Goal: Task Accomplishment & Management: Complete application form

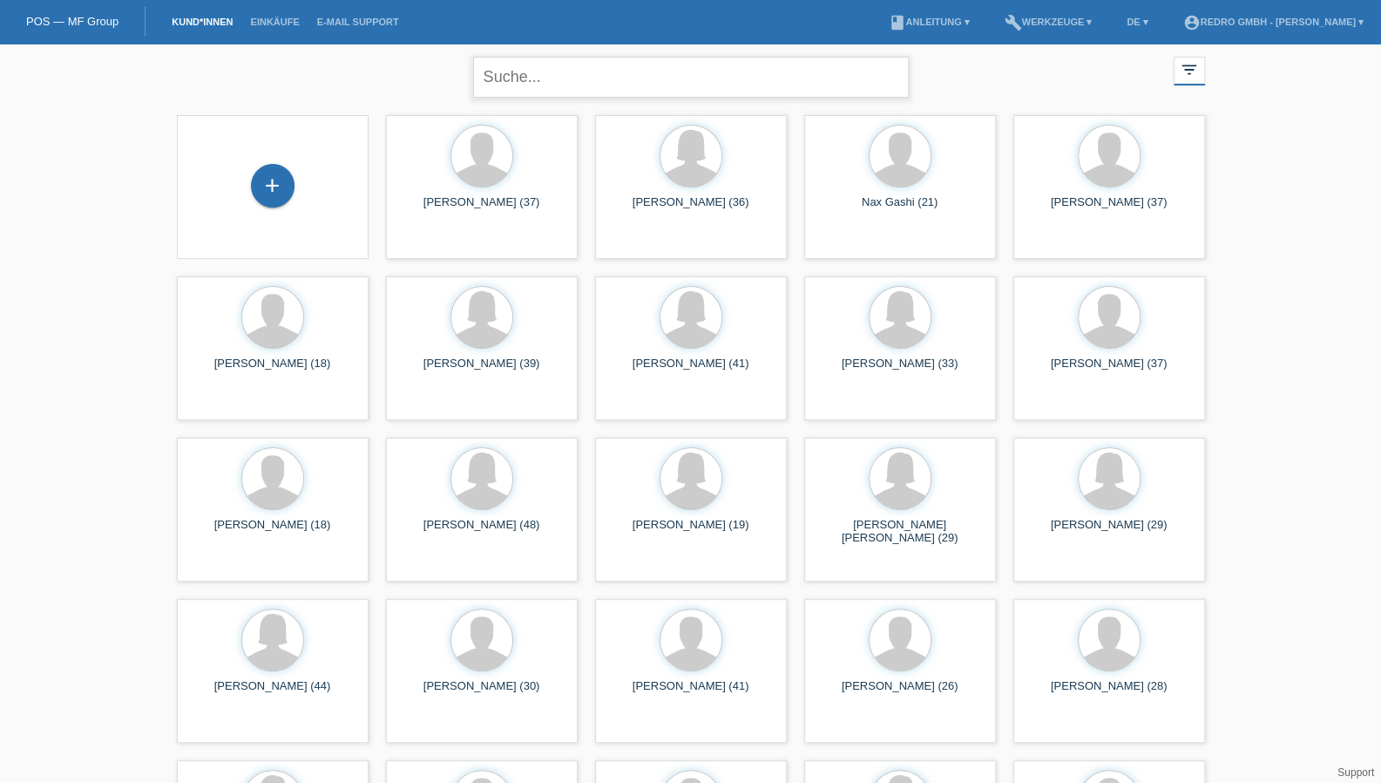
click at [565, 67] on input "text" at bounding box center [691, 77] width 436 height 41
paste input "Neuburger"
type input "Neuburger"
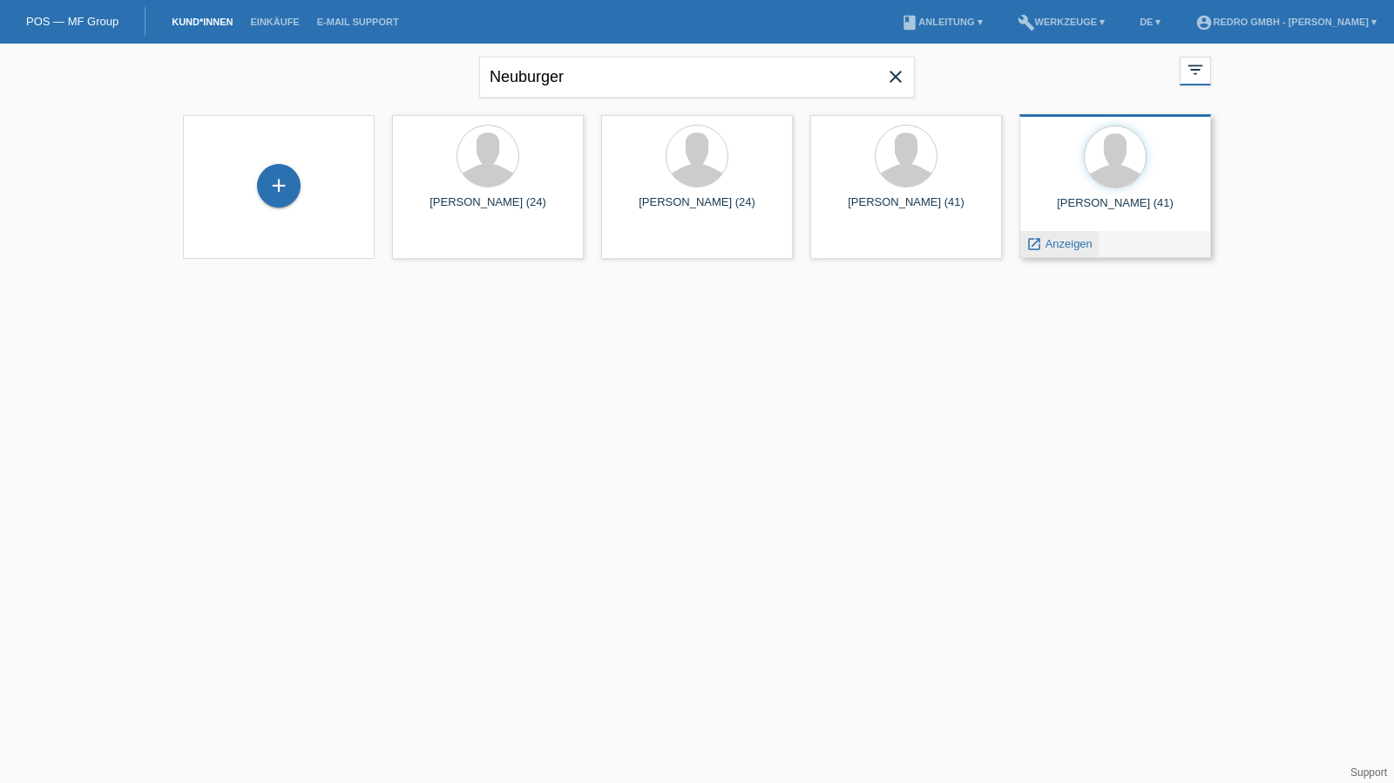
click at [1053, 246] on span "Anzeigen" at bounding box center [1069, 243] width 47 height 13
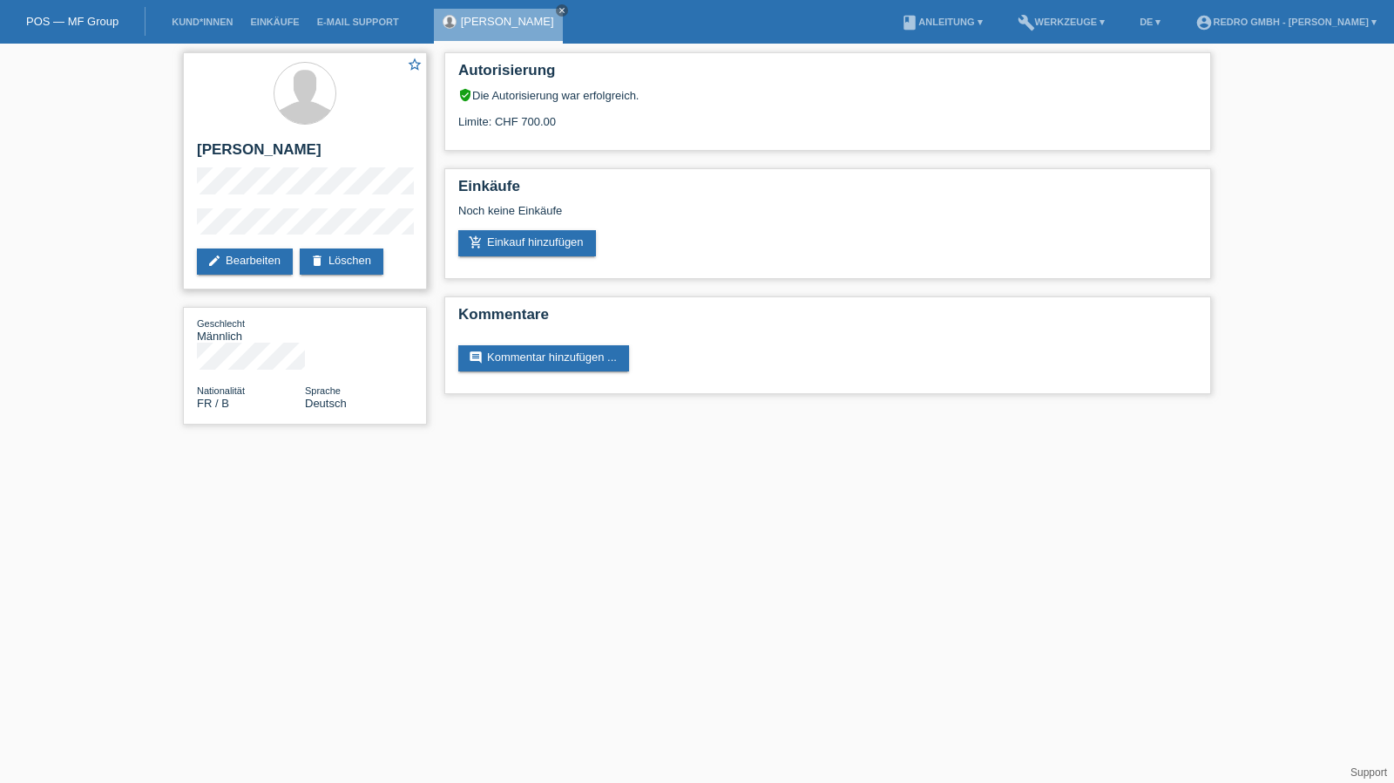
click at [227, 147] on h2 "[PERSON_NAME]" at bounding box center [305, 154] width 216 height 26
copy div "[PERSON_NAME]"
click at [329, 257] on link "delete Löschen" at bounding box center [342, 261] width 84 height 26
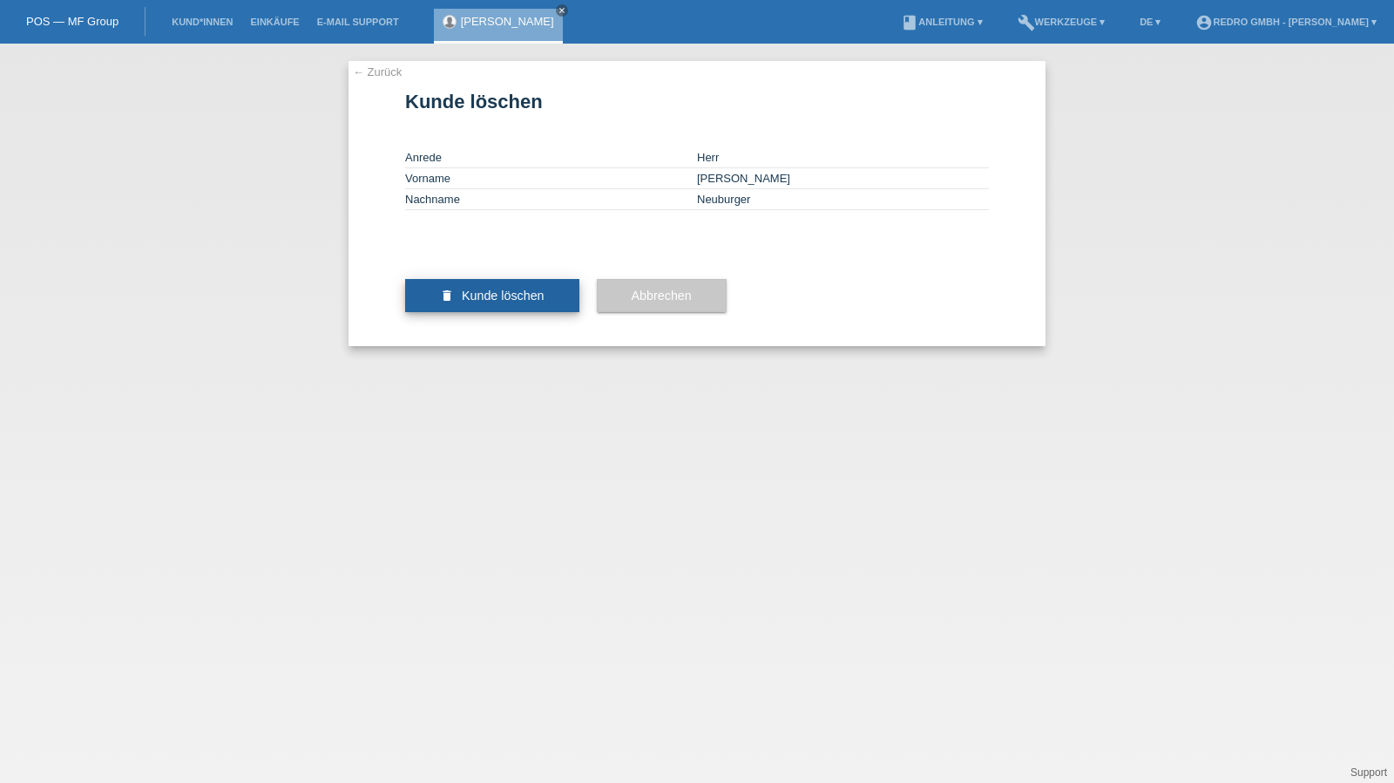
click at [504, 302] on span "Kunde löschen" at bounding box center [503, 295] width 83 height 14
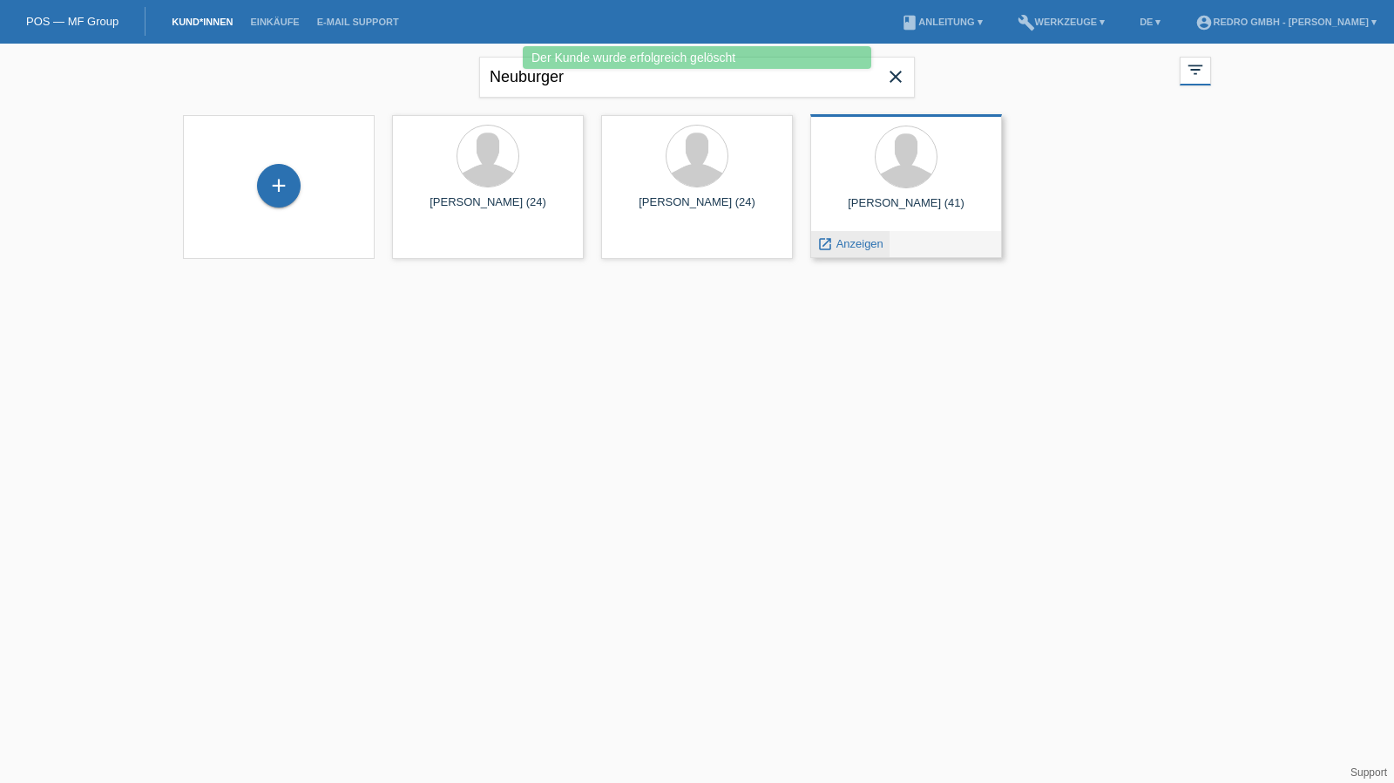
click at [840, 244] on span "Anzeigen" at bounding box center [860, 243] width 47 height 13
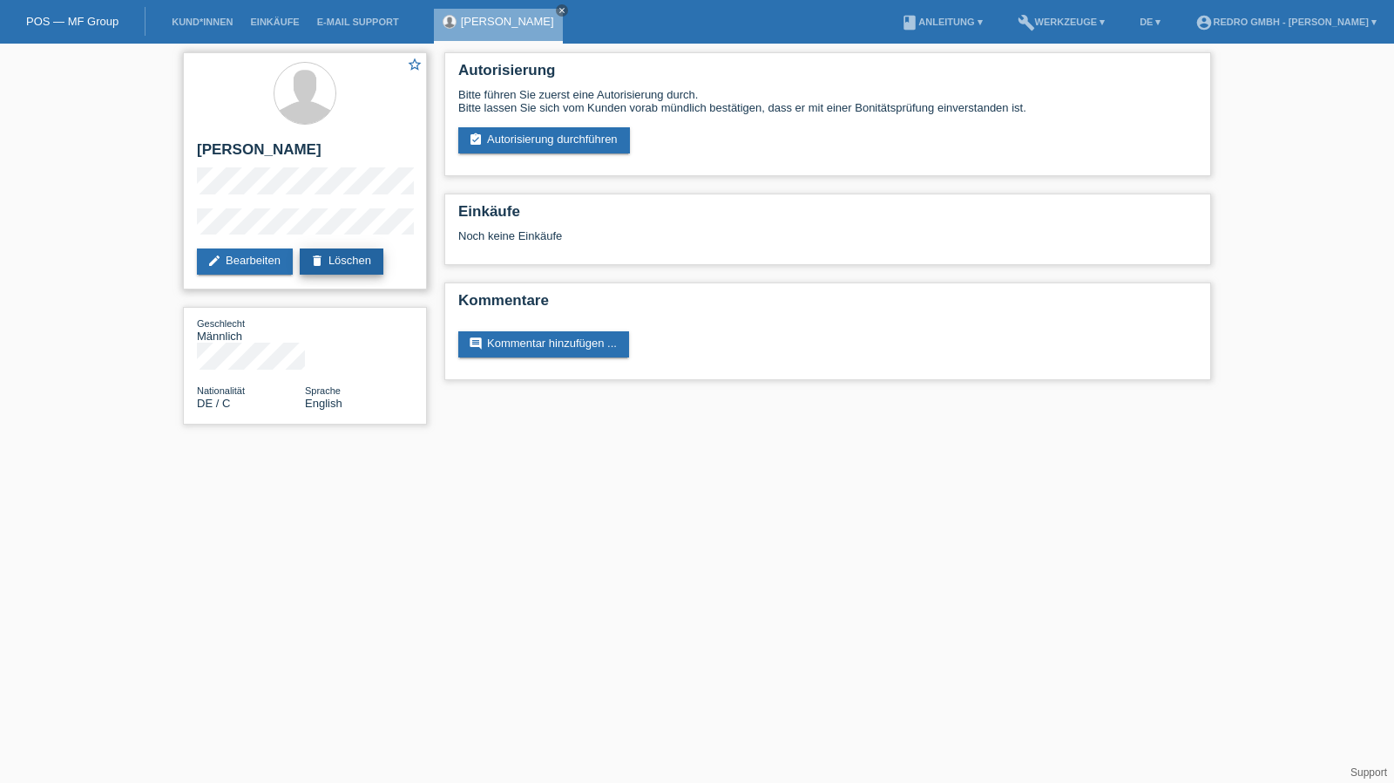
click at [360, 268] on link "delete Löschen" at bounding box center [342, 261] width 84 height 26
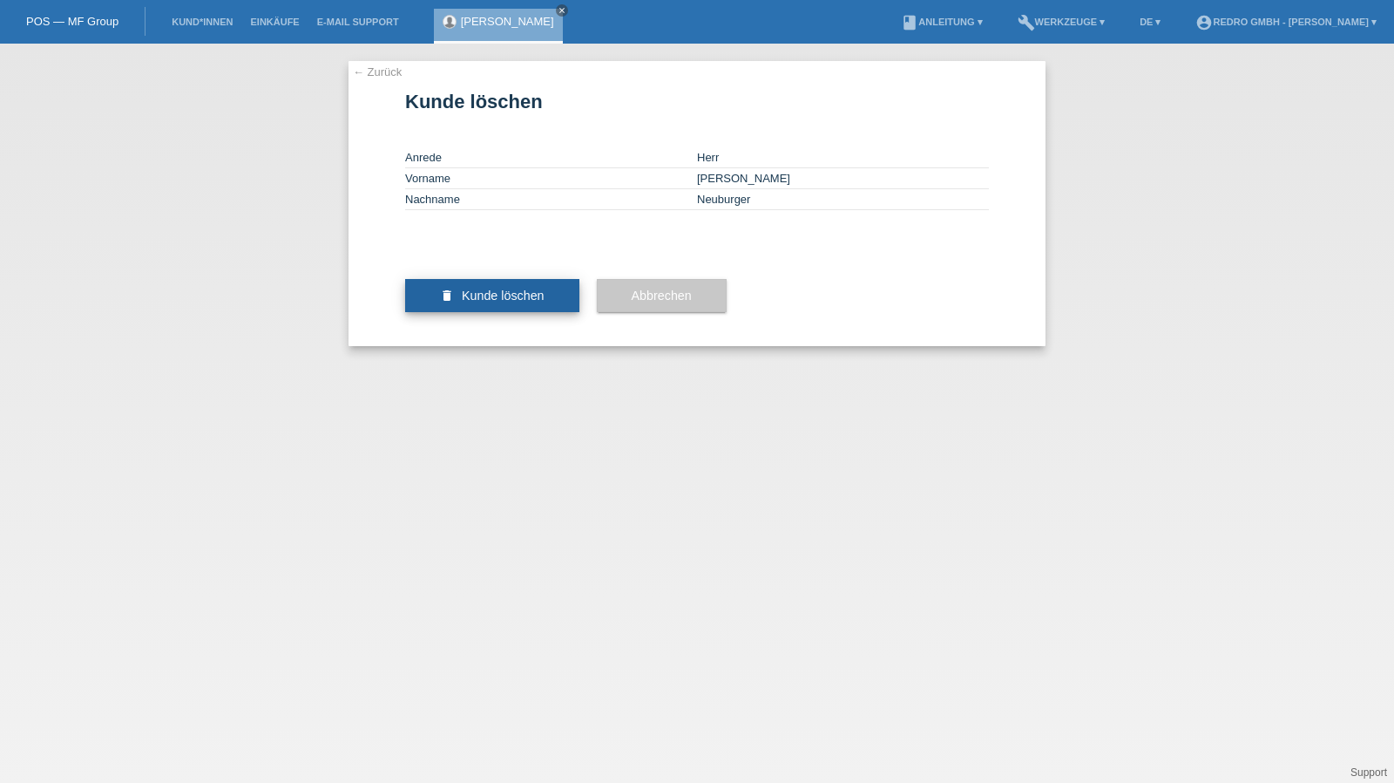
click at [490, 302] on span "Kunde löschen" at bounding box center [503, 295] width 83 height 14
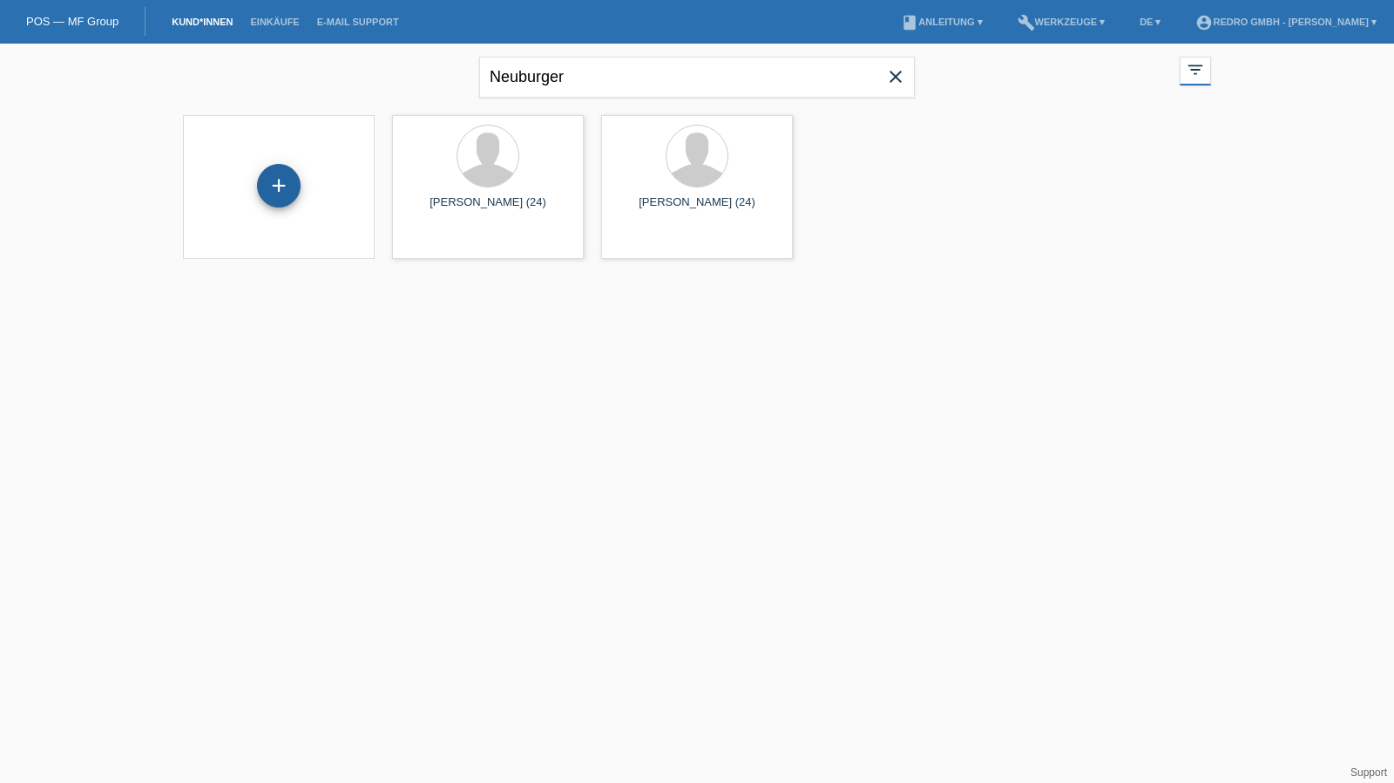
click at [283, 182] on div "+" at bounding box center [279, 186] width 44 height 44
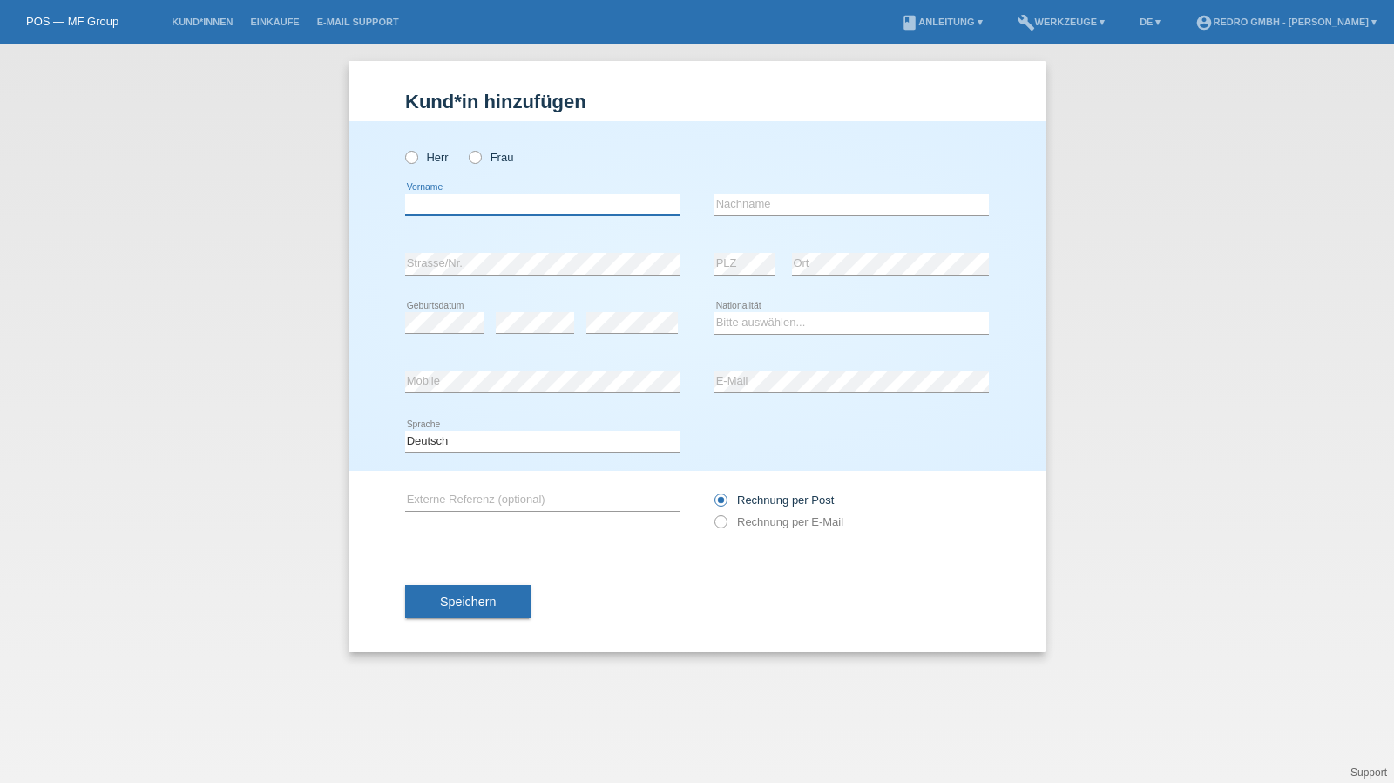
click at [459, 194] on input "text" at bounding box center [542, 204] width 275 height 22
paste input "[PERSON_NAME]"
click at [511, 206] on input "[PERSON_NAME]" at bounding box center [542, 204] width 275 height 22
type input "[PERSON_NAME]"
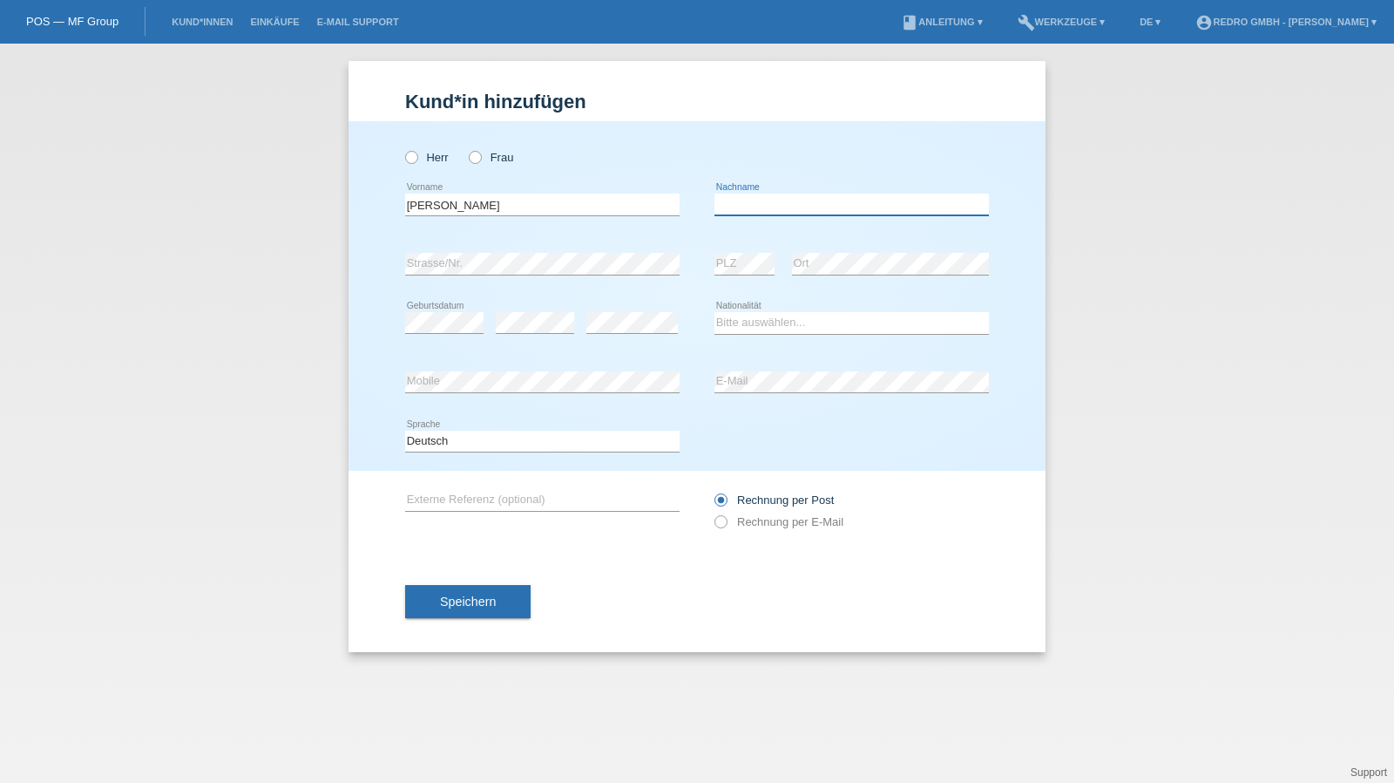
paste input "Neuburger"
type input "Neuburger"
click at [435, 159] on label "Herr" at bounding box center [427, 157] width 44 height 13
click at [417, 159] on input "Herr" at bounding box center [410, 156] width 11 height 11
radio input "true"
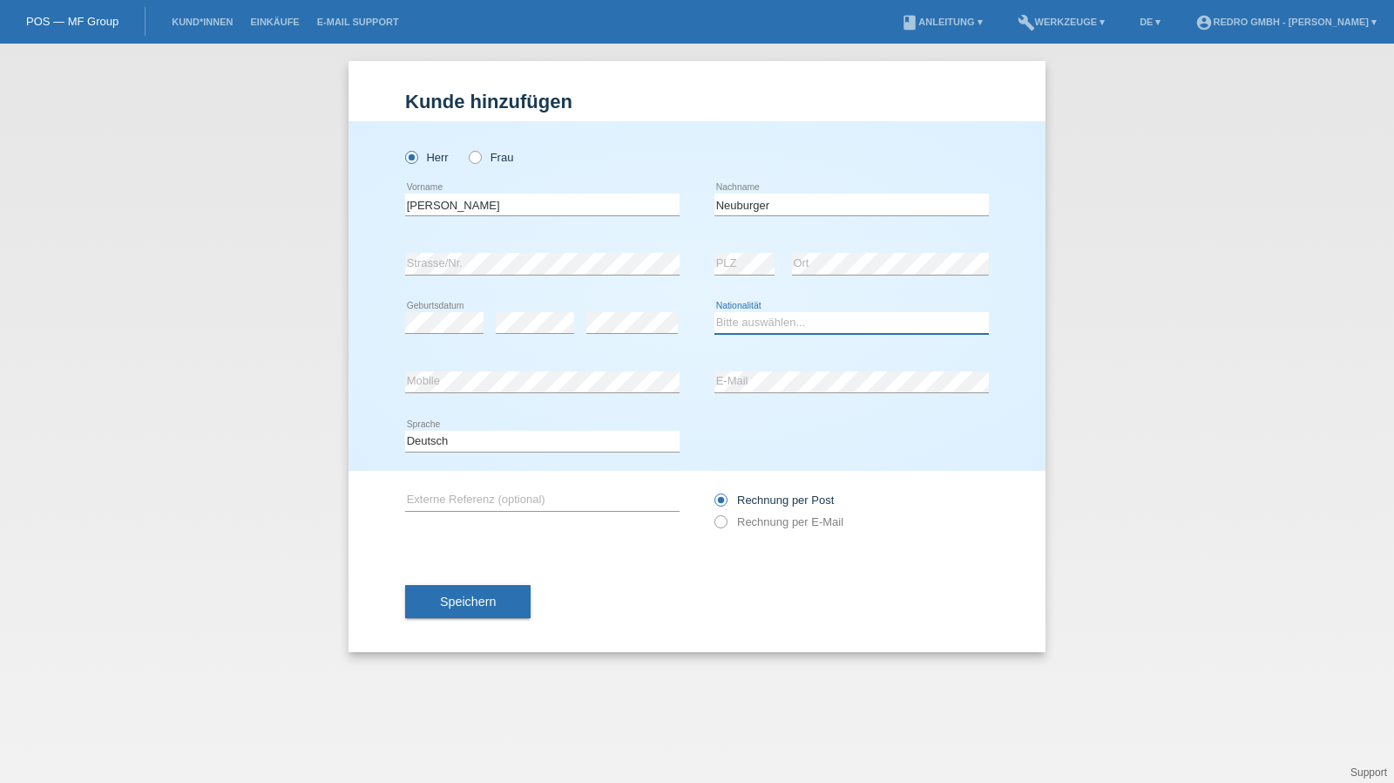
select select "DE"
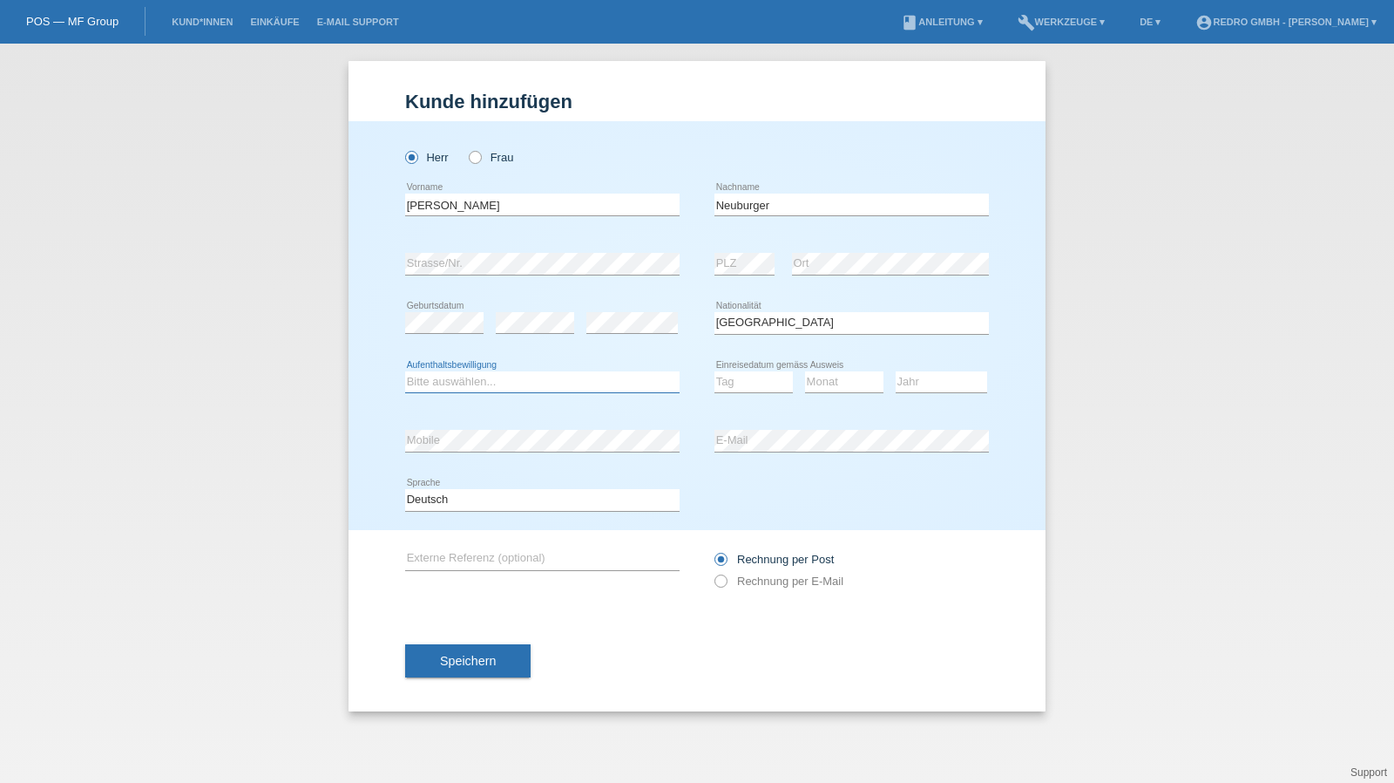
select select "B"
select select "26"
select select "09"
select select "2020"
click at [463, 654] on span "Speichern" at bounding box center [468, 661] width 56 height 14
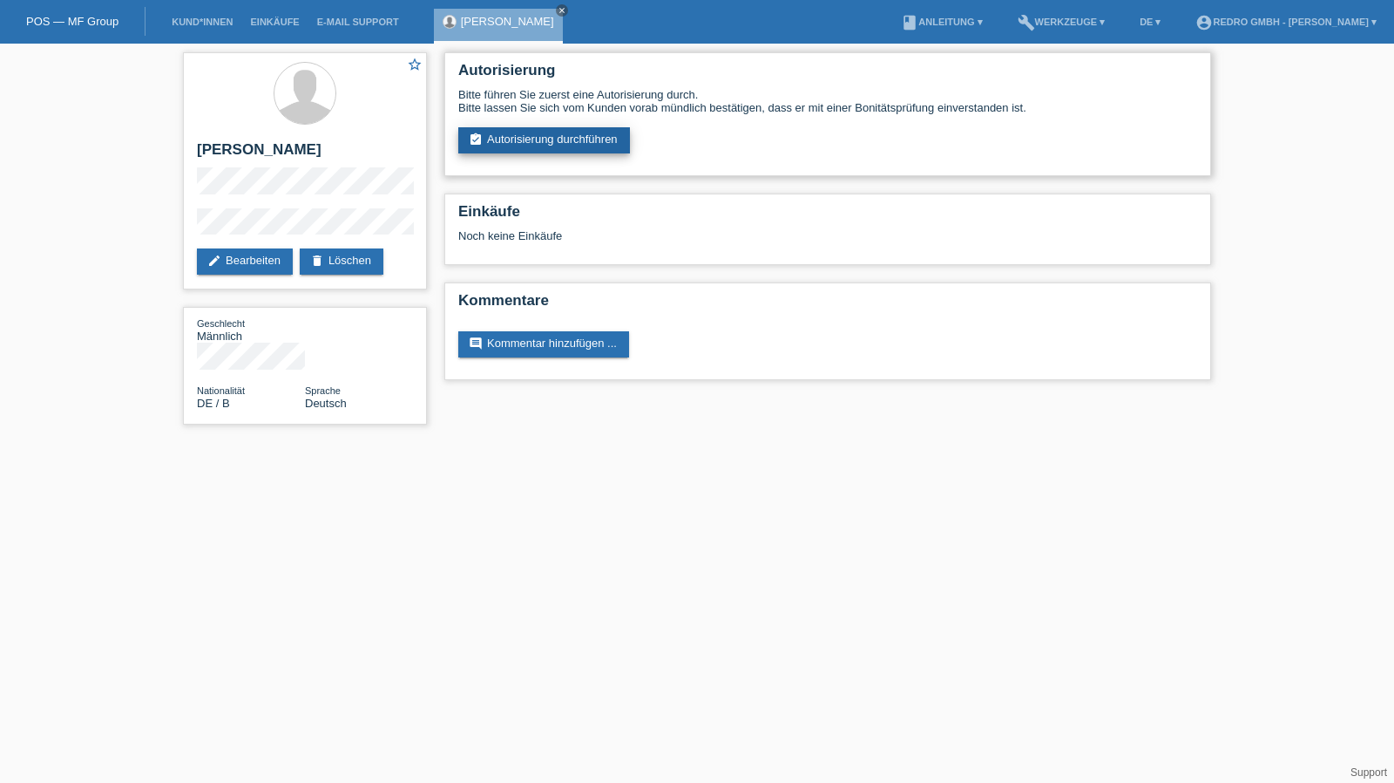
click at [543, 140] on link "assignment_turned_in Autorisierung durchführen" at bounding box center [544, 140] width 172 height 26
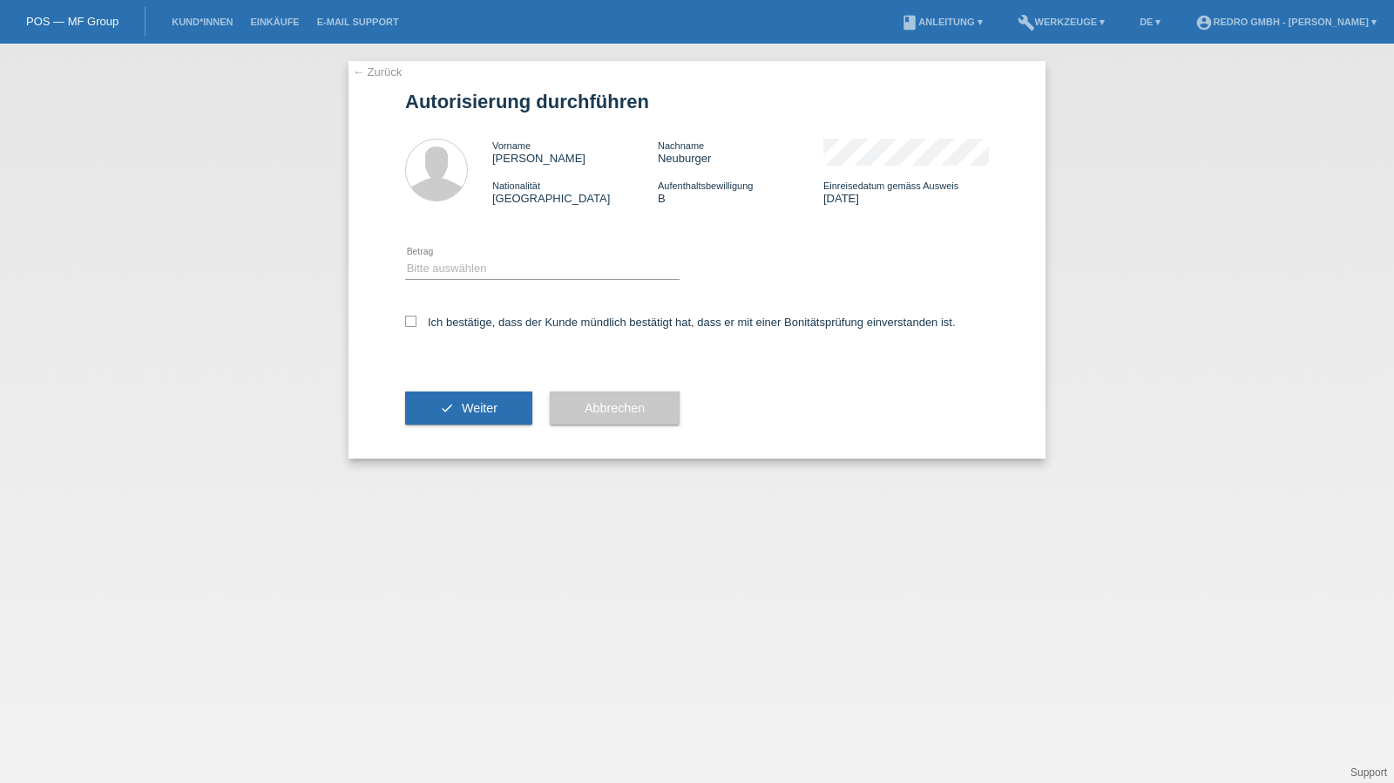
click at [490, 280] on icon at bounding box center [542, 279] width 275 height 1
click at [469, 282] on div "Bitte auswählen CHF 1.00 - CHF 499.00 CHF 500.00 - CHF 1'999.00 CHF 2'000.00 - …" at bounding box center [542, 269] width 275 height 59
click at [471, 268] on select "Bitte auswählen CHF 1.00 - CHF 499.00 CHF 500.00 - CHF 1'999.00 CHF 2'000.00 - …" at bounding box center [542, 268] width 275 height 21
select select "1"
click at [405, 258] on select "Bitte auswählen CHF 1.00 - CHF 499.00 CHF 500.00 - CHF 1'999.00 CHF 2'000.00 - …" at bounding box center [542, 268] width 275 height 21
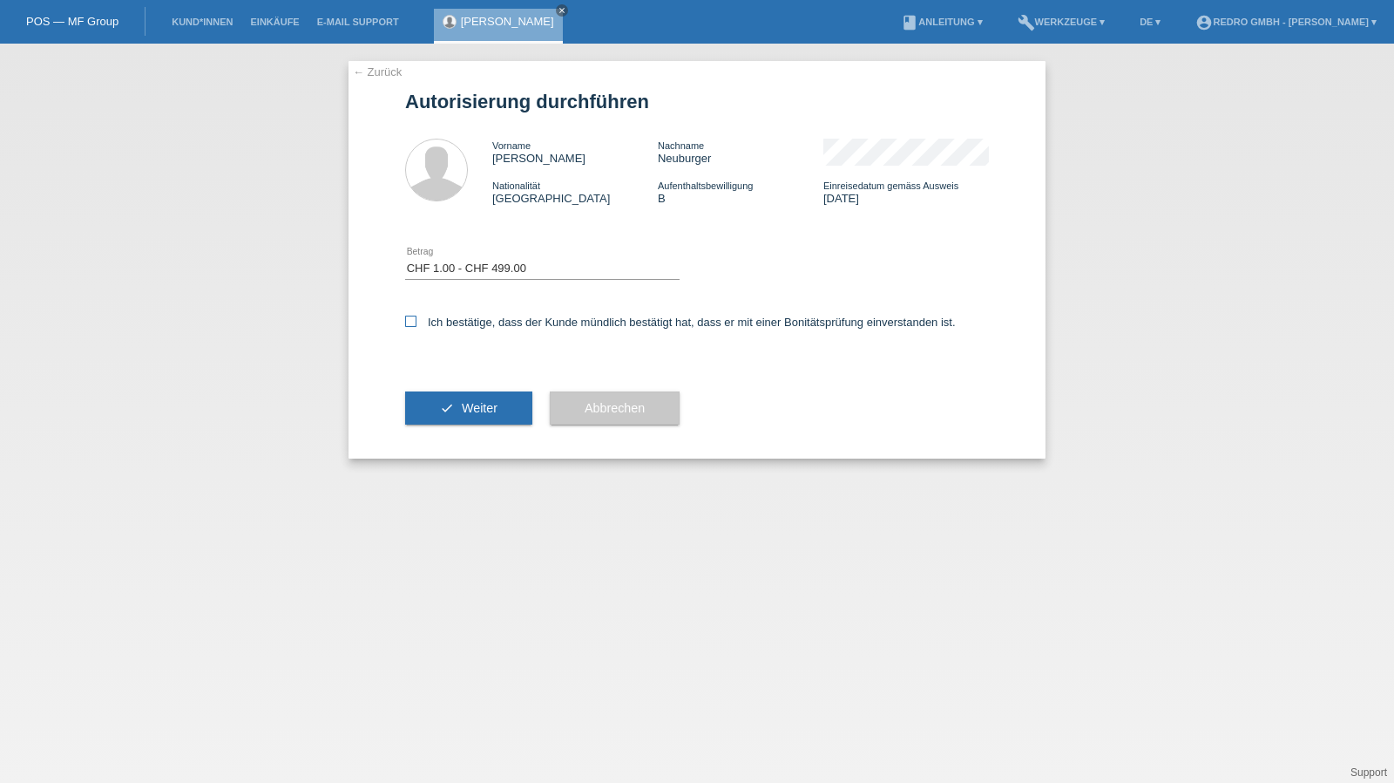
click at [457, 322] on label "Ich bestätige, dass der Kunde mündlich bestätigt hat, dass er mit einer Bonität…" at bounding box center [680, 322] width 551 height 13
click at [417, 322] on input "Ich bestätige, dass der Kunde mündlich bestätigt hat, dass er mit einer Bonität…" at bounding box center [410, 321] width 11 height 11
checkbox input "true"
click at [454, 421] on button "check Weiter" at bounding box center [468, 407] width 127 height 33
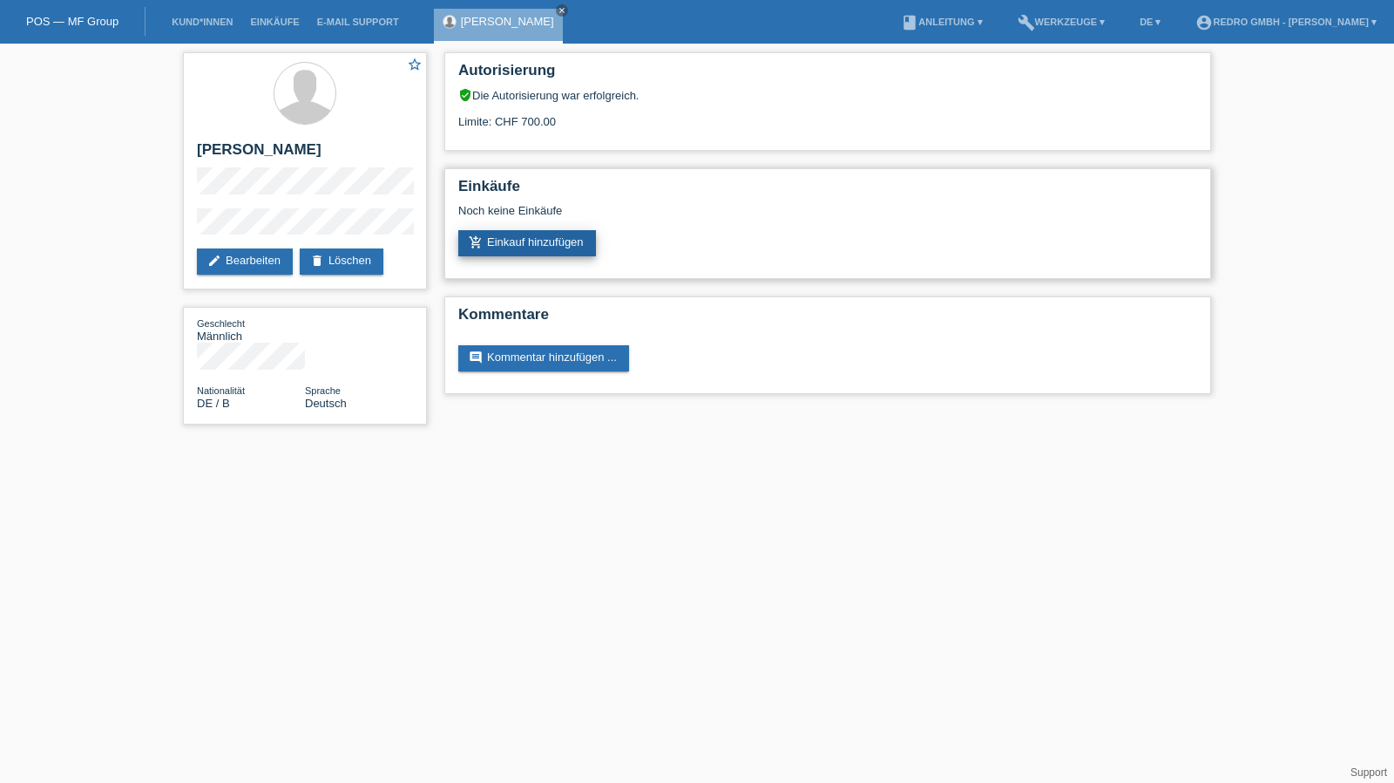
click at [534, 248] on link "add_shopping_cart Einkauf hinzufügen" at bounding box center [527, 243] width 138 height 26
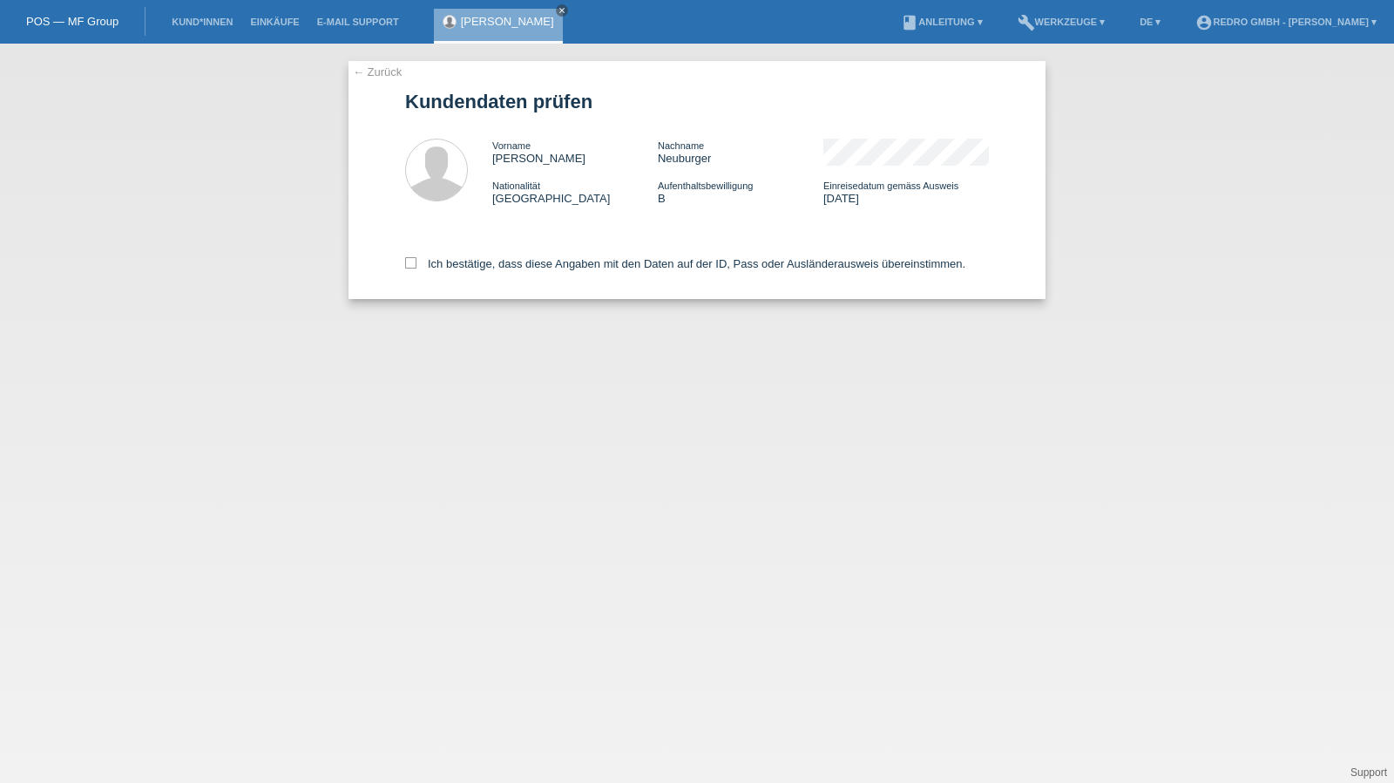
click at [379, 74] on link "← Zurück" at bounding box center [377, 71] width 49 height 13
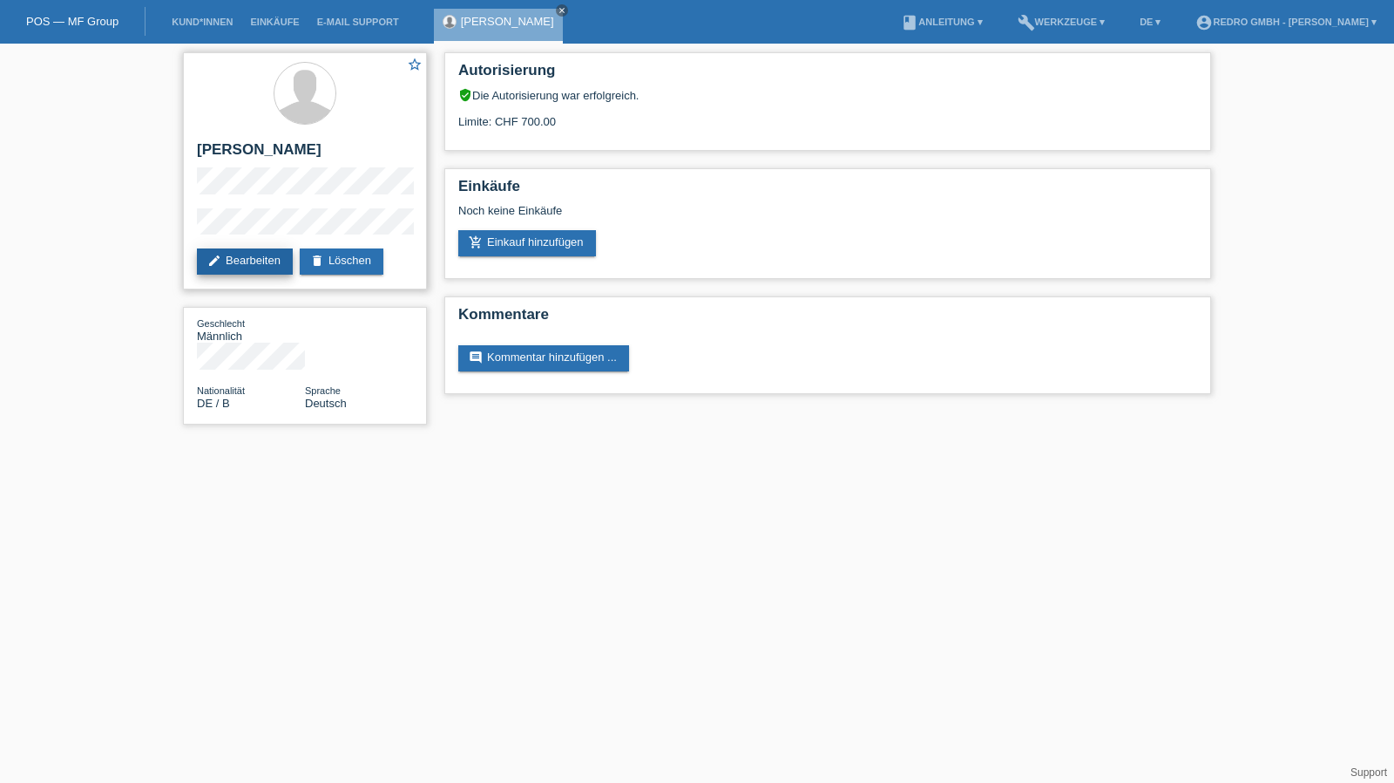
click at [221, 273] on link "edit Bearbeiten" at bounding box center [245, 261] width 96 height 26
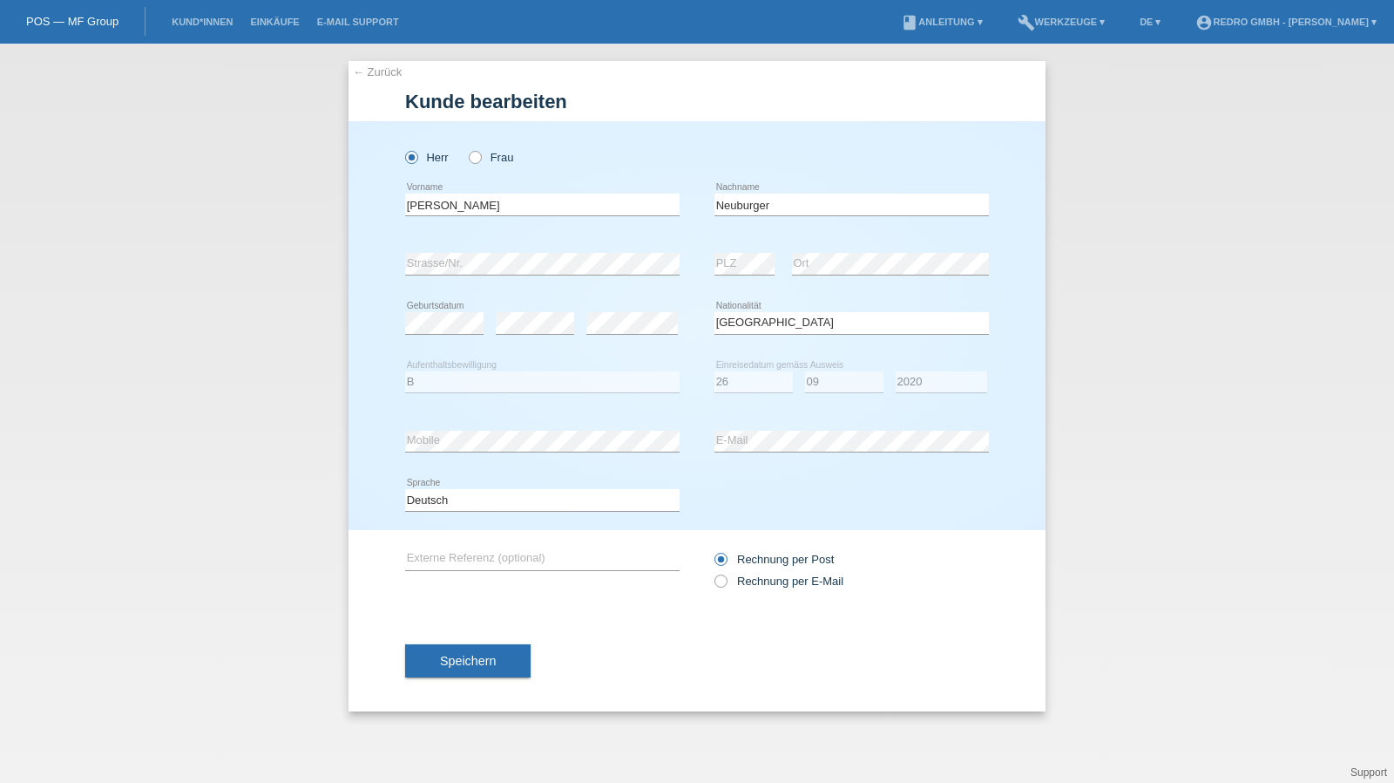
select select "DE"
select select "B"
select select "26"
select select "09"
select select "2020"
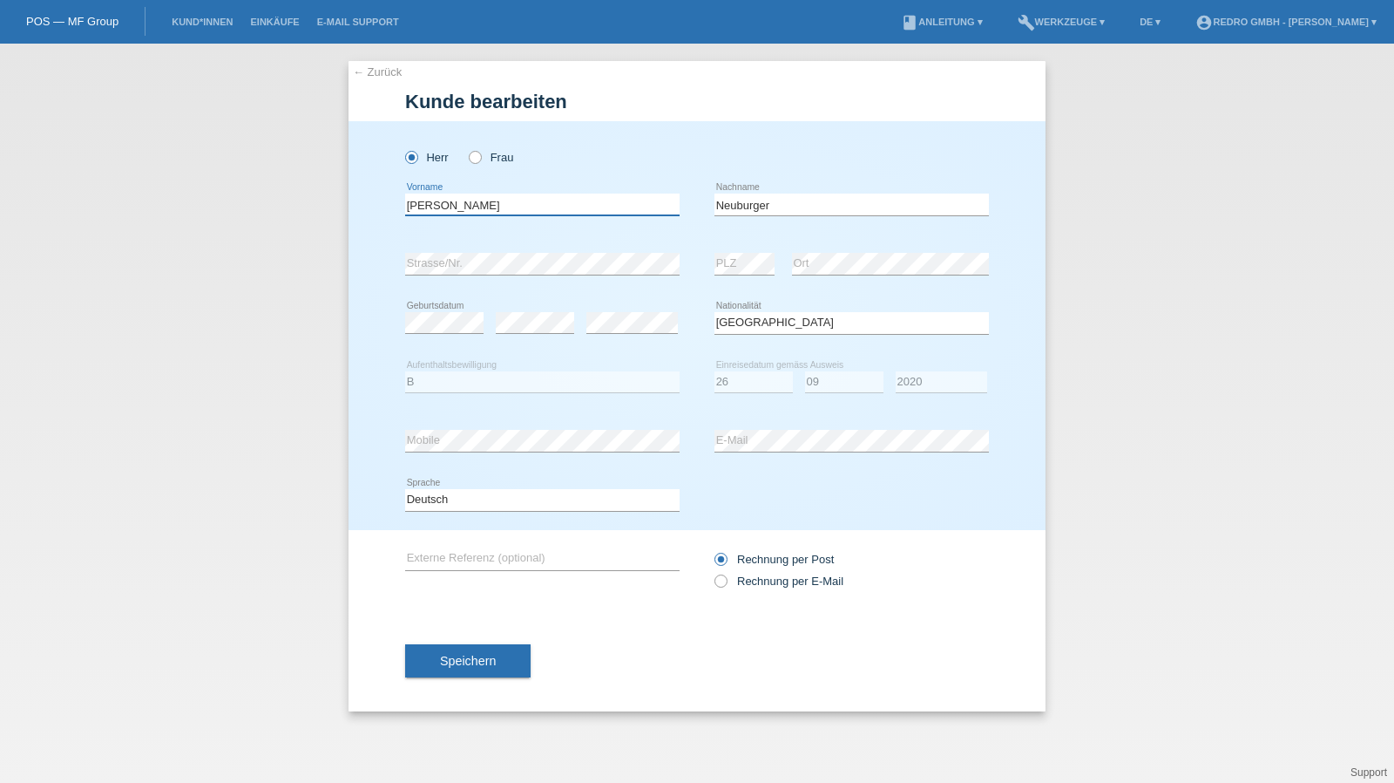
click at [527, 210] on input "[PERSON_NAME]" at bounding box center [542, 204] width 275 height 22
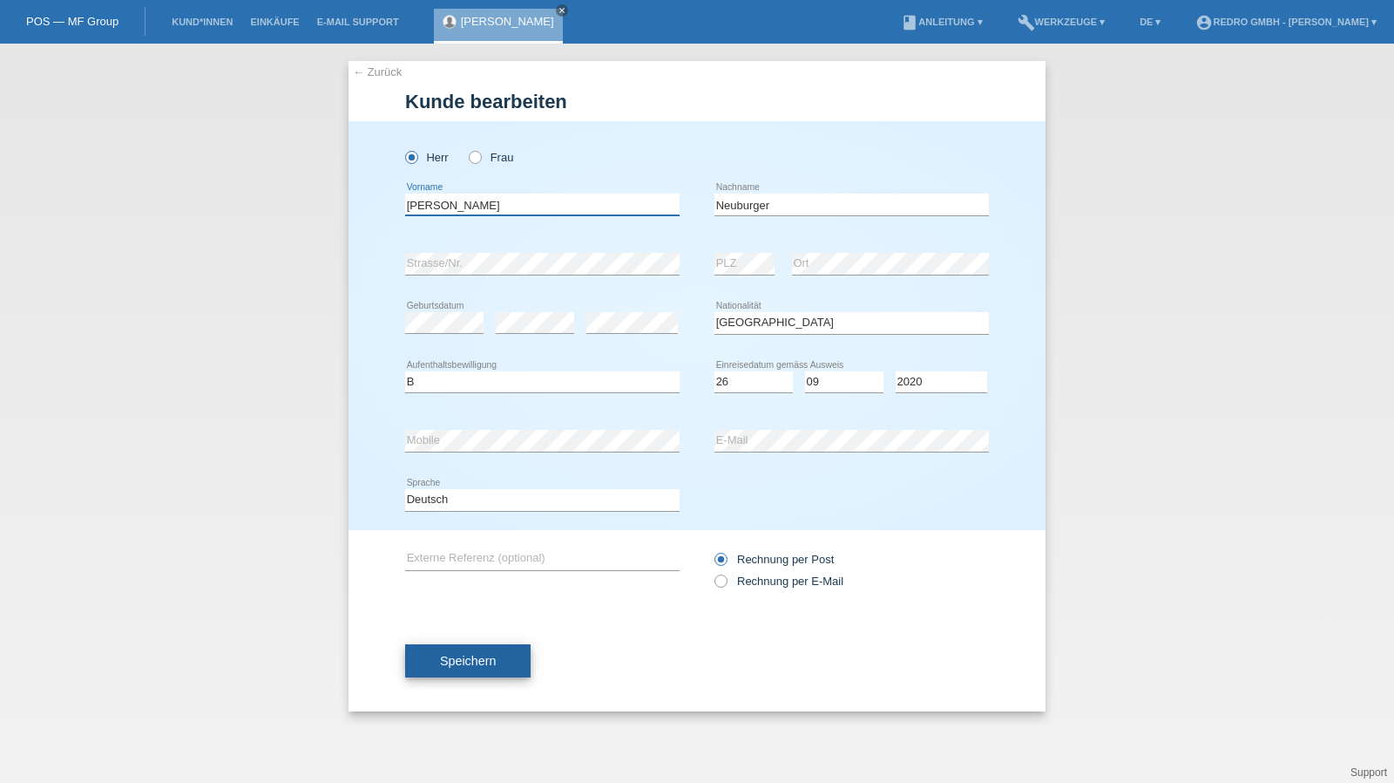
type input "Rafael Fabiano"
click at [516, 661] on button "Speichern" at bounding box center [468, 660] width 126 height 33
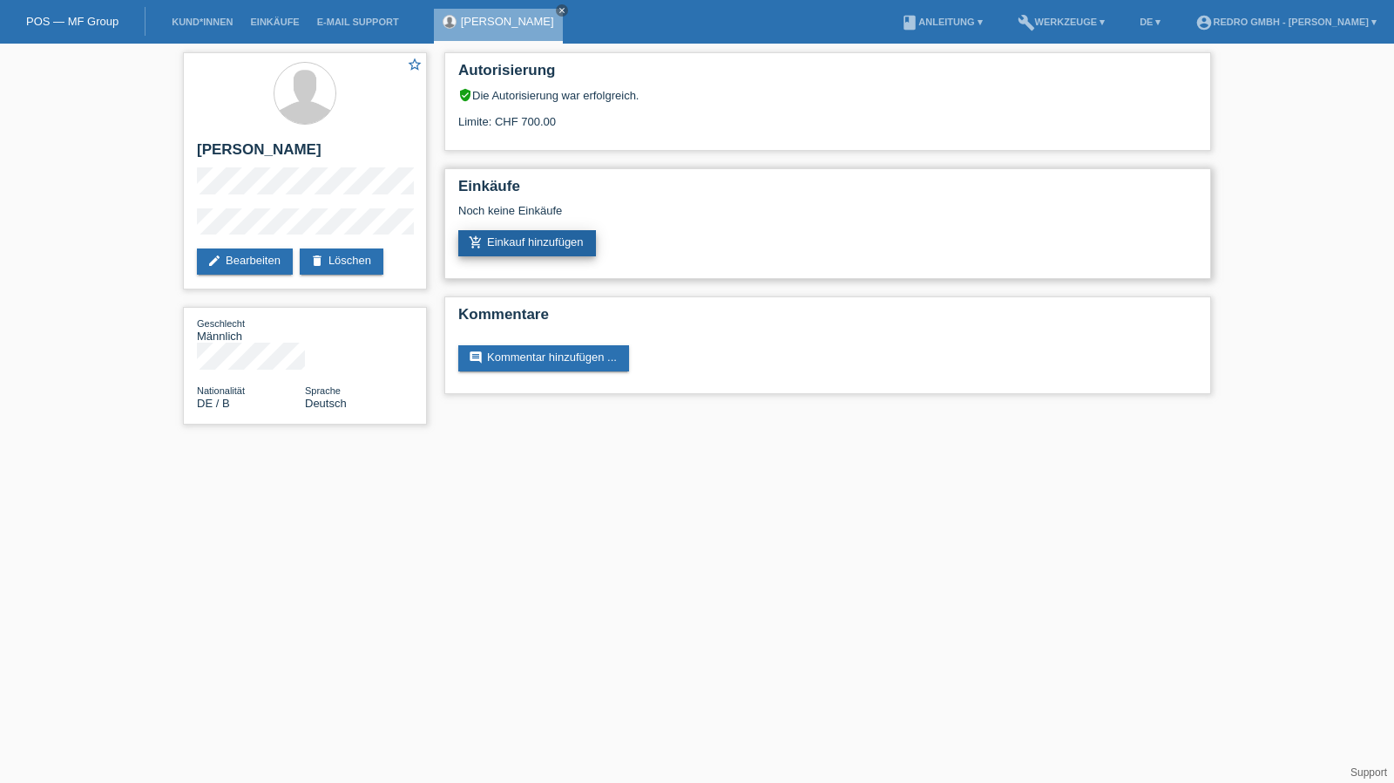
click at [512, 247] on link "add_shopping_cart Einkauf hinzufügen" at bounding box center [527, 243] width 138 height 26
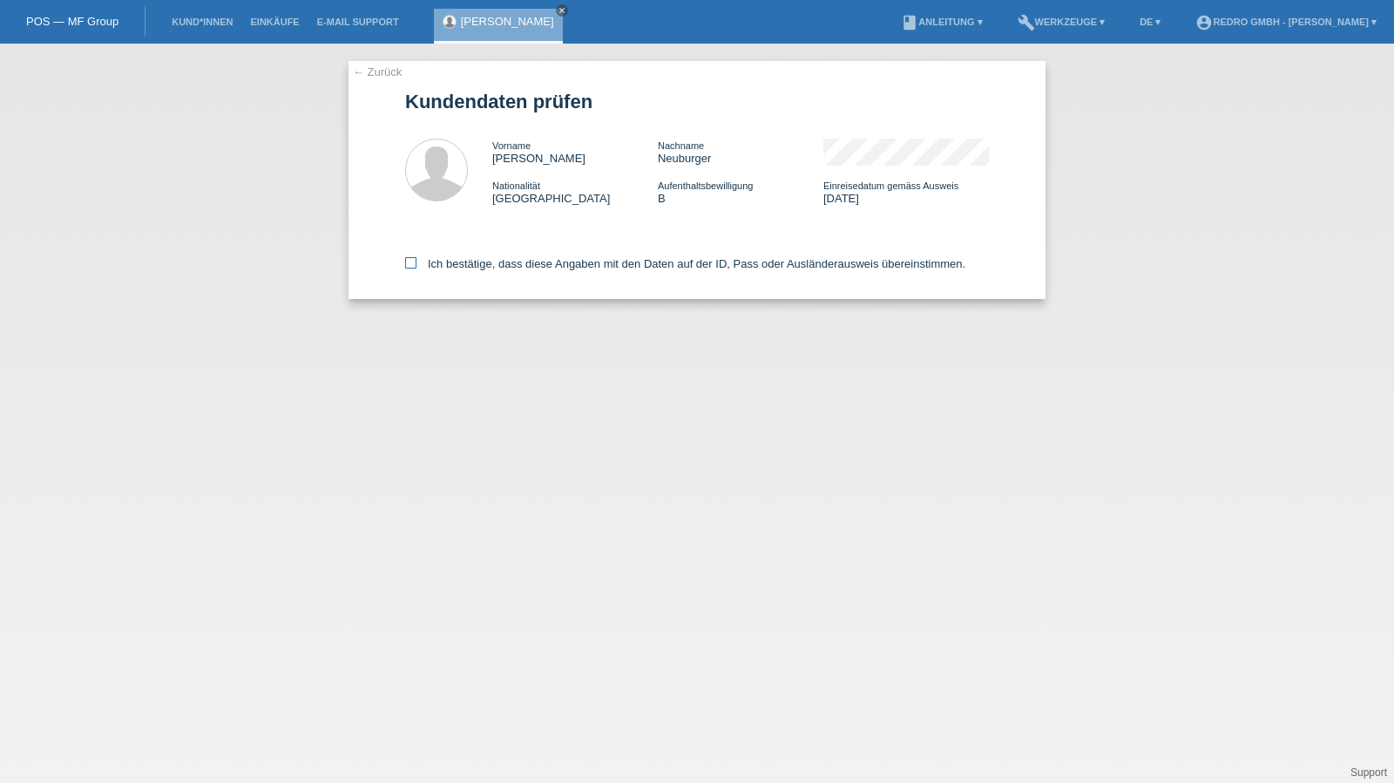
click at [504, 270] on label "Ich bestätige, dass diese Angaben mit den Daten auf der ID, Pass oder Ausländer…" at bounding box center [685, 263] width 560 height 13
click at [417, 268] on input "Ich bestätige, dass diese Angaben mit den Daten auf der ID, Pass oder Ausländer…" at bounding box center [410, 262] width 11 height 11
checkbox input "true"
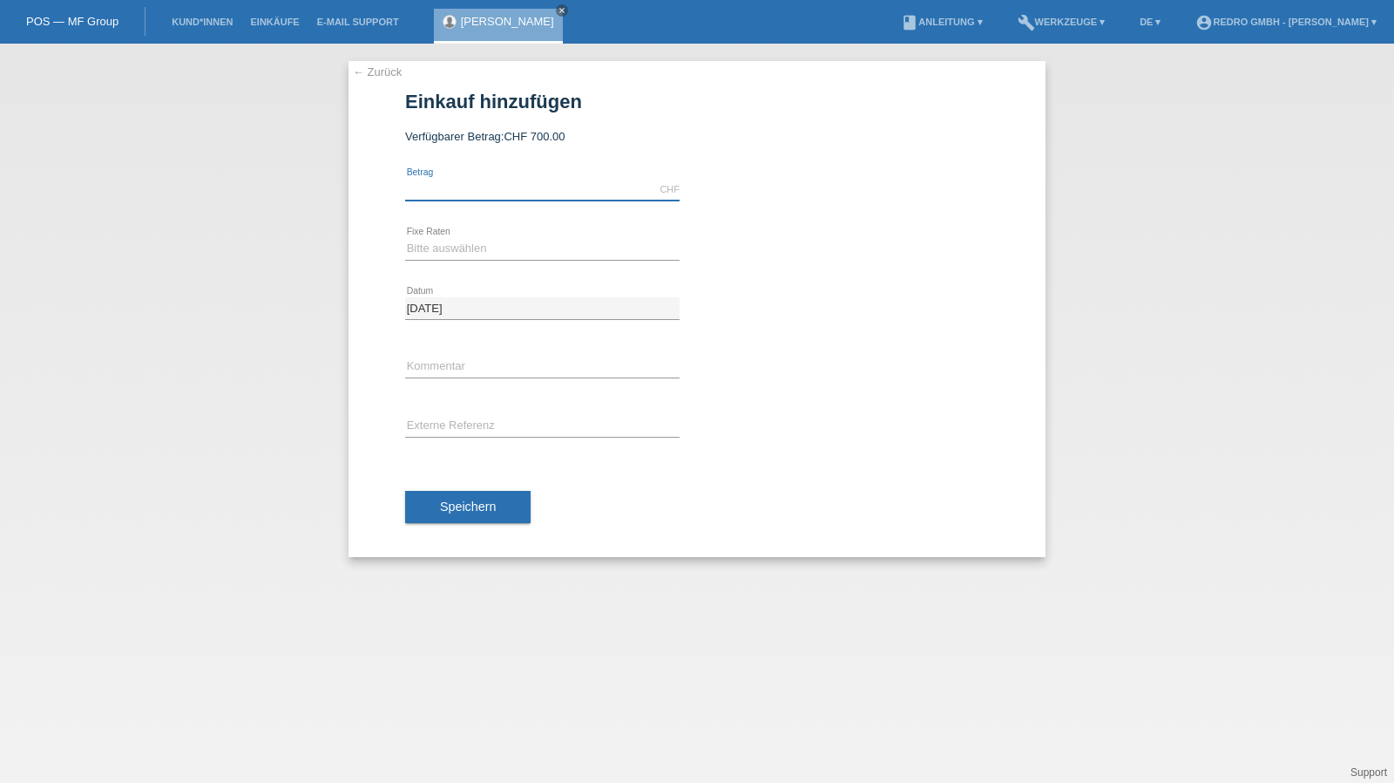
click at [518, 190] on input "text" at bounding box center [542, 190] width 275 height 22
type input "500.00"
click at [487, 250] on select "Bitte auswählen 6 Raten 12 Raten 24 Raten 36 Raten" at bounding box center [542, 248] width 275 height 21
select select "584"
click at [405, 238] on select "Bitte auswählen 6 Raten 12 Raten 24 Raten 36 Raten" at bounding box center [542, 248] width 275 height 21
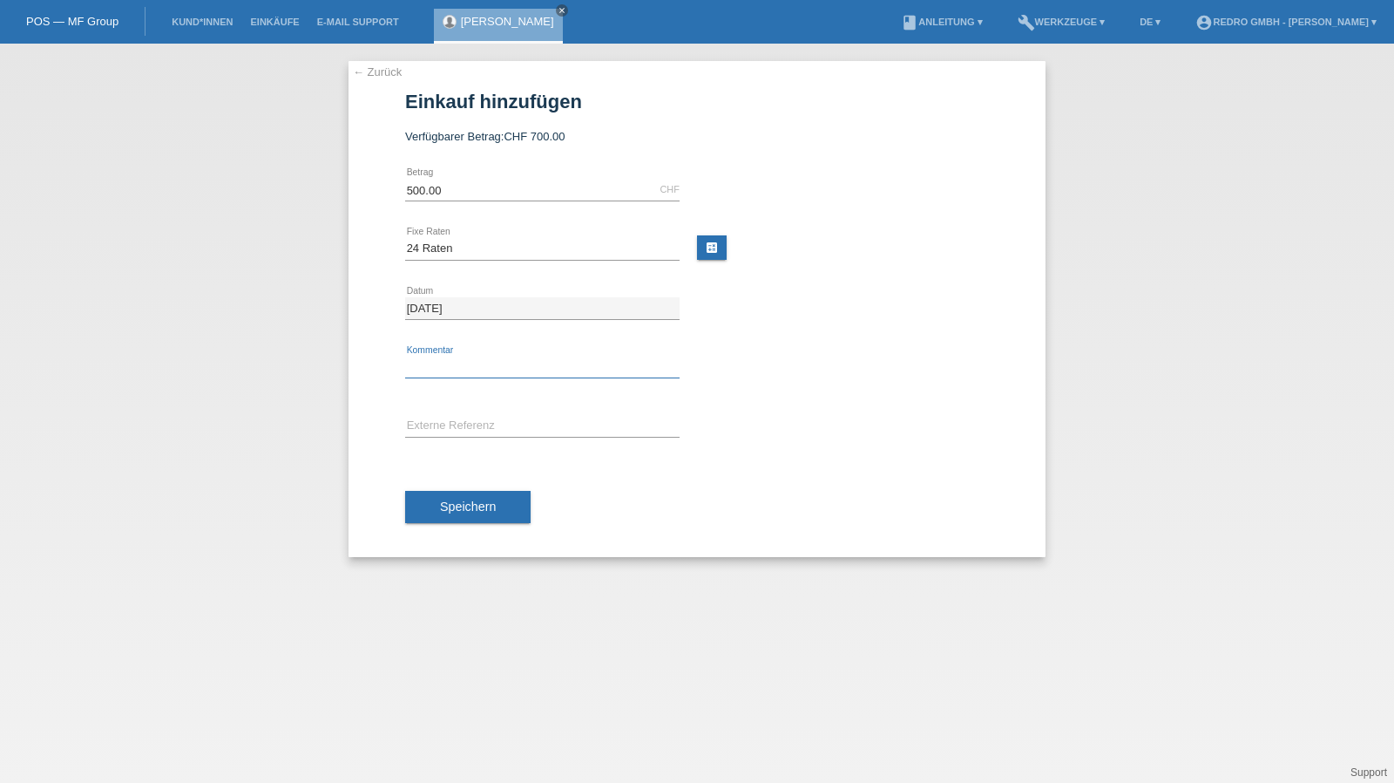
click at [444, 367] on input "text" at bounding box center [542, 367] width 275 height 22
click at [478, 361] on input "text" at bounding box center [542, 367] width 275 height 22
paste input "225737"
type input "225737"
click at [460, 416] on input "text" at bounding box center [542, 427] width 275 height 22
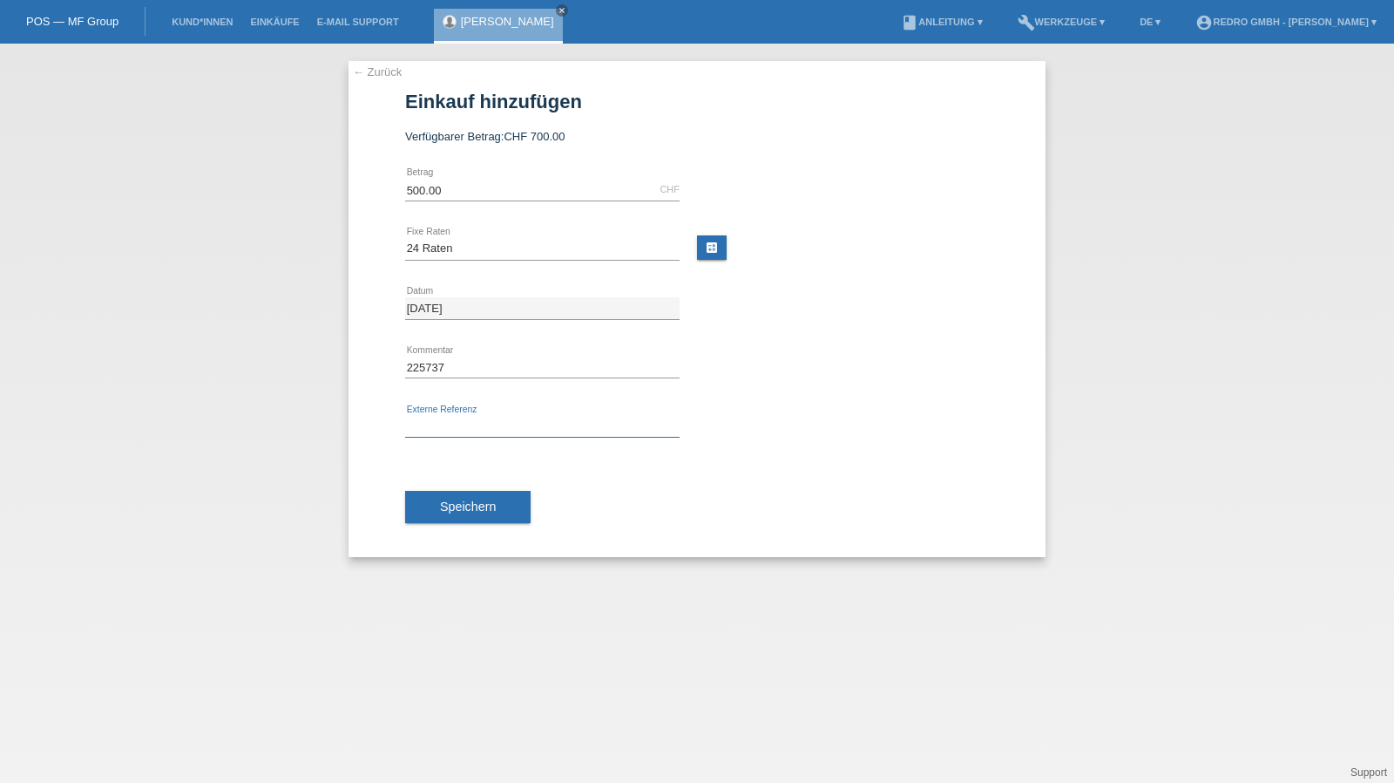
paste input "225737"
type input "225737"
click at [463, 499] on span "Speichern" at bounding box center [468, 506] width 56 height 14
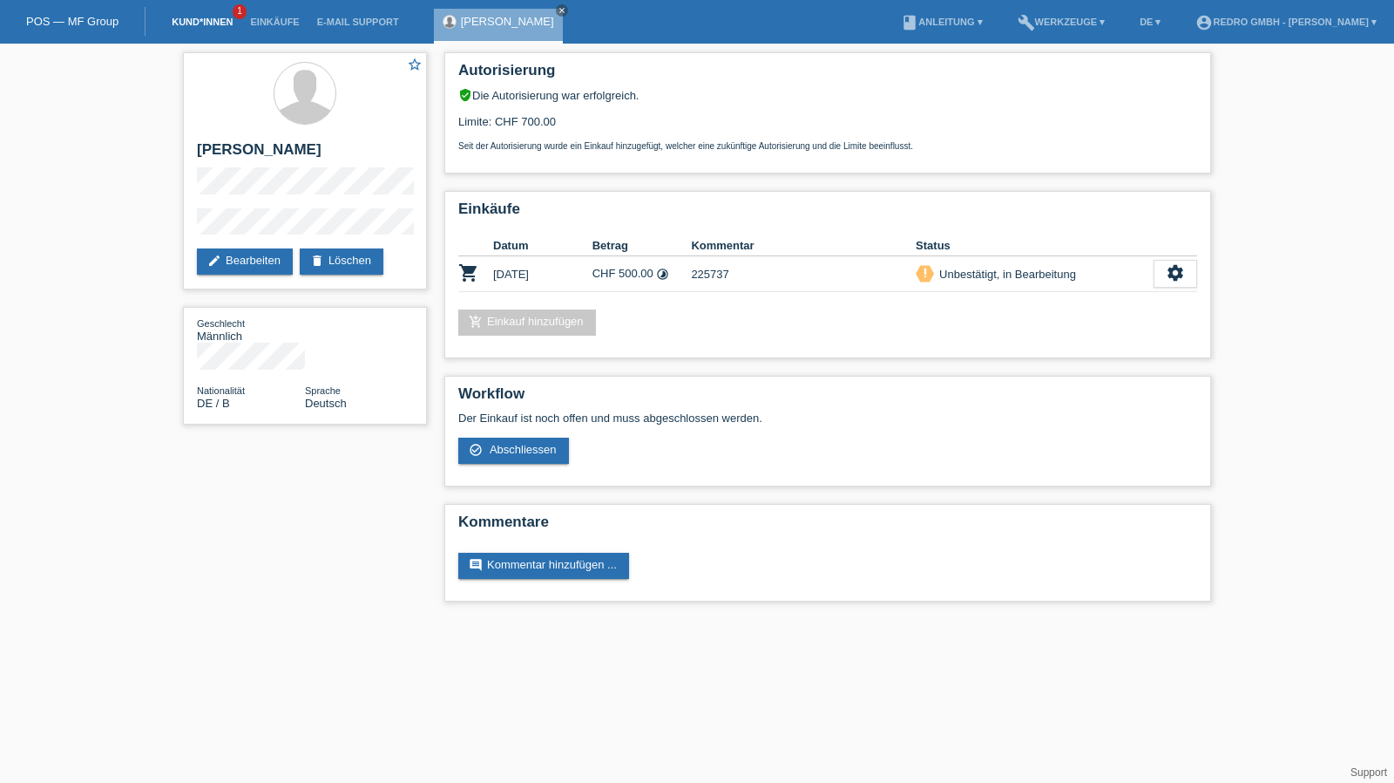
click at [185, 22] on link "Kund*innen" at bounding box center [202, 22] width 78 height 10
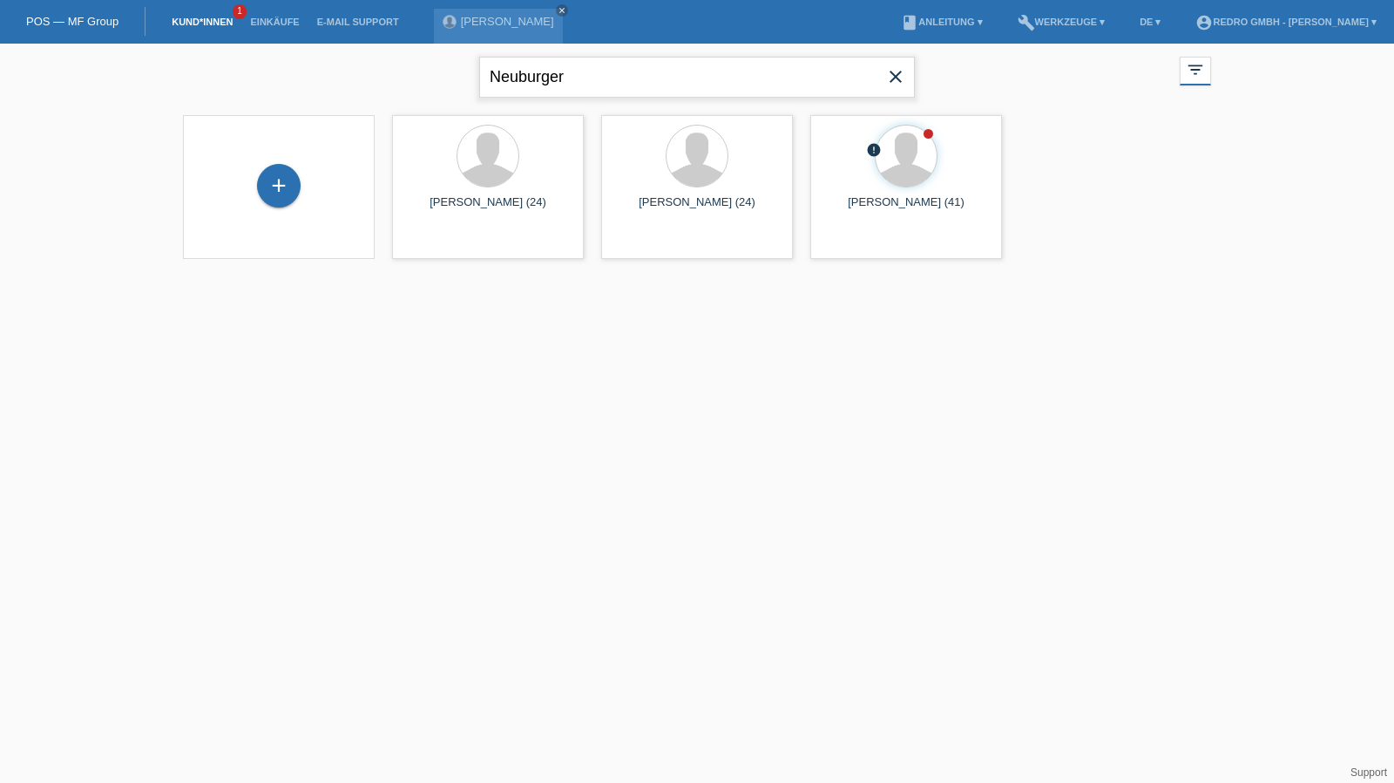
click at [607, 86] on input "Neuburger" at bounding box center [697, 77] width 436 height 41
type input "[PERSON_NAME]"
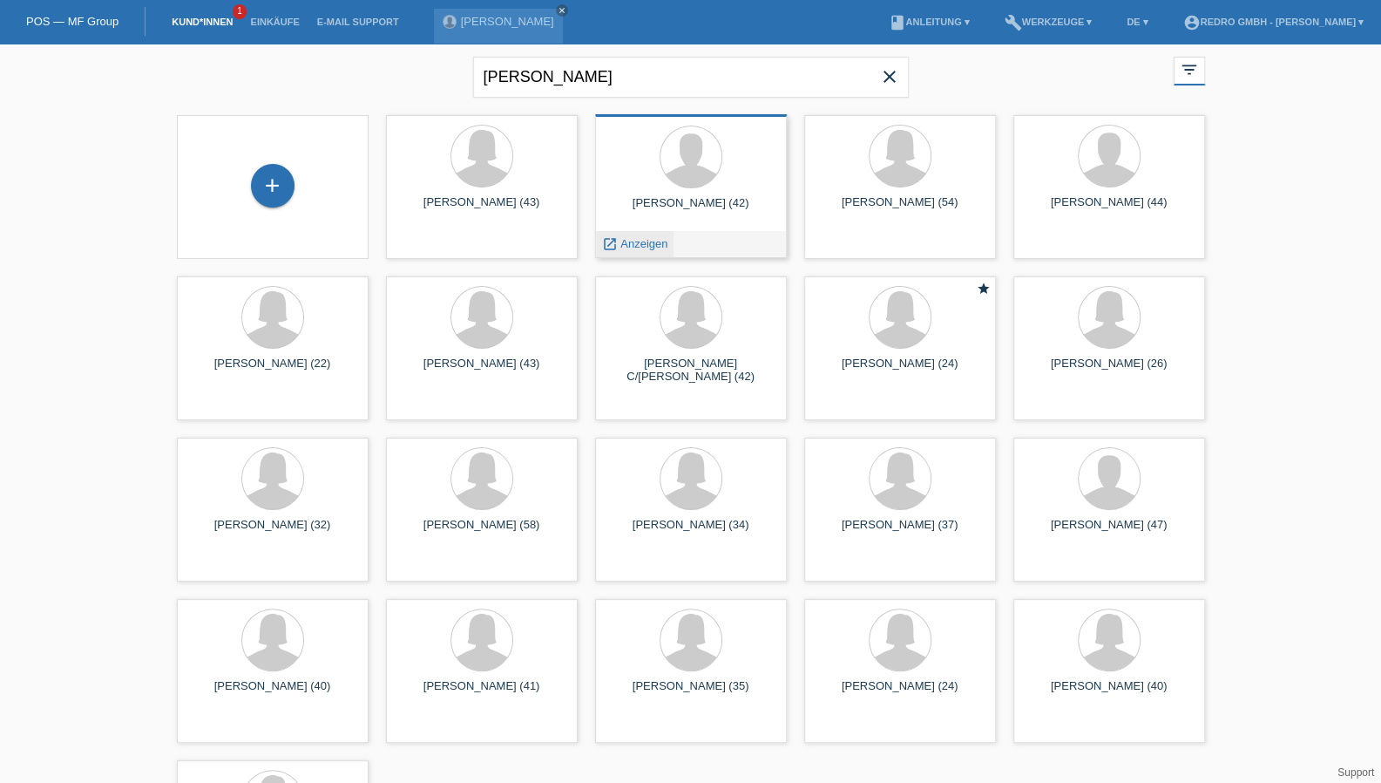
click at [634, 240] on span "Anzeigen" at bounding box center [644, 243] width 47 height 13
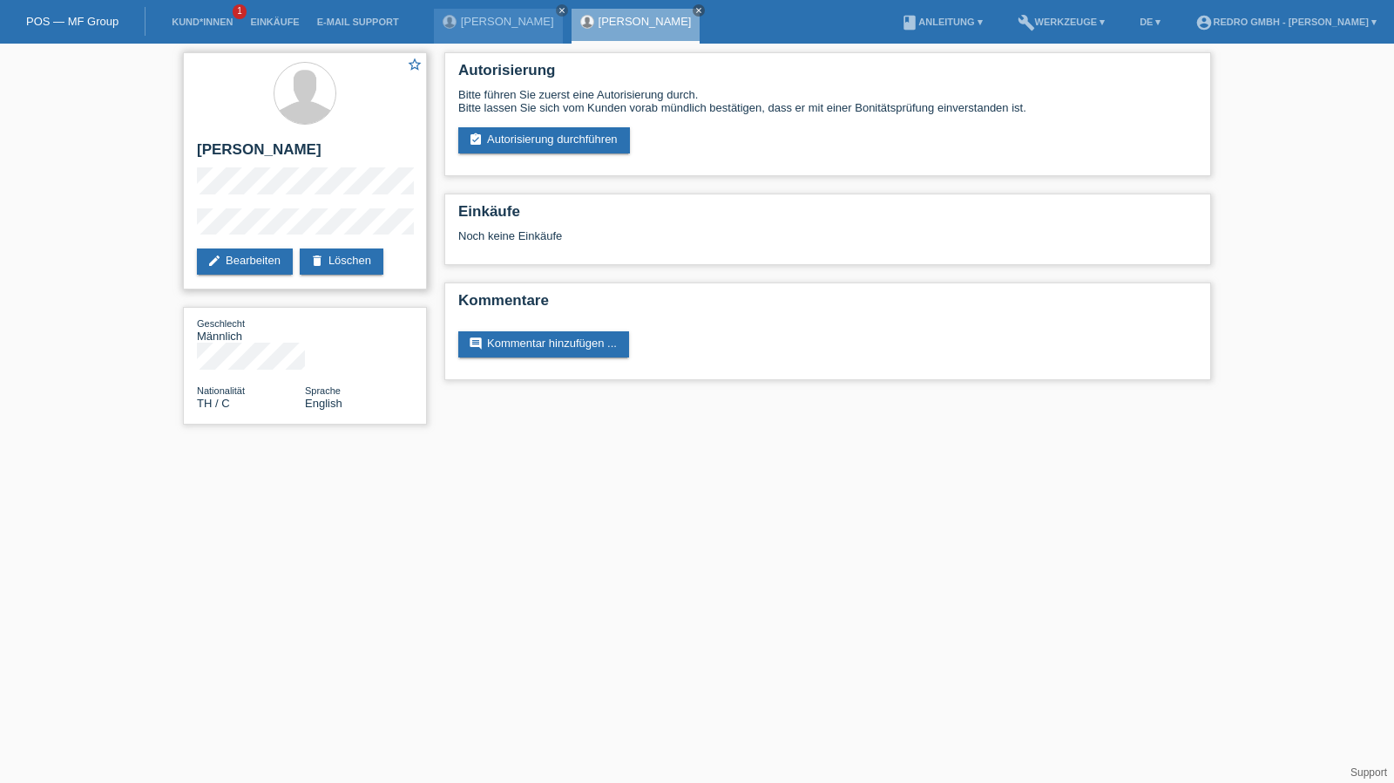
click at [339, 278] on div "star_border [PERSON_NAME] edit Bearbeiten delete Löschen" at bounding box center [305, 170] width 244 height 237
click at [363, 259] on link "delete Löschen" at bounding box center [342, 261] width 84 height 26
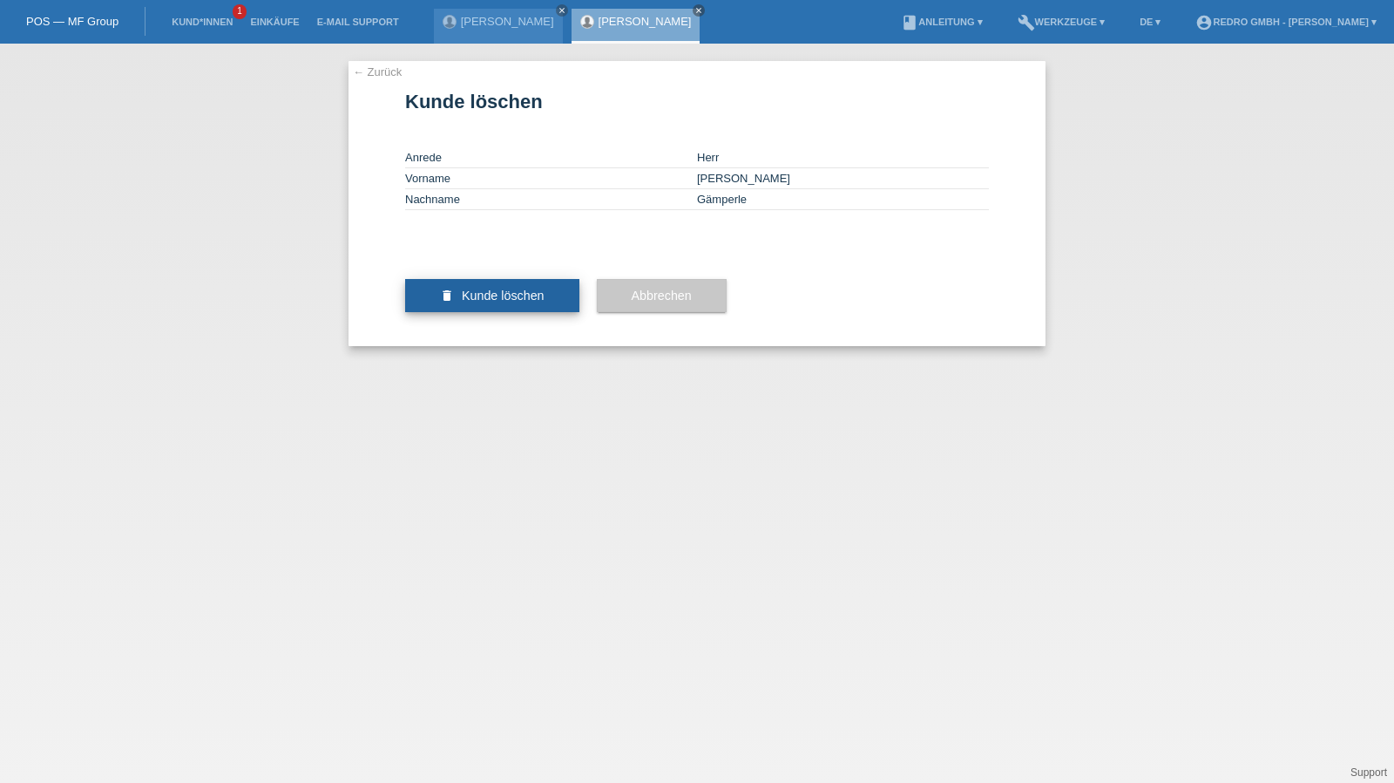
click at [467, 312] on button "delete Kunde löschen" at bounding box center [492, 295] width 174 height 33
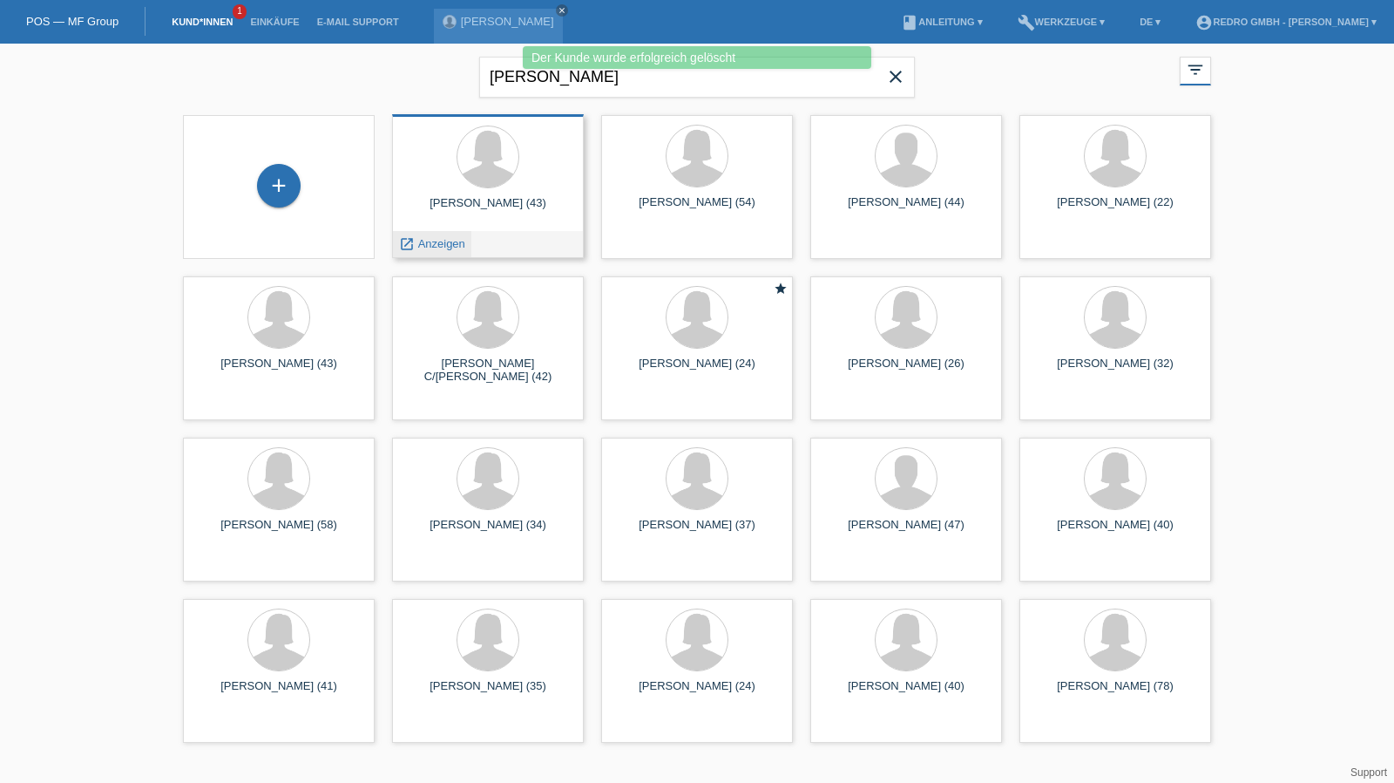
click at [438, 243] on span "Anzeigen" at bounding box center [441, 243] width 47 height 13
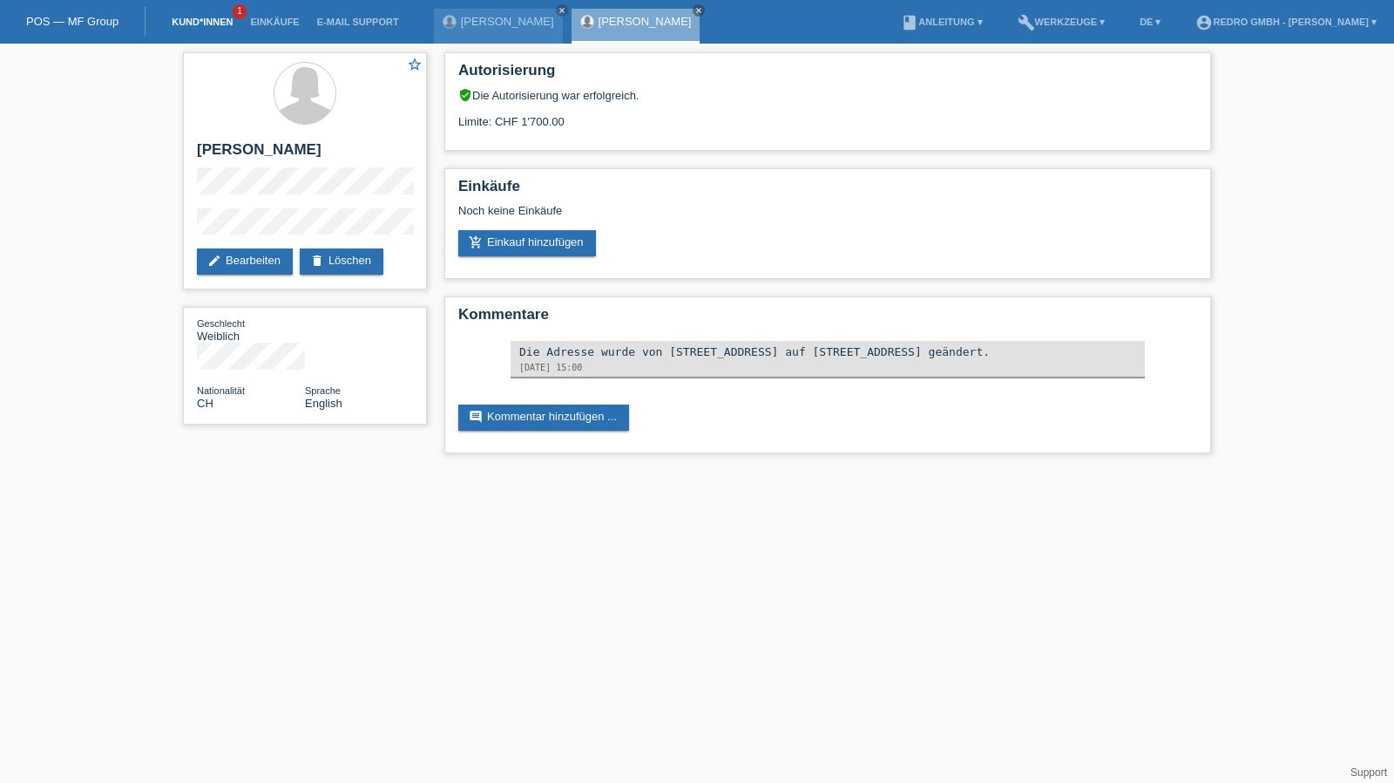
click at [173, 24] on link "Kund*innen" at bounding box center [202, 22] width 78 height 10
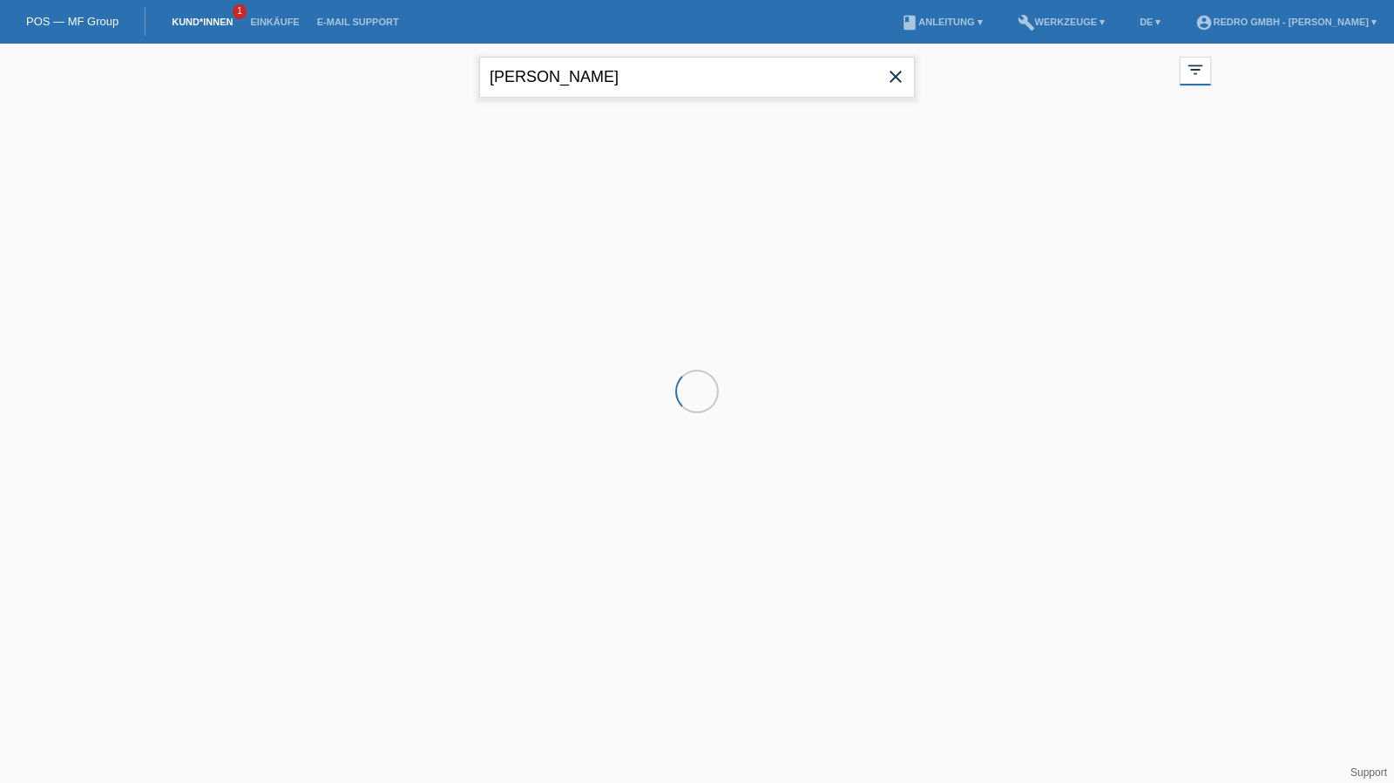
click at [580, 74] on input "nadine gämperle" at bounding box center [697, 77] width 436 height 41
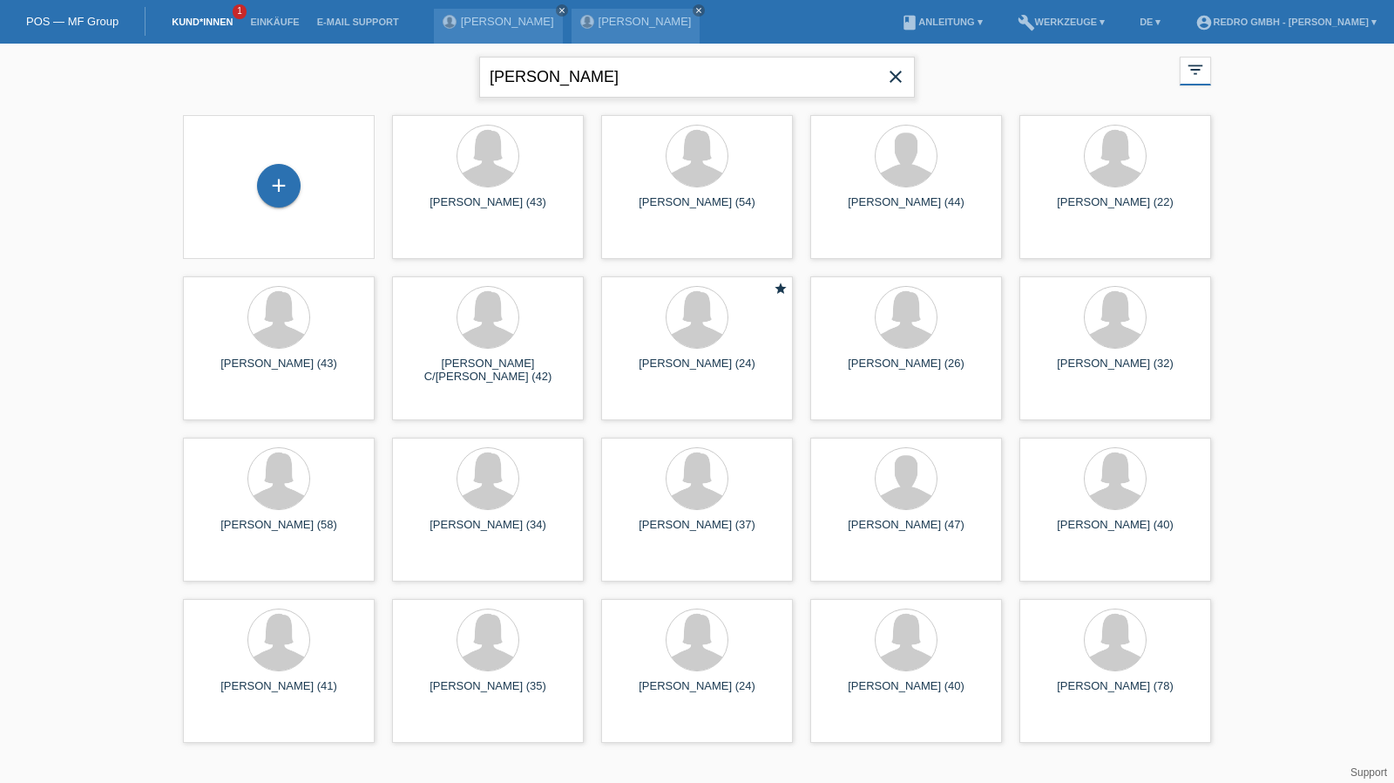
type input "sabine brunner"
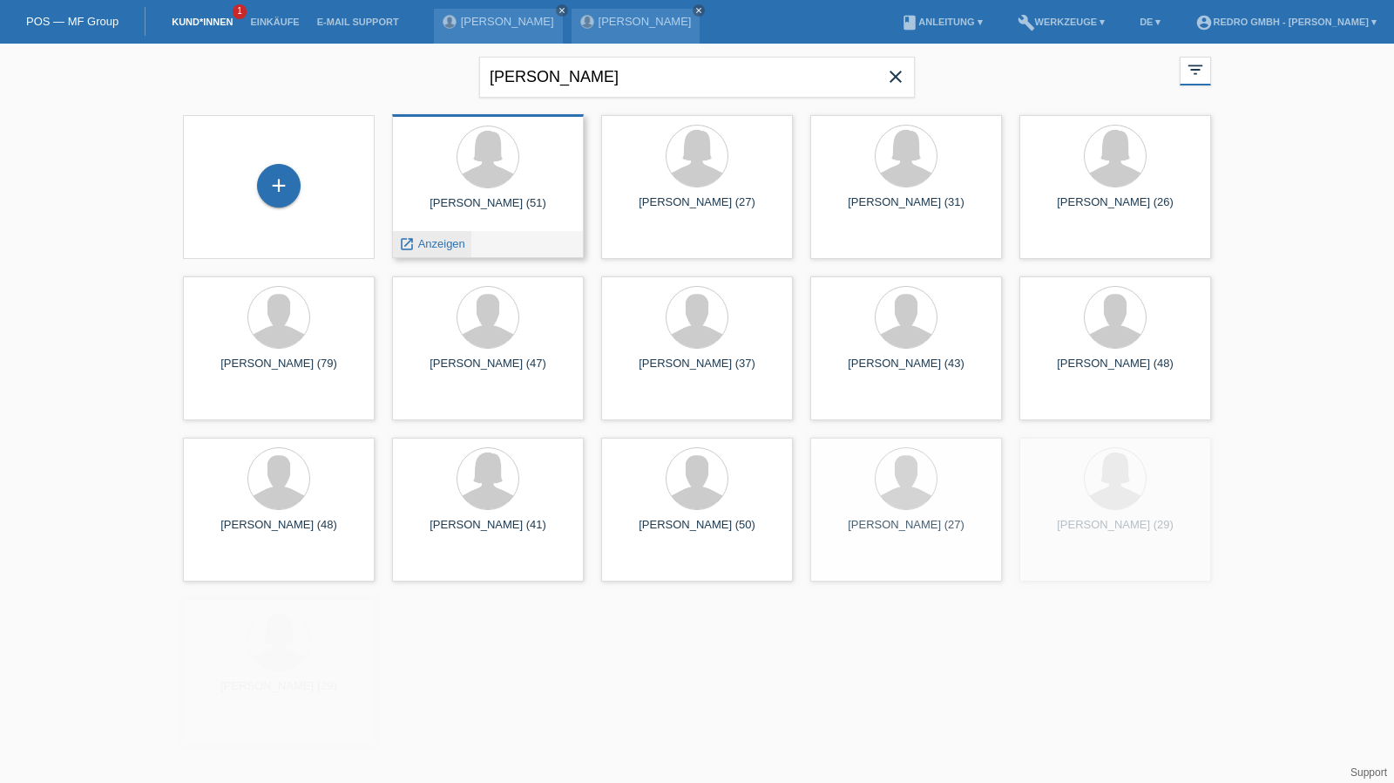
click at [448, 241] on span "Anzeigen" at bounding box center [441, 243] width 47 height 13
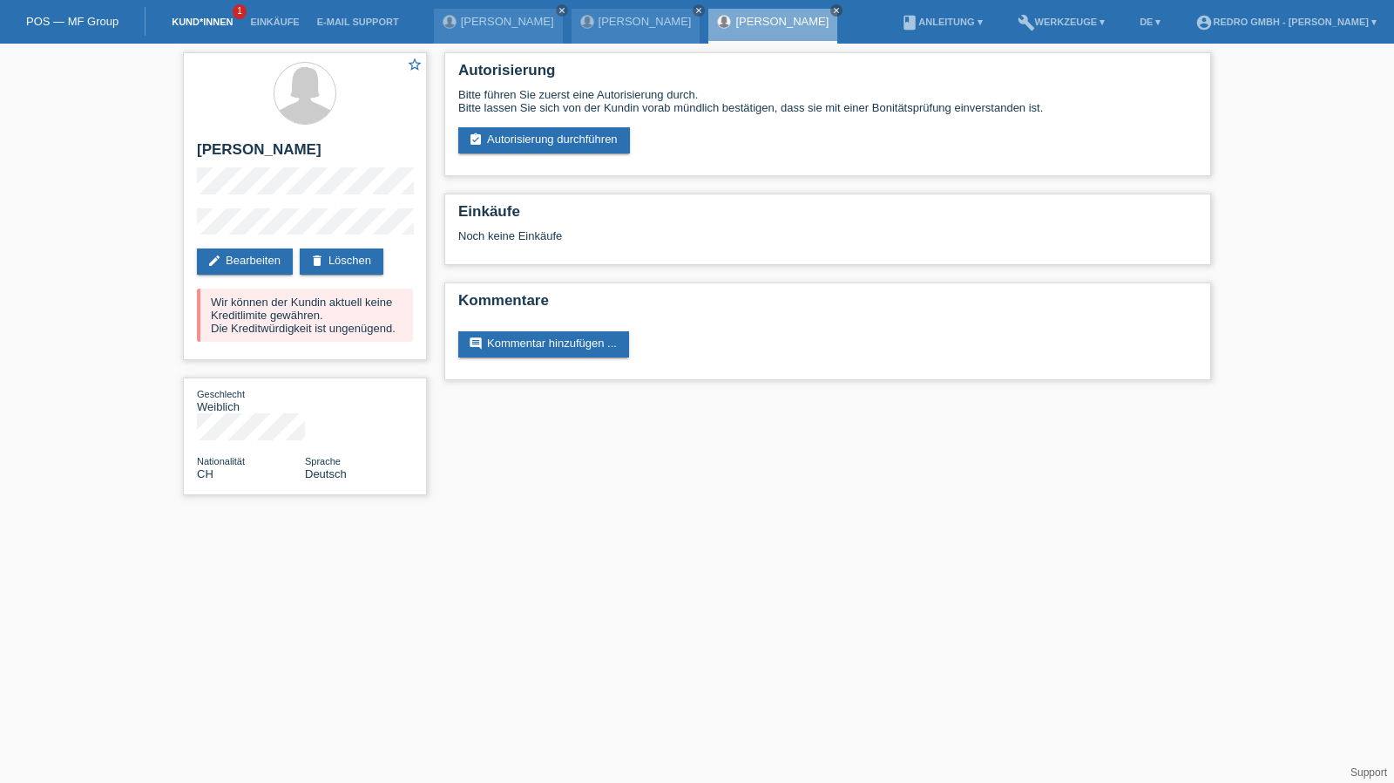
click at [192, 23] on link "Kund*innen" at bounding box center [202, 22] width 78 height 10
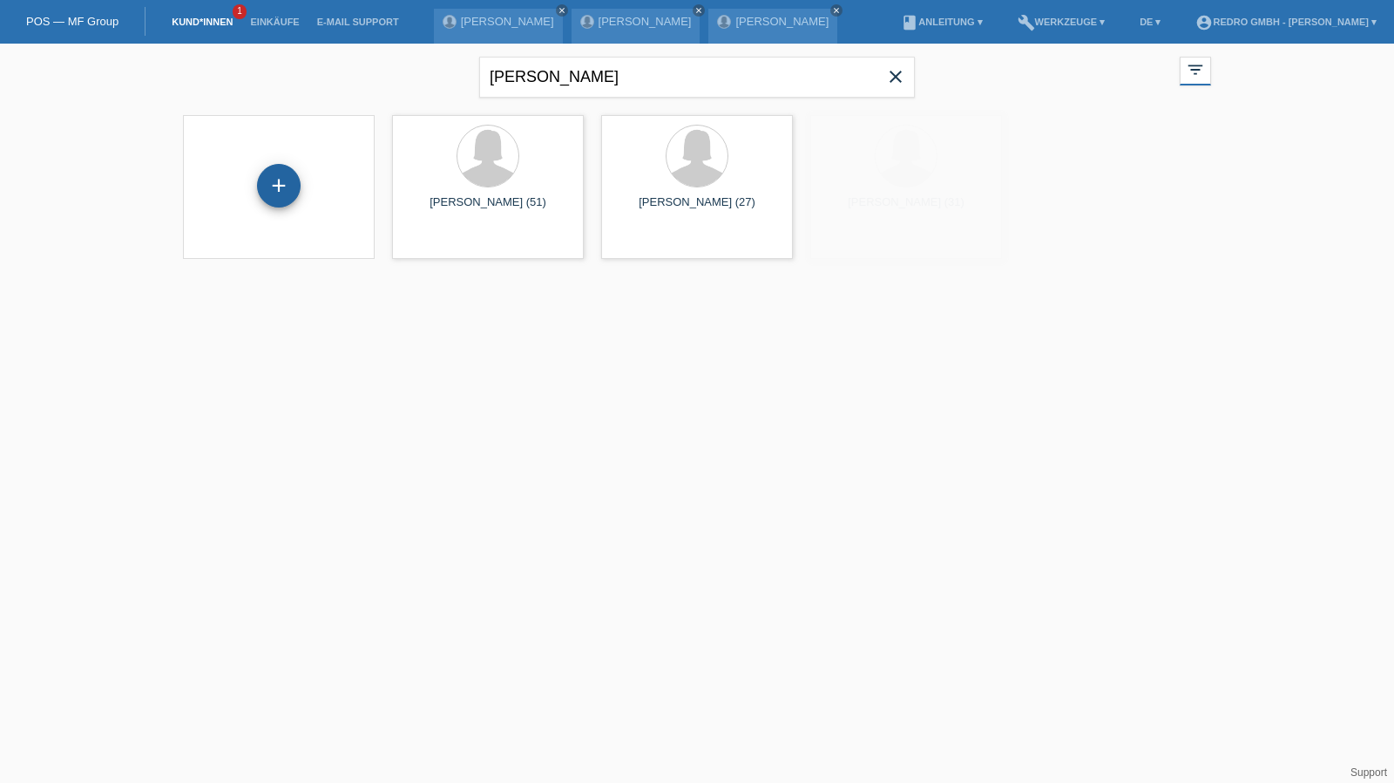
click at [272, 174] on div "+" at bounding box center [279, 186] width 42 height 30
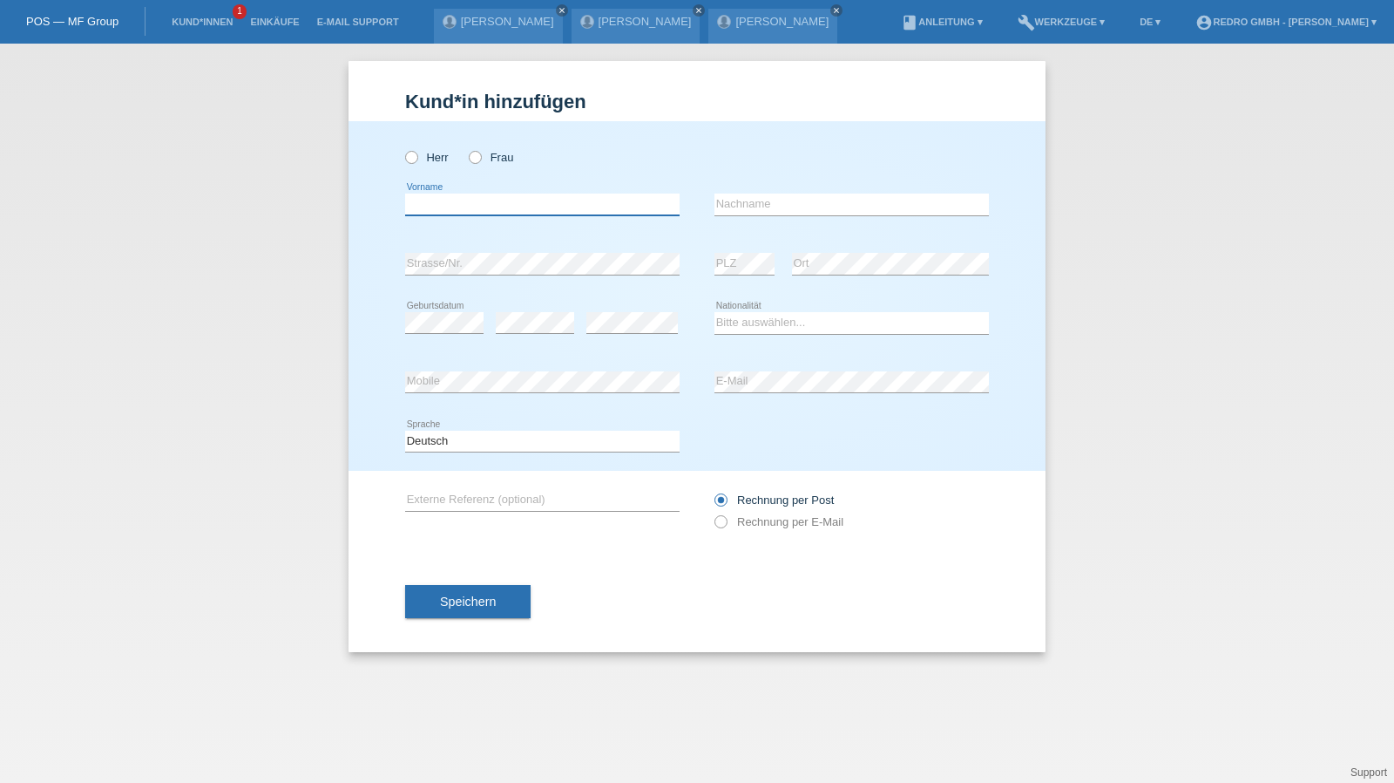
click at [509, 203] on input "text" at bounding box center [542, 204] width 275 height 22
type input "[PERSON_NAME]"
click at [826, 204] on input "[PERSON_NAME]" at bounding box center [852, 204] width 275 height 22
select select "PT"
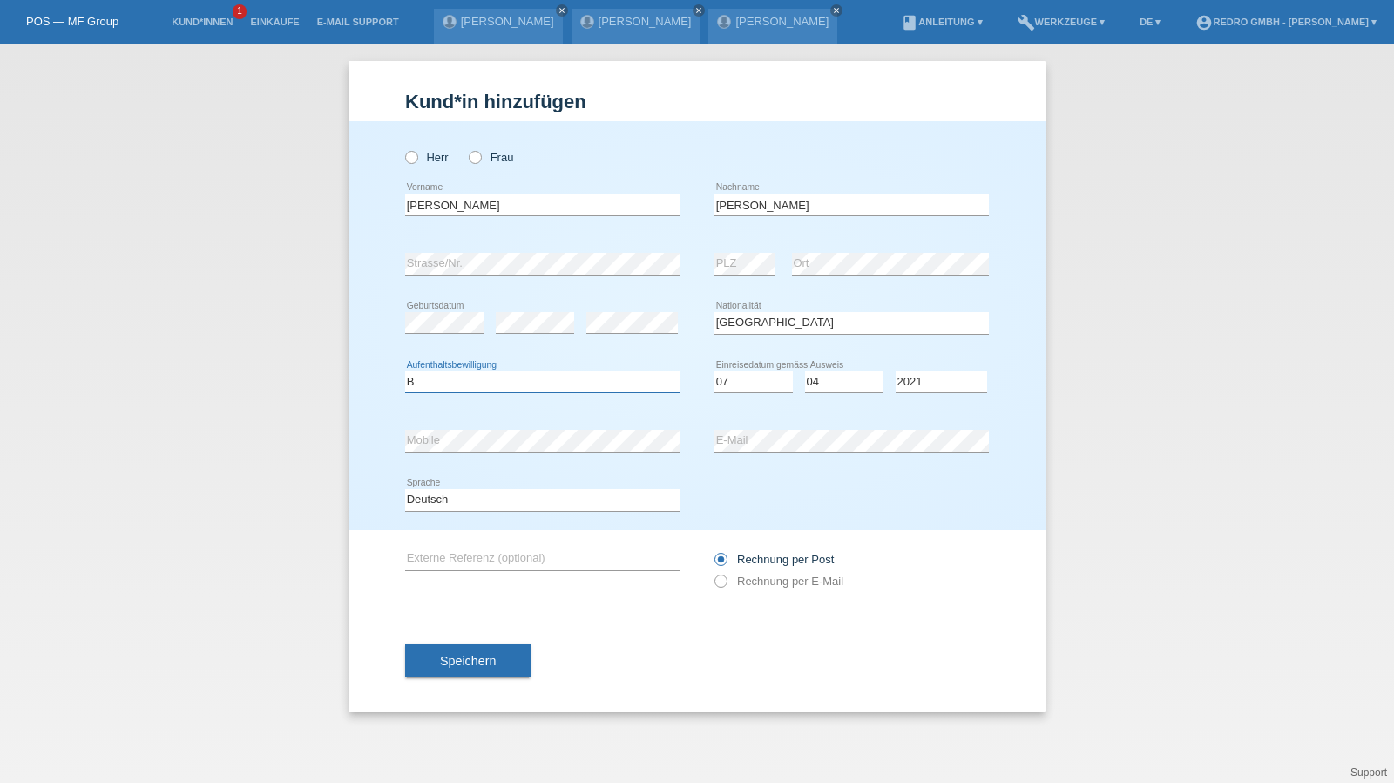
select select "B"
select select "07"
drag, startPoint x: 488, startPoint y: 487, endPoint x: 484, endPoint y: 495, distance: 9.0
click at [488, 489] on select "Deutsch Français Italiano English" at bounding box center [542, 499] width 275 height 21
select select "fr"
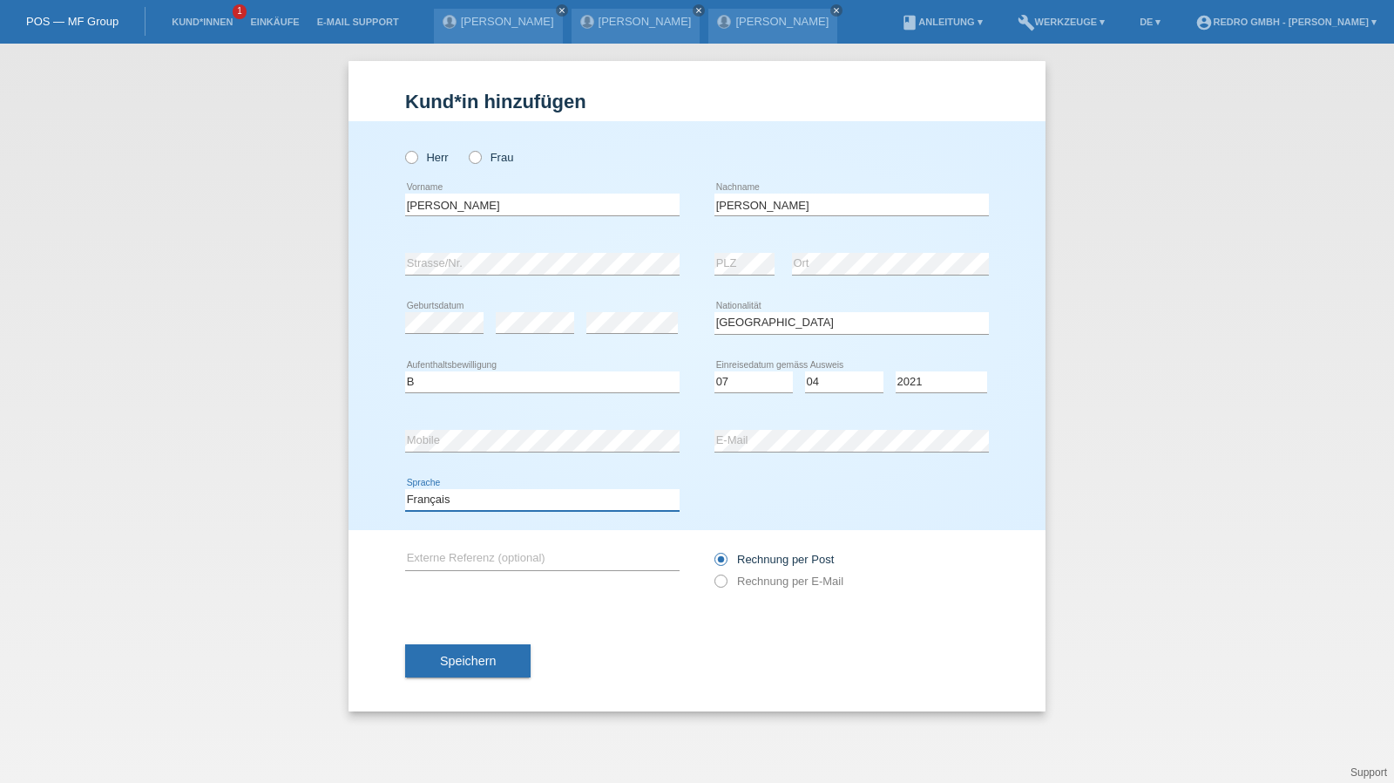
click at [405, 489] on select "Deutsch Français Italiano English" at bounding box center [542, 499] width 275 height 21
click at [472, 654] on span "Speichern" at bounding box center [468, 661] width 56 height 14
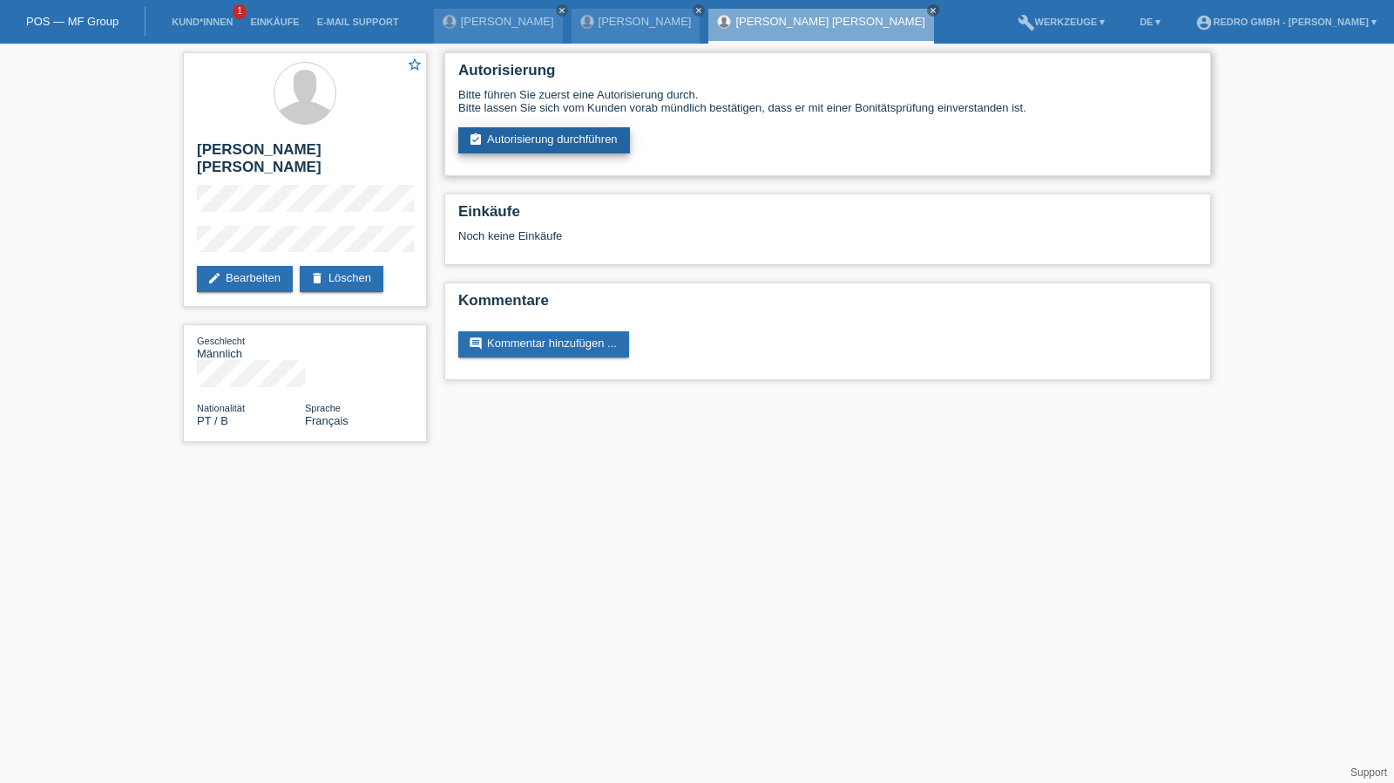
click at [557, 140] on link "assignment_turned_in Autorisierung durchführen" at bounding box center [544, 140] width 172 height 26
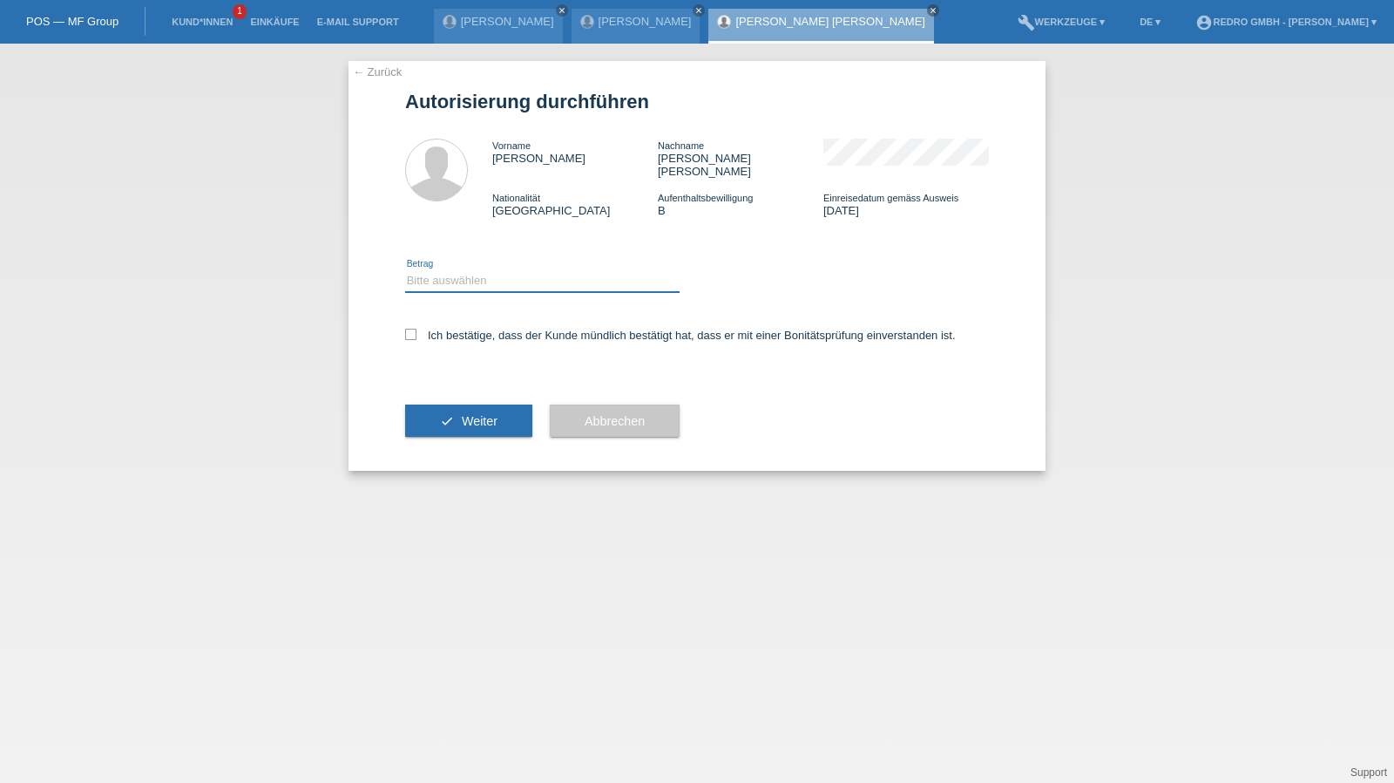
drag, startPoint x: 441, startPoint y: 266, endPoint x: 438, endPoint y: 278, distance: 12.5
click at [441, 270] on select "Bitte auswählen CHF 1.00 - CHF 499.00 CHF 500.00 - CHF 1'999.00 CHF 2'000.00 - …" at bounding box center [542, 280] width 275 height 21
select select "1"
click at [405, 270] on select "Bitte auswählen CHF 1.00 - CHF 499.00 CHF 500.00 - CHF 1'999.00 CHF 2'000.00 - …" at bounding box center [542, 280] width 275 height 21
click at [436, 329] on label "Ich bestätige, dass der Kunde mündlich bestätigt hat, dass er mit einer Bonität…" at bounding box center [680, 335] width 551 height 13
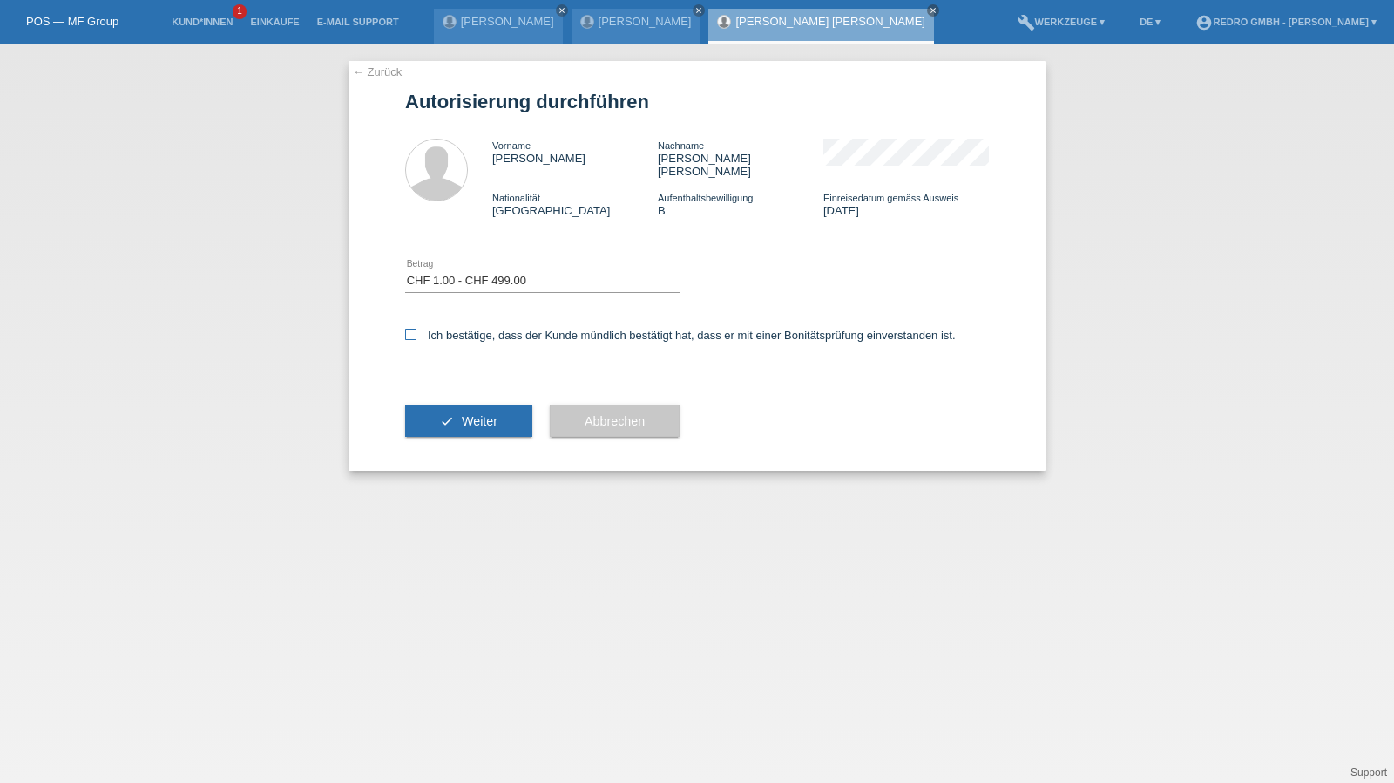
click at [417, 329] on input "Ich bestätige, dass der Kunde mündlich bestätigt hat, dass er mit einer Bonität…" at bounding box center [410, 334] width 11 height 11
checkbox input "true"
click at [456, 414] on button "check Weiter" at bounding box center [468, 420] width 127 height 33
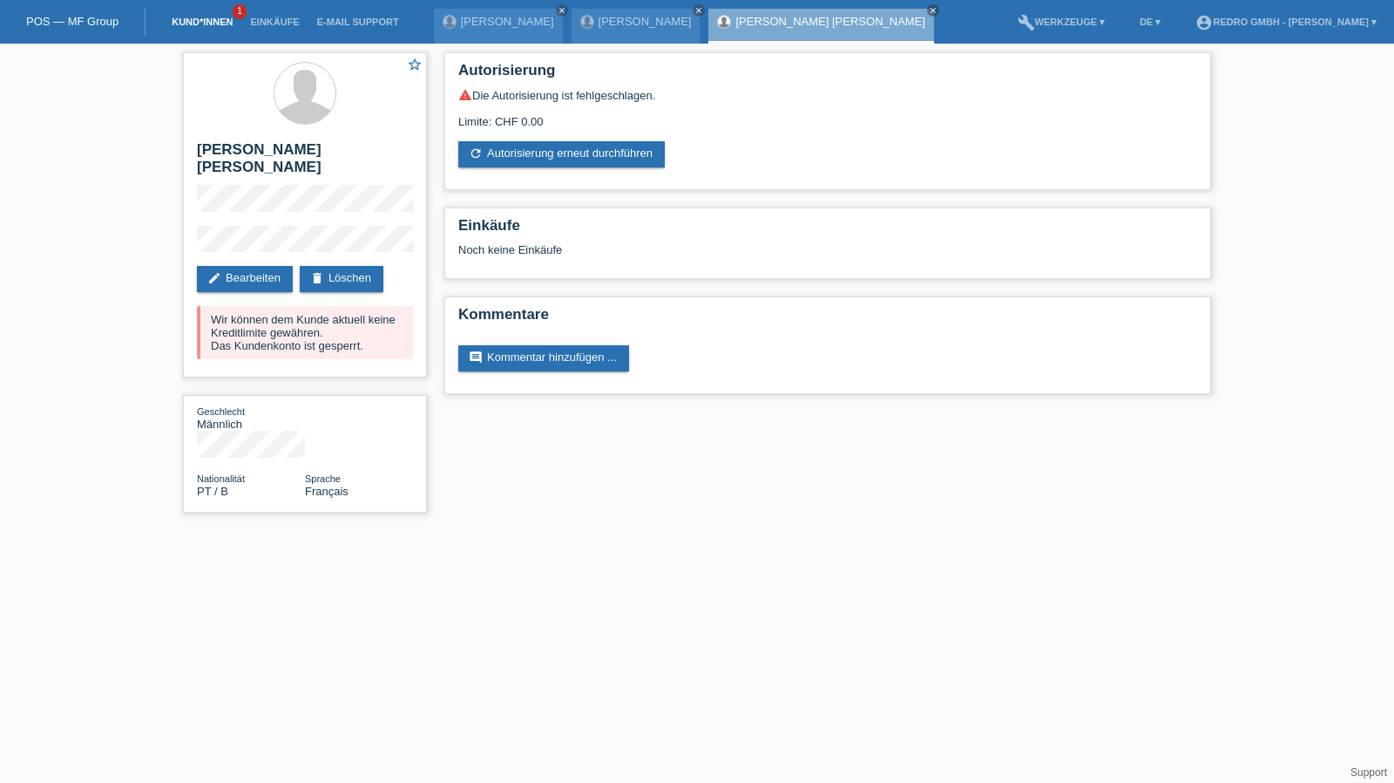
click at [178, 23] on link "Kund*innen" at bounding box center [202, 22] width 78 height 10
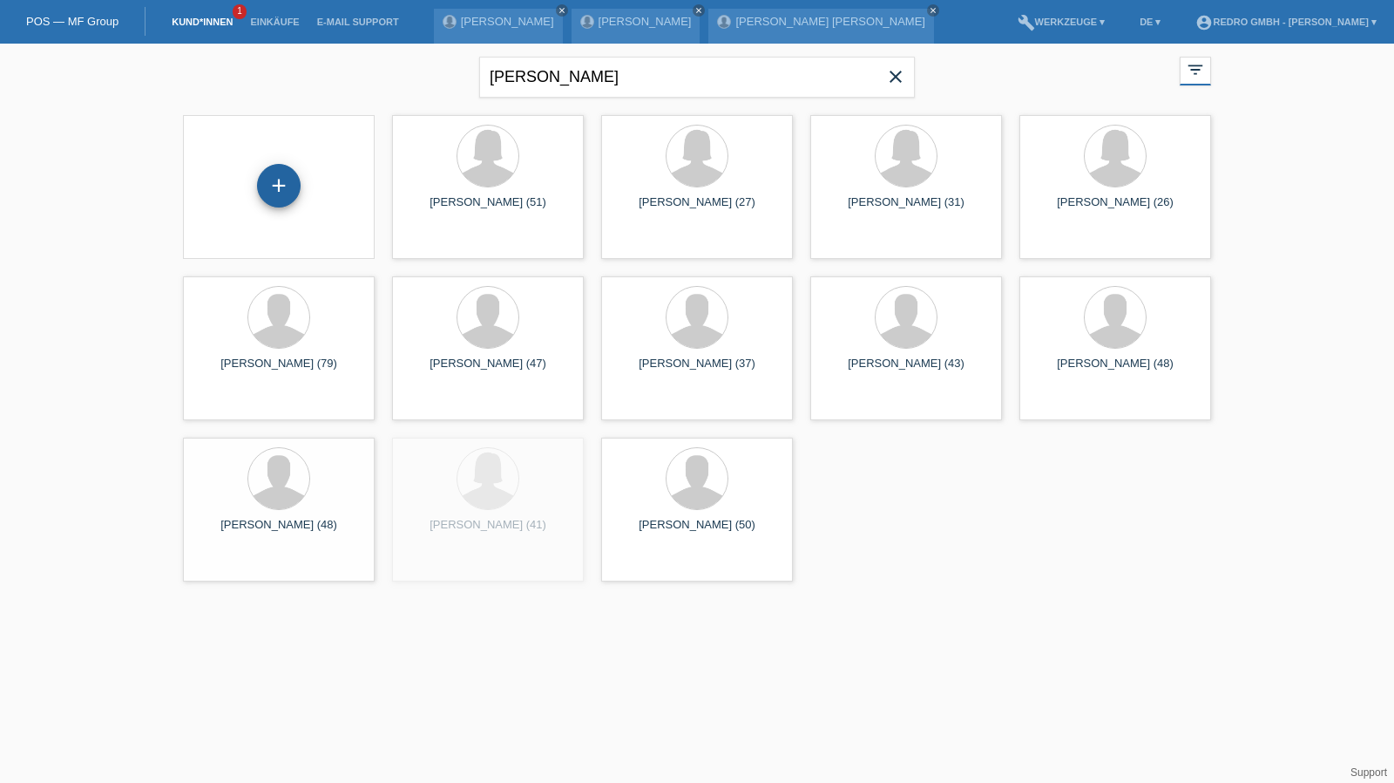
click at [274, 175] on div "+" at bounding box center [279, 186] width 44 height 44
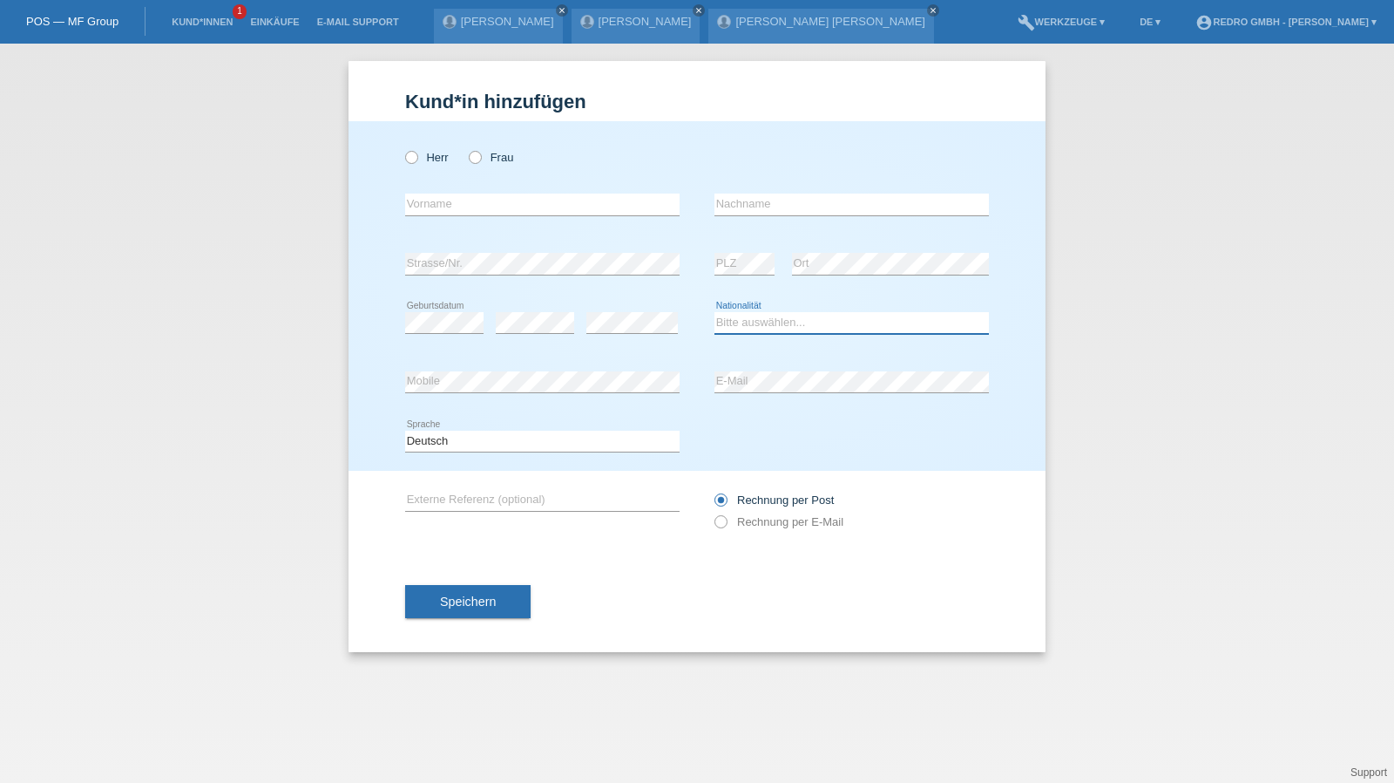
click at [752, 326] on select "Bitte auswählen... [GEOGRAPHIC_DATA] [GEOGRAPHIC_DATA] [GEOGRAPHIC_DATA] [GEOGR…" at bounding box center [852, 322] width 275 height 21
select select "DE"
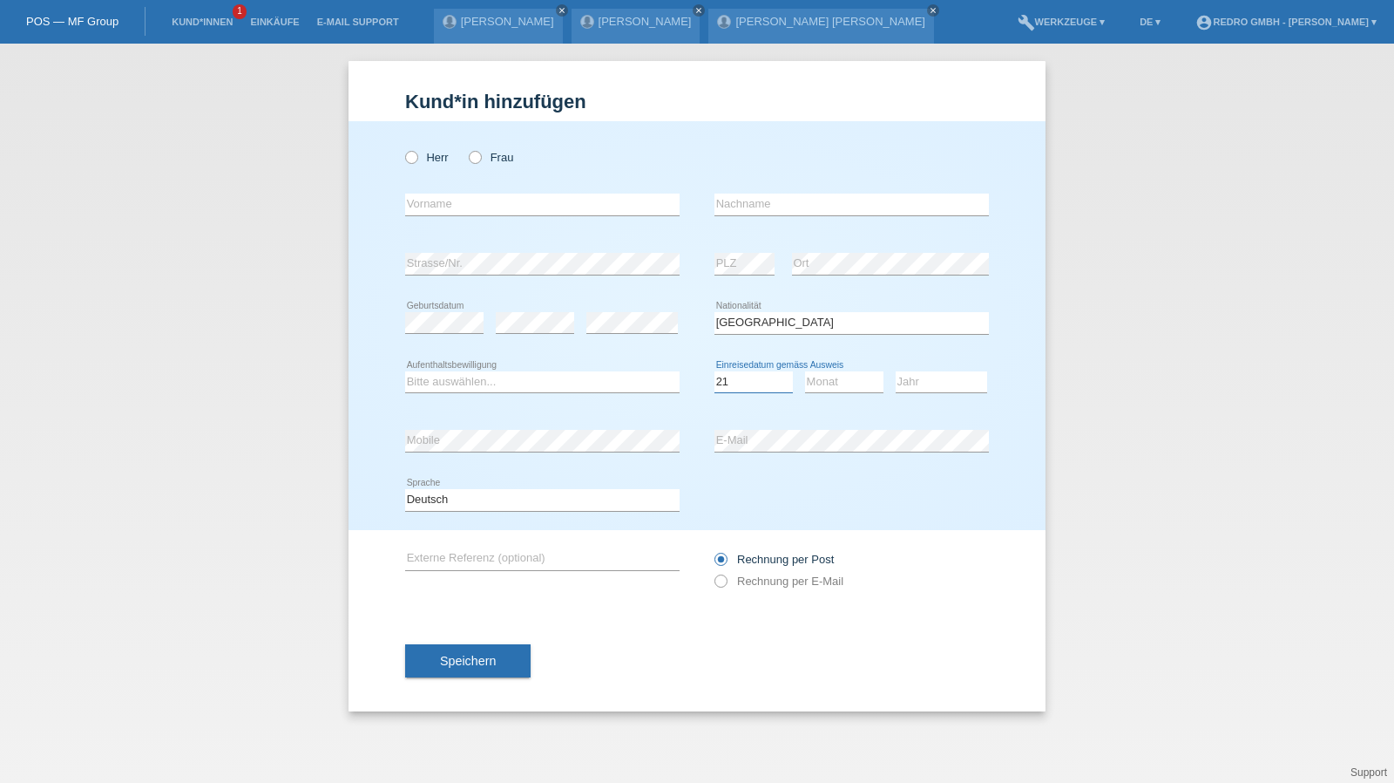
select select "22"
select select "07"
select select "2022"
click at [429, 160] on label "Herr" at bounding box center [427, 157] width 44 height 13
click at [417, 160] on input "Herr" at bounding box center [410, 156] width 11 height 11
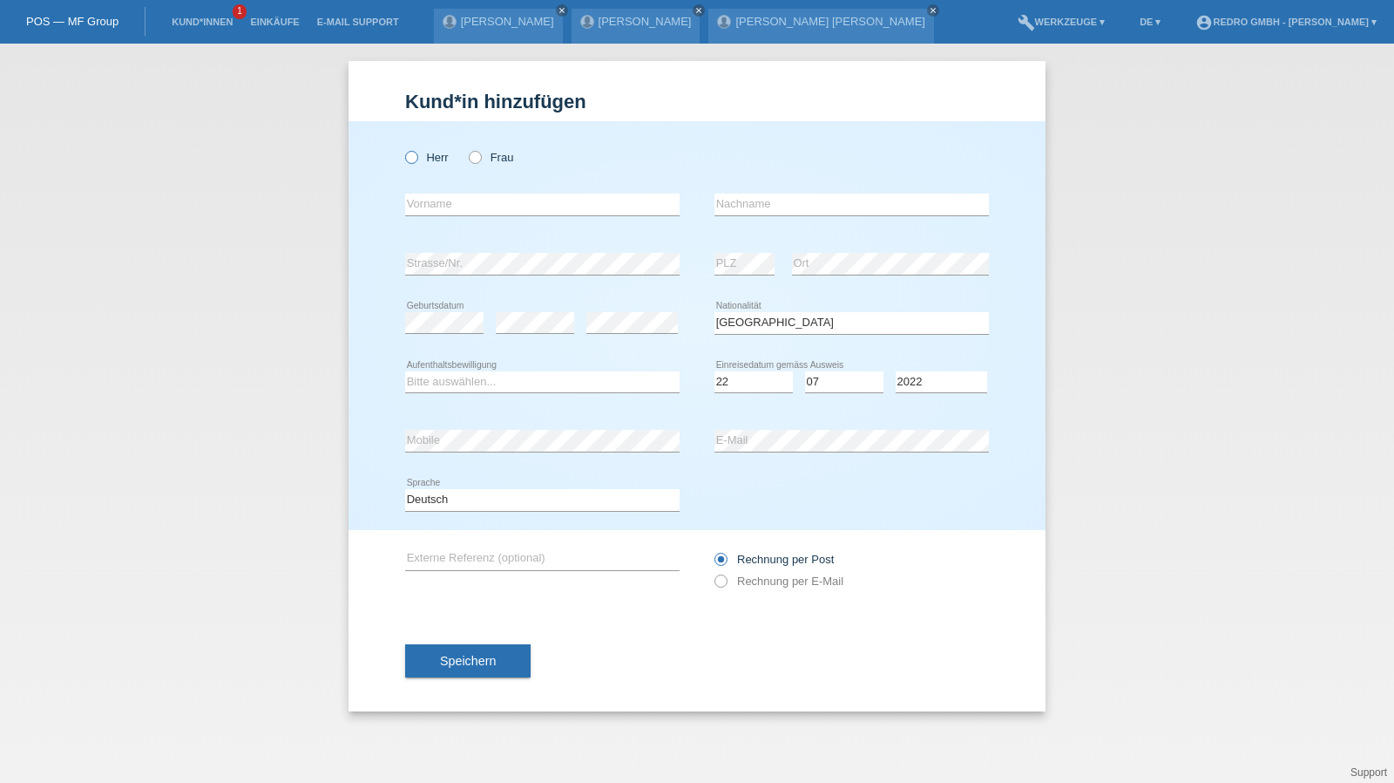
radio input "true"
click at [438, 205] on input "text" at bounding box center [542, 204] width 275 height 22
type input "Gurjot"
click at [823, 189] on div "Singh error Nachname" at bounding box center [852, 204] width 275 height 59
click at [814, 205] on input "Singh" at bounding box center [852, 204] width 275 height 22
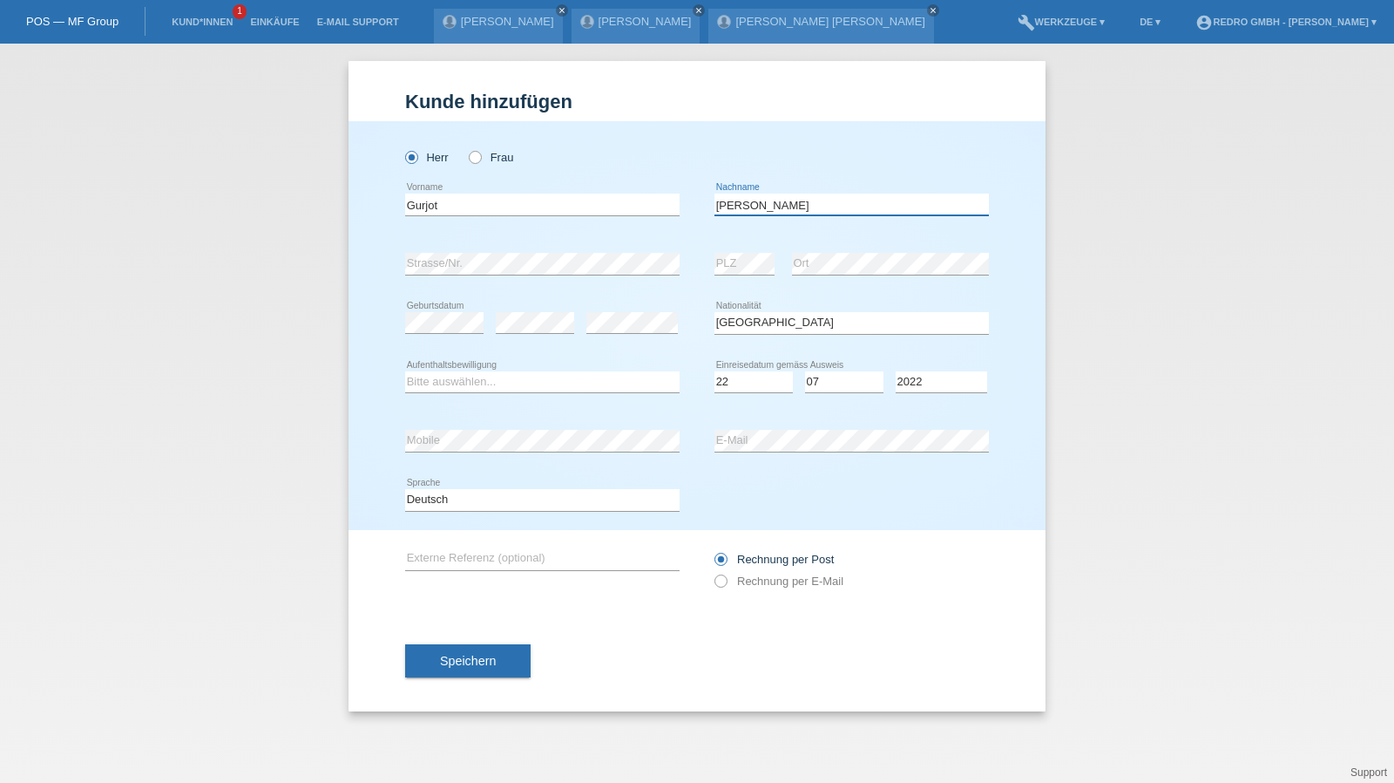
paste input "Kaur"
type input "[PERSON_NAME] [PERSON_NAME]"
select select "B"
click at [453, 662] on span "Speichern" at bounding box center [468, 661] width 56 height 14
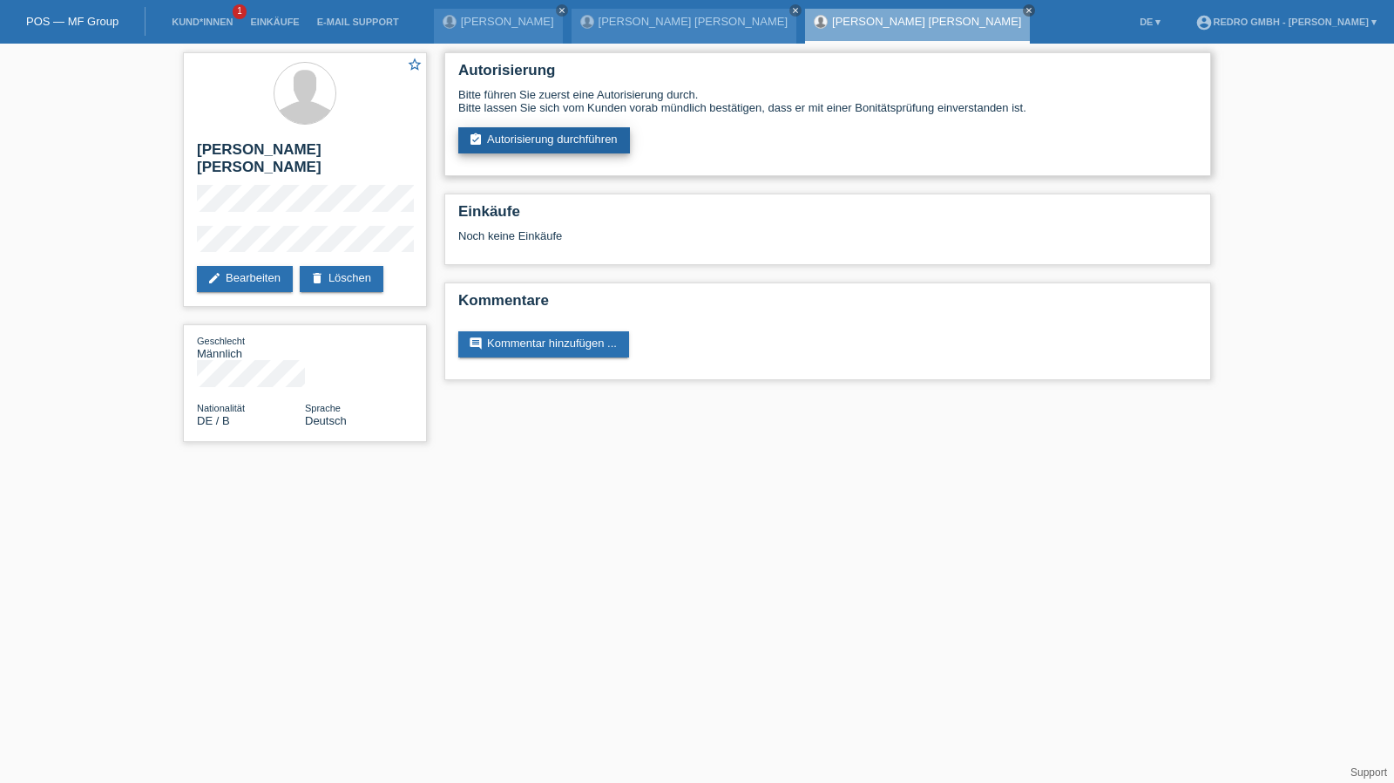
click at [498, 137] on link "assignment_turned_in Autorisierung durchführen" at bounding box center [544, 140] width 172 height 26
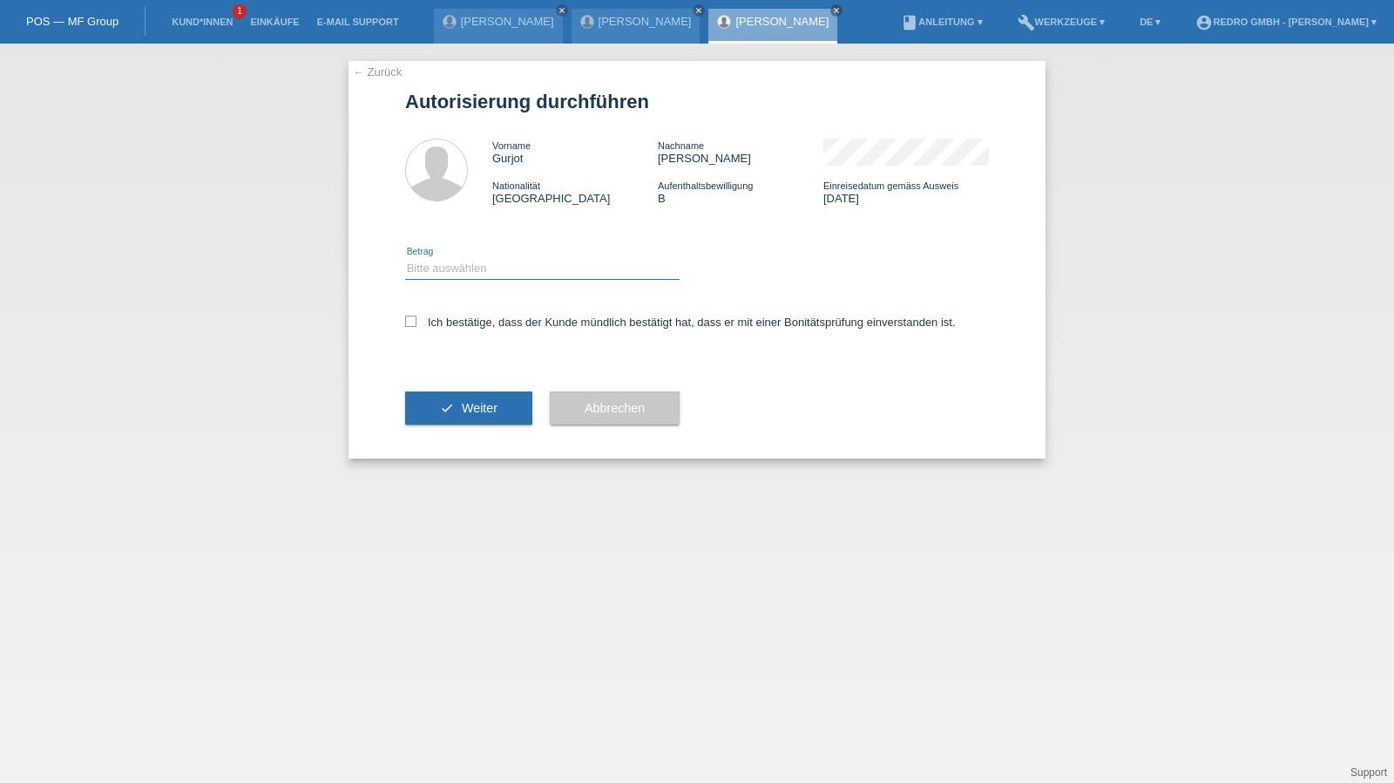
click at [516, 273] on select "Bitte auswählen CHF 1.00 - CHF 499.00 CHF 500.00 - CHF 1'999.00 CHF 2'000.00 - …" at bounding box center [542, 268] width 275 height 21
click at [405, 258] on select "Bitte auswählen CHF 1.00 - CHF 499.00 CHF 500.00 - CHF 1'999.00 CHF 2'000.00 - …" at bounding box center [542, 268] width 275 height 21
click at [496, 282] on div "Bitte auswählen CHF 1.00 - CHF 499.00 CHF 500.00 - CHF 1'999.00 CHF 2'000.00 - …" at bounding box center [542, 269] width 275 height 59
click at [497, 273] on select "Bitte auswählen CHF 1.00 - CHF 499.00 CHF 500.00 - CHF 1'999.00 CHF 2'000.00 - …" at bounding box center [542, 268] width 275 height 21
select select "1"
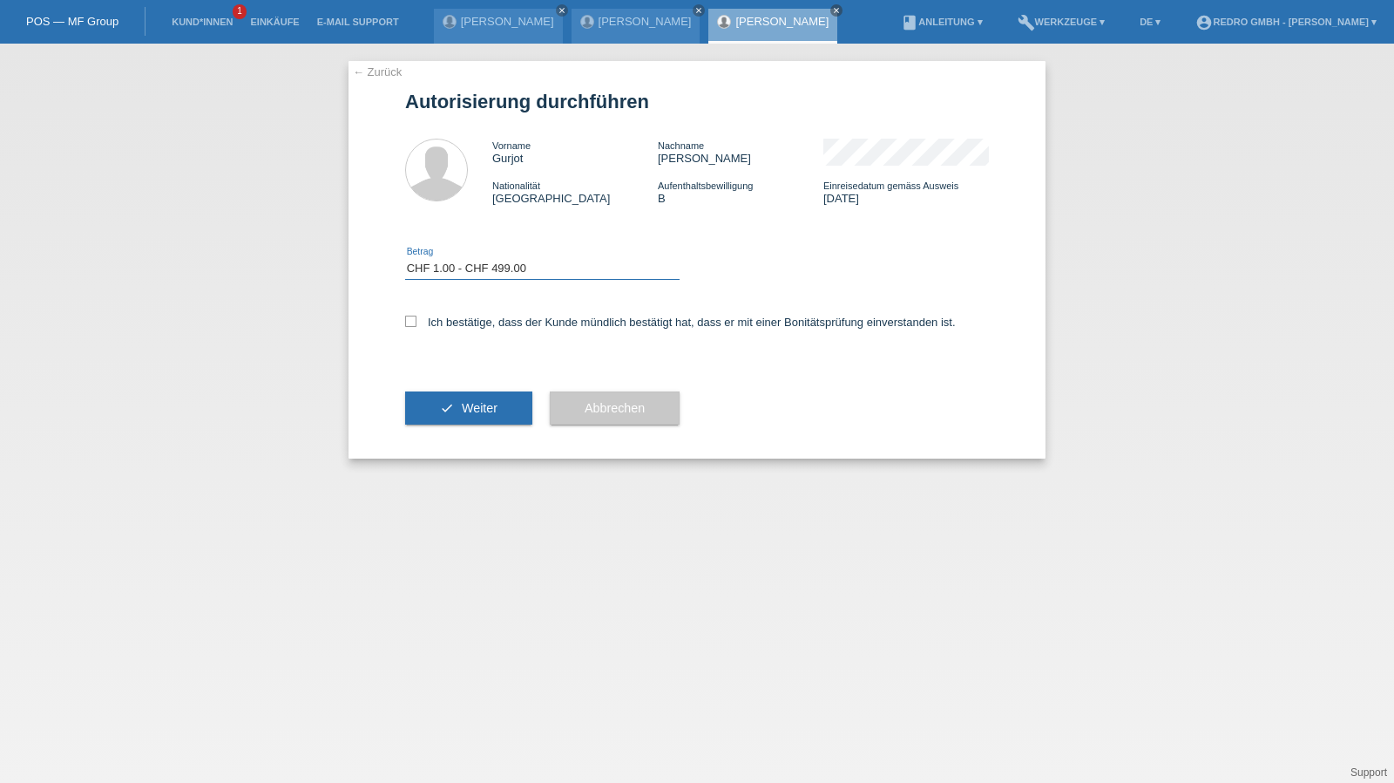
click at [405, 258] on select "Bitte auswählen CHF 1.00 - CHF 499.00 CHF 500.00 - CHF 1'999.00 CHF 2'000.00 - …" at bounding box center [542, 268] width 275 height 21
click at [476, 320] on label "Ich bestätige, dass der Kunde mündlich bestätigt hat, dass er mit einer Bonität…" at bounding box center [680, 322] width 551 height 13
click at [417, 320] on input "Ich bestätige, dass der Kunde mündlich bestätigt hat, dass er mit einer Bonität…" at bounding box center [410, 321] width 11 height 11
checkbox input "true"
click at [457, 397] on button "check Weiter" at bounding box center [468, 407] width 127 height 33
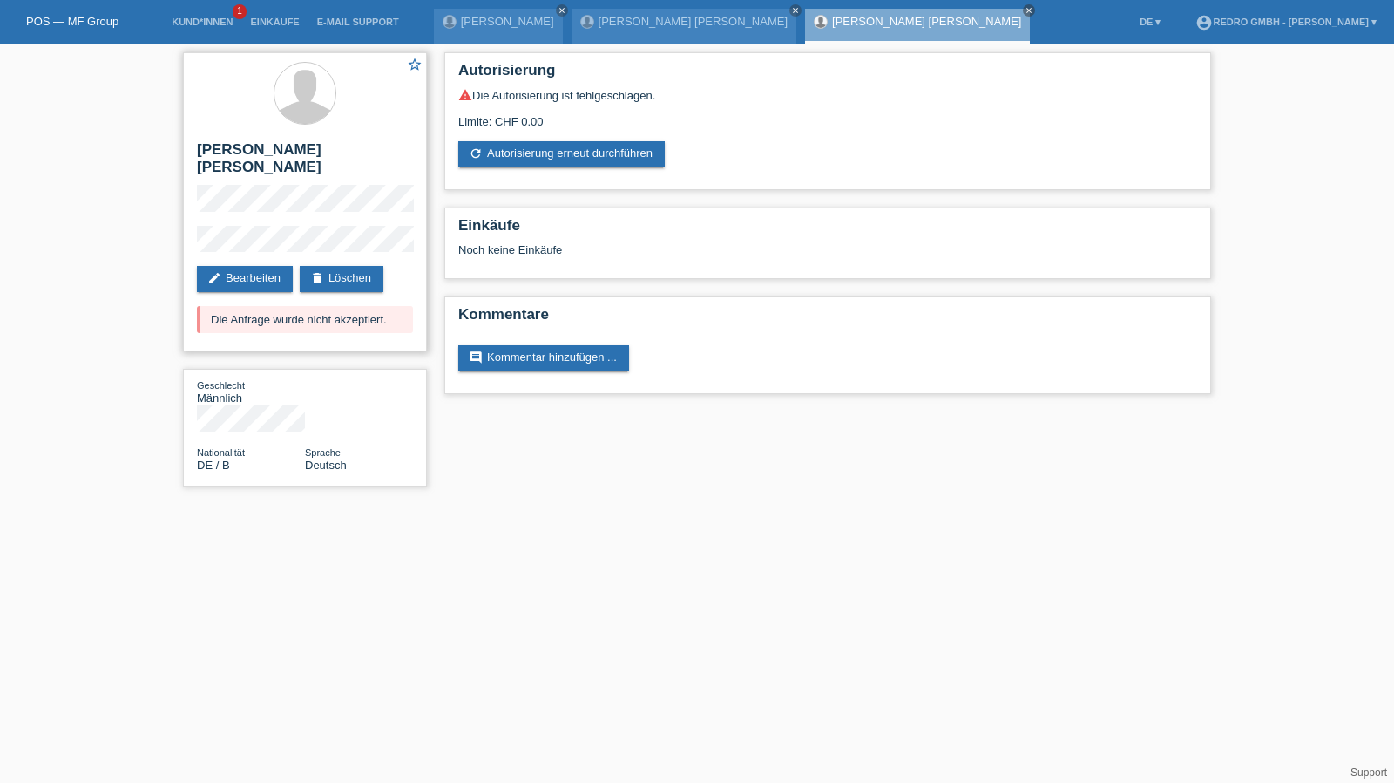
click at [263, 145] on h2 "[PERSON_NAME] [PERSON_NAME]" at bounding box center [305, 163] width 216 height 44
click at [263, 145] on h2 "[PERSON_NAME]" at bounding box center [305, 163] width 216 height 44
copy div "[PERSON_NAME]"
click at [215, 25] on link "Kund*innen" at bounding box center [202, 22] width 78 height 10
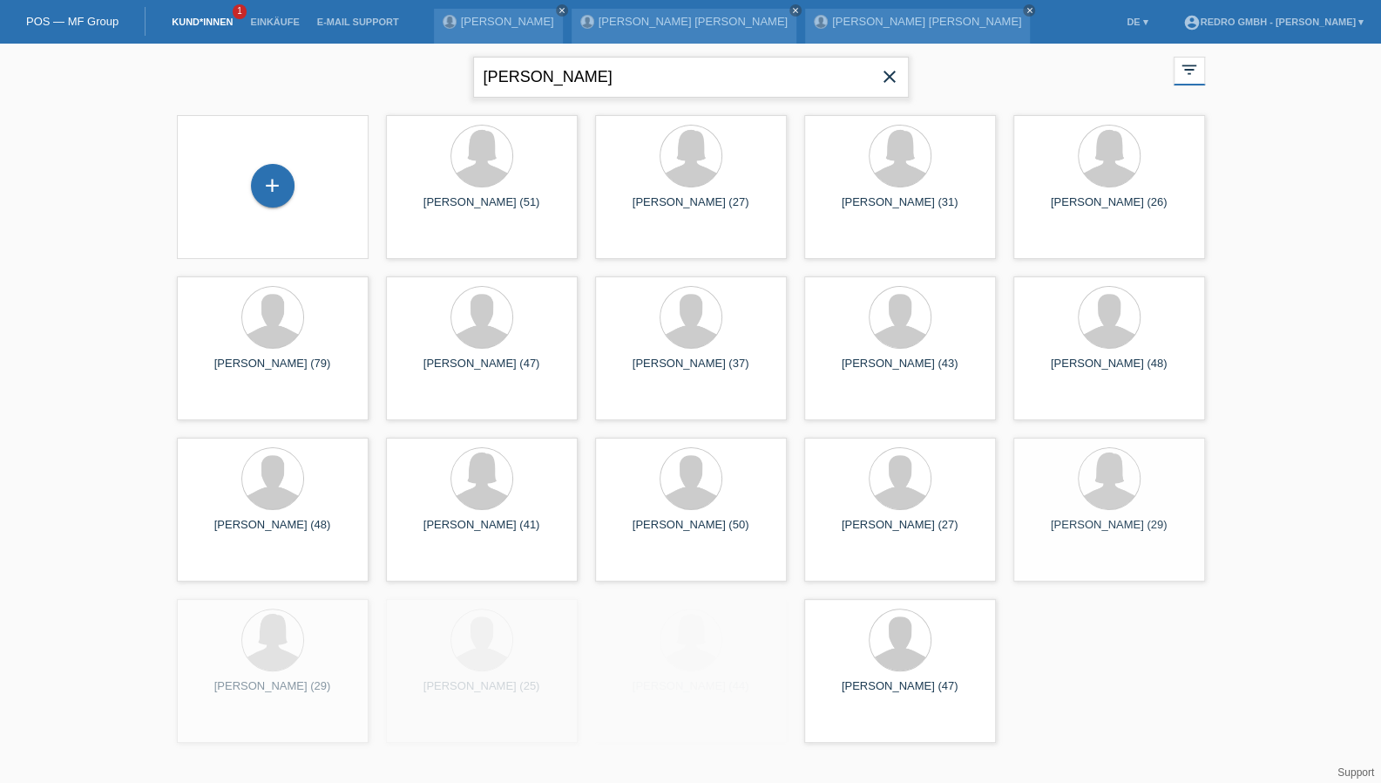
click at [633, 71] on input "[PERSON_NAME]" at bounding box center [691, 77] width 436 height 41
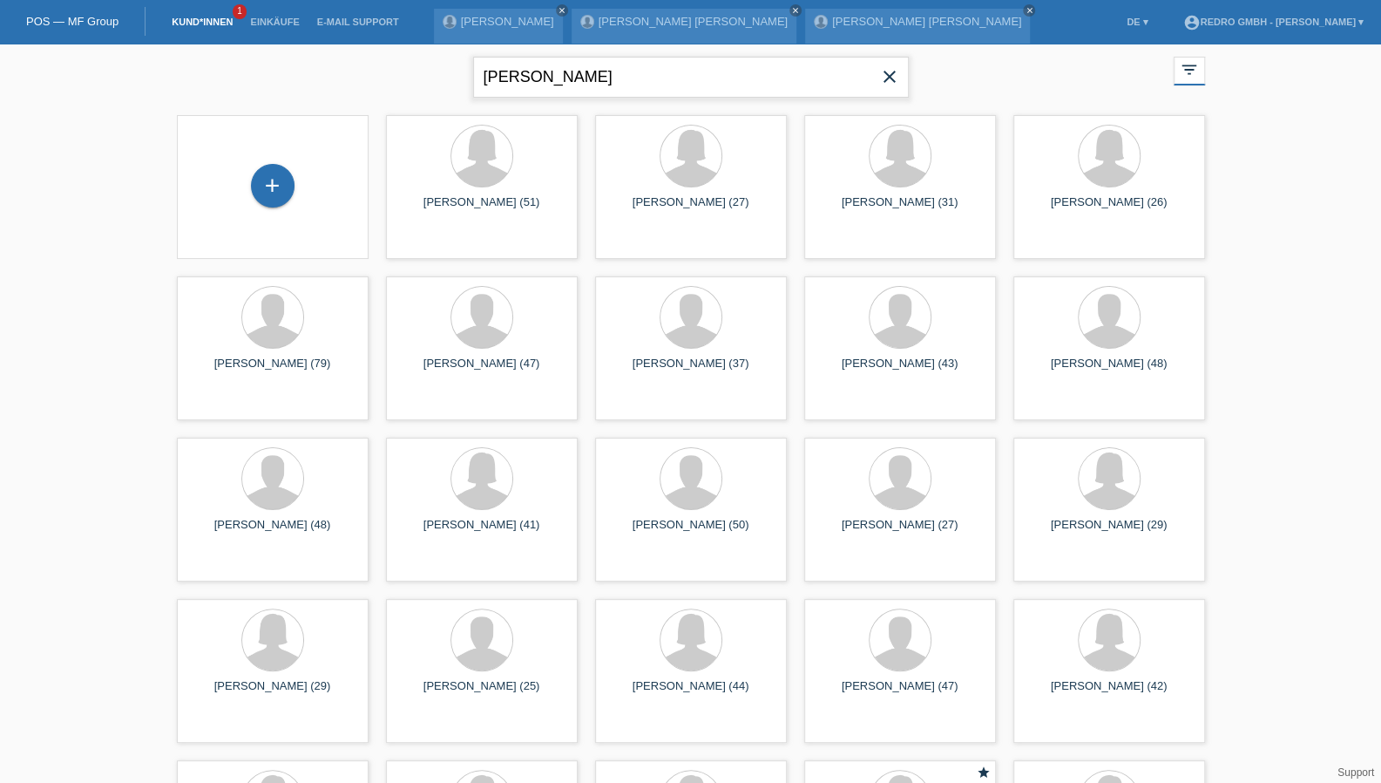
click at [633, 71] on input "[PERSON_NAME]" at bounding box center [691, 77] width 436 height 41
click at [633, 71] on input "sabine brunner" at bounding box center [691, 77] width 436 height 41
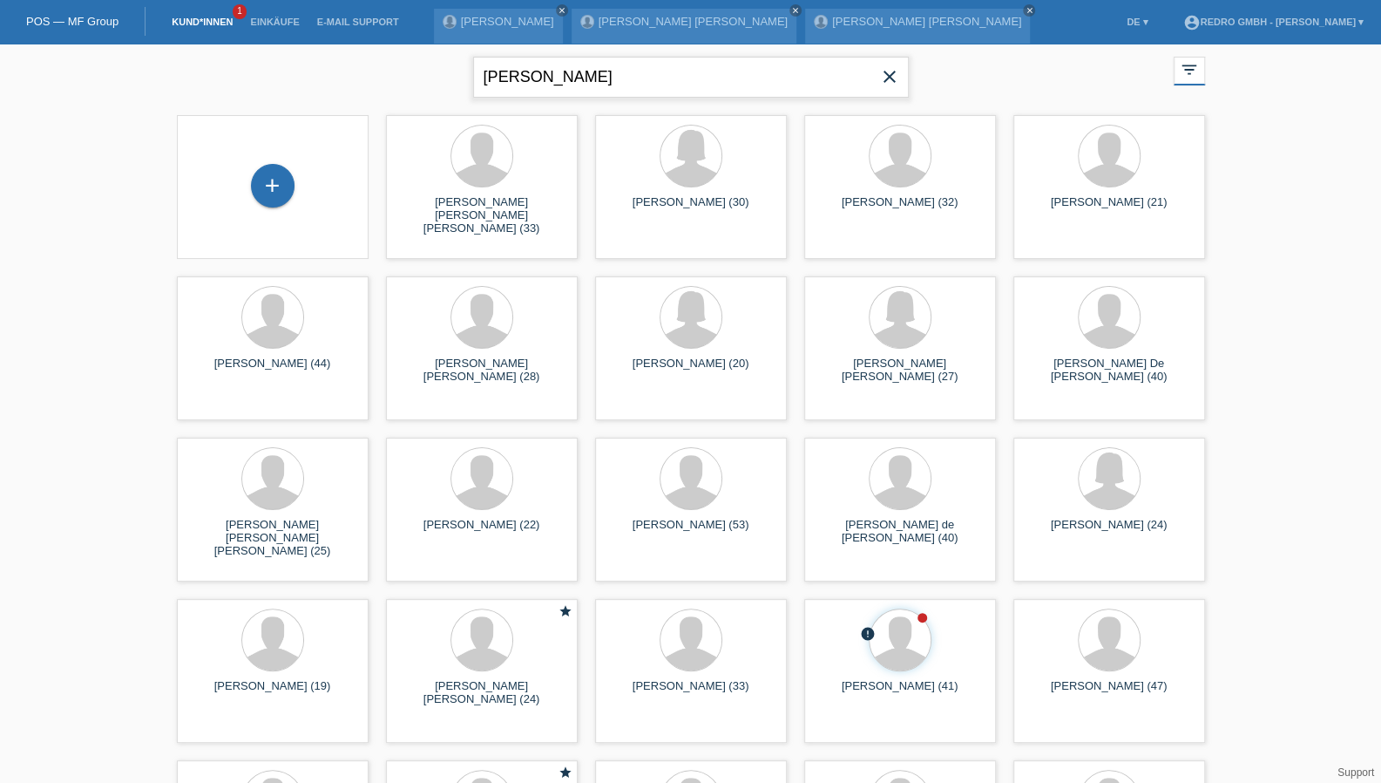
click at [678, 85] on input "rafael" at bounding box center [691, 77] width 436 height 41
type input "rafael neu"
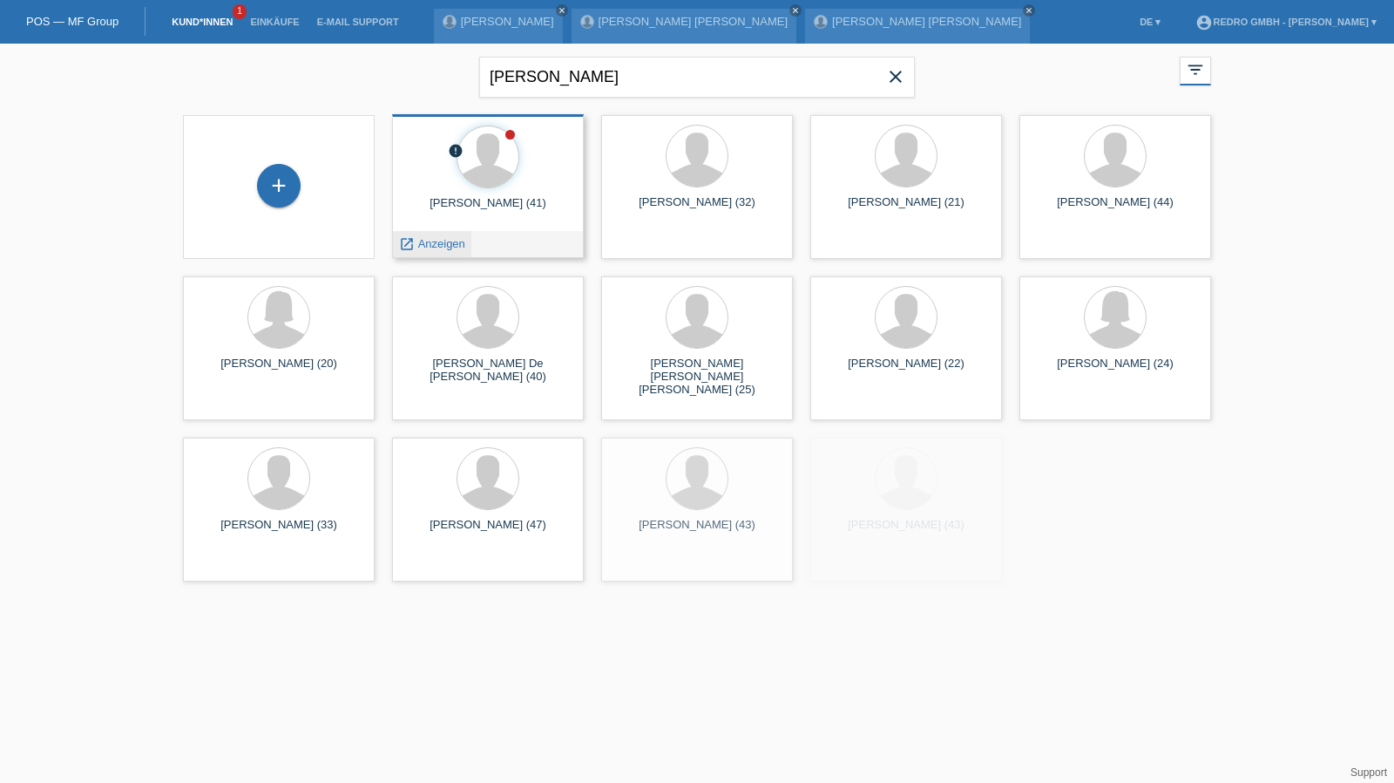
click at [428, 241] on span "Anzeigen" at bounding box center [441, 243] width 47 height 13
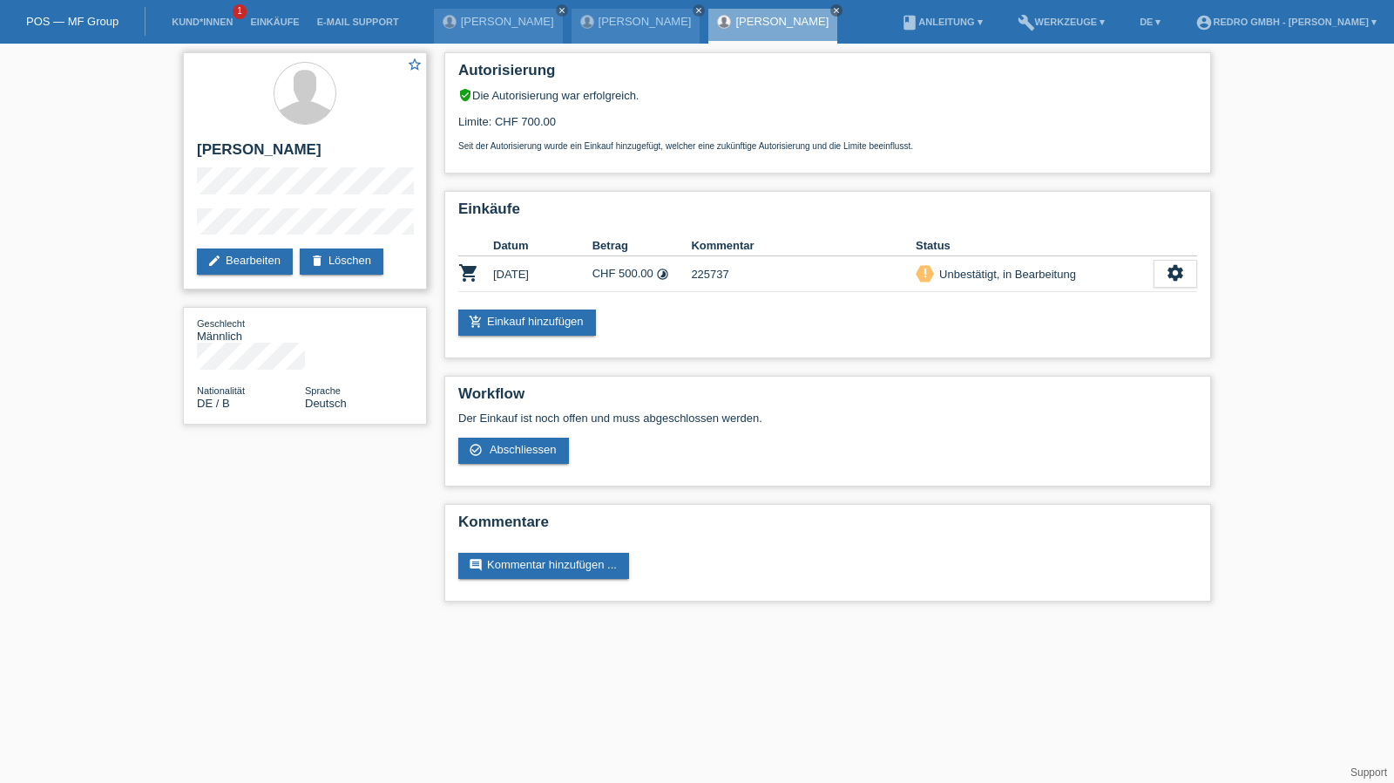
click at [185, 231] on div "star_border [PERSON_NAME] edit Bearbeiten delete Löschen" at bounding box center [305, 170] width 244 height 237
click at [269, 143] on h2 "[PERSON_NAME]" at bounding box center [305, 154] width 216 height 26
copy div "[PERSON_NAME]"
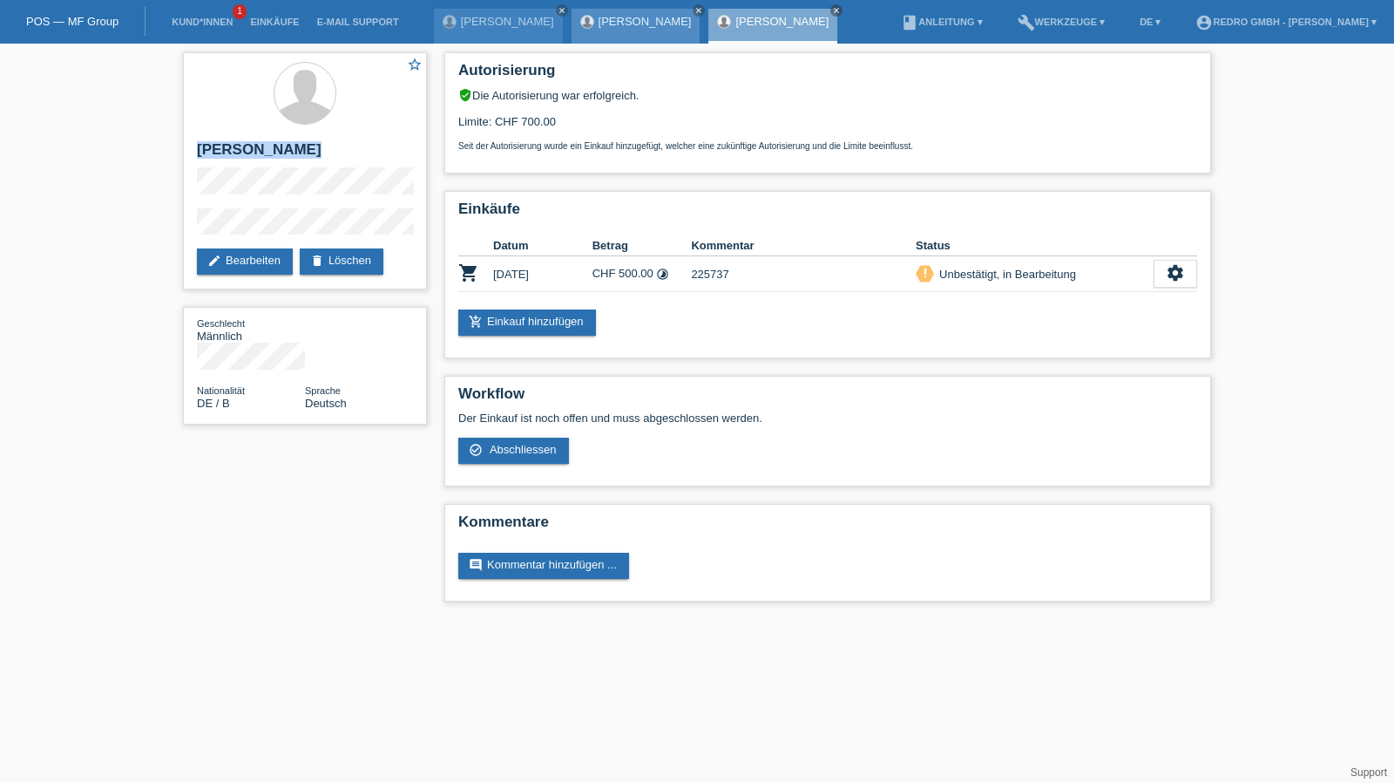
click at [673, 23] on link "[PERSON_NAME]" at bounding box center [645, 21] width 93 height 13
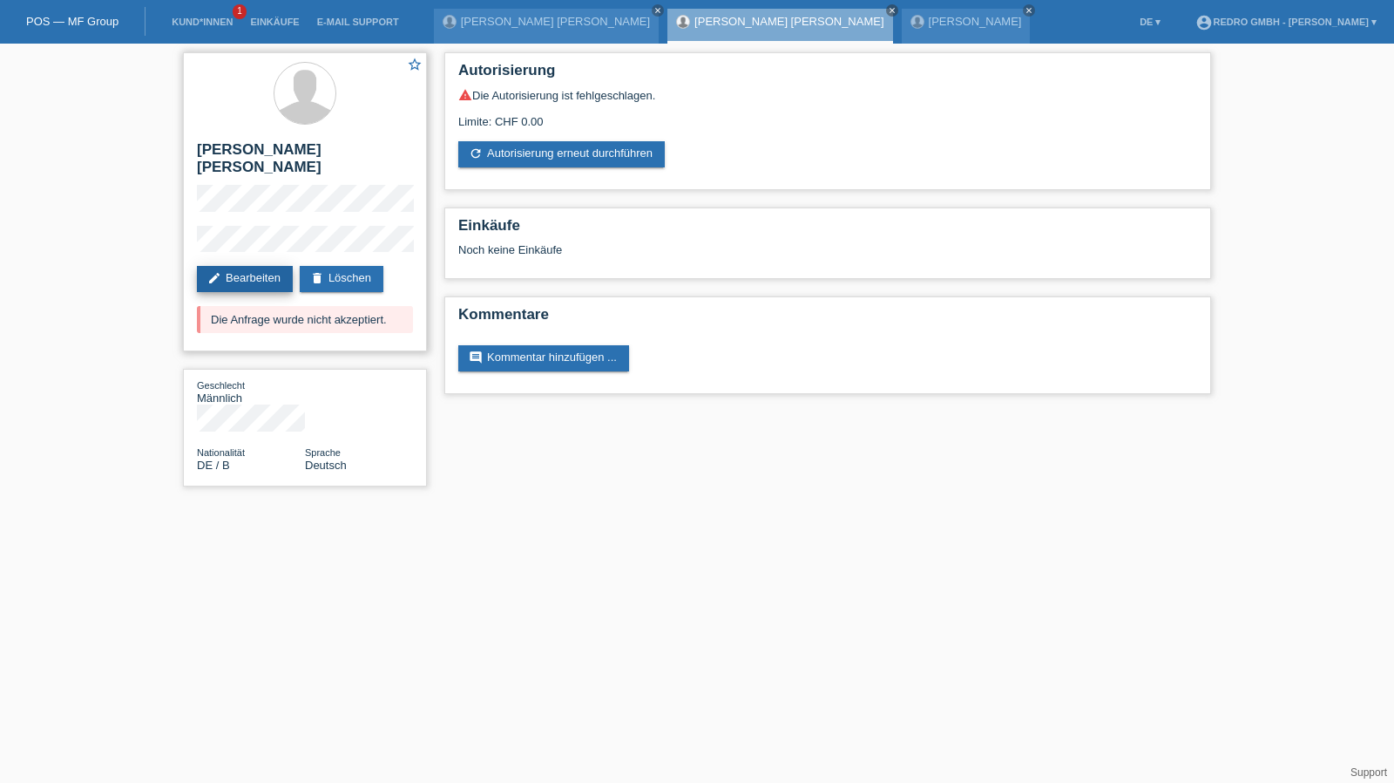
click at [248, 266] on link "edit Bearbeiten" at bounding box center [245, 279] width 96 height 26
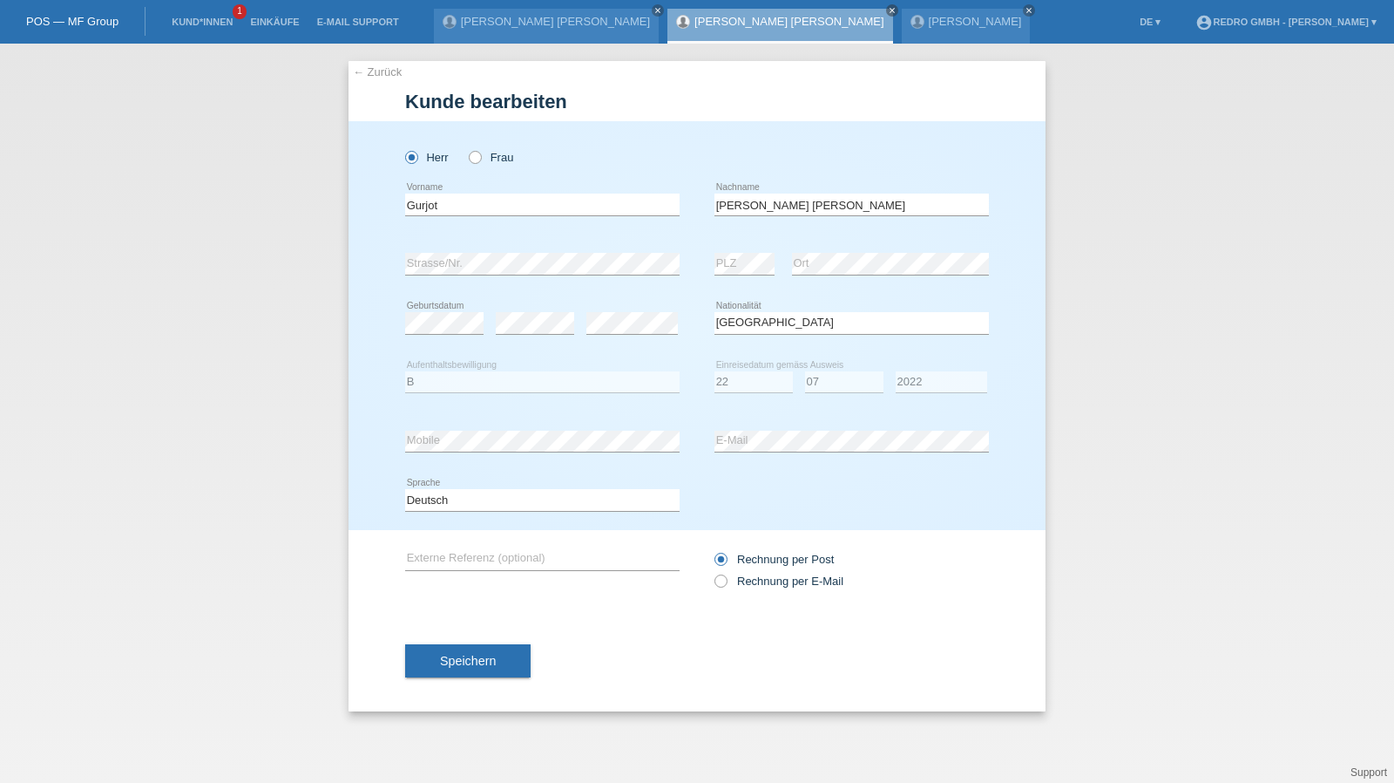
select select "DE"
select select "B"
select select "22"
select select "07"
select select "2022"
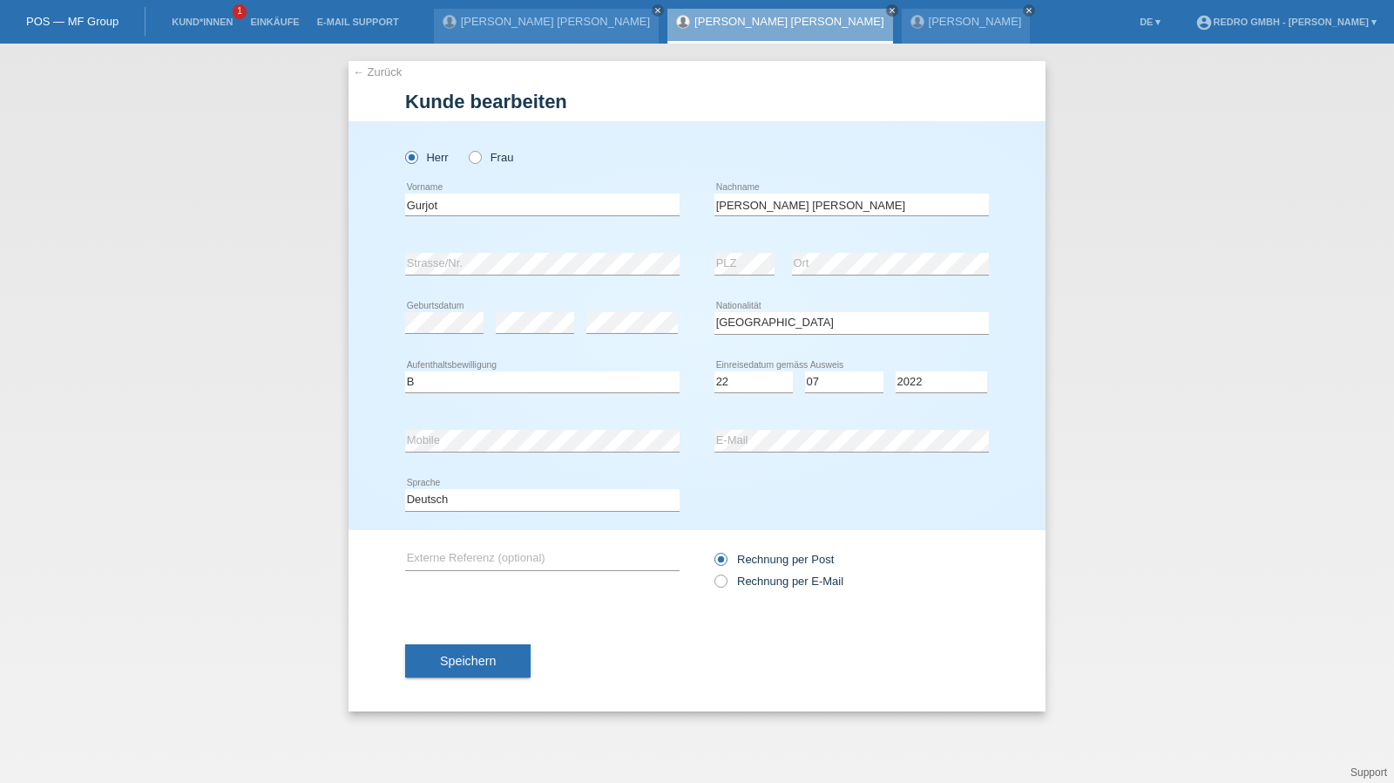
click at [378, 69] on link "← Zurück" at bounding box center [377, 71] width 49 height 13
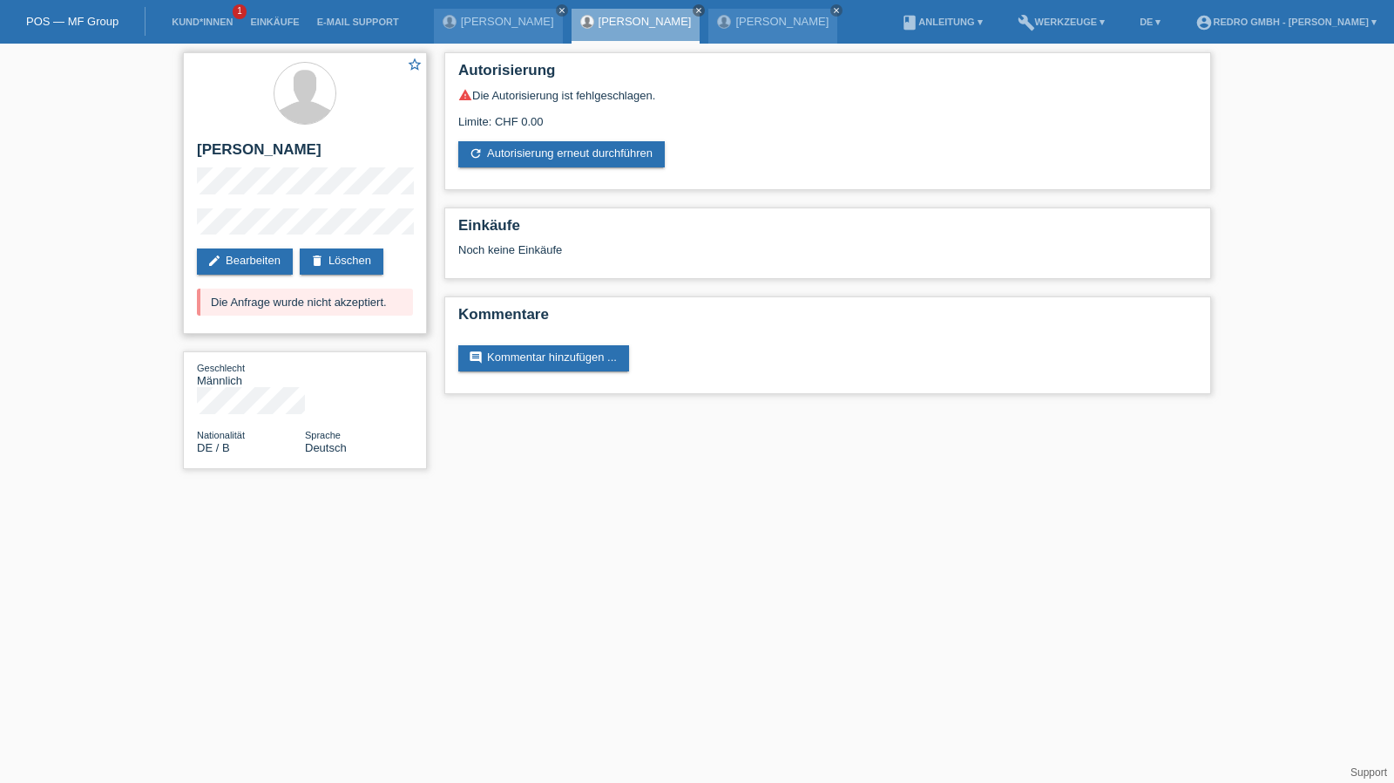
click at [234, 142] on h2 "[PERSON_NAME]" at bounding box center [305, 154] width 216 height 26
click at [234, 142] on h2 "[PERSON_NAME] [PERSON_NAME]" at bounding box center [305, 154] width 216 height 26
copy div "[PERSON_NAME] [PERSON_NAME]"
click at [221, 203] on div "star_border Gurjot Singh Kaur edit Bearbeiten delete Löschen Die Anfrage wurde …" at bounding box center [305, 193] width 244 height 282
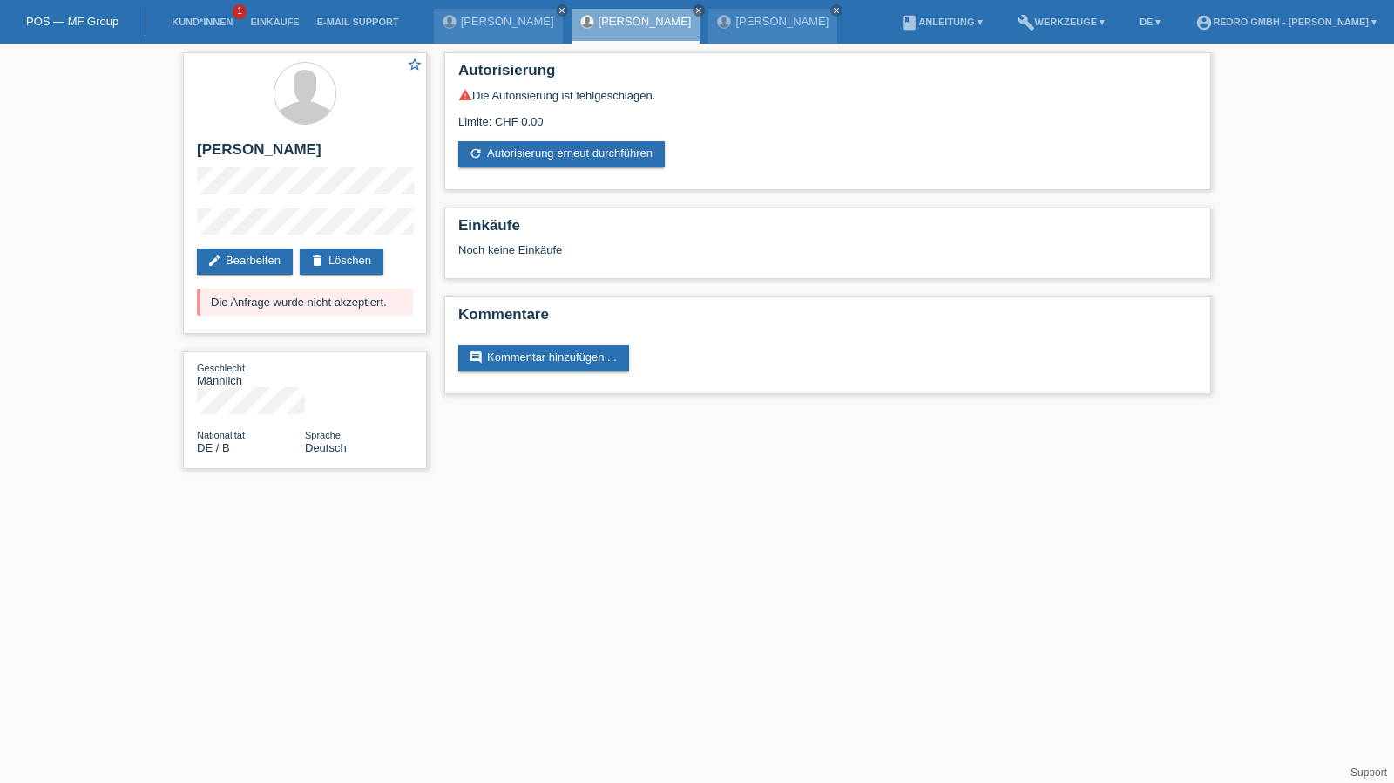
click at [155, 232] on div "star_border Gurjot Singh Kaur edit Bearbeiten delete Löschen Die Anfrage wurde …" at bounding box center [697, 265] width 1394 height 443
click at [205, 17] on link "Kund*innen" at bounding box center [202, 22] width 78 height 10
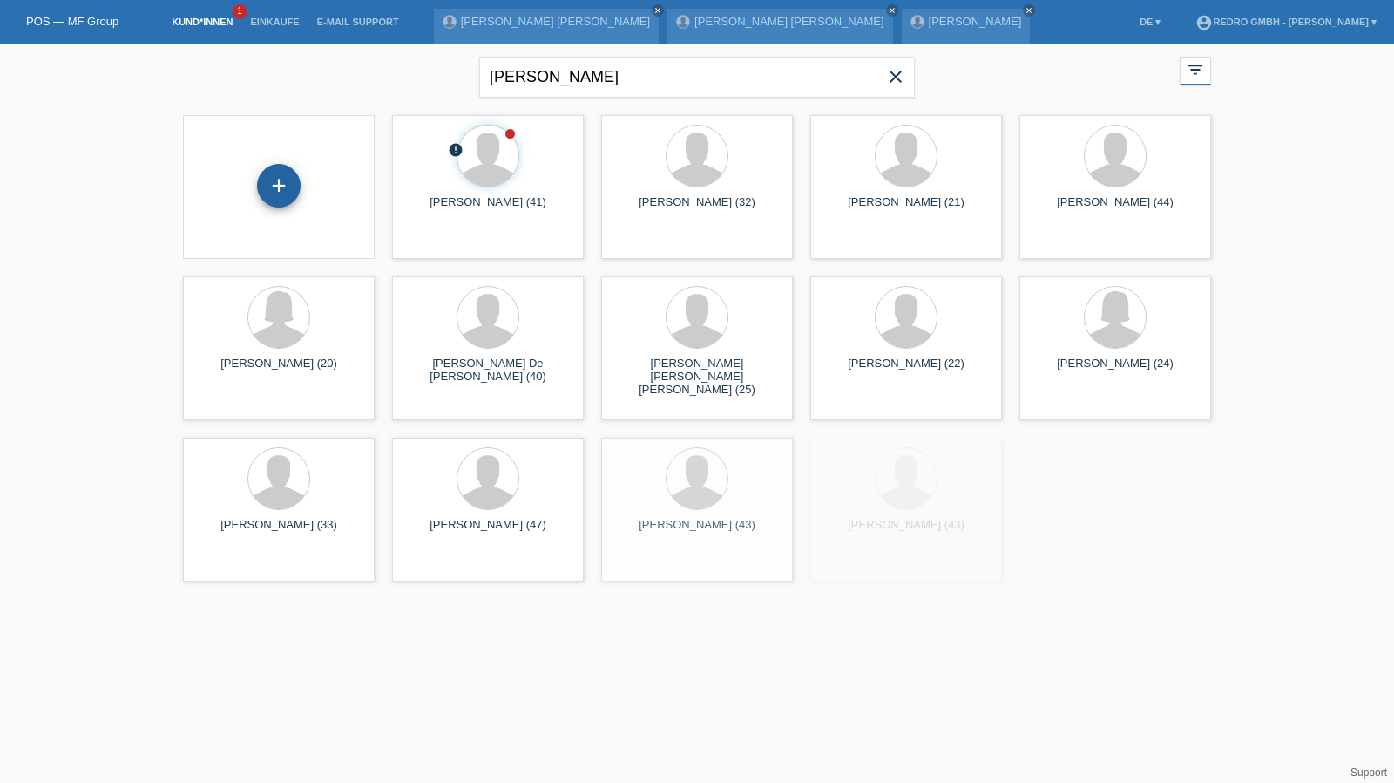
drag, startPoint x: 263, startPoint y: 206, endPoint x: 271, endPoint y: 187, distance: 19.9
click at [263, 206] on div "+" at bounding box center [279, 187] width 164 height 46
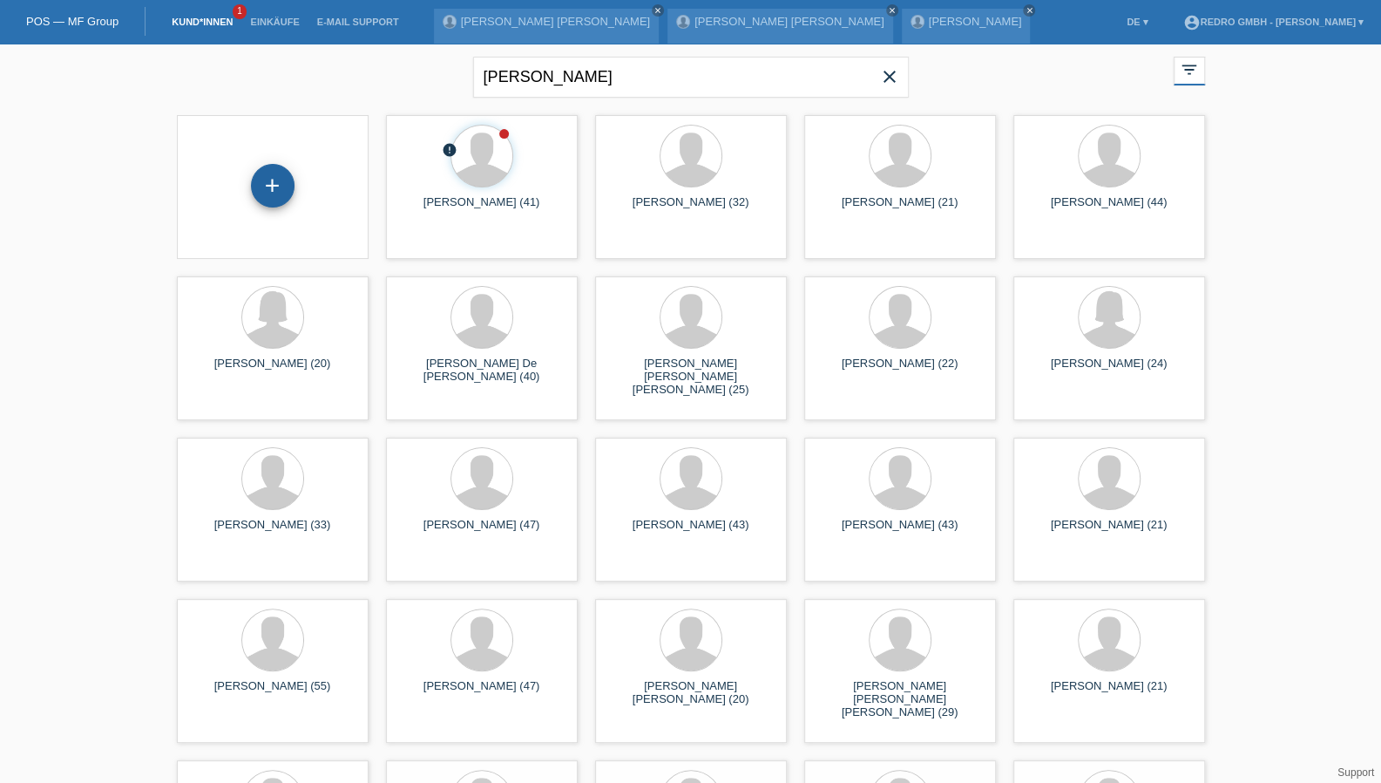
click at [271, 187] on div "+" at bounding box center [273, 186] width 44 height 44
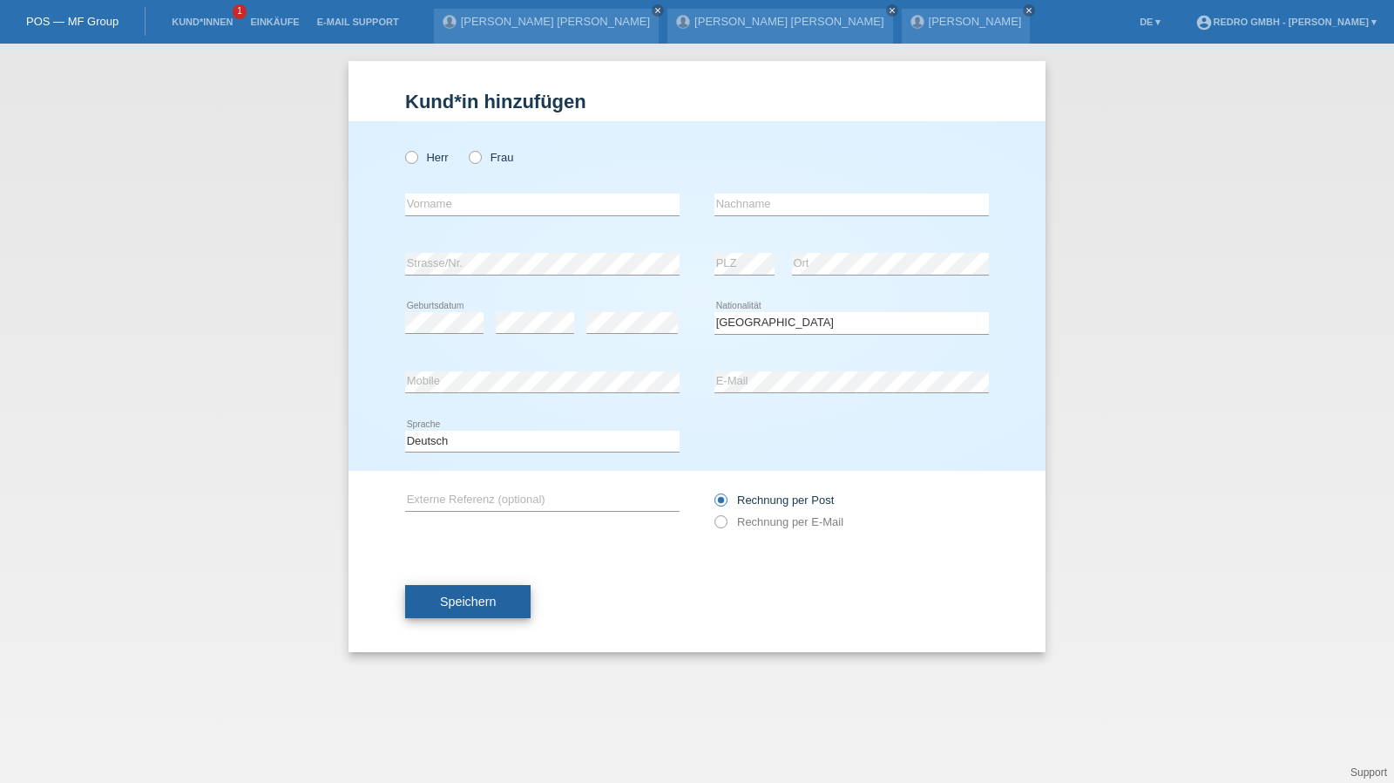
click at [453, 595] on span "Speichern" at bounding box center [468, 601] width 56 height 14
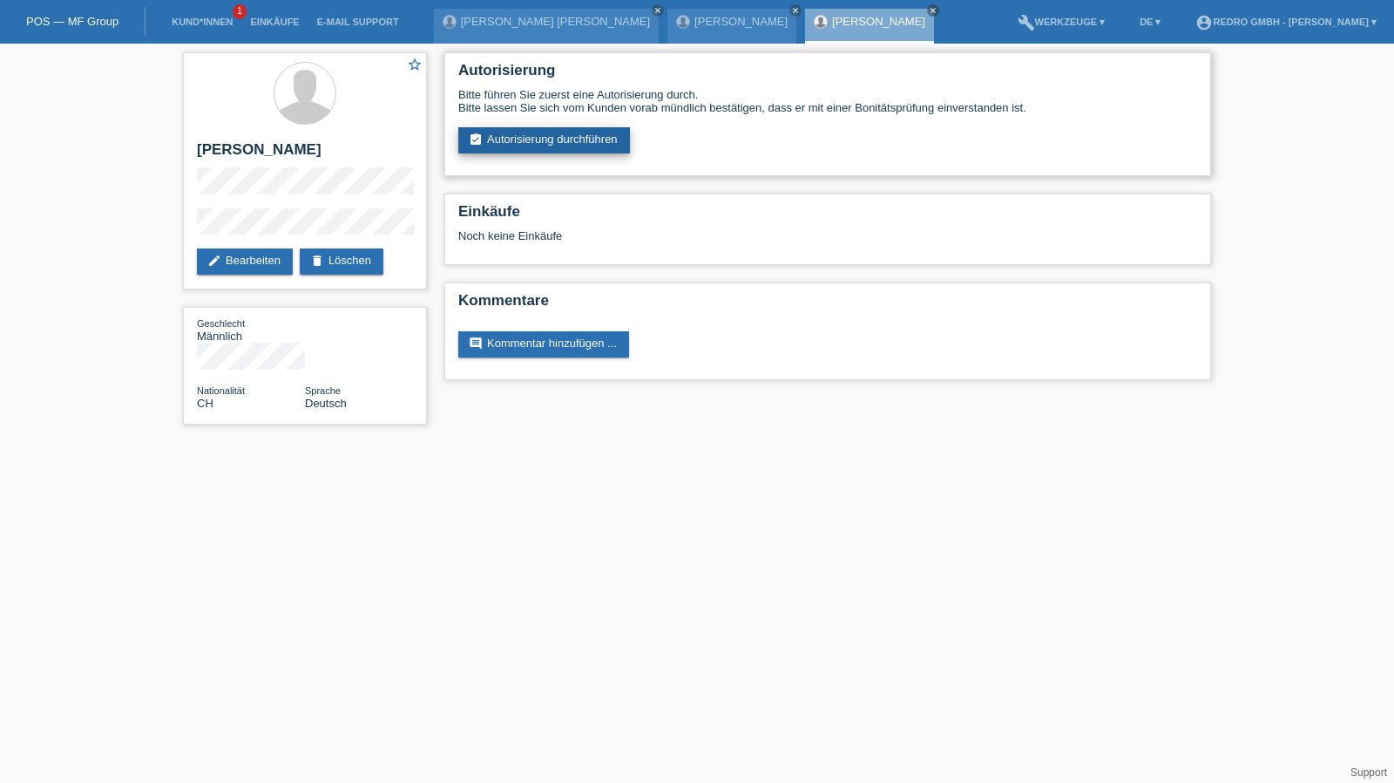
click at [547, 133] on link "assignment_turned_in Autorisierung durchführen" at bounding box center [544, 140] width 172 height 26
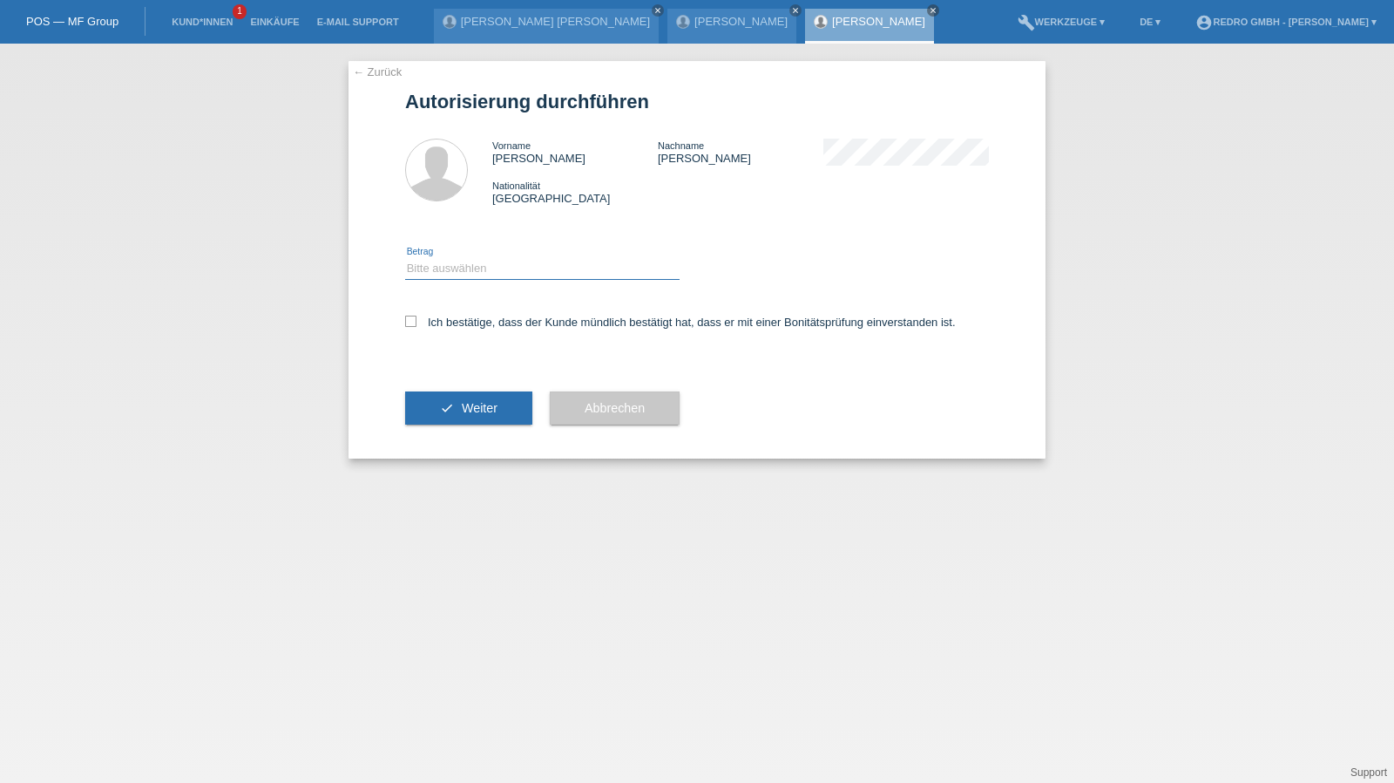
click at [464, 262] on select "Bitte auswählen CHF 1.00 - CHF 499.00 CHF 500.00 - CHF 1'999.00 CHF 2'000.00 - …" at bounding box center [542, 268] width 275 height 21
select select "1"
click at [405, 258] on select "Bitte auswählen CHF 1.00 - CHF 499.00 CHF 500.00 - CHF 1'999.00 CHF 2'000.00 - …" at bounding box center [542, 268] width 275 height 21
click at [435, 328] on label "Ich bestätige, dass der Kunde mündlich bestätigt hat, dass er mit einer Bonität…" at bounding box center [680, 322] width 551 height 13
click at [417, 327] on input "Ich bestätige, dass der Kunde mündlich bestätigt hat, dass er mit einer Bonität…" at bounding box center [410, 321] width 11 height 11
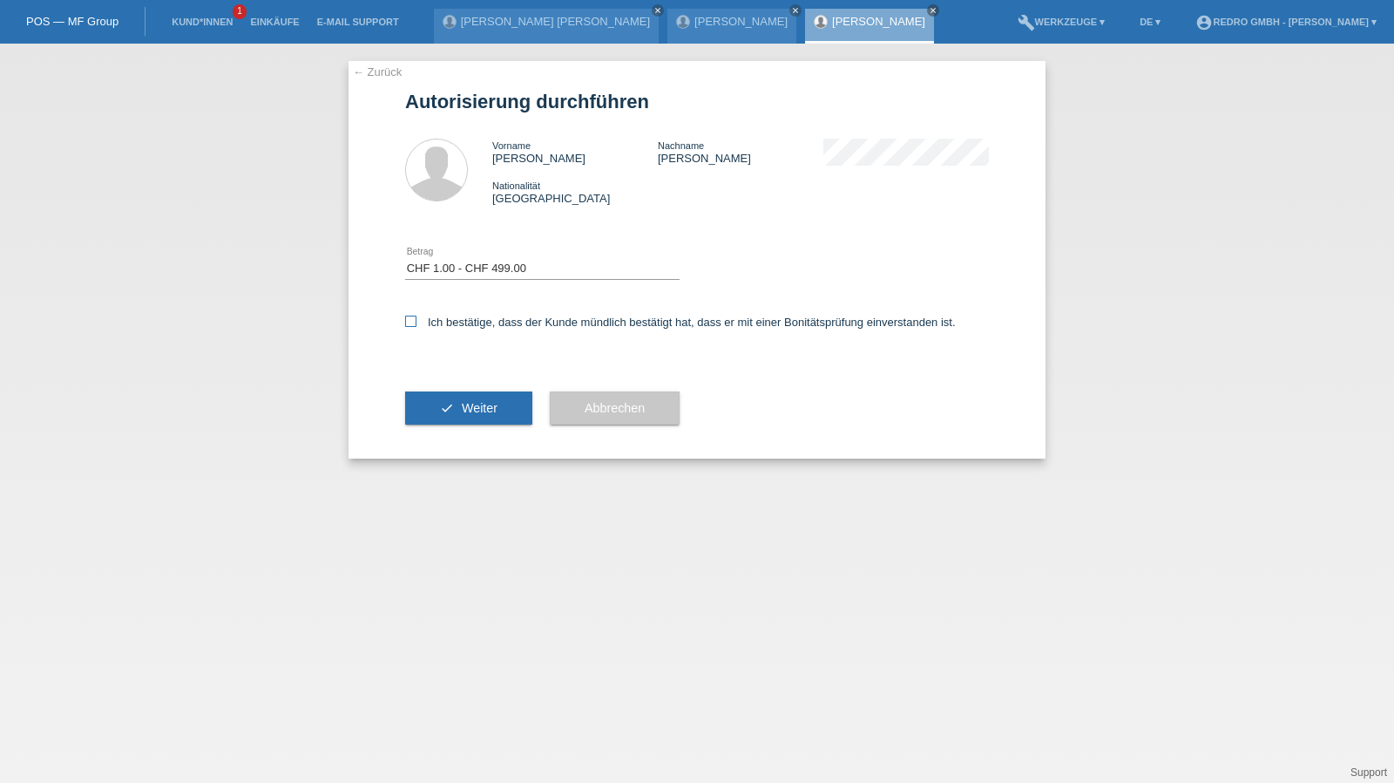
checkbox input "true"
click at [447, 427] on div "check Weiter" at bounding box center [468, 407] width 127 height 101
click at [444, 416] on button "check Weiter" at bounding box center [468, 407] width 127 height 33
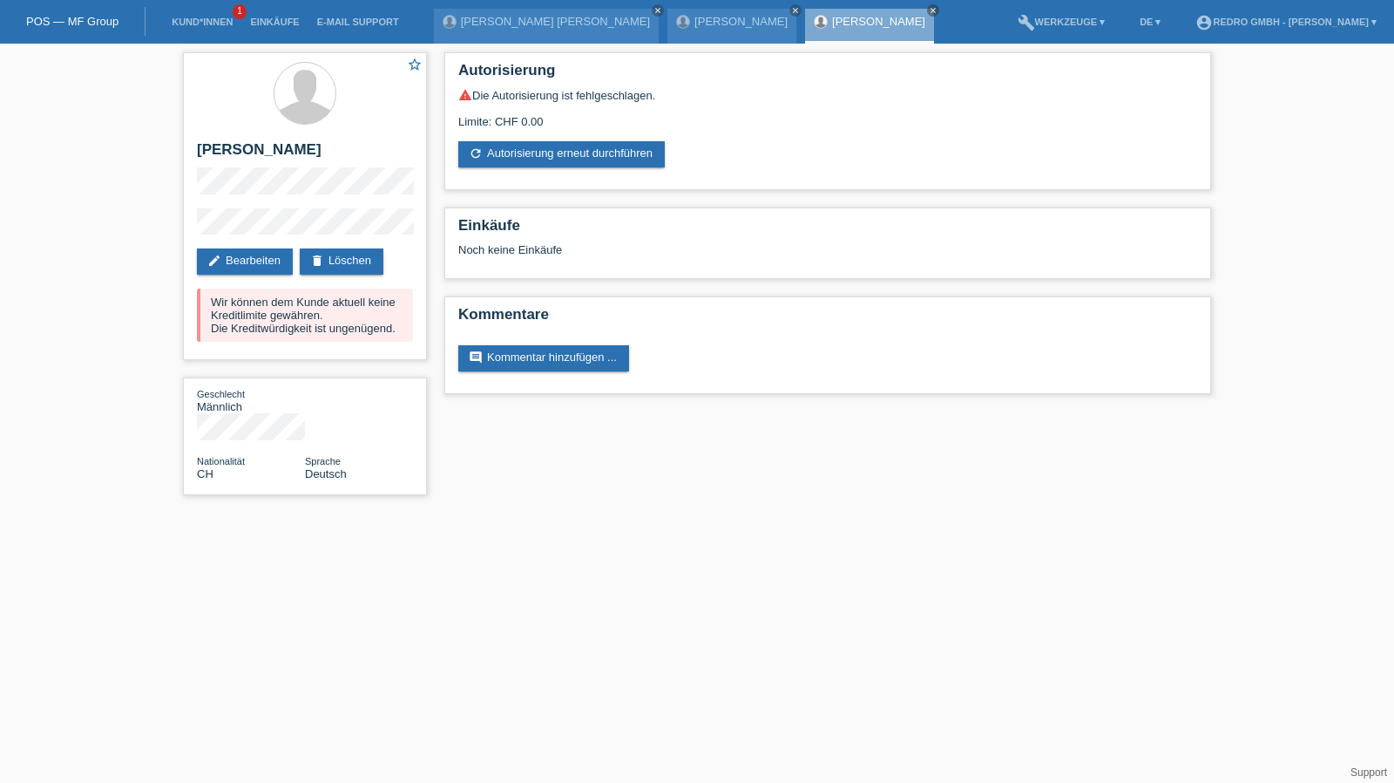
click at [190, 29] on li "Kund*innen 1" at bounding box center [202, 22] width 78 height 44
click at [200, 21] on link "Kund*innen" at bounding box center [202, 22] width 78 height 10
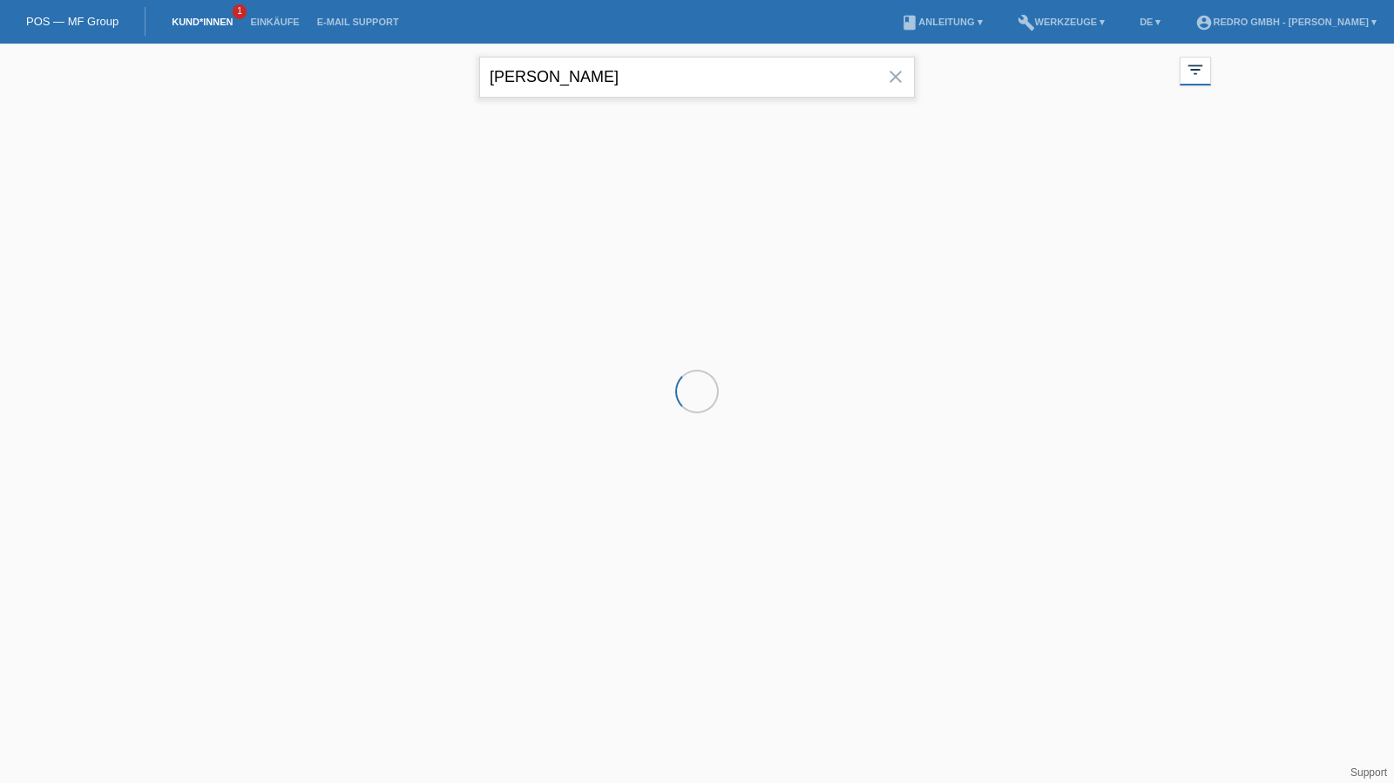
click at [688, 78] on input "rafael neu" at bounding box center [697, 77] width 436 height 41
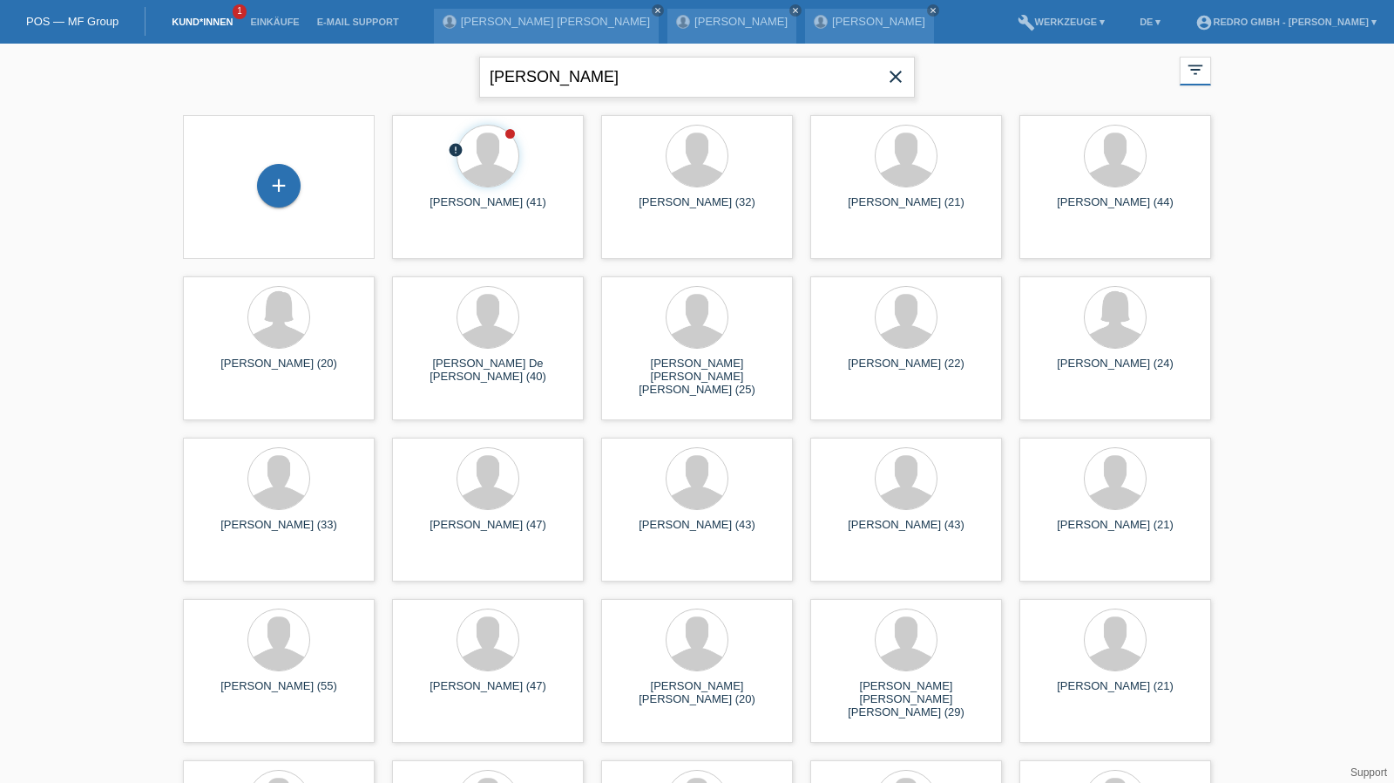
type input "teodor"
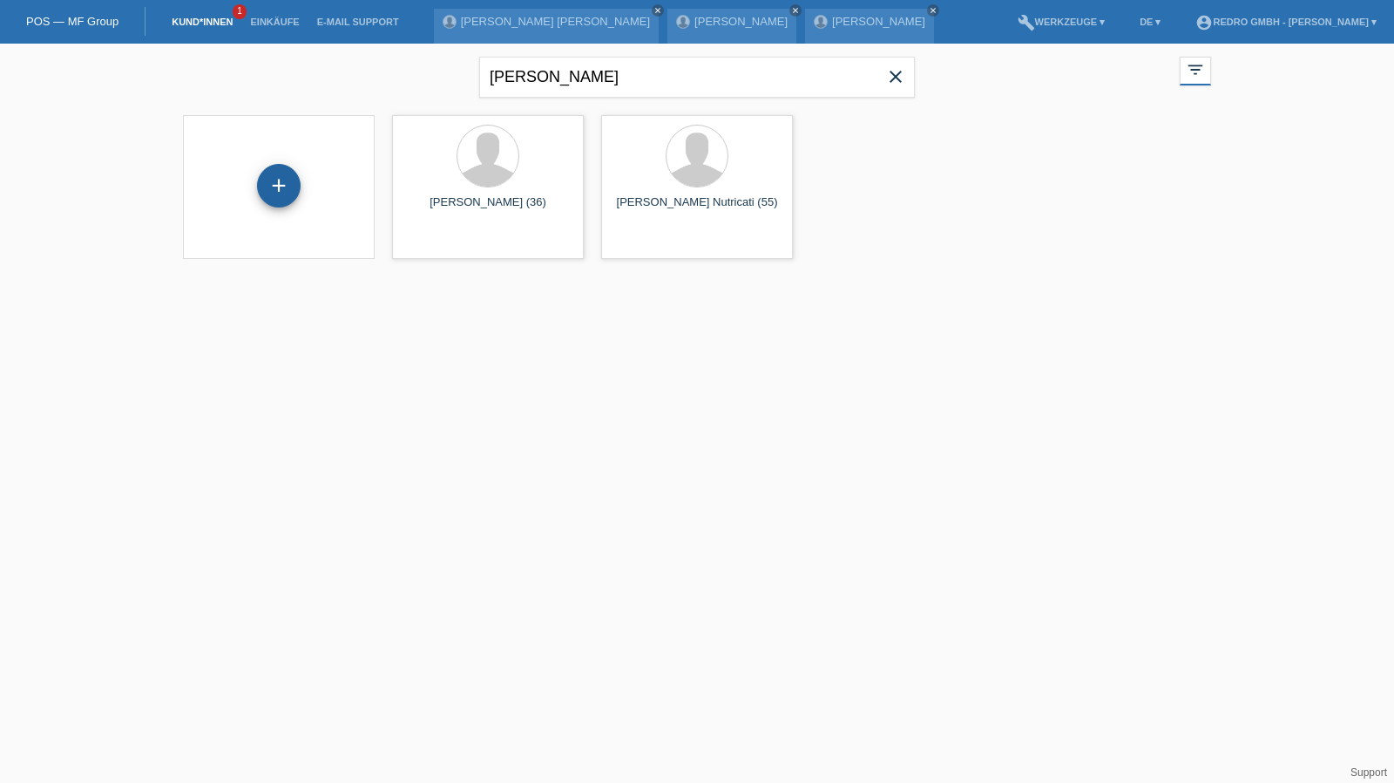
click at [261, 182] on div "+" at bounding box center [279, 186] width 42 height 30
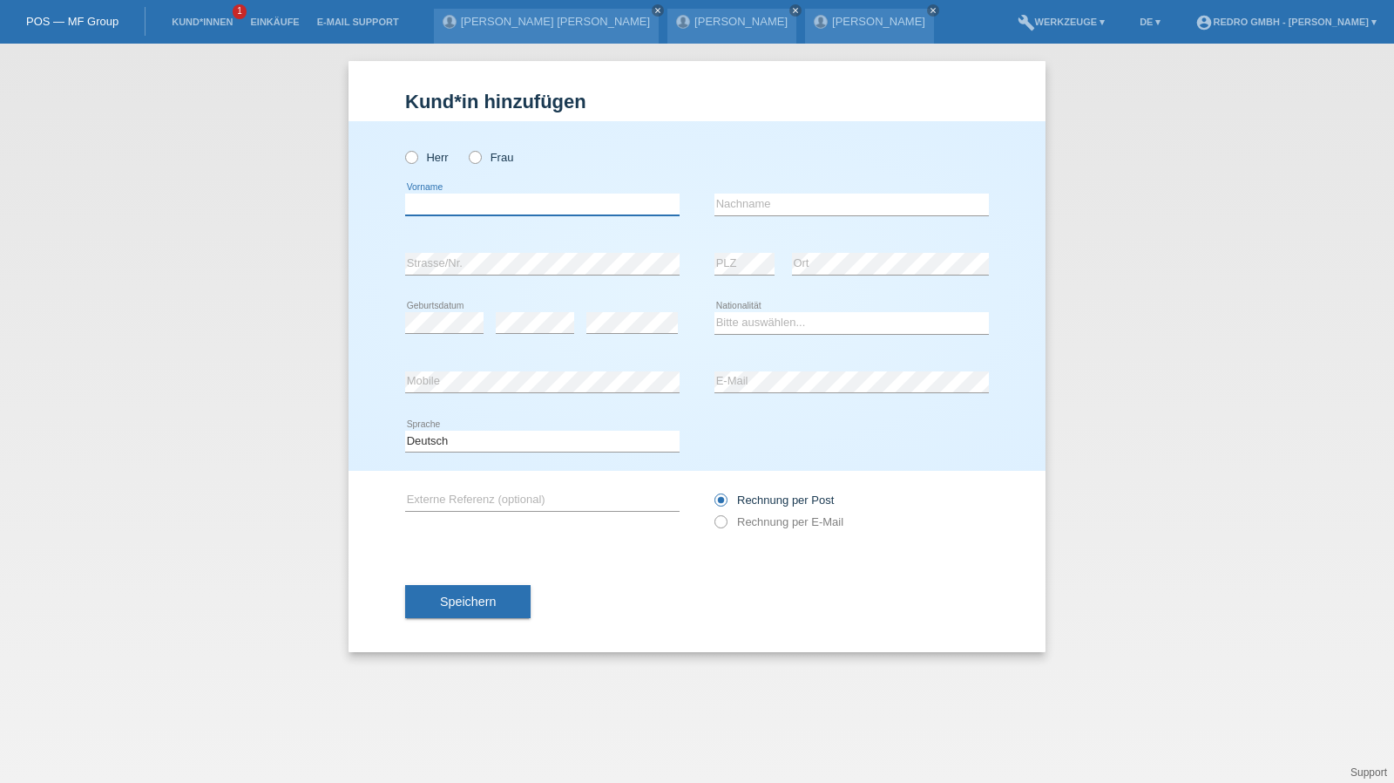
click at [514, 204] on input "text" at bounding box center [542, 204] width 275 height 22
click at [190, 20] on link "Kund*innen" at bounding box center [202, 22] width 78 height 10
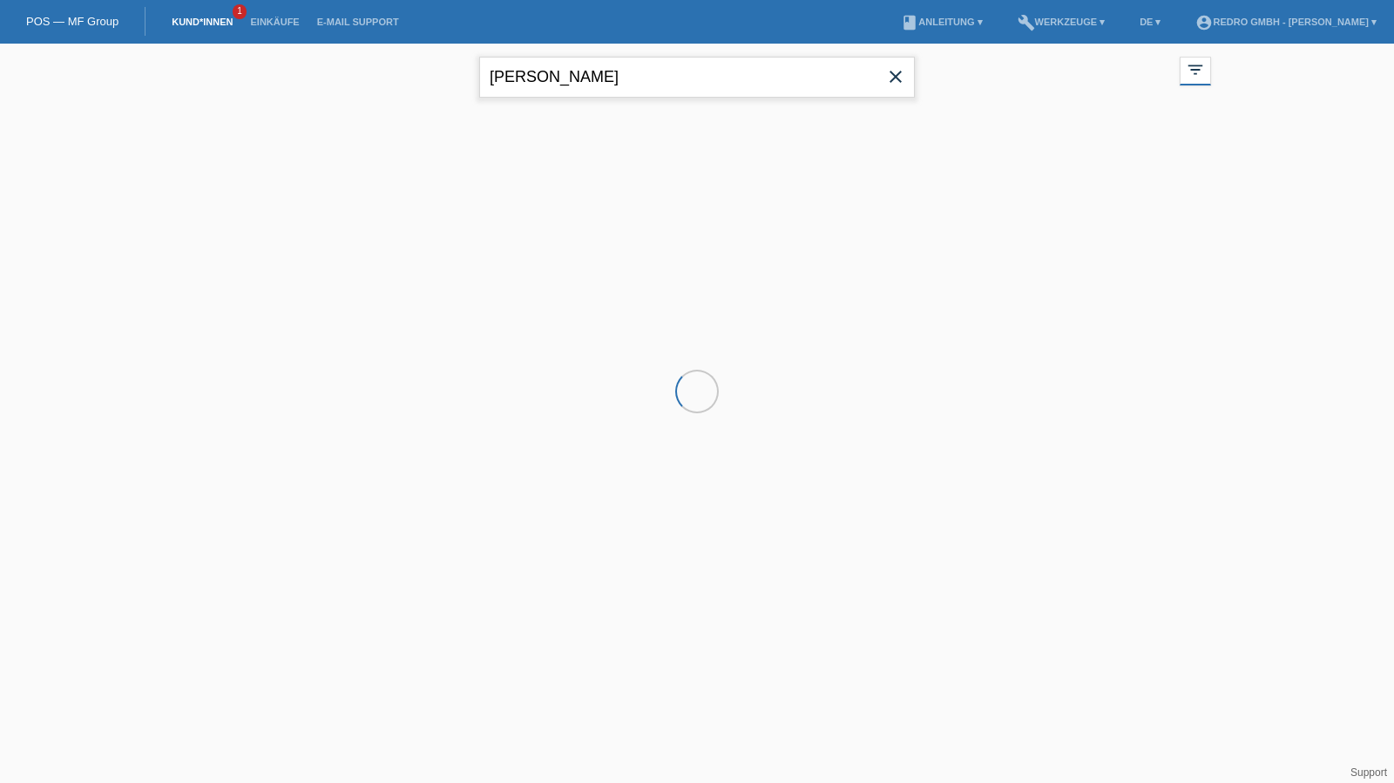
click at [650, 78] on input "[PERSON_NAME]" at bounding box center [697, 77] width 436 height 41
click at [650, 78] on input "teodor" at bounding box center [697, 77] width 436 height 41
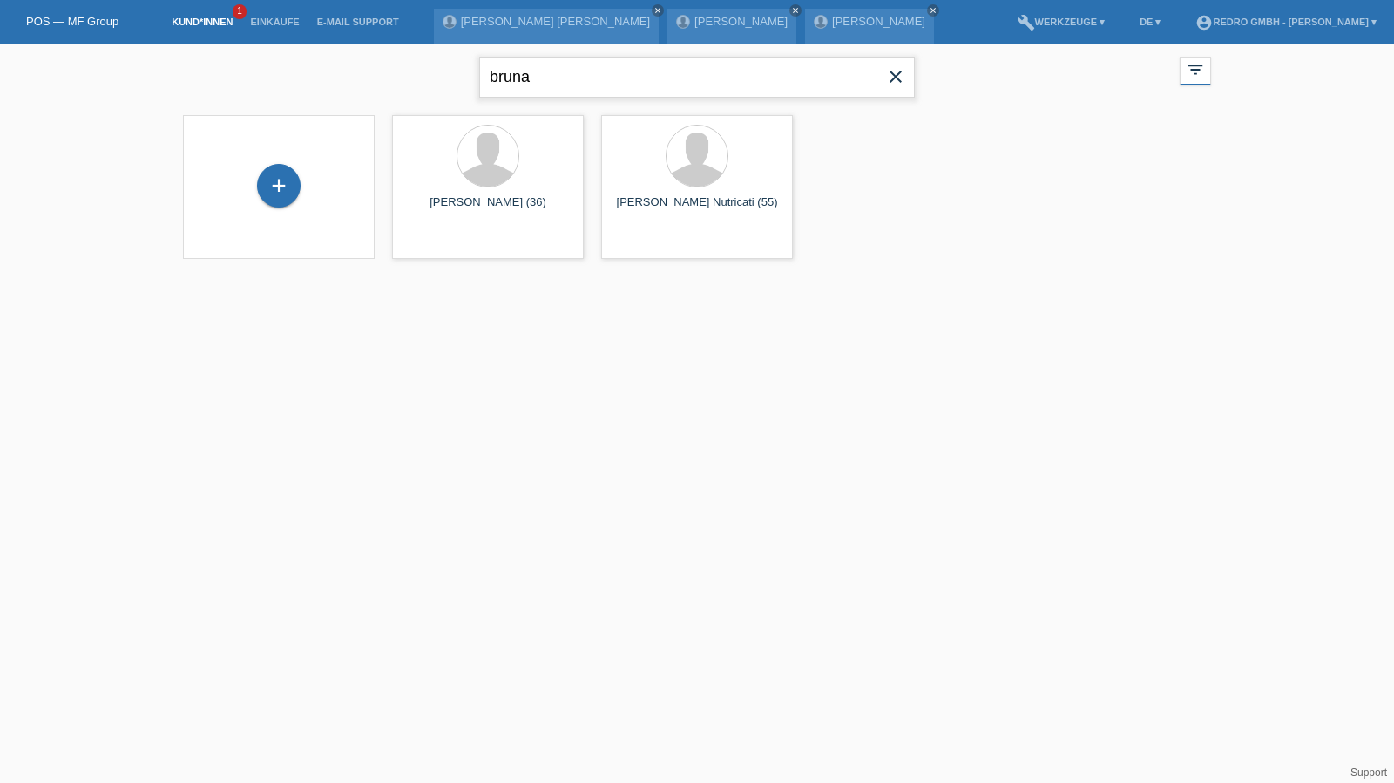
type input "bruna"
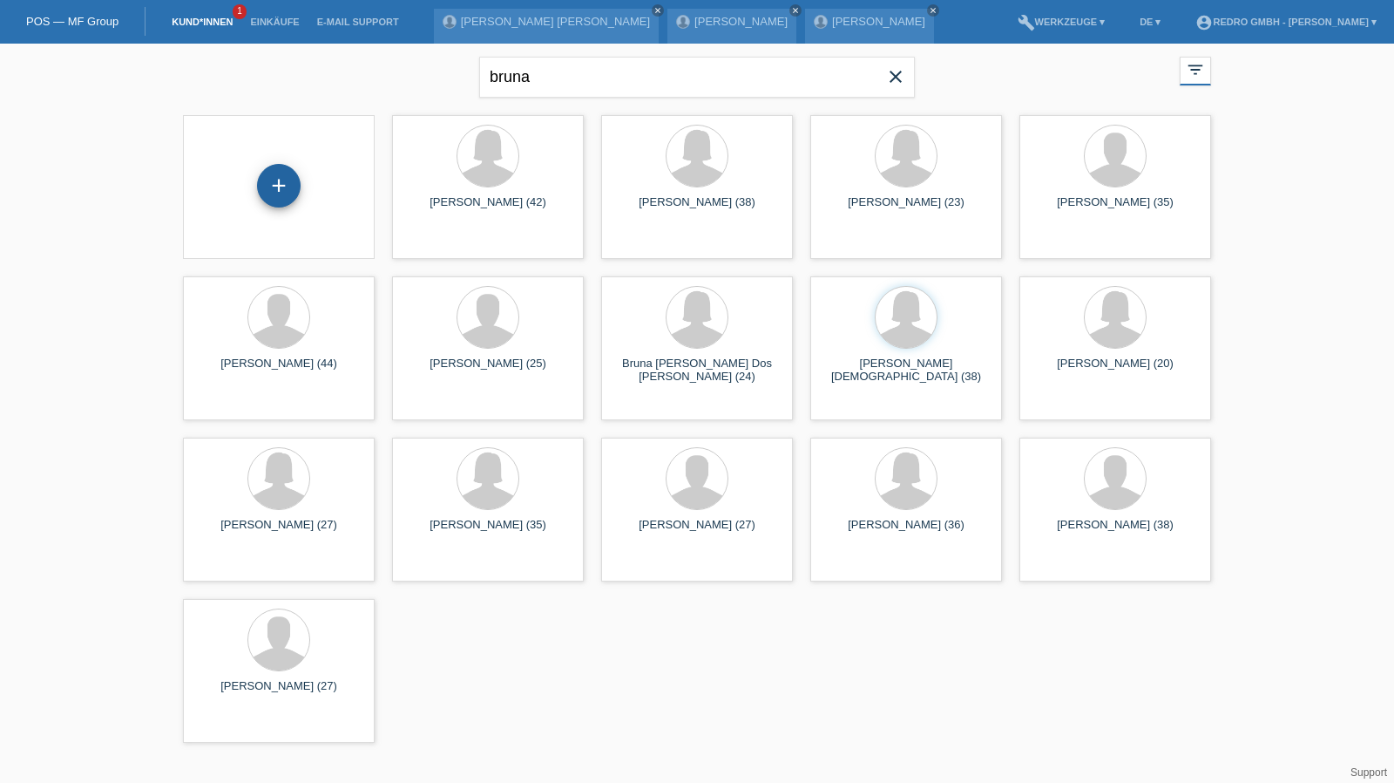
click at [271, 179] on div "+" at bounding box center [279, 186] width 44 height 44
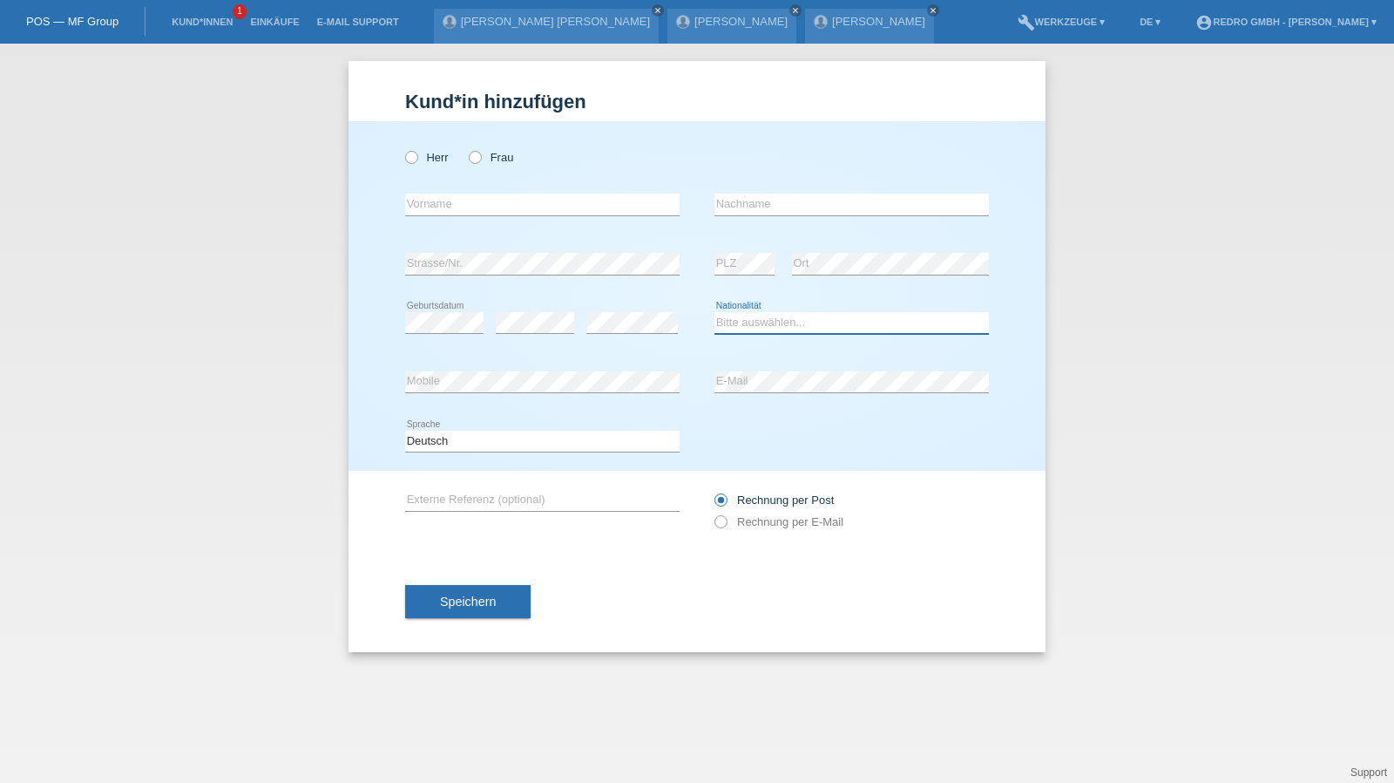
click at [763, 316] on select "Bitte auswählen... Schweiz Deutschland Liechtenstein Österreich ------------ Af…" at bounding box center [852, 322] width 275 height 21
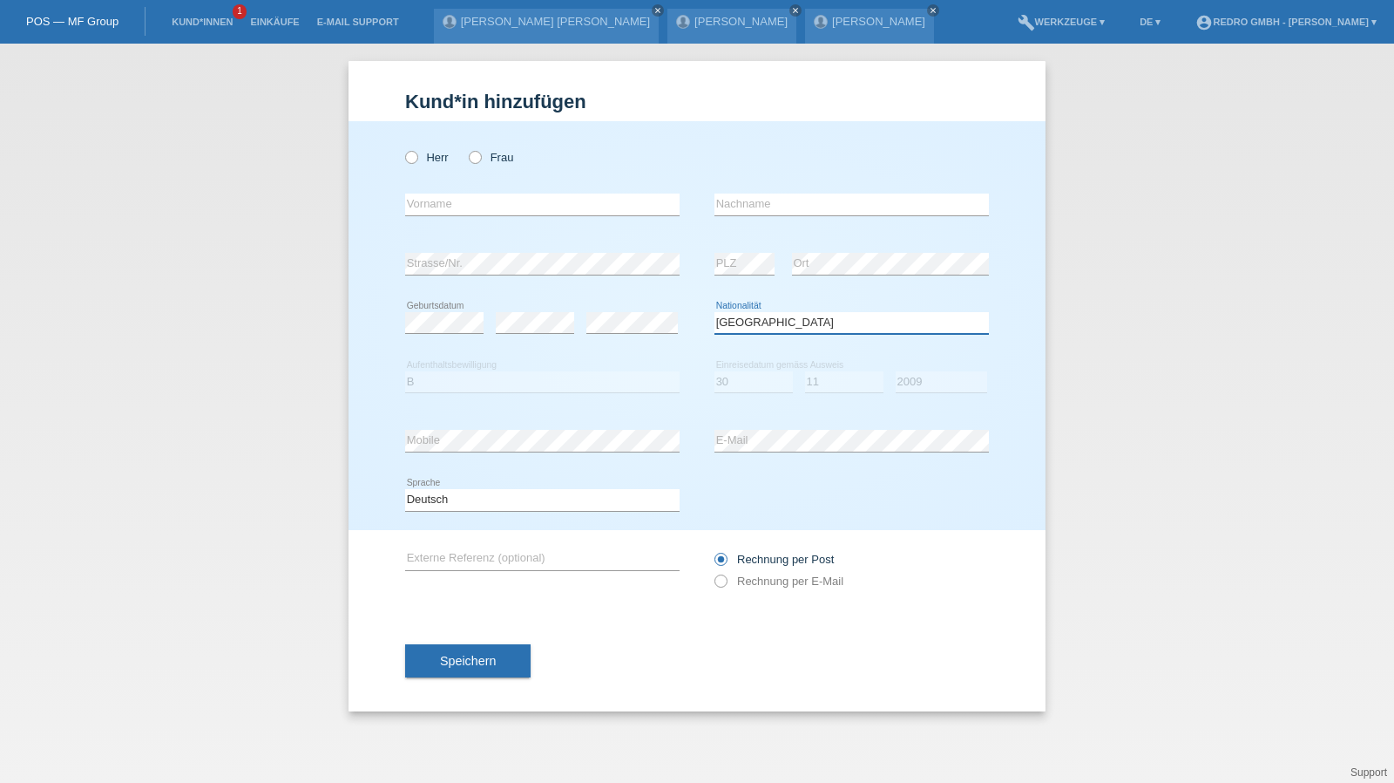
select select "PT"
select select "B"
select select "30"
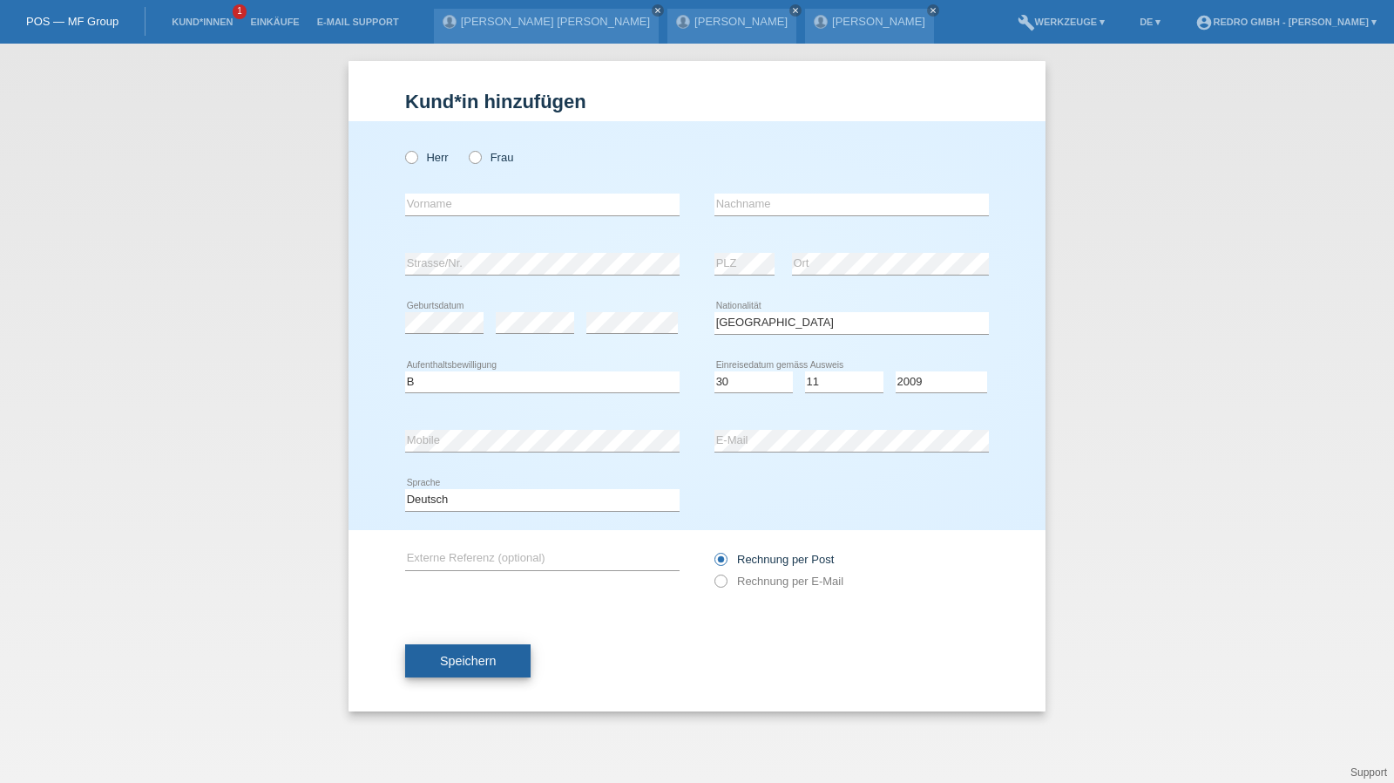
click at [467, 662] on span "Speichern" at bounding box center [468, 661] width 56 height 14
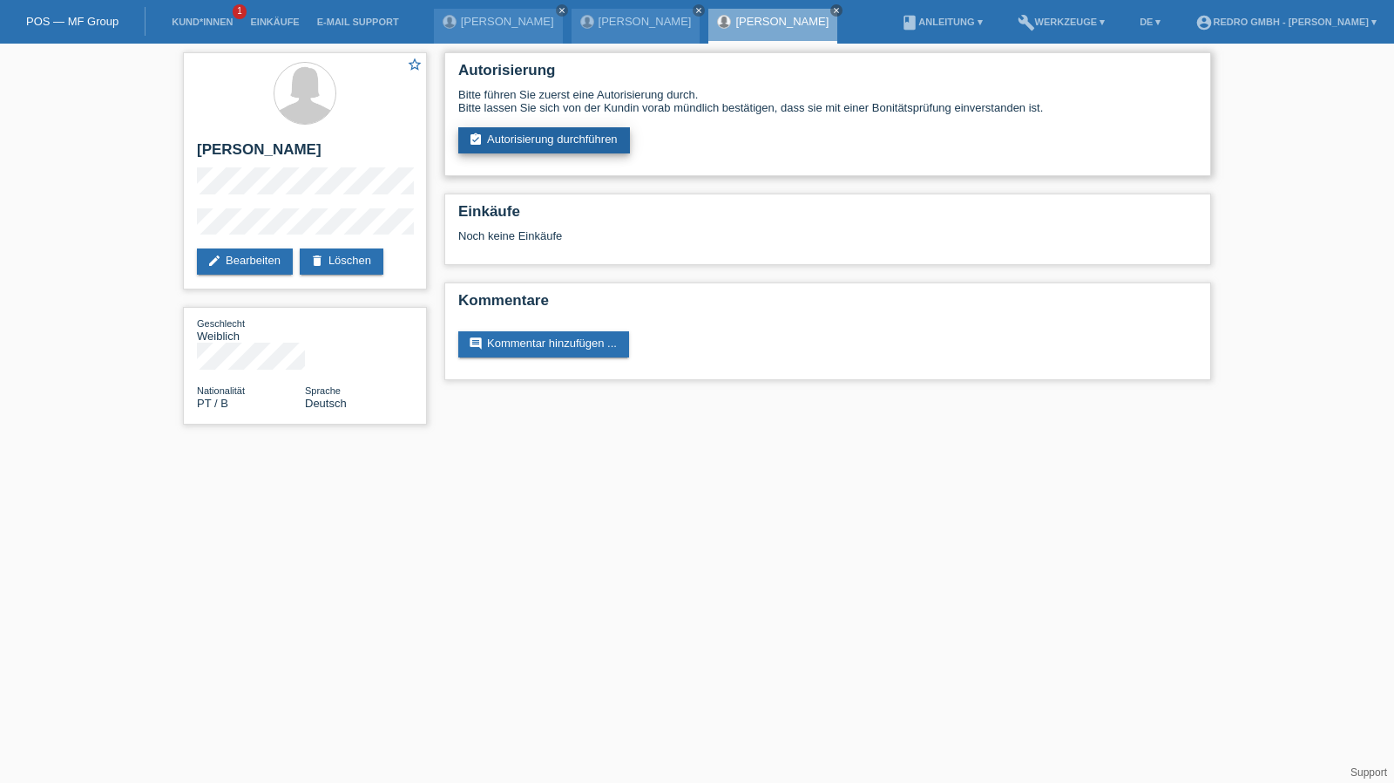
click at [569, 142] on link "assignment_turned_in Autorisierung durchführen" at bounding box center [544, 140] width 172 height 26
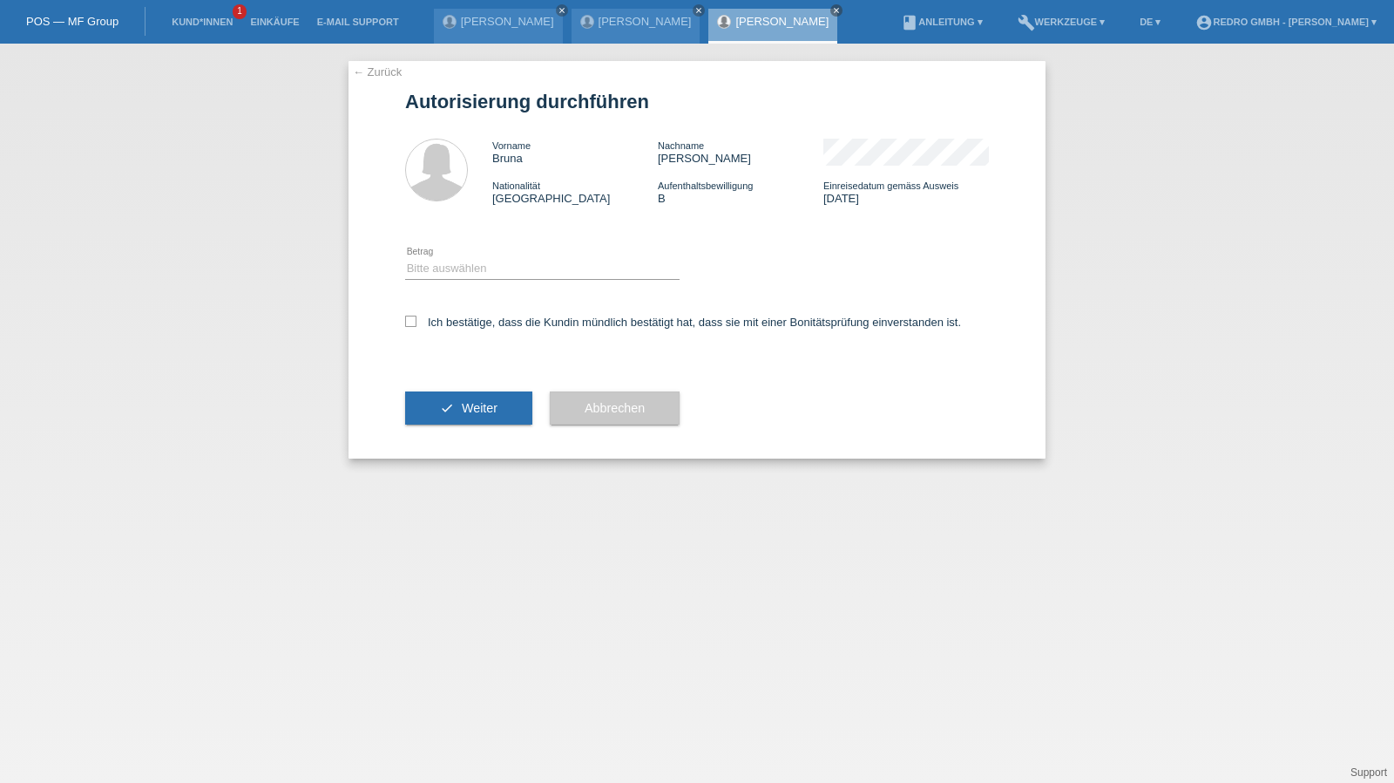
click at [476, 254] on div "Bitte auswählen CHF 1.00 - CHF 499.00 CHF 500.00 - CHF 1'999.00 CHF 2'000.00 - …" at bounding box center [542, 269] width 275 height 59
click at [455, 282] on div "Bitte auswählen CHF 1.00 - CHF 499.00 CHF 500.00 - CHF 1'999.00 CHF 2'000.00 - …" at bounding box center [542, 269] width 275 height 59
click at [455, 273] on select "Bitte auswählen CHF 1.00 - CHF 499.00 CHF 500.00 - CHF 1'999.00 CHF 2'000.00 - …" at bounding box center [542, 268] width 275 height 21
select select "1"
click at [405, 258] on select "Bitte auswählen CHF 1.00 - CHF 499.00 CHF 500.00 - CHF 1'999.00 CHF 2'000.00 - …" at bounding box center [542, 268] width 275 height 21
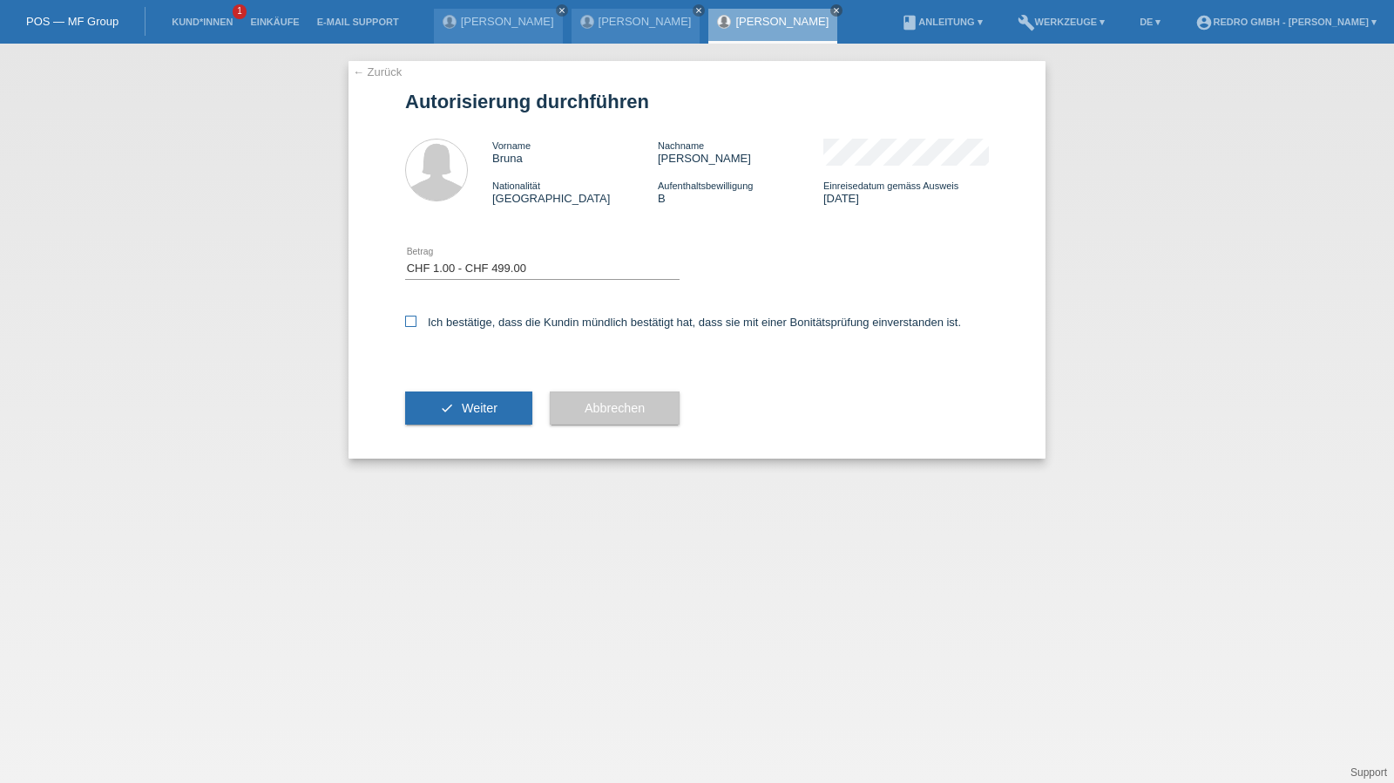
click at [444, 321] on label "Ich bestätige, dass die Kundin mündlich bestätigt hat, dass sie mit einer Bonit…" at bounding box center [683, 322] width 556 height 13
click at [417, 321] on input "Ich bestätige, dass die Kundin mündlich bestätigt hat, dass sie mit einer Bonit…" at bounding box center [410, 321] width 11 height 11
checkbox input "true"
click at [441, 421] on button "check Weiter" at bounding box center [468, 407] width 127 height 33
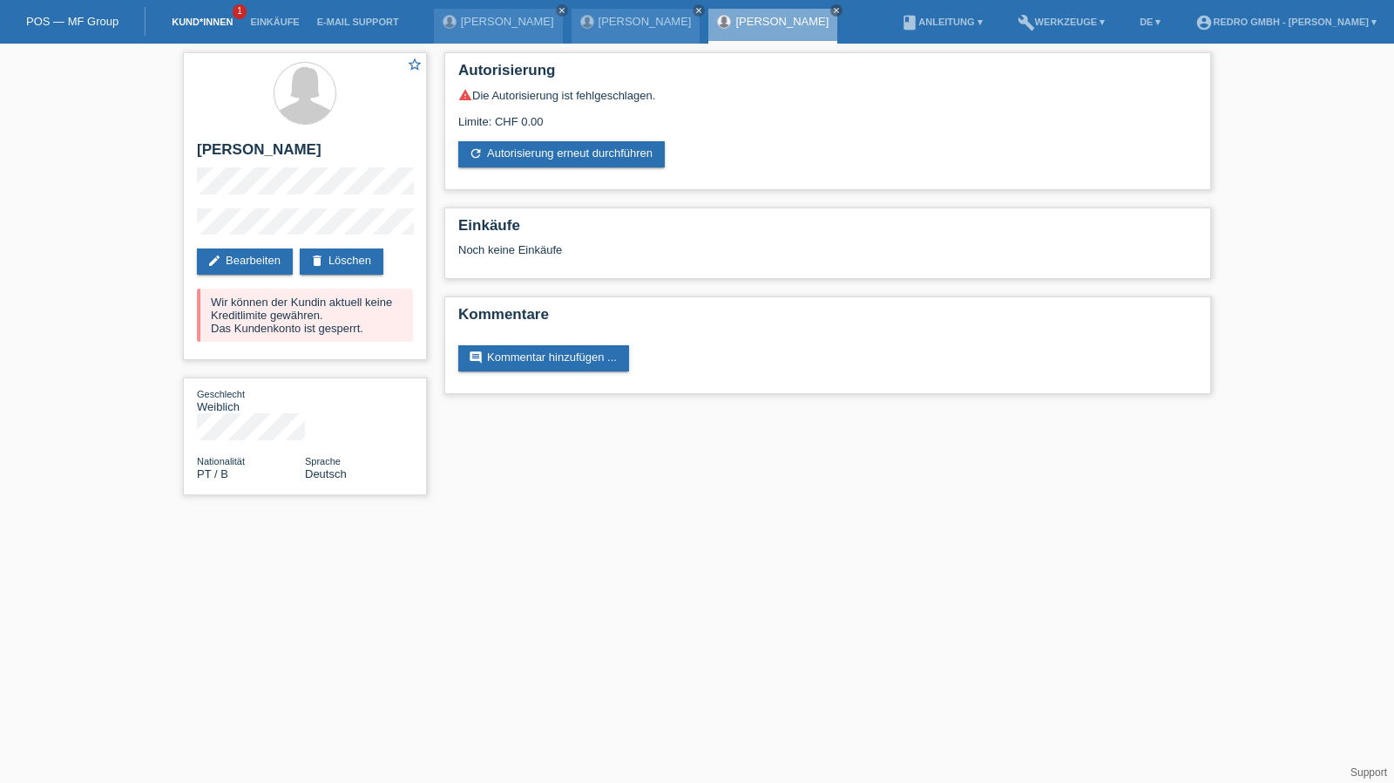
click at [190, 17] on li "Kund*innen 1" at bounding box center [202, 22] width 78 height 44
click at [188, 21] on link "Kund*innen" at bounding box center [202, 22] width 78 height 10
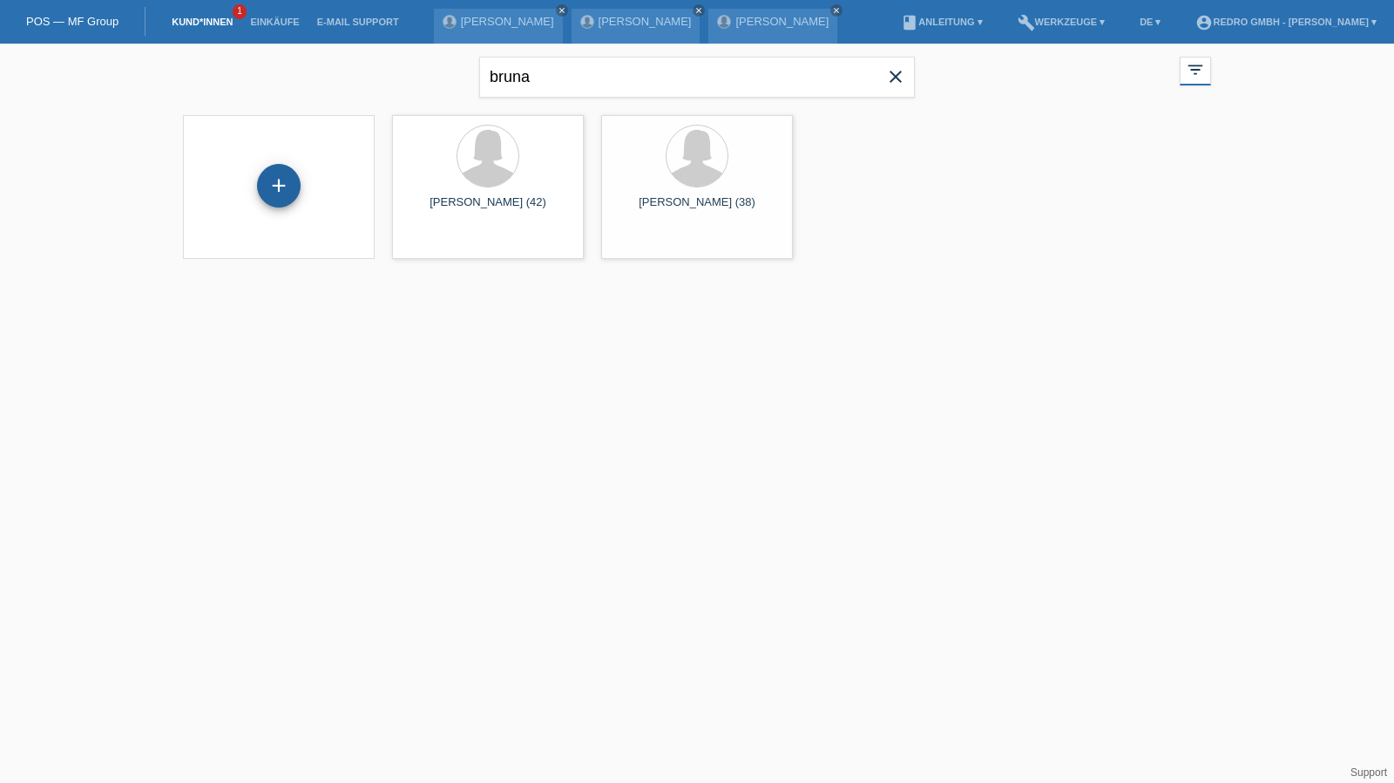
click at [268, 190] on div "+" at bounding box center [279, 186] width 42 height 30
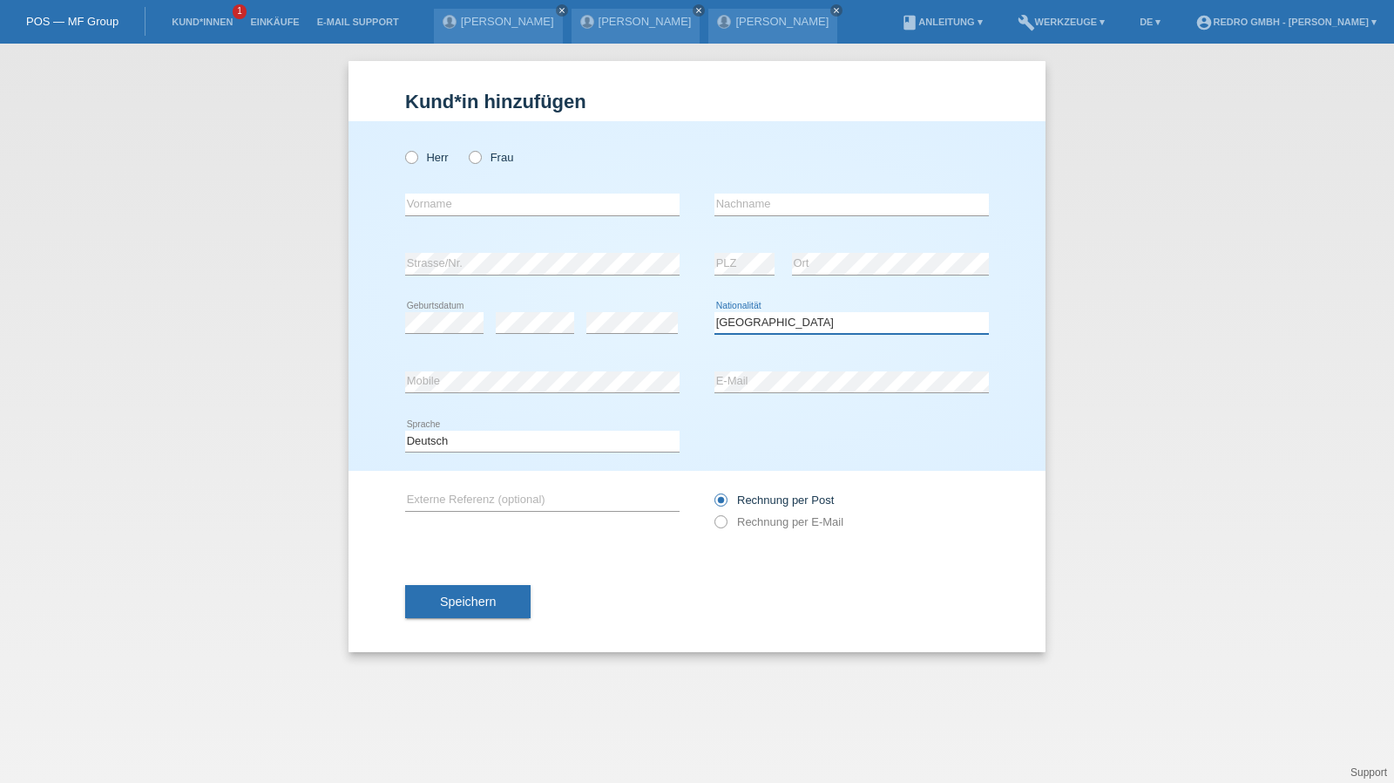
click at [803, 325] on select "Bitte auswählen... Schweiz Deutschland Liechtenstein Österreich ------------ Af…" at bounding box center [852, 322] width 275 height 21
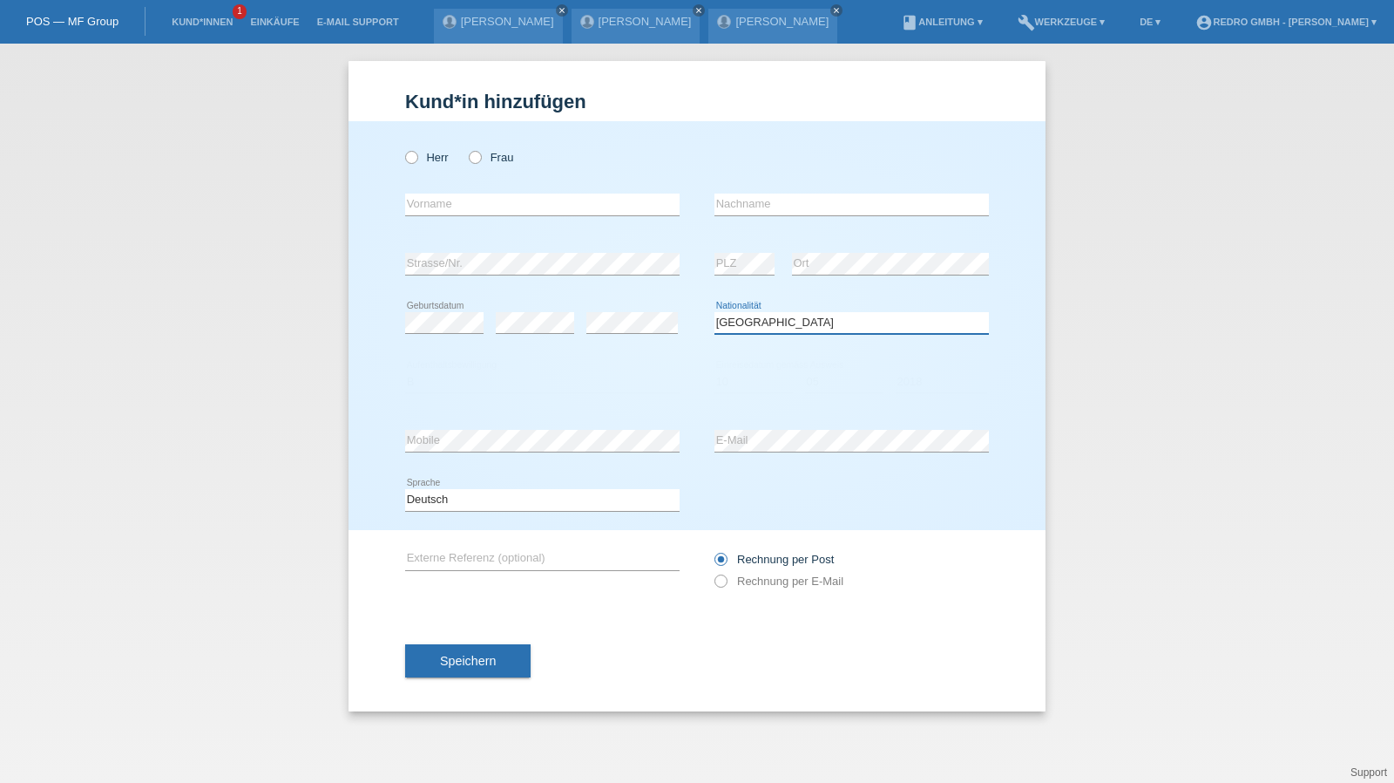
select select "LY"
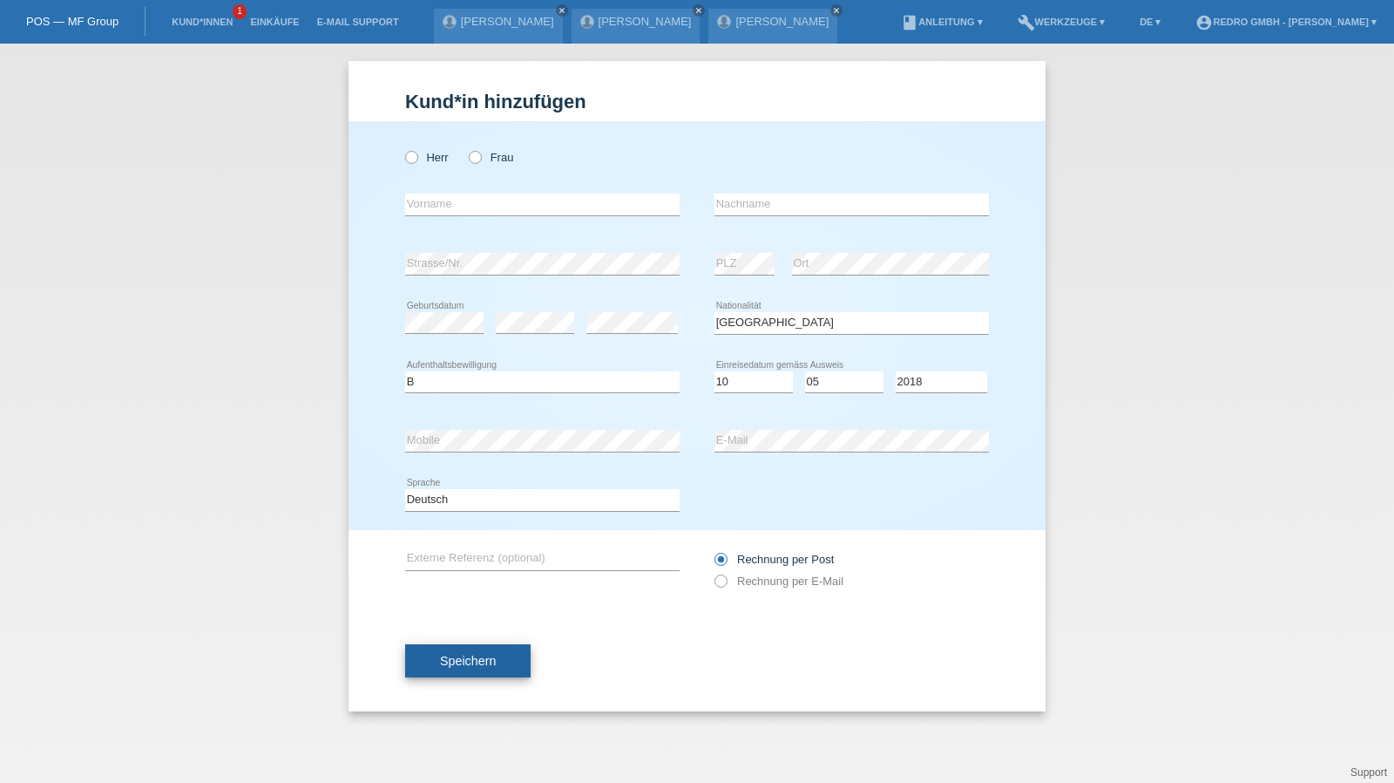
click at [484, 663] on span "Speichern" at bounding box center [468, 661] width 56 height 14
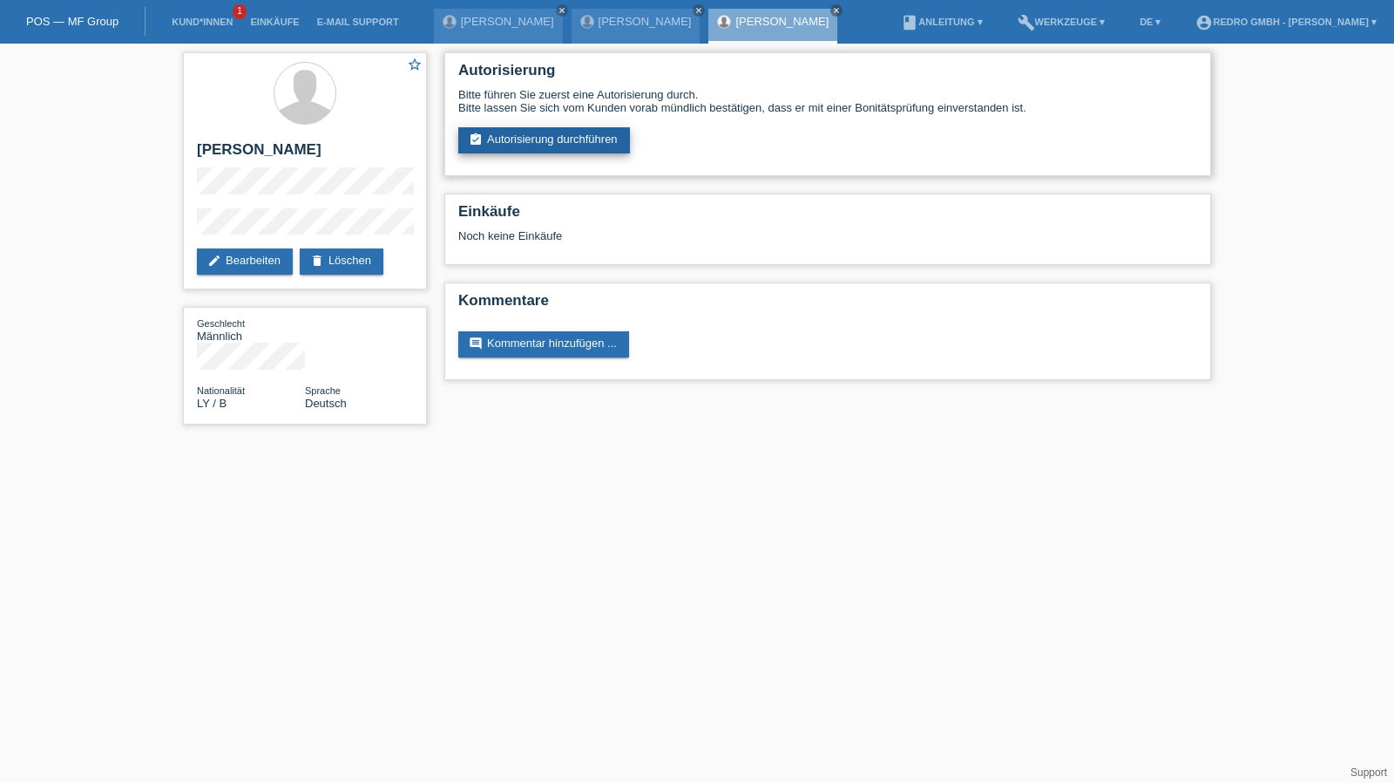
click at [547, 146] on link "assignment_turned_in Autorisierung durchführen" at bounding box center [544, 140] width 172 height 26
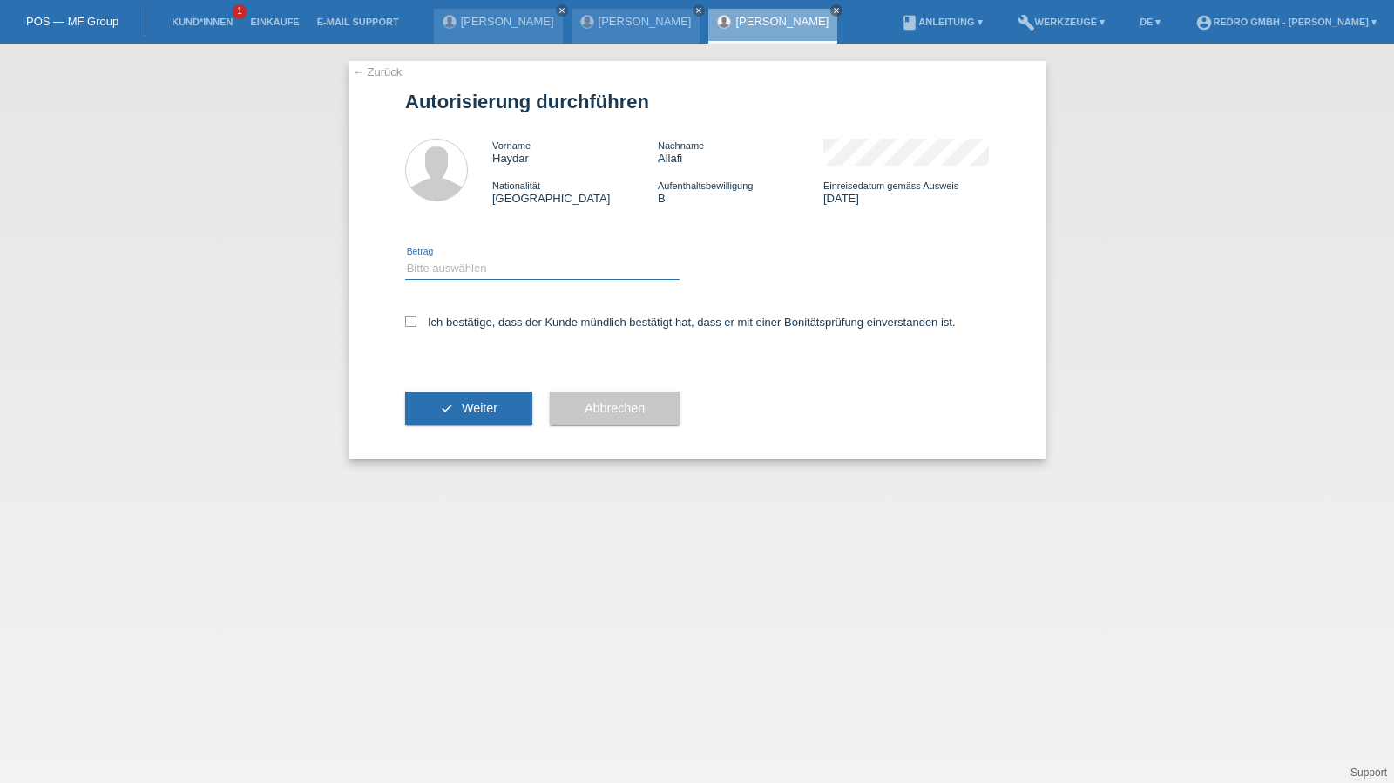
click at [467, 274] on select "Bitte auswählen CHF 1.00 - CHF 499.00 CHF 500.00 - CHF 1'999.00 CHF 2'000.00 - …" at bounding box center [542, 268] width 275 height 21
select select "1"
click at [405, 258] on select "Bitte auswählen CHF 1.00 - CHF 499.00 CHF 500.00 - CHF 1'999.00 CHF 2'000.00 - …" at bounding box center [542, 268] width 275 height 21
click at [451, 322] on label "Ich bestätige, dass der Kunde mündlich bestätigt hat, dass er mit einer Bonität…" at bounding box center [680, 322] width 551 height 13
click at [417, 322] on input "Ich bestätige, dass der Kunde mündlich bestätigt hat, dass er mit einer Bonität…" at bounding box center [410, 321] width 11 height 11
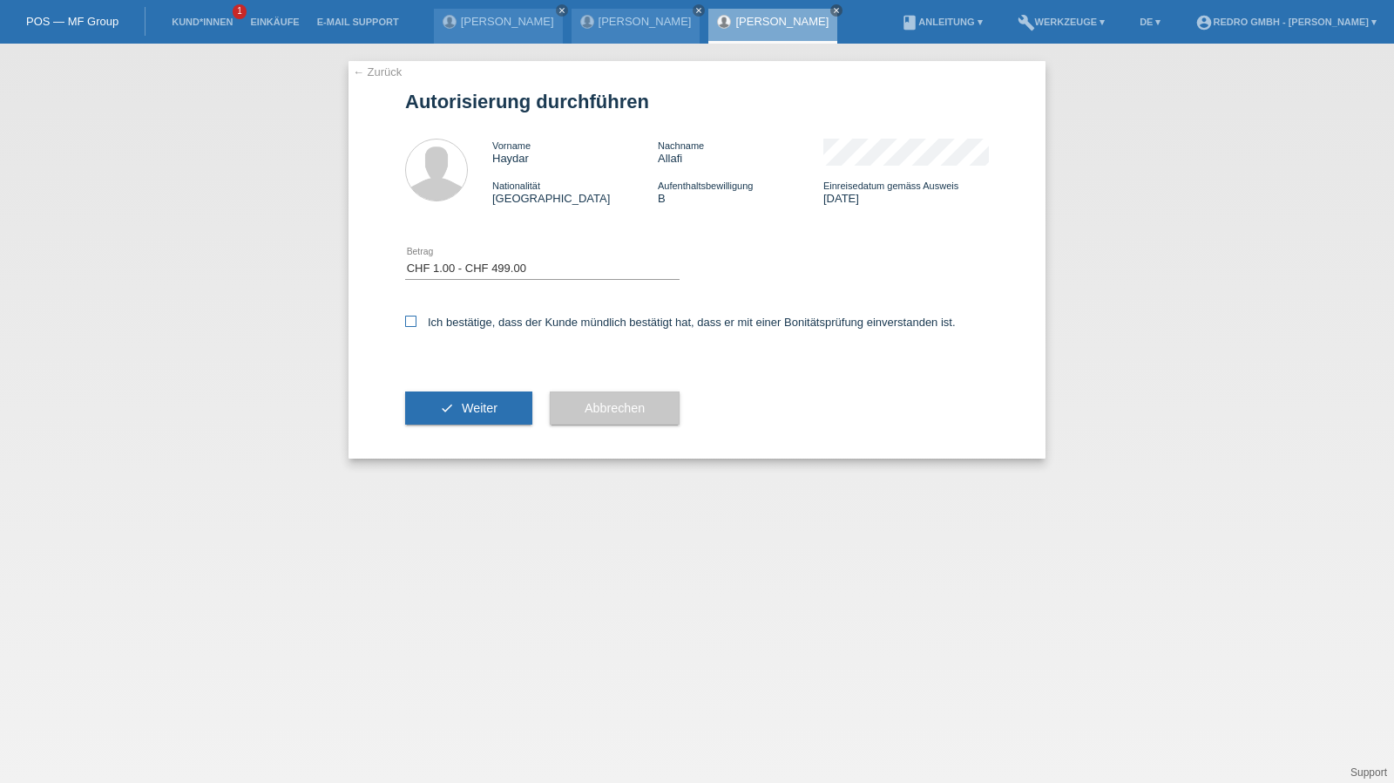
checkbox input "true"
click at [458, 400] on button "check Weiter" at bounding box center [468, 407] width 127 height 33
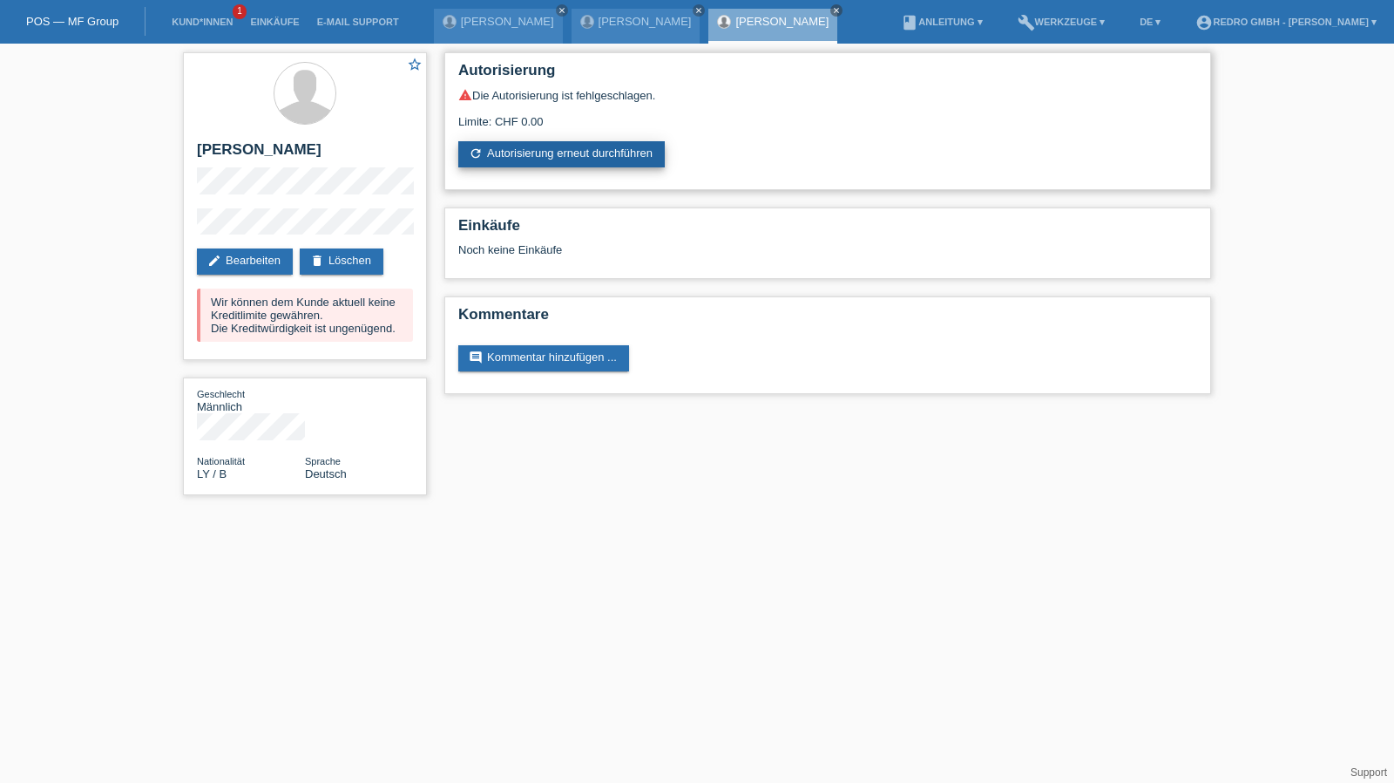
click at [553, 156] on link "refresh Autorisierung erneut durchführen" at bounding box center [561, 154] width 207 height 26
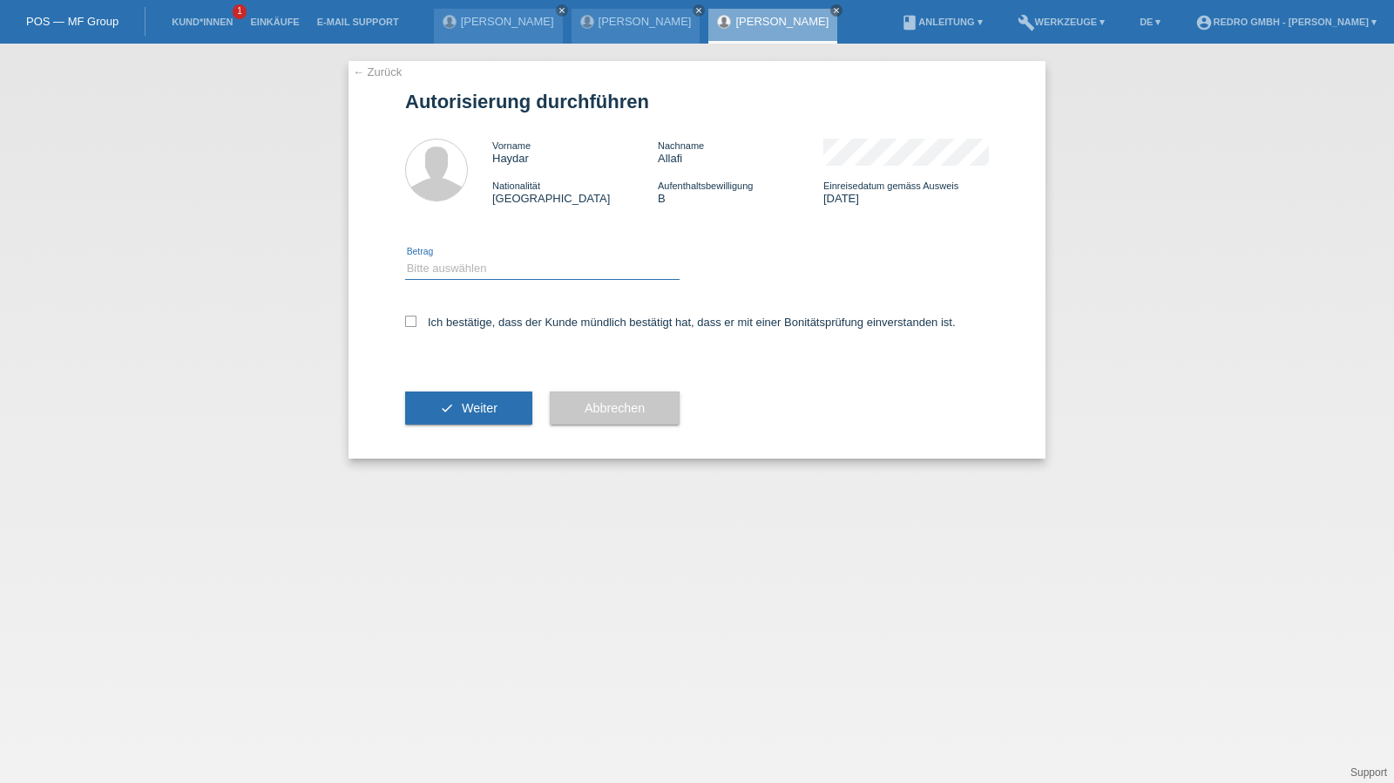
click at [481, 271] on select "Bitte auswählen CHF 1.00 - CHF 499.00 CHF 500.00 - CHF 1'999.00 CHF 2'000.00 - …" at bounding box center [542, 268] width 275 height 21
select select "1"
click at [405, 258] on select "Bitte auswählen CHF 1.00 - CHF 499.00 CHF 500.00 - CHF 1'999.00 CHF 2'000.00 - …" at bounding box center [542, 268] width 275 height 21
click at [460, 322] on label "Ich bestätige, dass der Kunde mündlich bestätigt hat, dass er mit einer Bonität…" at bounding box center [680, 322] width 551 height 13
click at [417, 322] on input "Ich bestätige, dass der Kunde mündlich bestätigt hat, dass er mit einer Bonität…" at bounding box center [410, 321] width 11 height 11
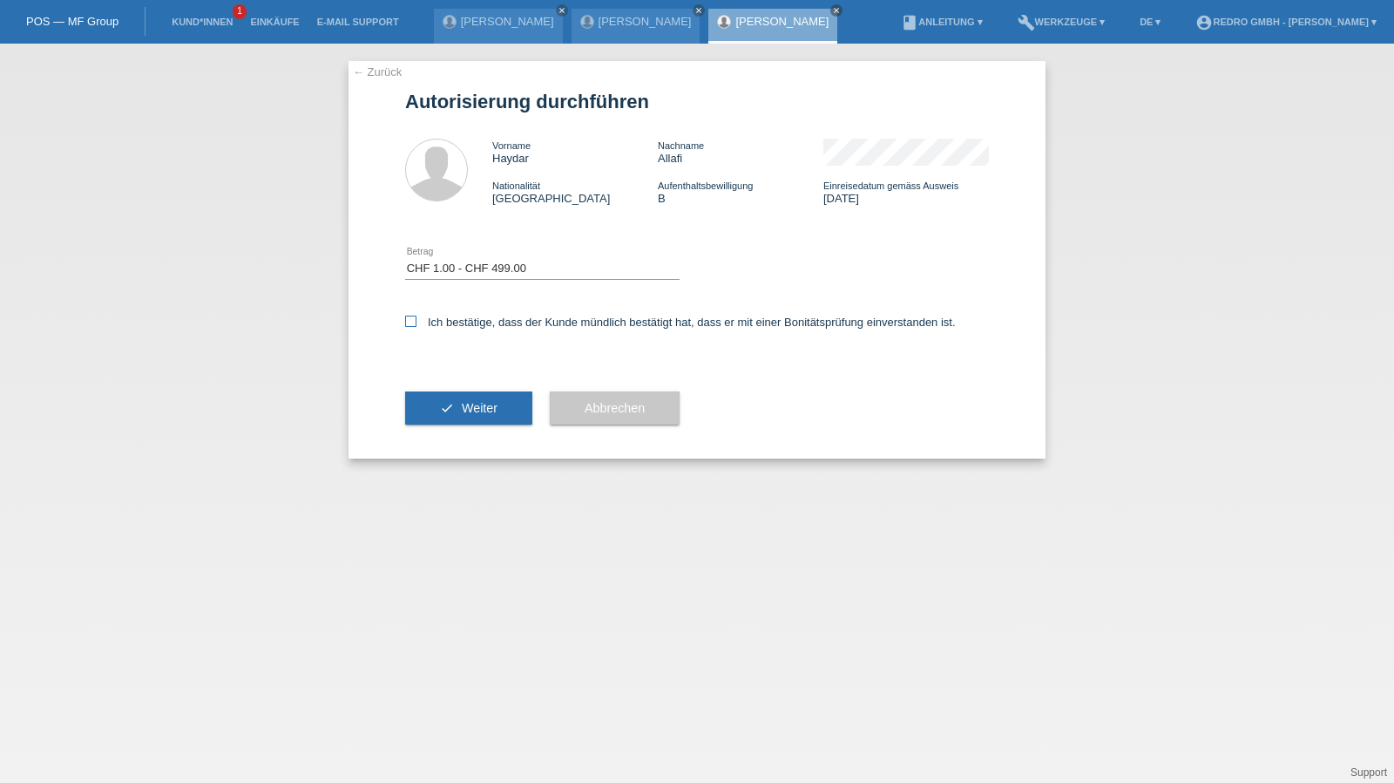
checkbox input "true"
click at [426, 403] on button "check Weiter" at bounding box center [468, 407] width 127 height 33
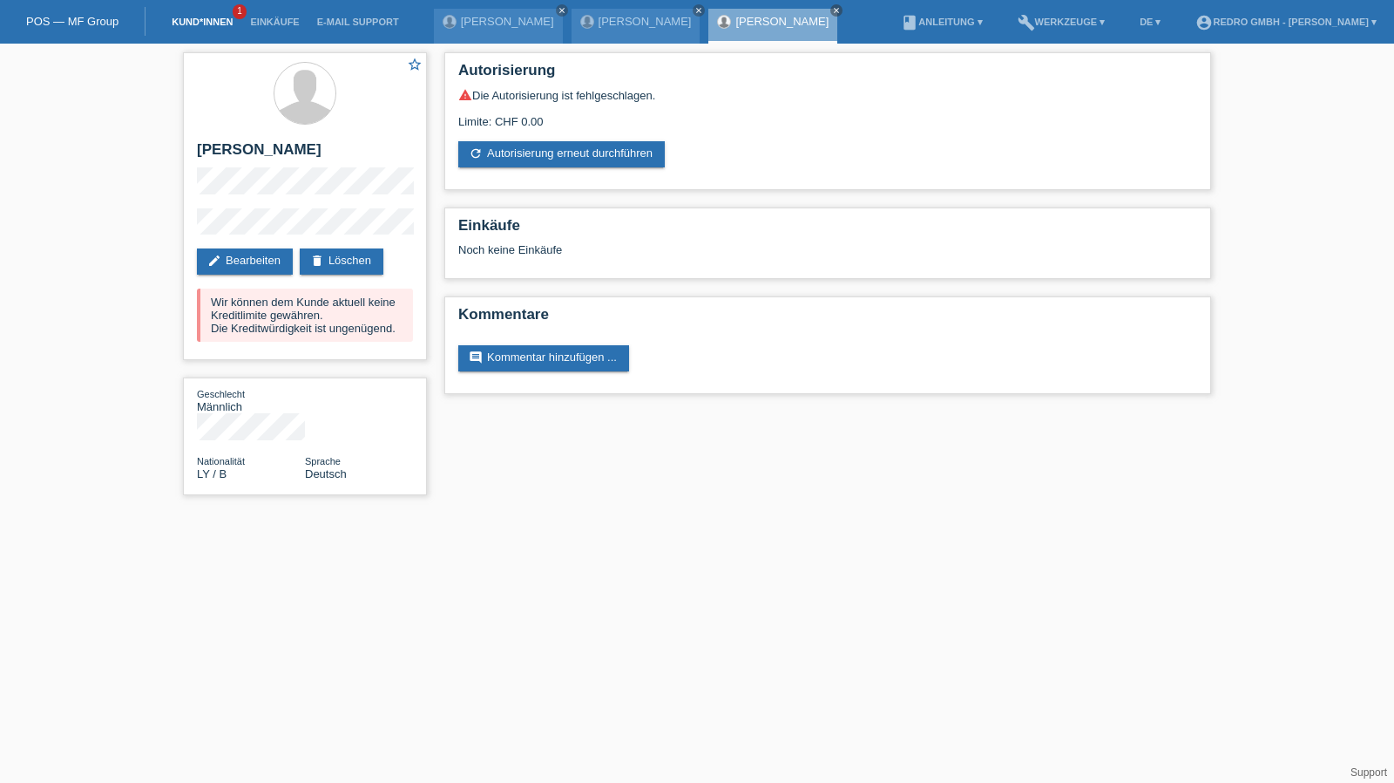
click at [206, 17] on link "Kund*innen" at bounding box center [202, 22] width 78 height 10
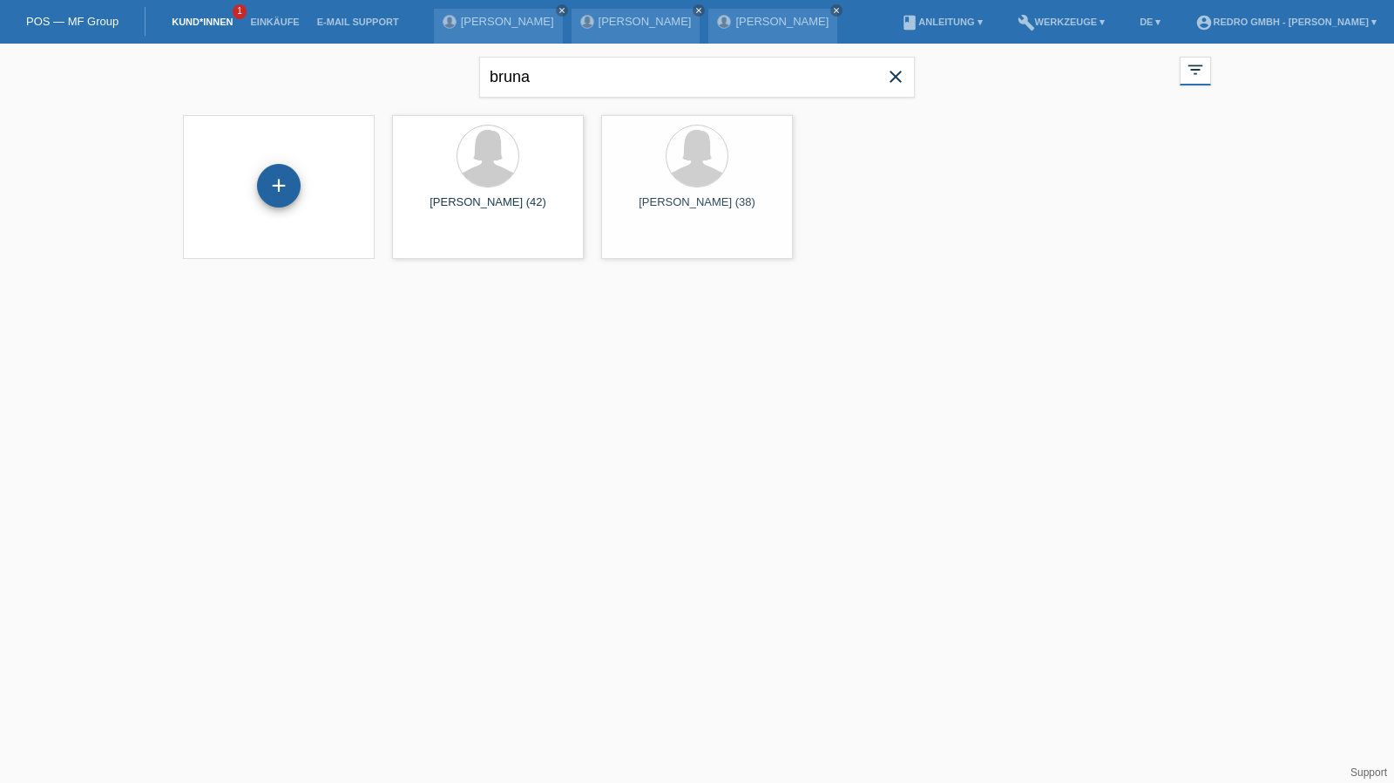
click at [279, 174] on div "+" at bounding box center [279, 186] width 42 height 30
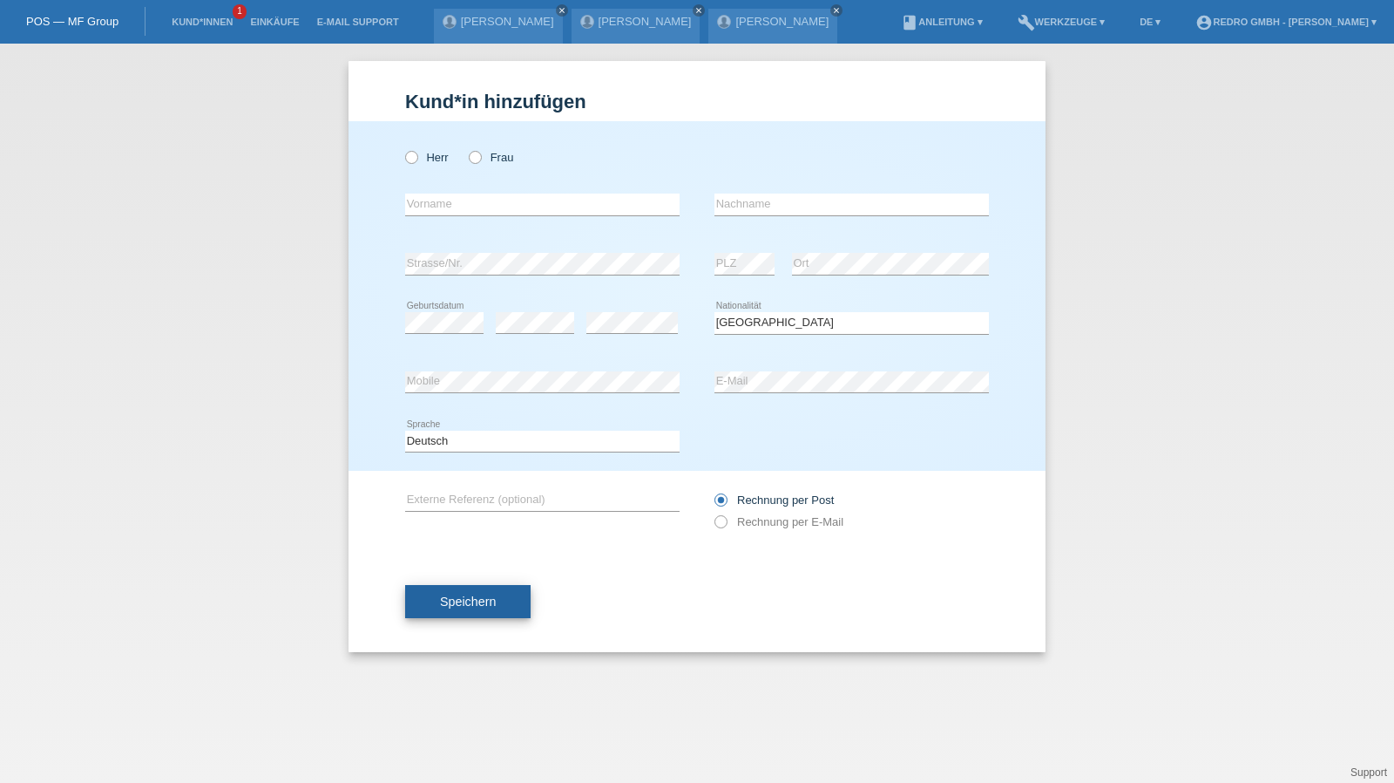
click at [460, 614] on button "Speichern" at bounding box center [468, 601] width 126 height 33
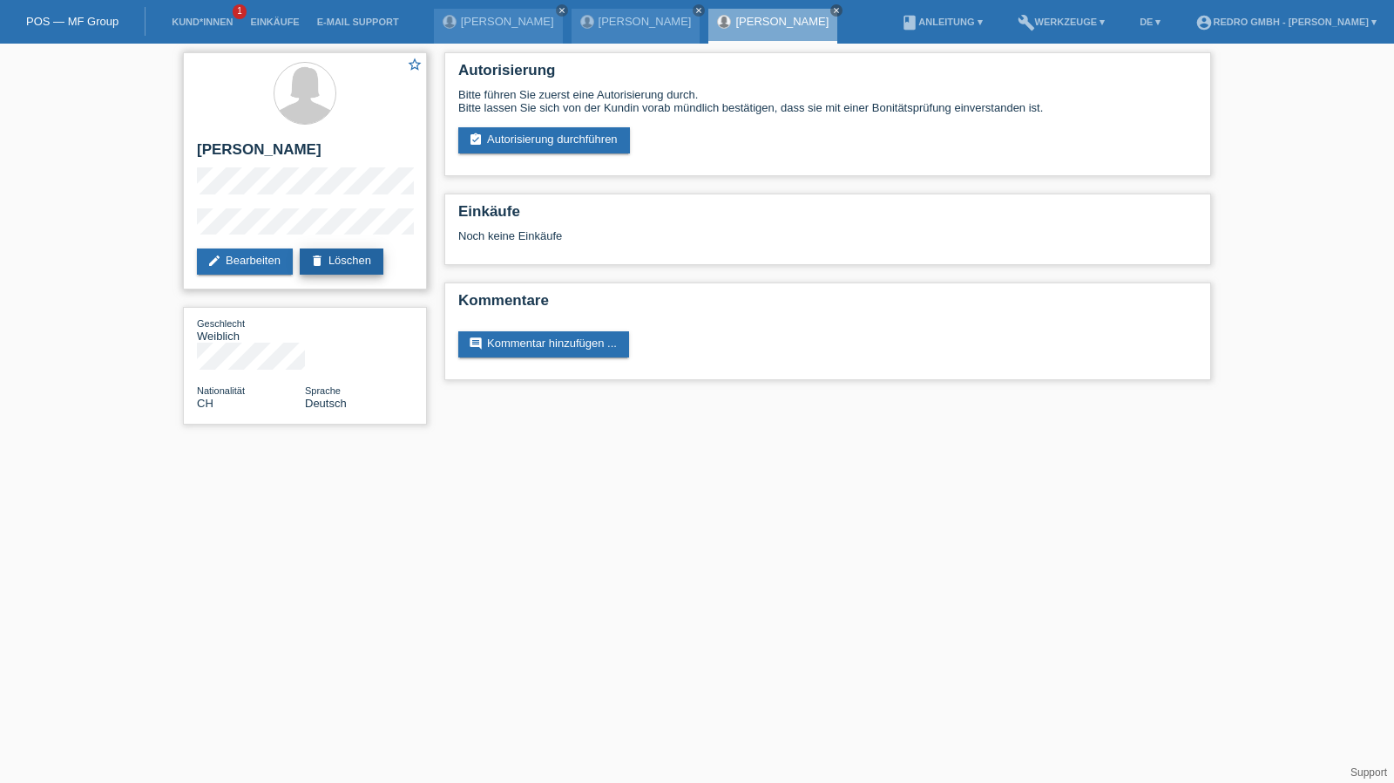
click at [349, 255] on link "delete Löschen" at bounding box center [342, 261] width 84 height 26
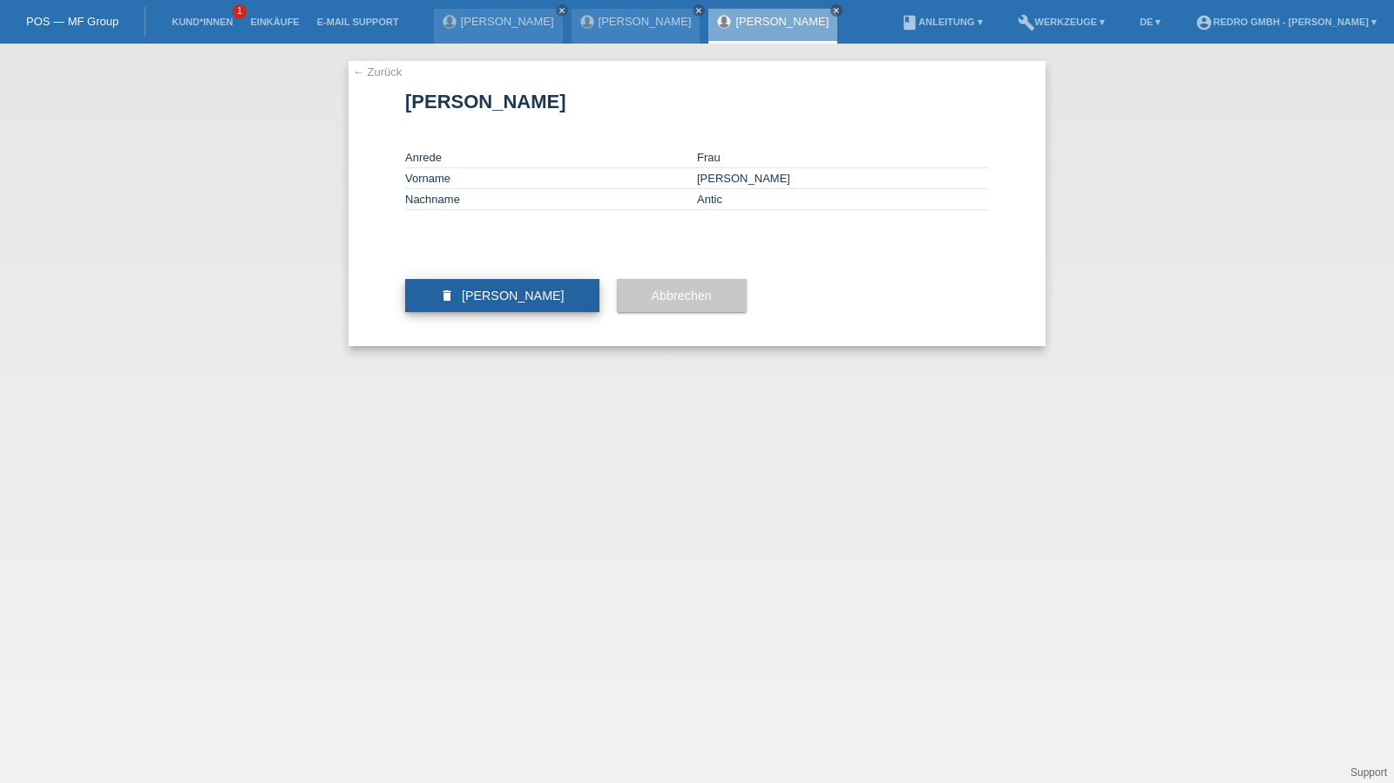
click at [526, 312] on button "delete Kundin löschen" at bounding box center [502, 295] width 194 height 33
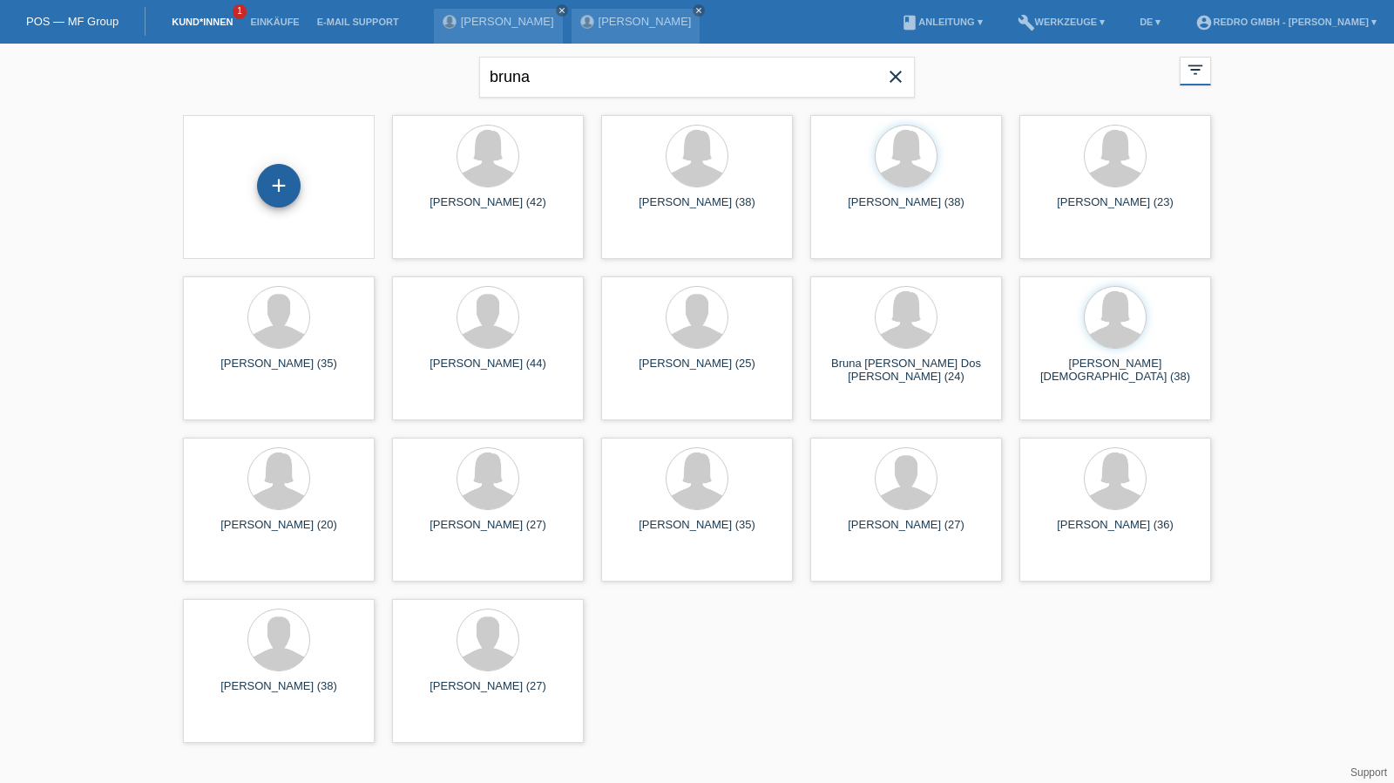
click at [288, 171] on div "+" at bounding box center [279, 186] width 42 height 30
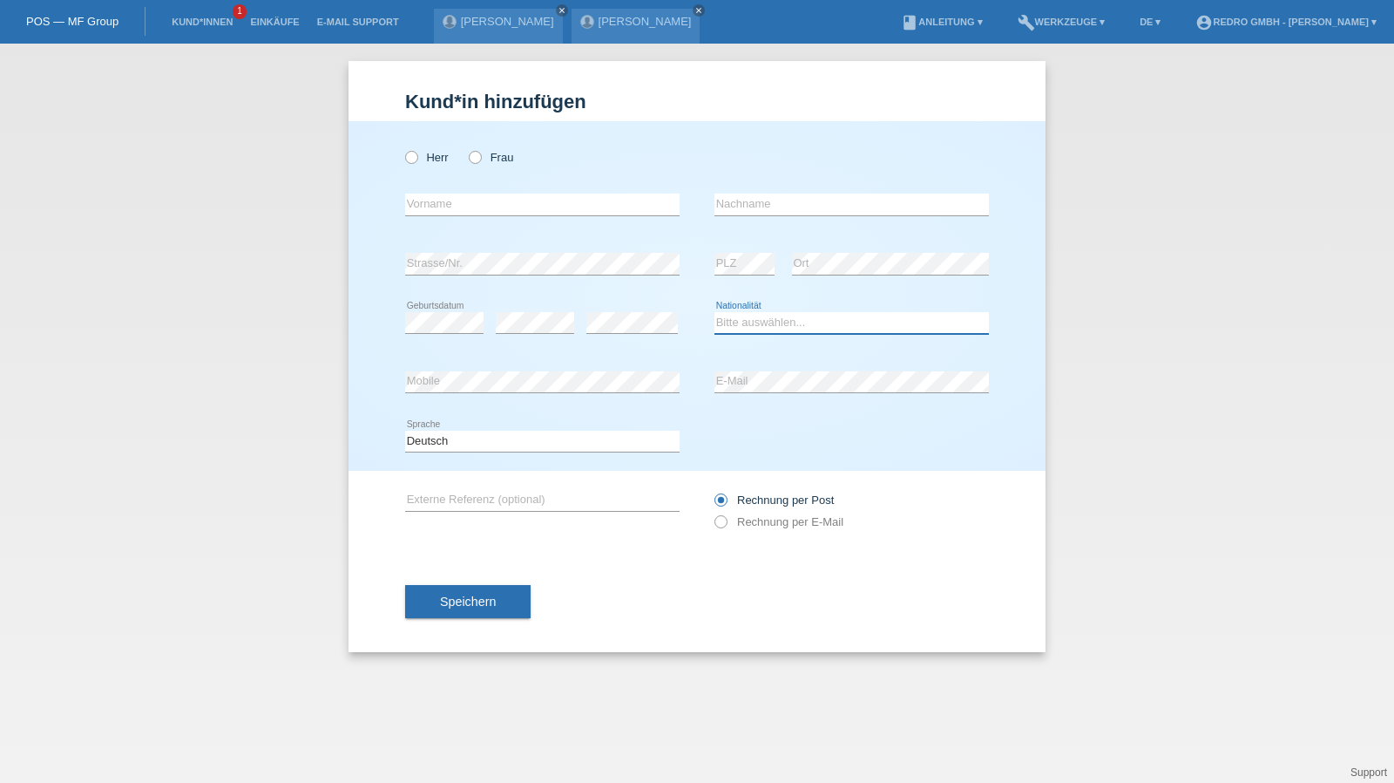
click at [756, 318] on select "Bitte auswählen... Schweiz Deutschland Liechtenstein Österreich ------------ Af…" at bounding box center [852, 322] width 275 height 21
click at [770, 323] on select "Bitte auswählen... Schweiz Deutschland Liechtenstein Österreich ------------ Af…" at bounding box center [852, 322] width 275 height 21
select select "RS"
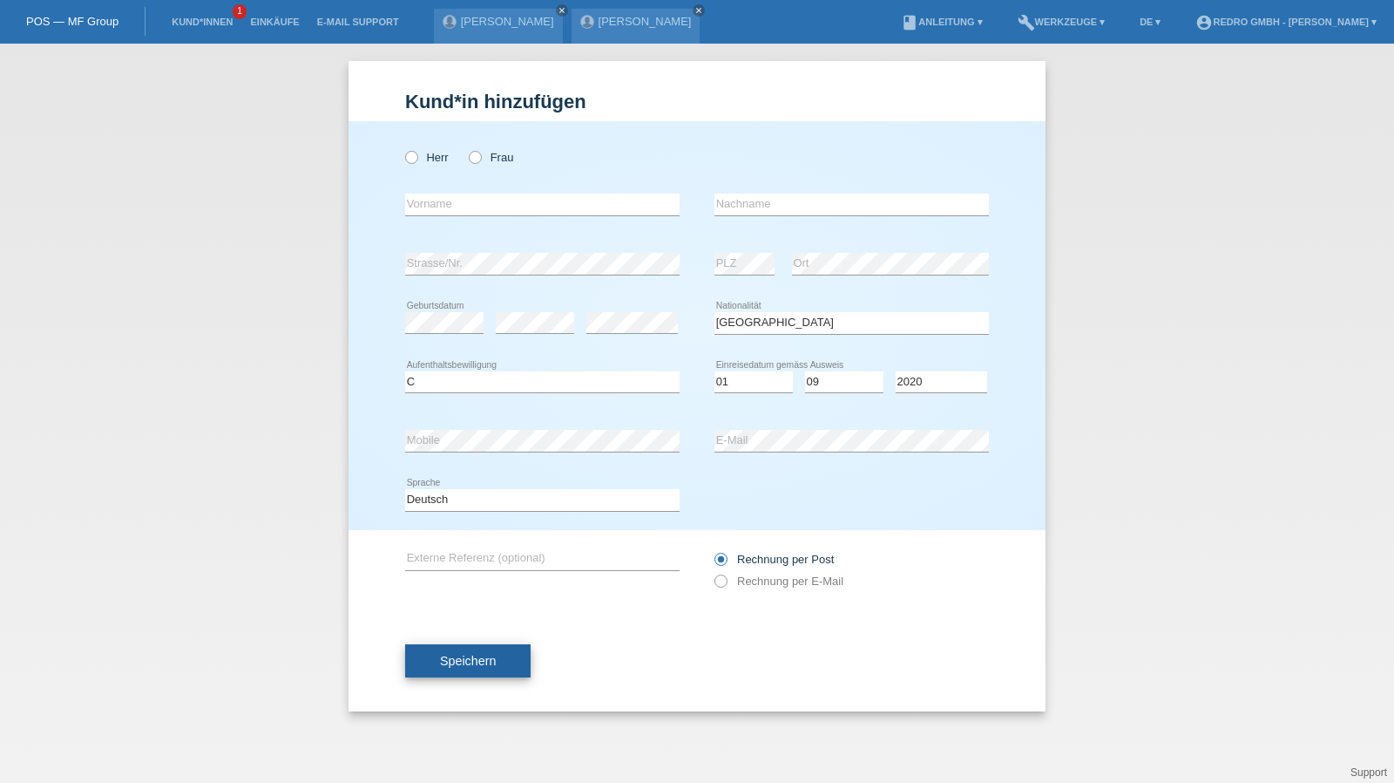
click at [469, 650] on button "Speichern" at bounding box center [468, 660] width 126 height 33
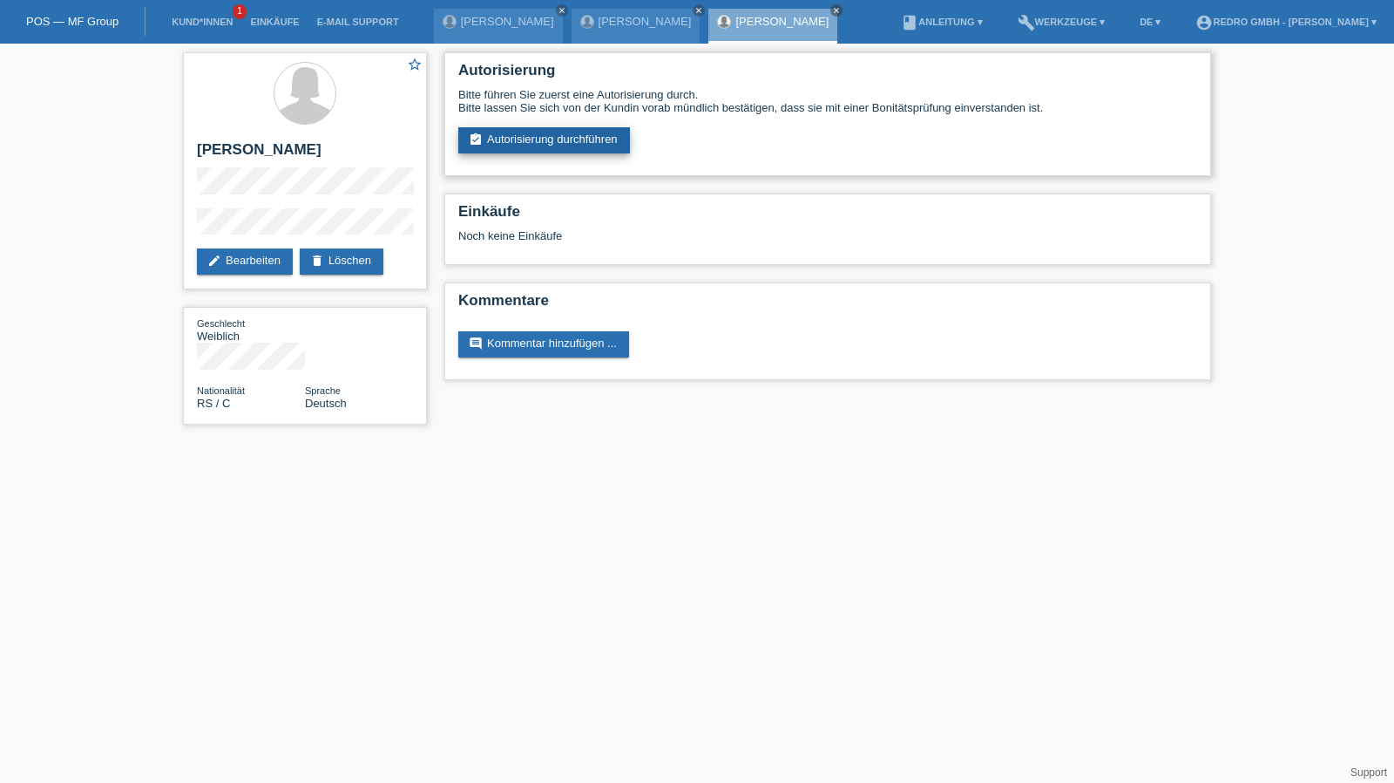
click at [529, 135] on link "assignment_turned_in Autorisierung durchführen" at bounding box center [544, 140] width 172 height 26
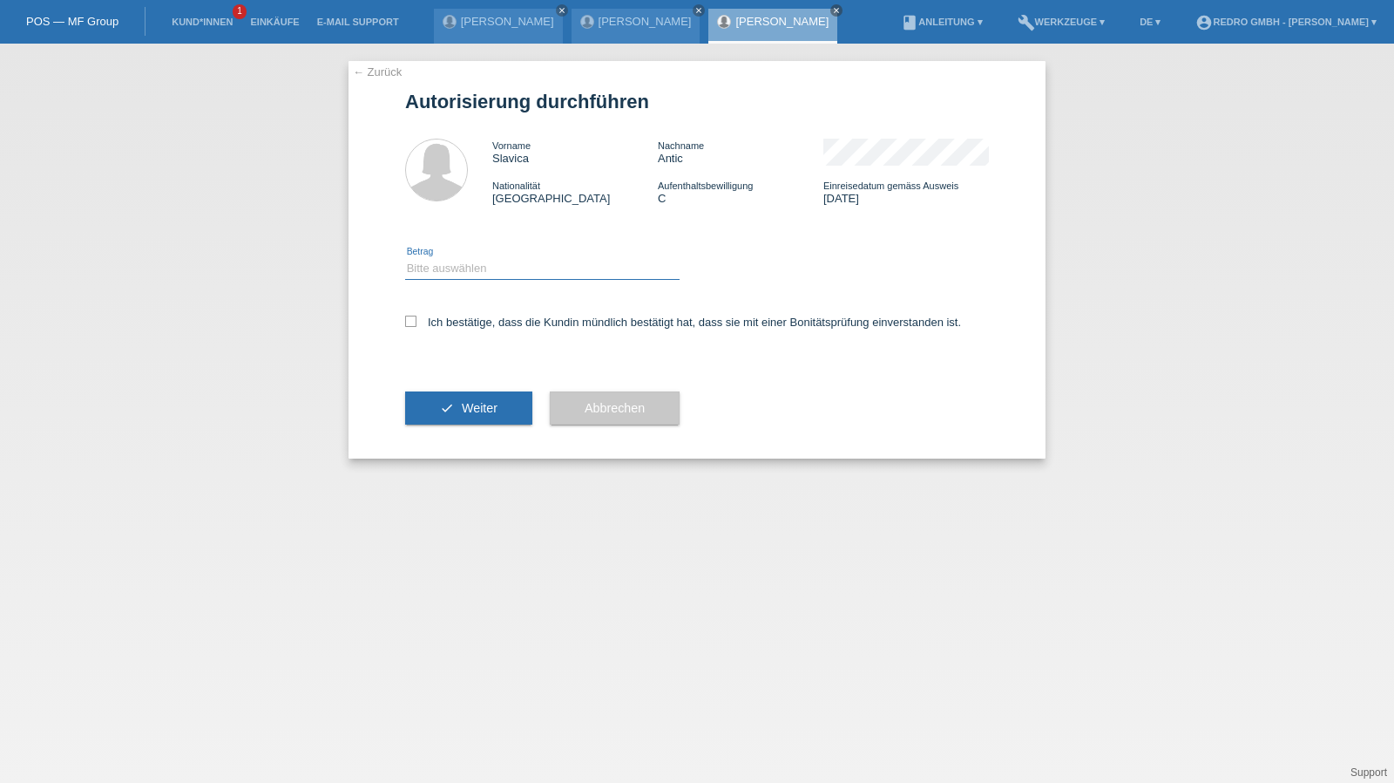
click at [439, 275] on select "Bitte auswählen CHF 1.00 - CHF 499.00 CHF 500.00 - CHF 1'999.00 CHF 2'000.00 - …" at bounding box center [542, 268] width 275 height 21
select select "1"
click at [405, 258] on select "Bitte auswählen CHF 1.00 - CHF 499.00 CHF 500.00 - CHF 1'999.00 CHF 2'000.00 - …" at bounding box center [542, 268] width 275 height 21
click at [444, 327] on label "Ich bestätige, dass die Kundin mündlich bestätigt hat, dass sie mit einer Bonit…" at bounding box center [683, 322] width 556 height 13
click at [417, 327] on input "Ich bestätige, dass die Kundin mündlich bestätigt hat, dass sie mit einer Bonit…" at bounding box center [410, 321] width 11 height 11
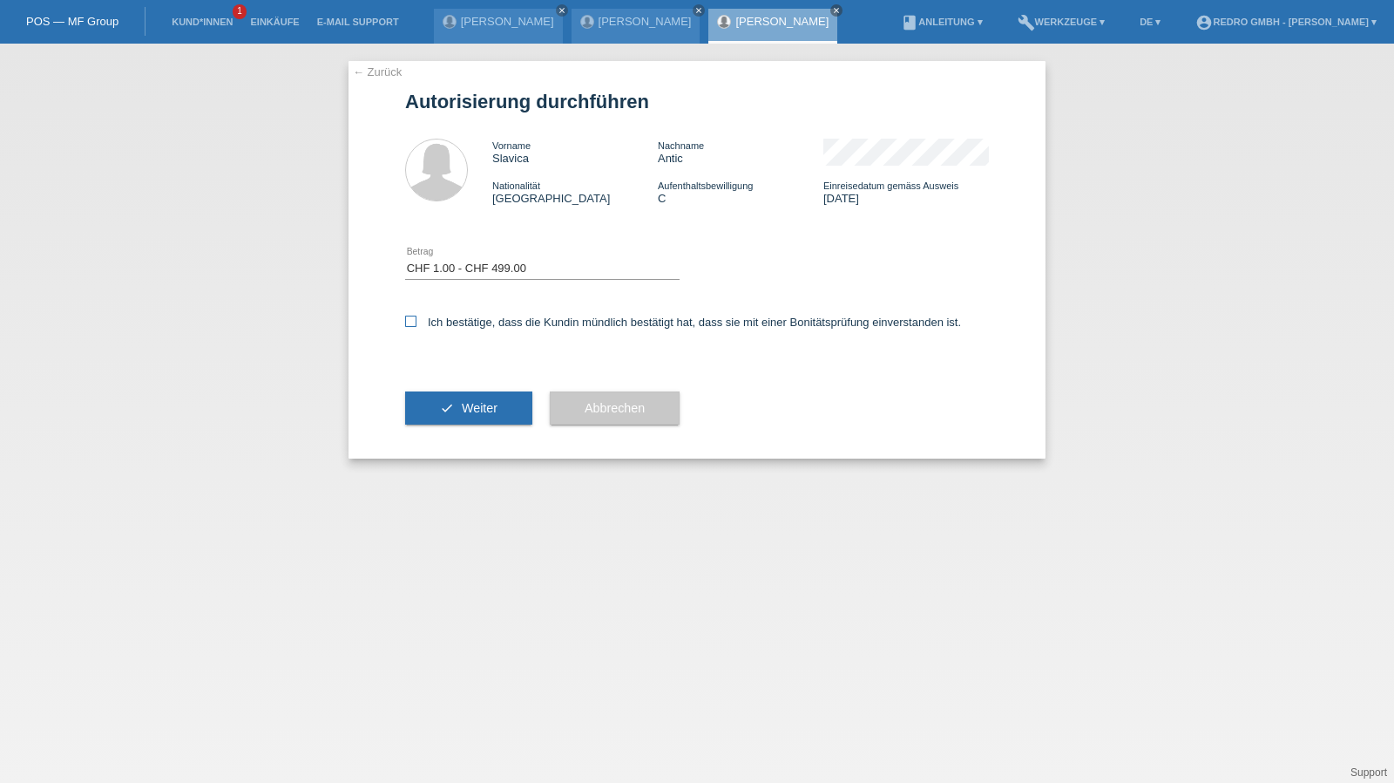
checkbox input "true"
click at [439, 400] on button "check Weiter" at bounding box center [468, 407] width 127 height 33
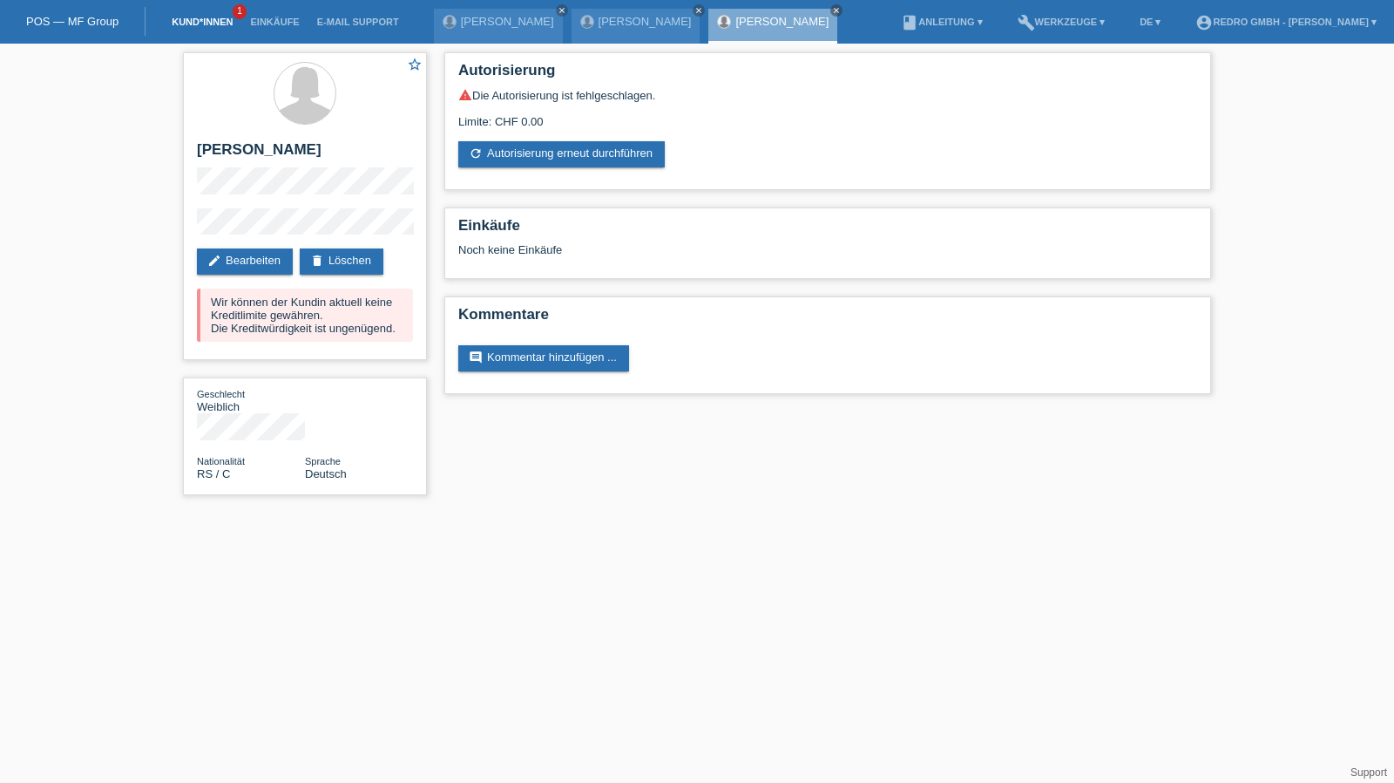
click at [198, 19] on link "Kund*innen" at bounding box center [202, 22] width 78 height 10
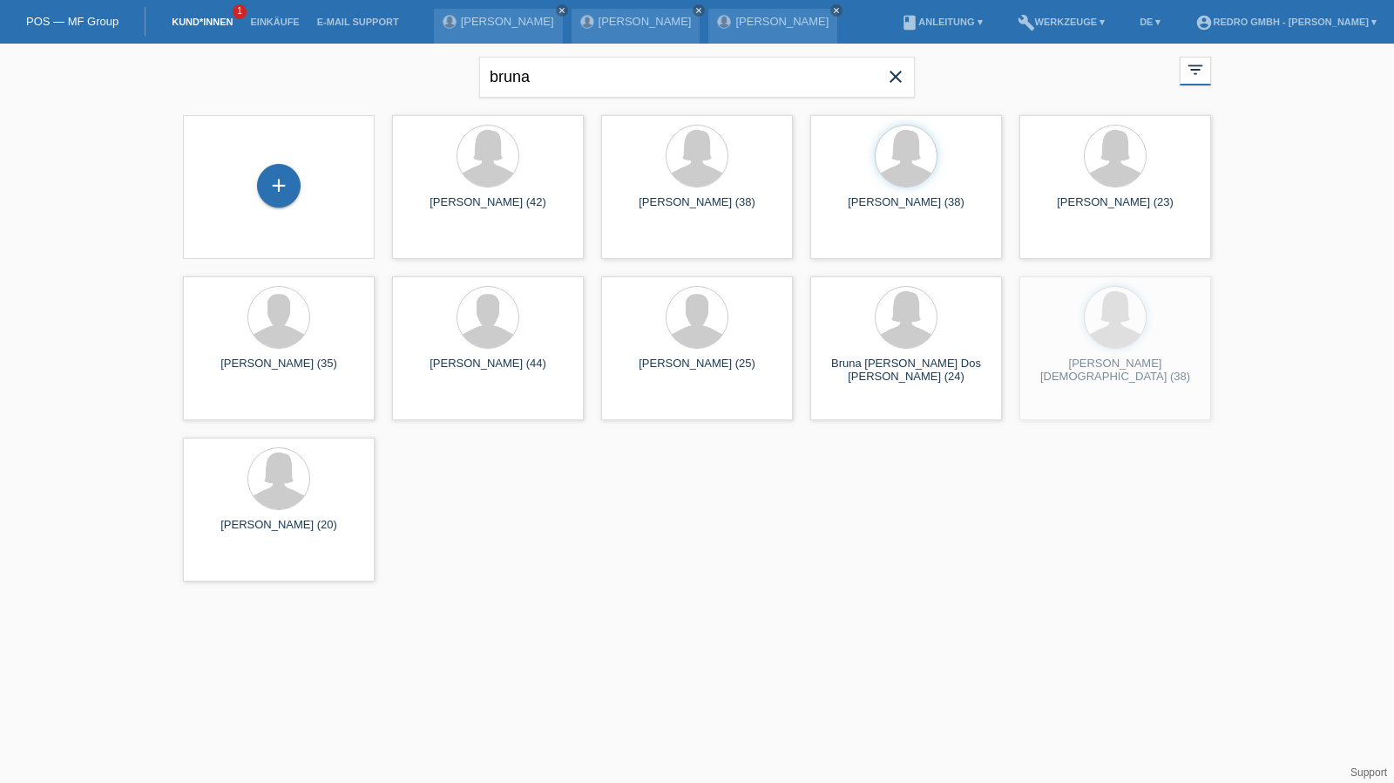
click at [241, 193] on div "+" at bounding box center [279, 187] width 164 height 46
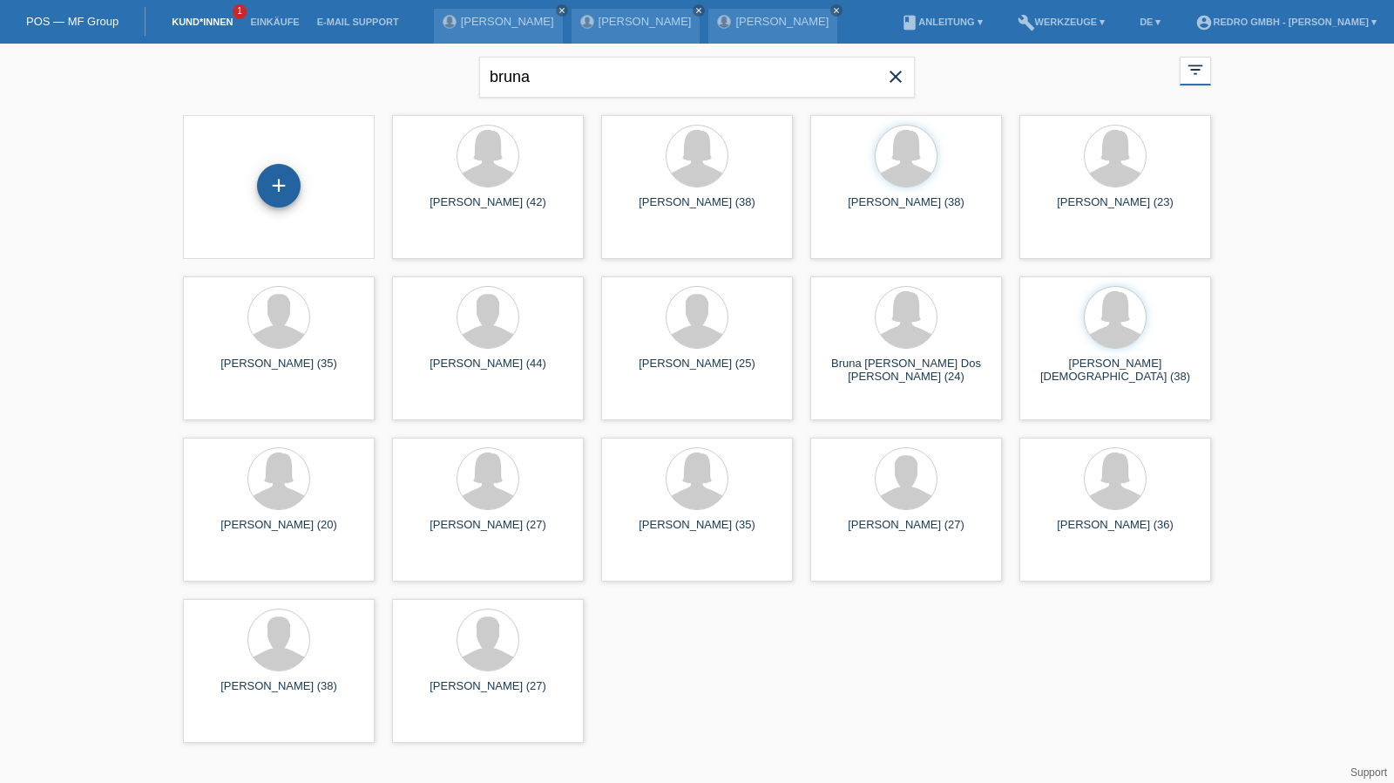
click at [275, 187] on div "+" at bounding box center [279, 186] width 44 height 44
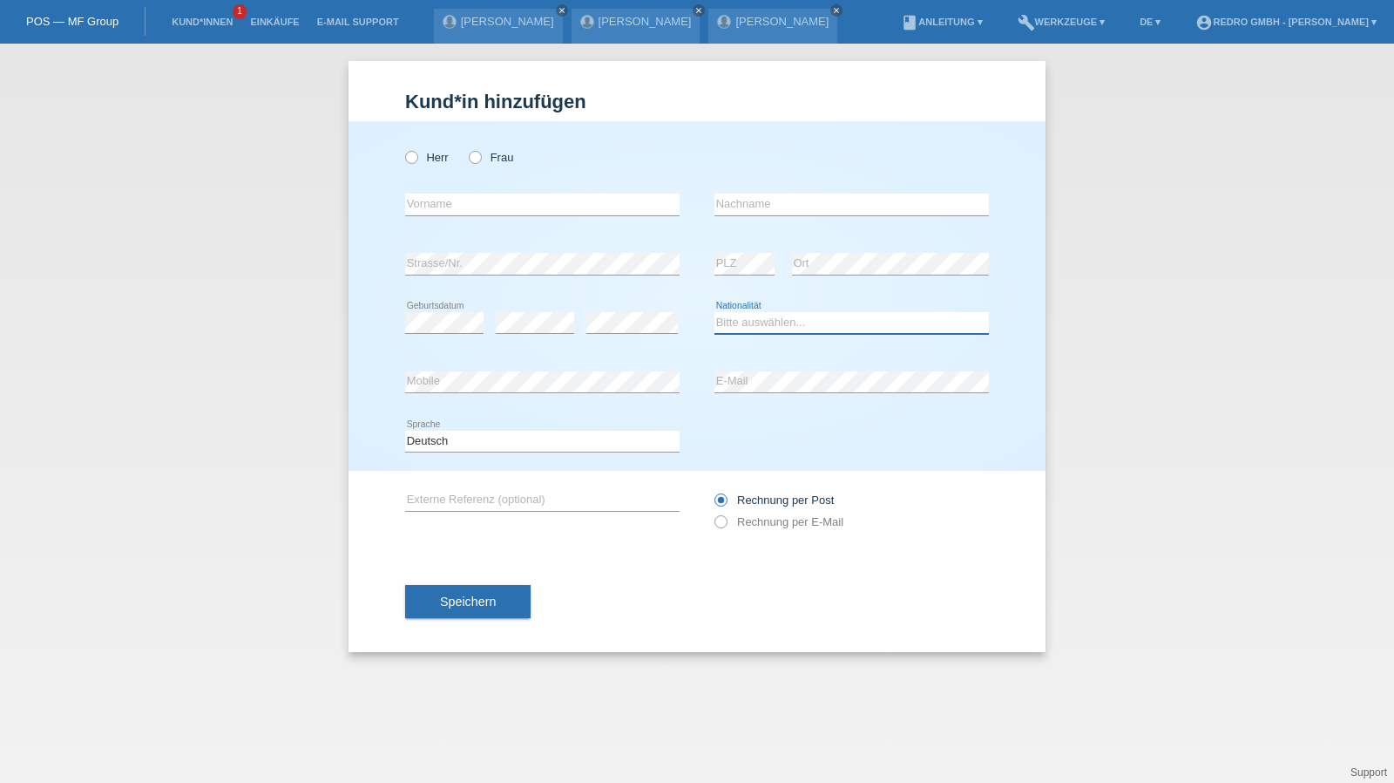
click at [765, 329] on select "Bitte auswählen... Schweiz Deutschland Liechtenstein Österreich ------------ Af…" at bounding box center [852, 322] width 275 height 21
select select "RS"
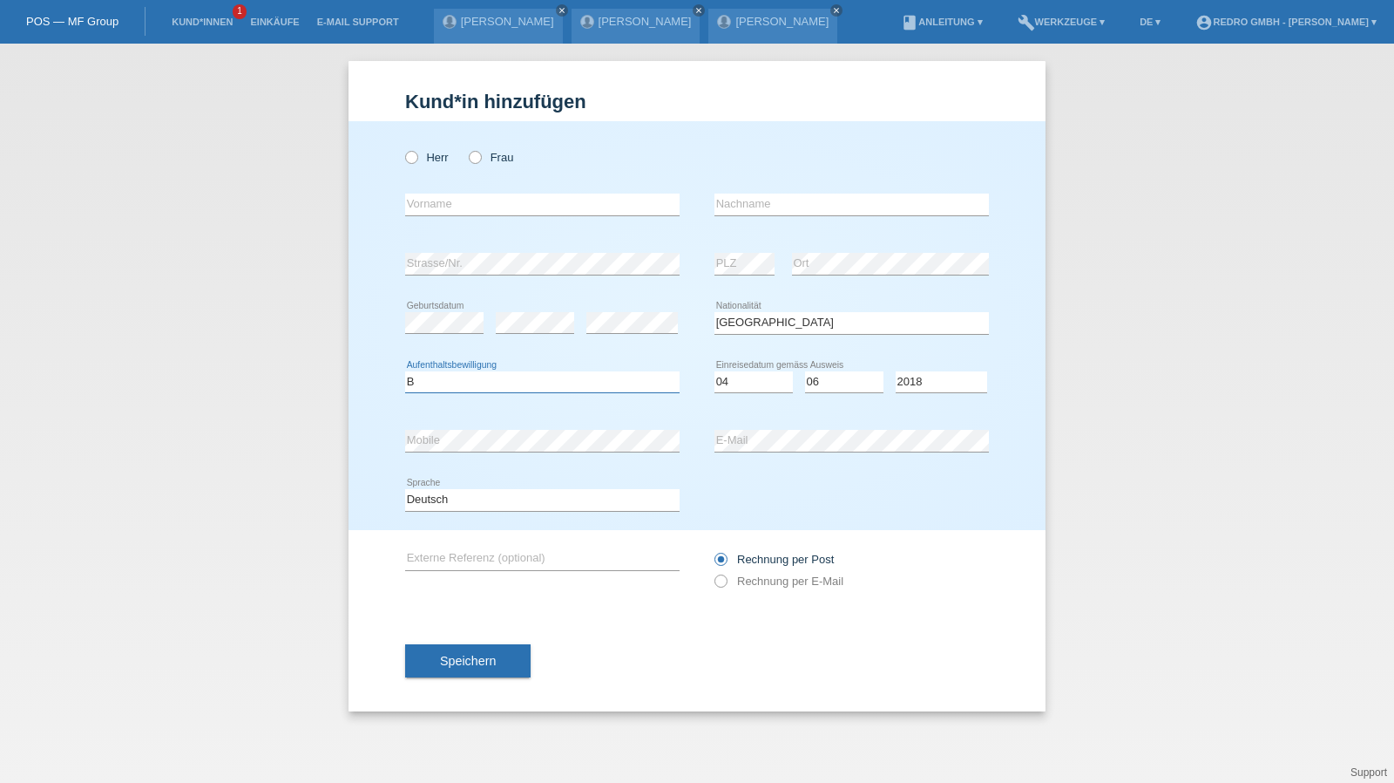
select select "C"
click at [486, 661] on span "Speichern" at bounding box center [468, 661] width 56 height 14
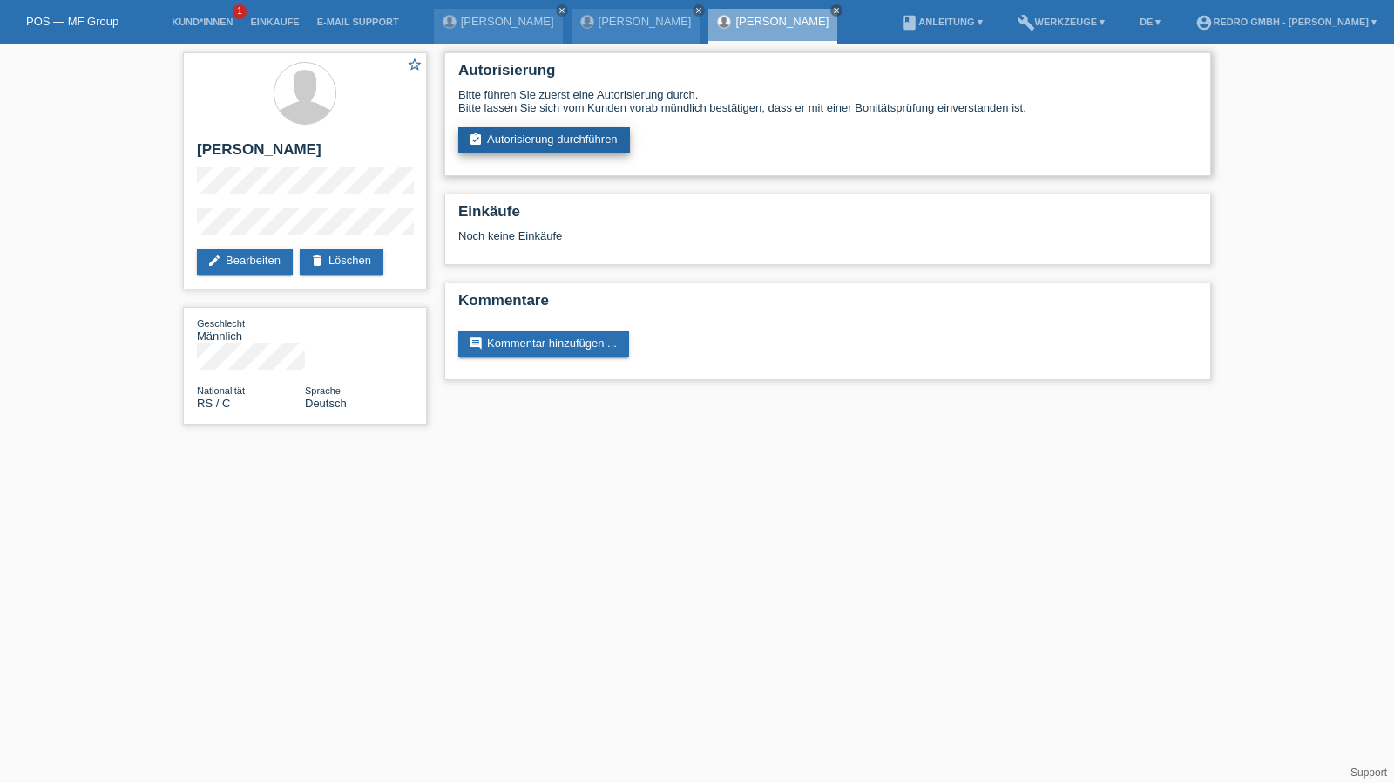
click at [504, 146] on link "assignment_turned_in Autorisierung durchführen" at bounding box center [544, 140] width 172 height 26
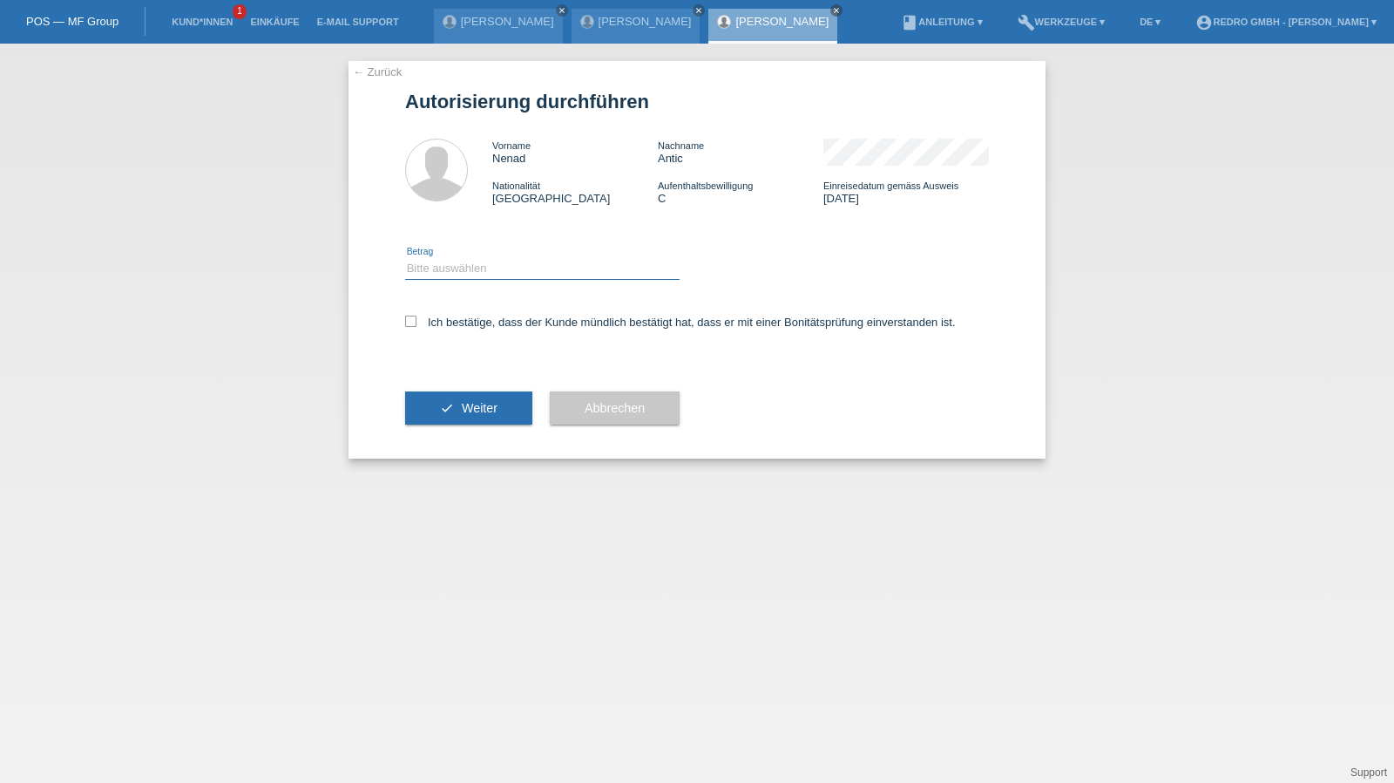
click at [436, 272] on select "Bitte auswählen CHF 1.00 - CHF 499.00 CHF 500.00 - CHF 1'999.00 CHF 2'000.00 - …" at bounding box center [542, 268] width 275 height 21
select select "1"
click at [405, 258] on select "Bitte auswählen CHF 1.00 - CHF 499.00 CHF 500.00 - CHF 1'999.00 CHF 2'000.00 - …" at bounding box center [542, 268] width 275 height 21
click at [429, 316] on label "Ich bestätige, dass der Kunde mündlich bestätigt hat, dass er mit einer Bonität…" at bounding box center [680, 322] width 551 height 13
click at [417, 316] on input "Ich bestätige, dass der Kunde mündlich bestätigt hat, dass er mit einer Bonität…" at bounding box center [410, 321] width 11 height 11
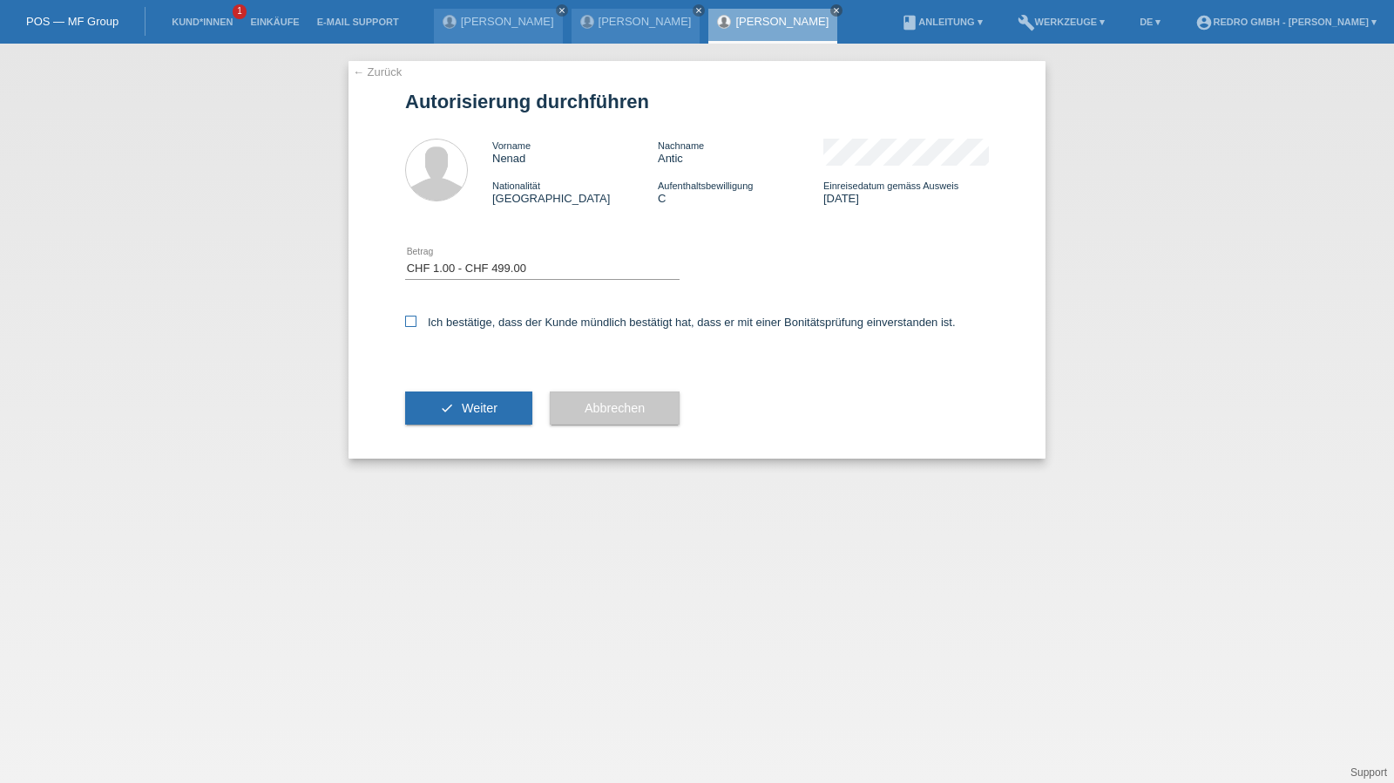
checkbox input "true"
click at [465, 421] on button "check Weiter" at bounding box center [468, 407] width 127 height 33
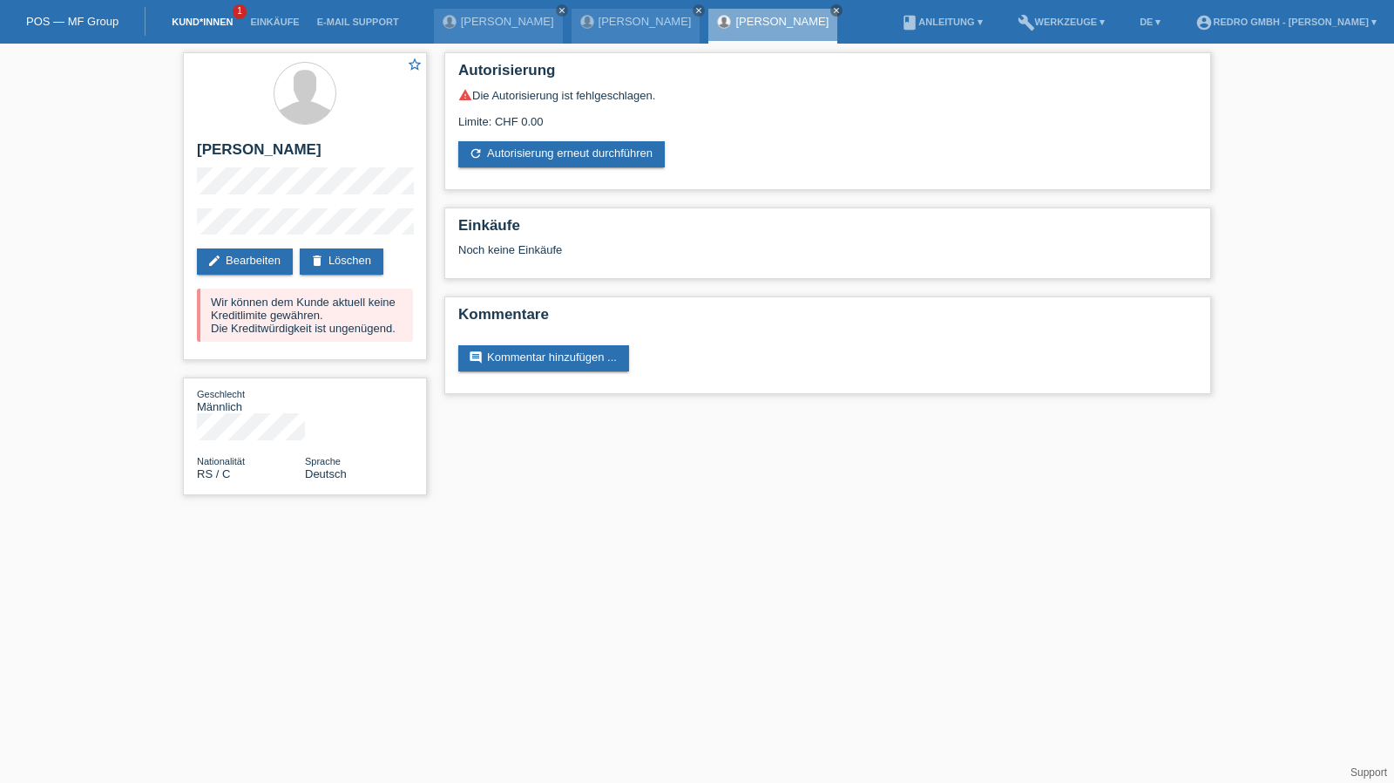
click at [213, 24] on link "Kund*innen" at bounding box center [202, 22] width 78 height 10
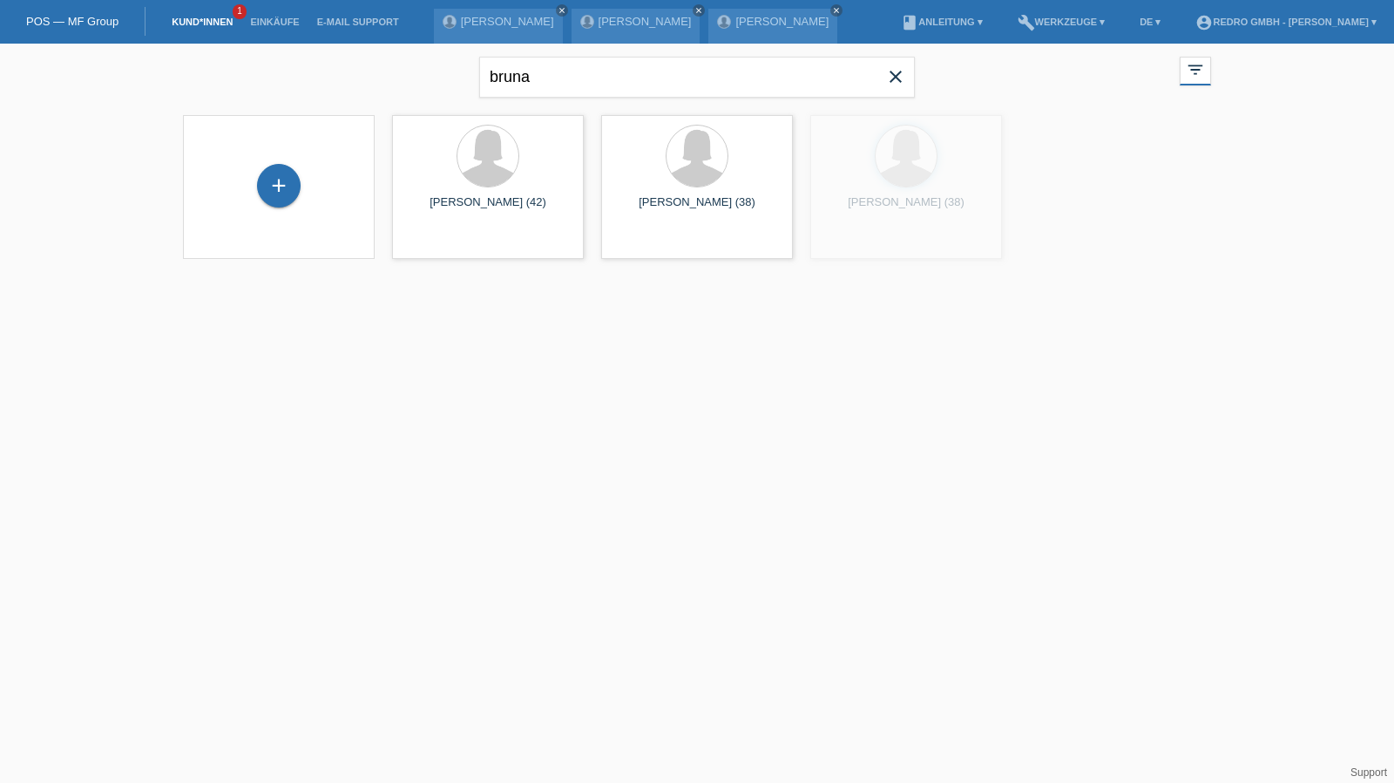
click at [251, 177] on div "+" at bounding box center [279, 187] width 164 height 46
click at [277, 173] on div "+" at bounding box center [279, 186] width 42 height 30
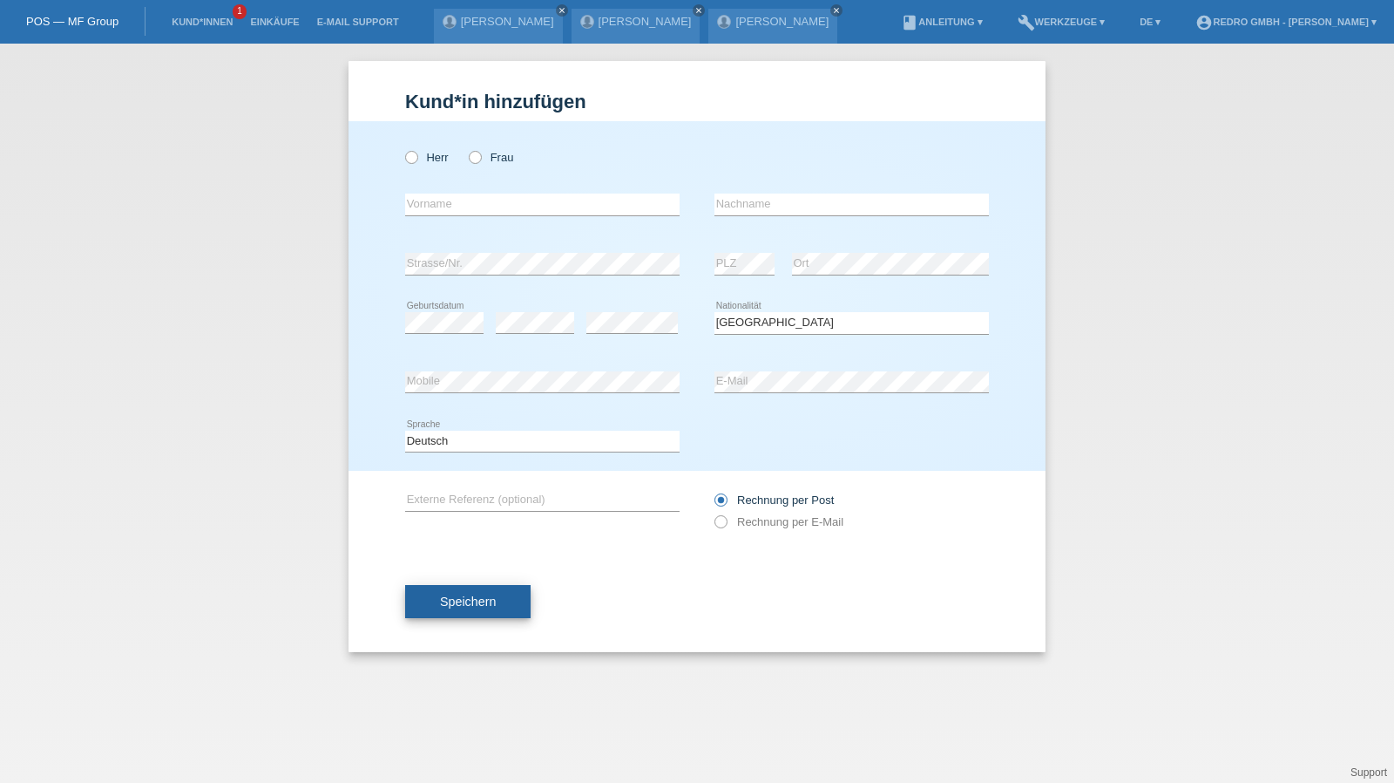
click at [462, 601] on span "Speichern" at bounding box center [468, 601] width 56 height 14
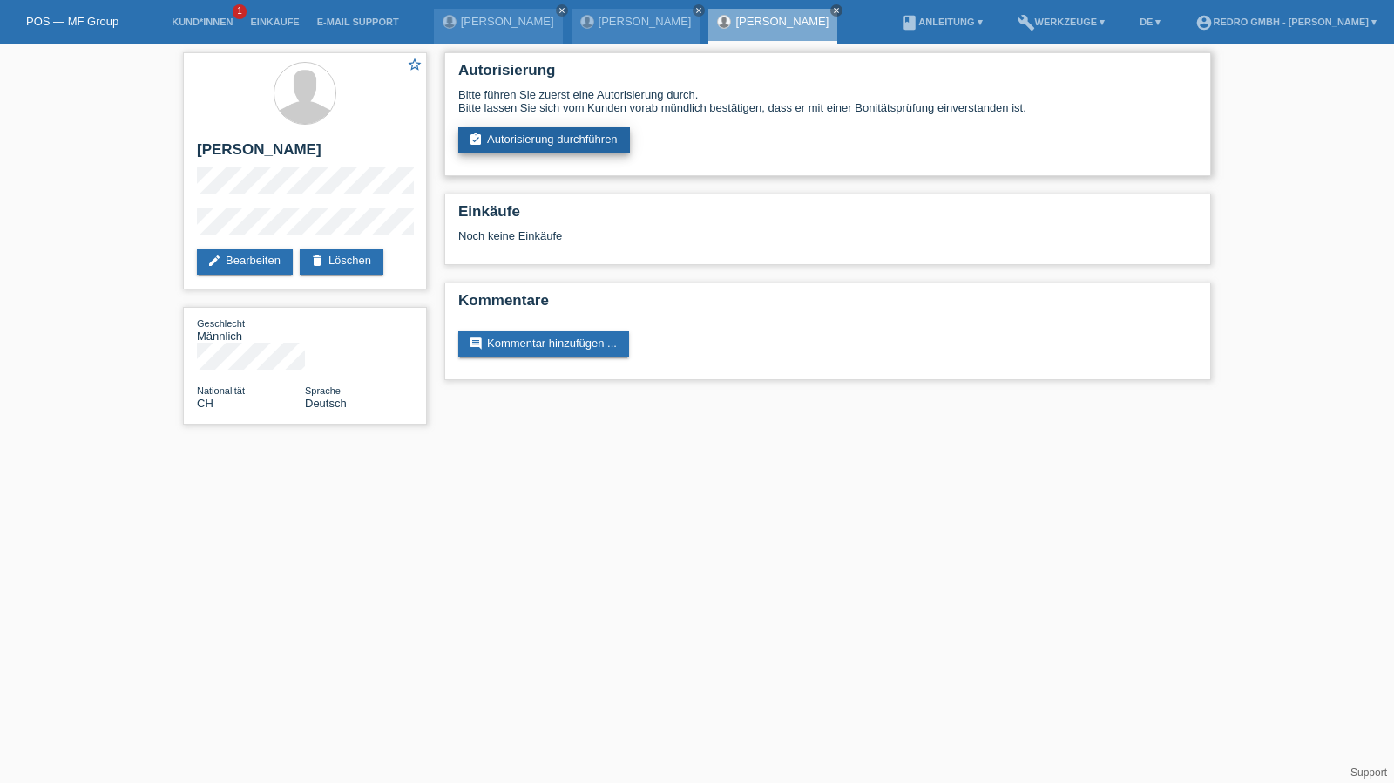
click at [565, 148] on link "assignment_turned_in Autorisierung durchführen" at bounding box center [544, 140] width 172 height 26
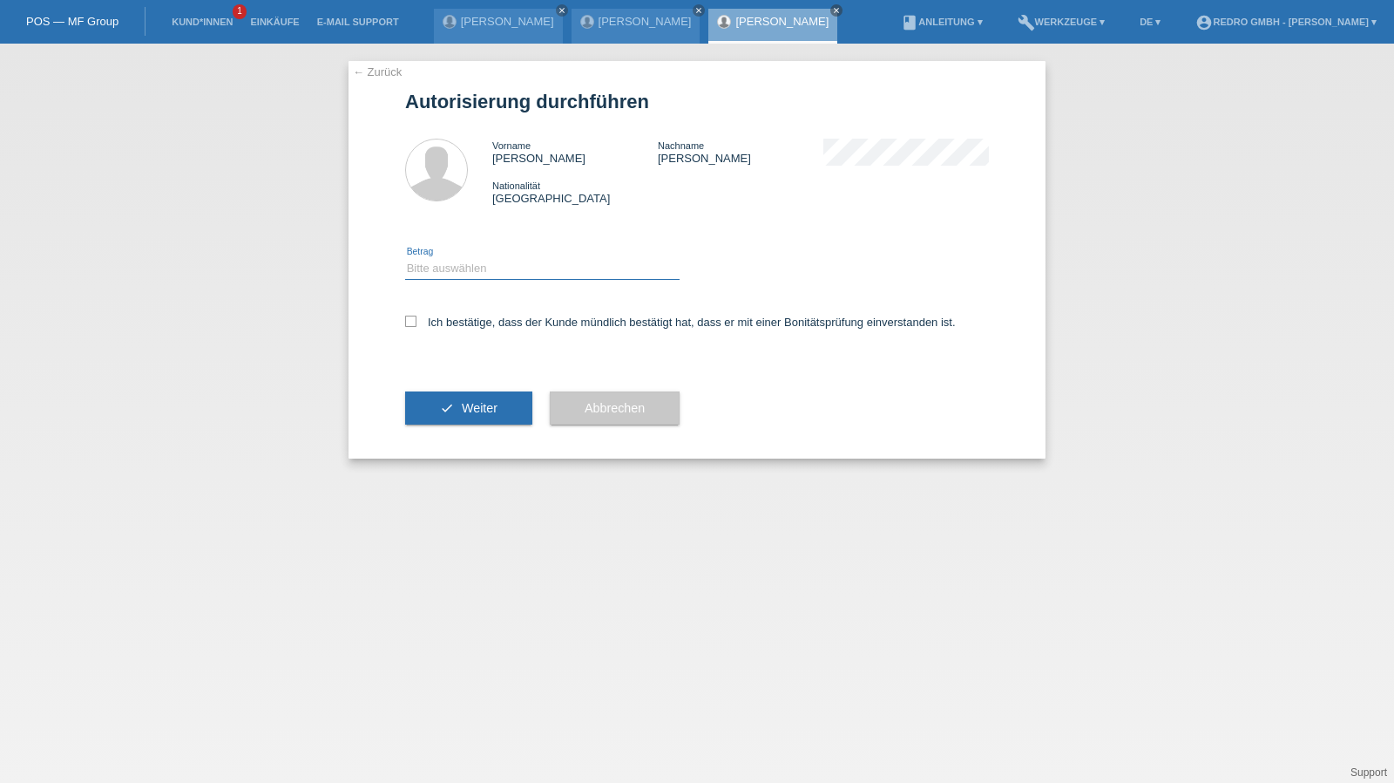
click at [447, 266] on select "Bitte auswählen CHF 1.00 - CHF 499.00 CHF 500.00 - CHF 1'999.00 CHF 2'000.00 - …" at bounding box center [542, 268] width 275 height 21
select select "1"
click at [405, 258] on select "Bitte auswählen CHF 1.00 - CHF 499.00 CHF 500.00 - CHF 1'999.00 CHF 2'000.00 - …" at bounding box center [542, 268] width 275 height 21
click at [439, 321] on label "Ich bestätige, dass der Kunde mündlich bestätigt hat, dass er mit einer Bonität…" at bounding box center [680, 322] width 551 height 13
click at [417, 321] on input "Ich bestätige, dass der Kunde mündlich bestätigt hat, dass er mit einer Bonität…" at bounding box center [410, 321] width 11 height 11
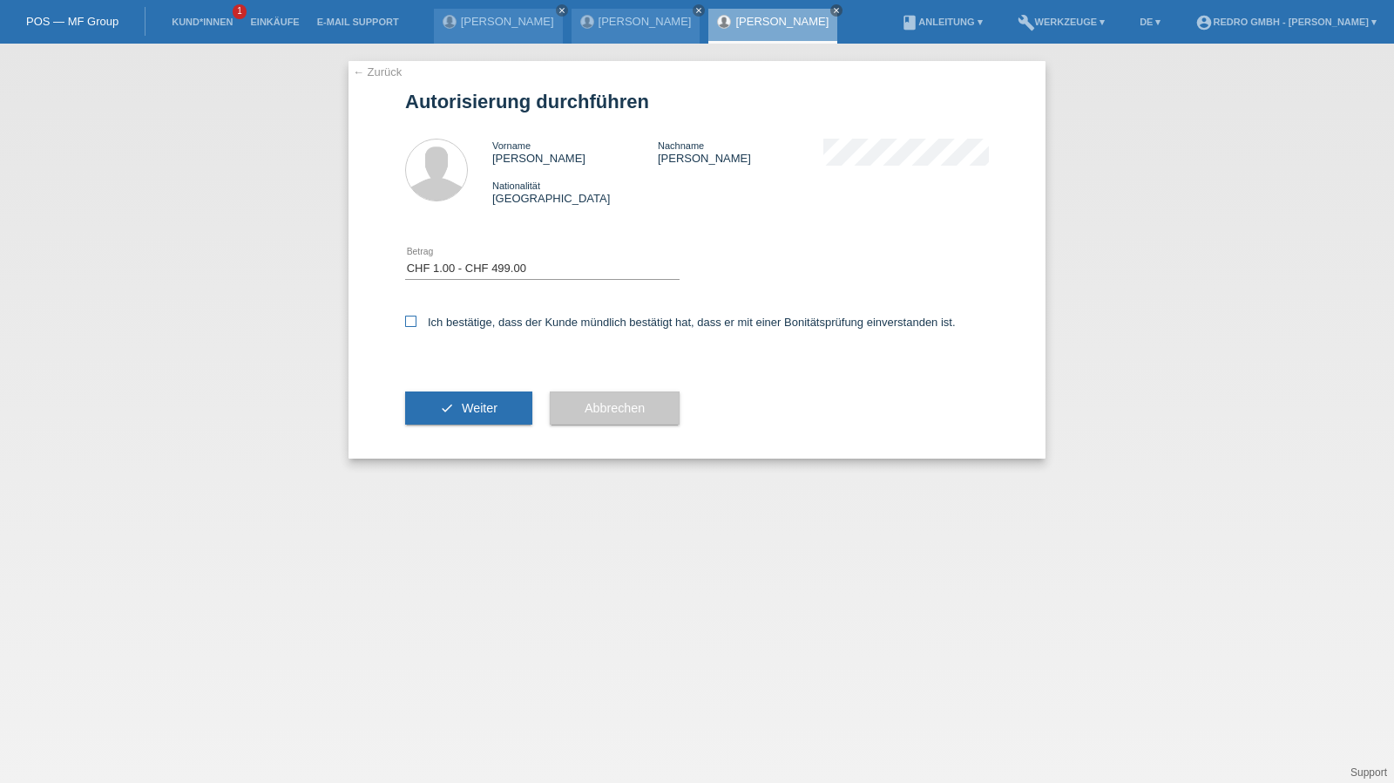
checkbox input "true"
click at [443, 397] on button "check Weiter" at bounding box center [468, 407] width 127 height 33
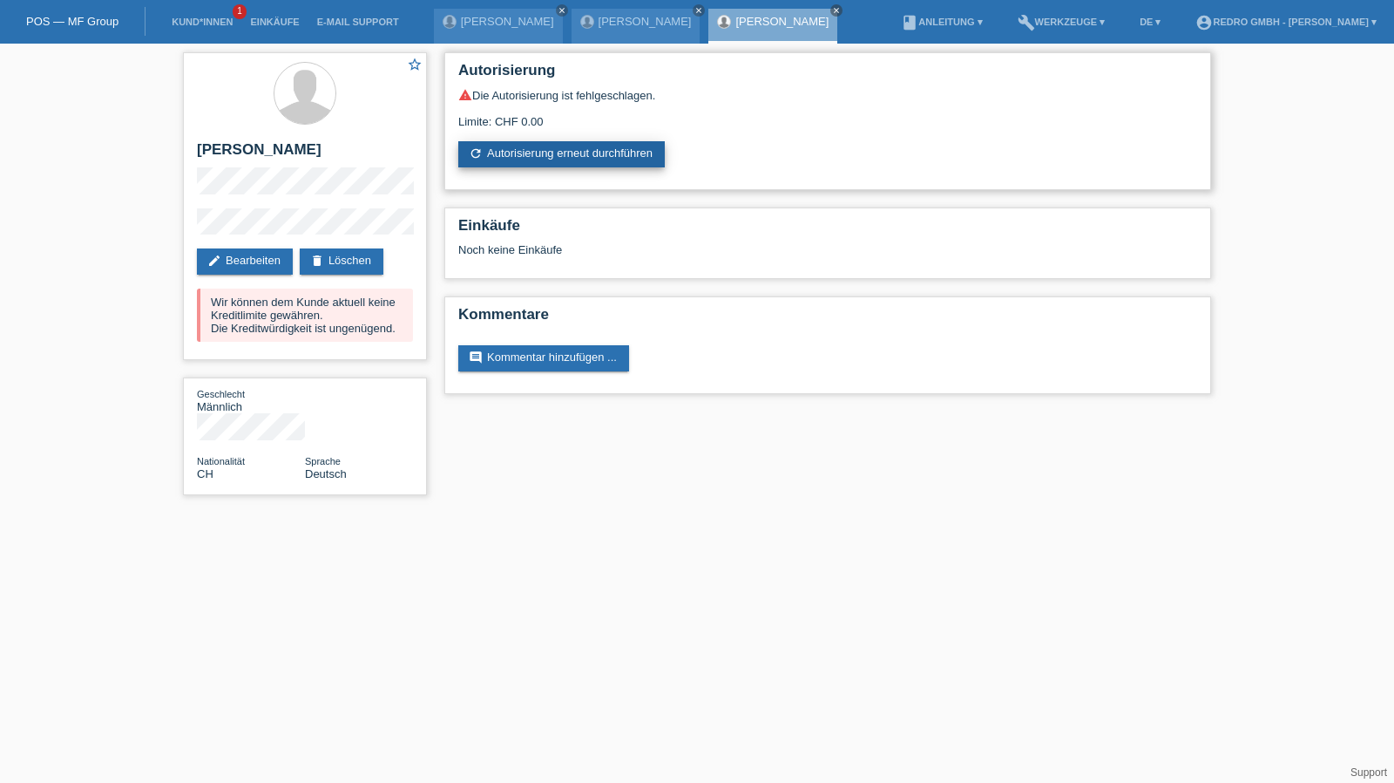
click at [588, 159] on link "refresh Autorisierung erneut durchführen" at bounding box center [561, 154] width 207 height 26
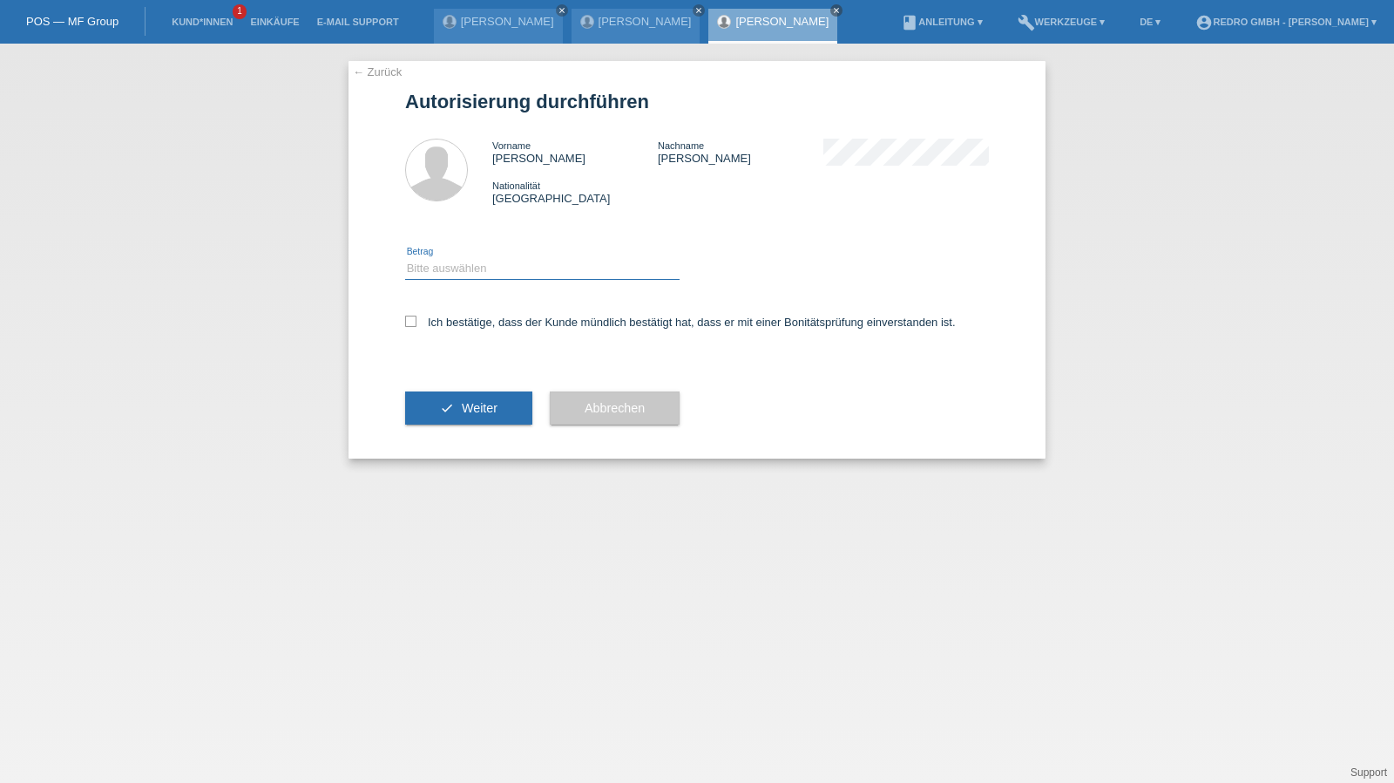
click at [495, 270] on select "Bitte auswählen CHF 1.00 - CHF 499.00 CHF 500.00 - CHF 1'999.00 CHF 2'000.00 - …" at bounding box center [542, 268] width 275 height 21
select select "1"
click at [405, 258] on select "Bitte auswählen CHF 1.00 - CHF 499.00 CHF 500.00 - CHF 1'999.00 CHF 2'000.00 - …" at bounding box center [542, 268] width 275 height 21
click at [468, 324] on label "Ich bestätige, dass der Kunde mündlich bestätigt hat, dass er mit einer Bonität…" at bounding box center [680, 322] width 551 height 13
click at [417, 324] on input "Ich bestätige, dass der Kunde mündlich bestätigt hat, dass er mit einer Bonität…" at bounding box center [410, 321] width 11 height 11
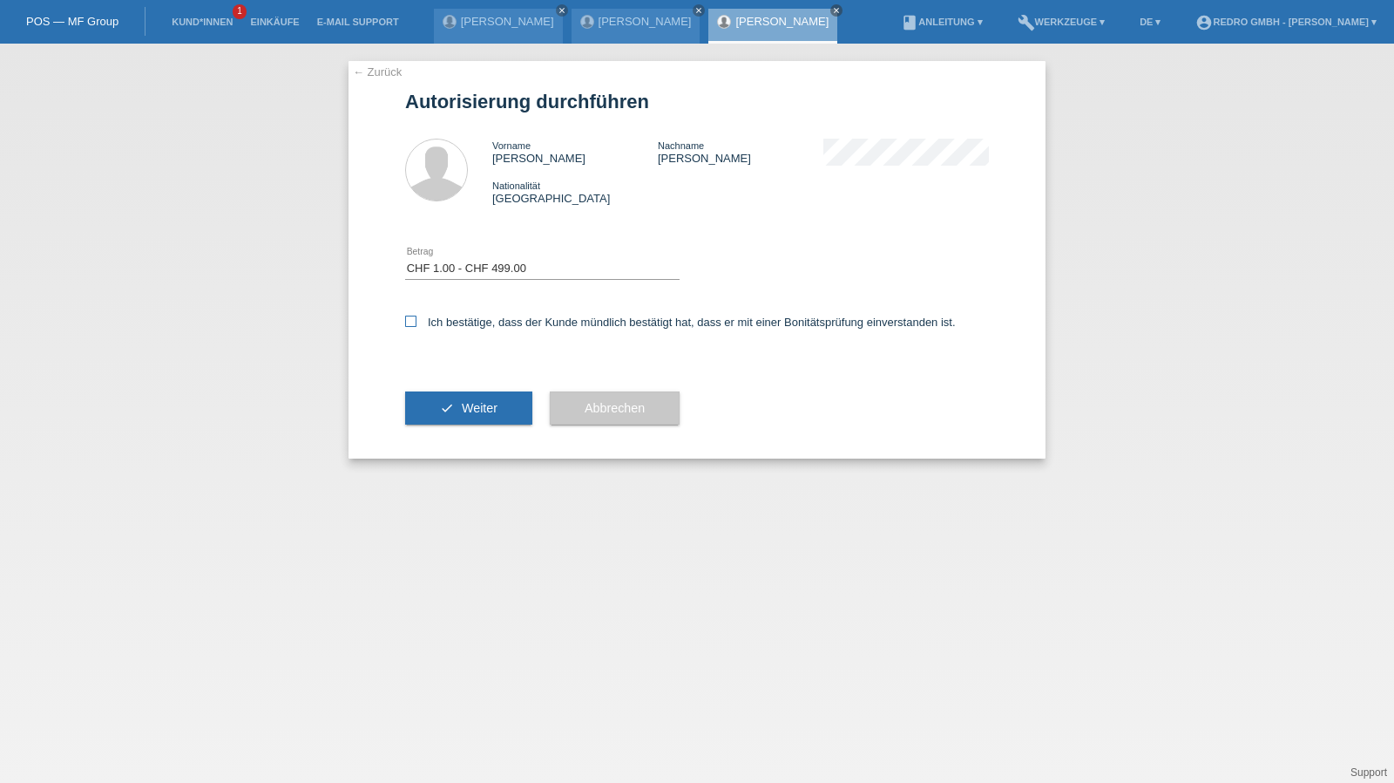
checkbox input "true"
click at [479, 397] on button "check Weiter" at bounding box center [468, 407] width 127 height 33
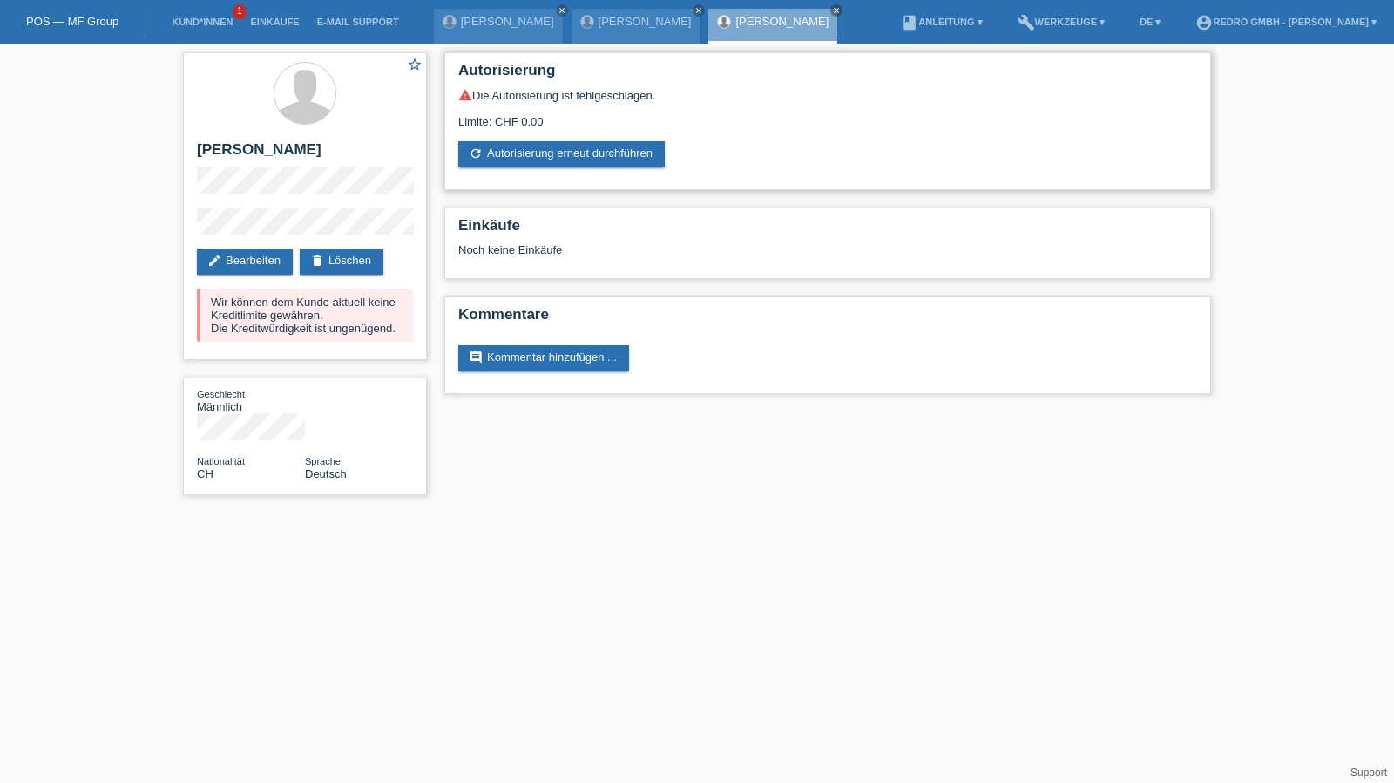
click at [599, 169] on div "Autorisierung warning Die Autorisierung ist fehlgeschlagen. Limite: CHF 0.00 re…" at bounding box center [827, 121] width 767 height 138
click at [603, 157] on link "refresh Autorisierung erneut durchführen" at bounding box center [561, 154] width 207 height 26
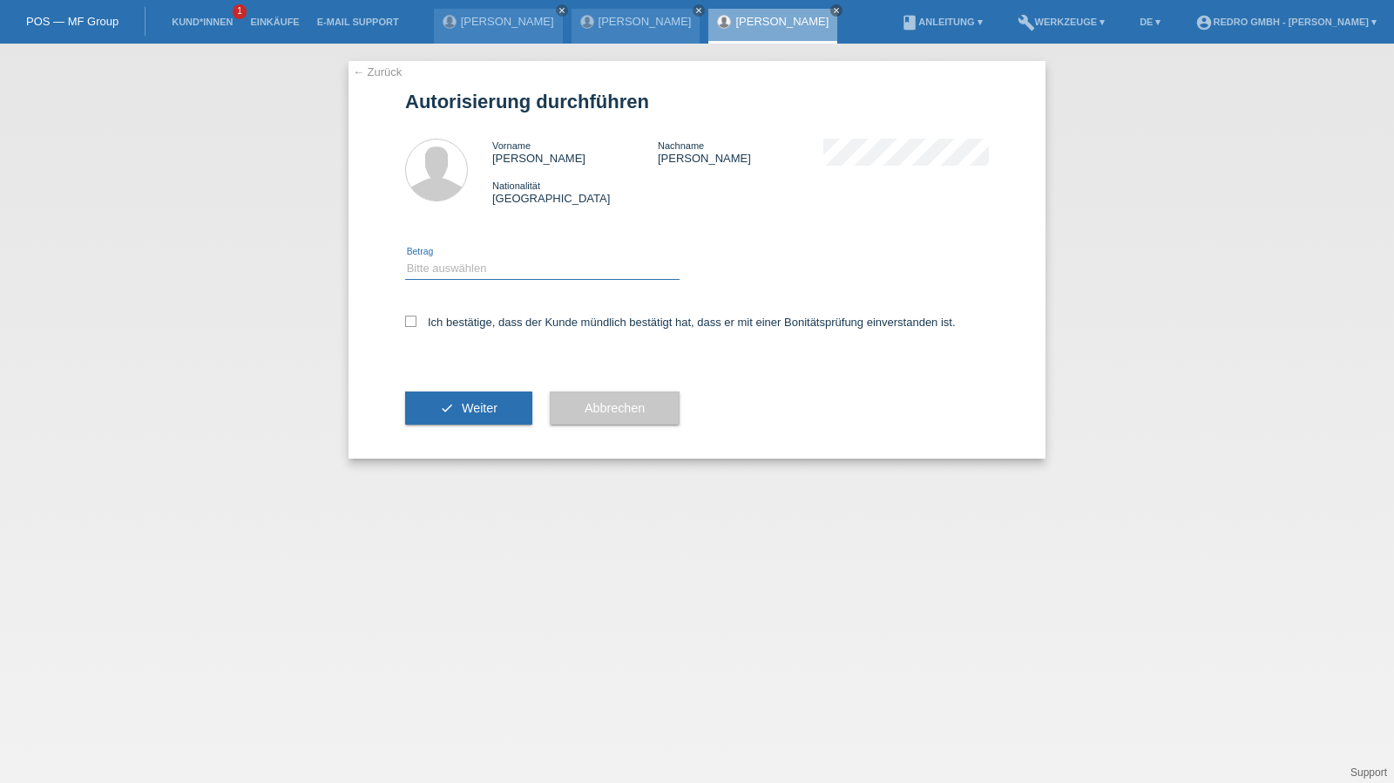
click at [474, 276] on select "Bitte auswählen CHF 1.00 - CHF 499.00 CHF 500.00 - CHF 1'999.00 CHF 2'000.00 - …" at bounding box center [542, 268] width 275 height 21
select select "1"
click at [405, 258] on select "Bitte auswählen CHF 1.00 - CHF 499.00 CHF 500.00 - CHF 1'999.00 CHF 2'000.00 - …" at bounding box center [542, 268] width 275 height 21
drag, startPoint x: 436, startPoint y: 317, endPoint x: 439, endPoint y: 327, distance: 10.2
click at [436, 316] on label "Ich bestätige, dass der Kunde mündlich bestätigt hat, dass er mit einer Bonität…" at bounding box center [680, 322] width 551 height 13
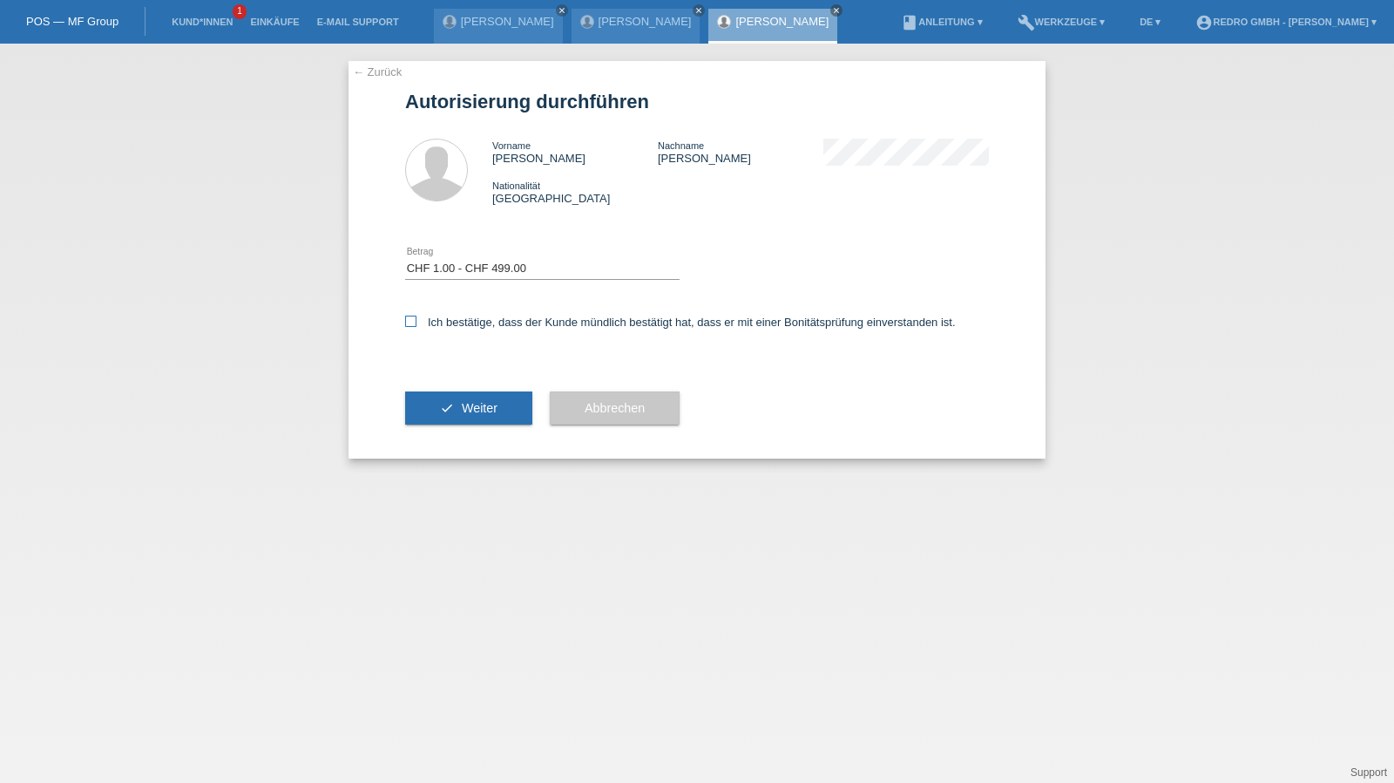
click at [417, 316] on input "Ich bestätige, dass der Kunde mündlich bestätigt hat, dass er mit einer Bonität…" at bounding box center [410, 321] width 11 height 11
checkbox input "true"
click at [443, 404] on icon "check" at bounding box center [447, 408] width 14 height 14
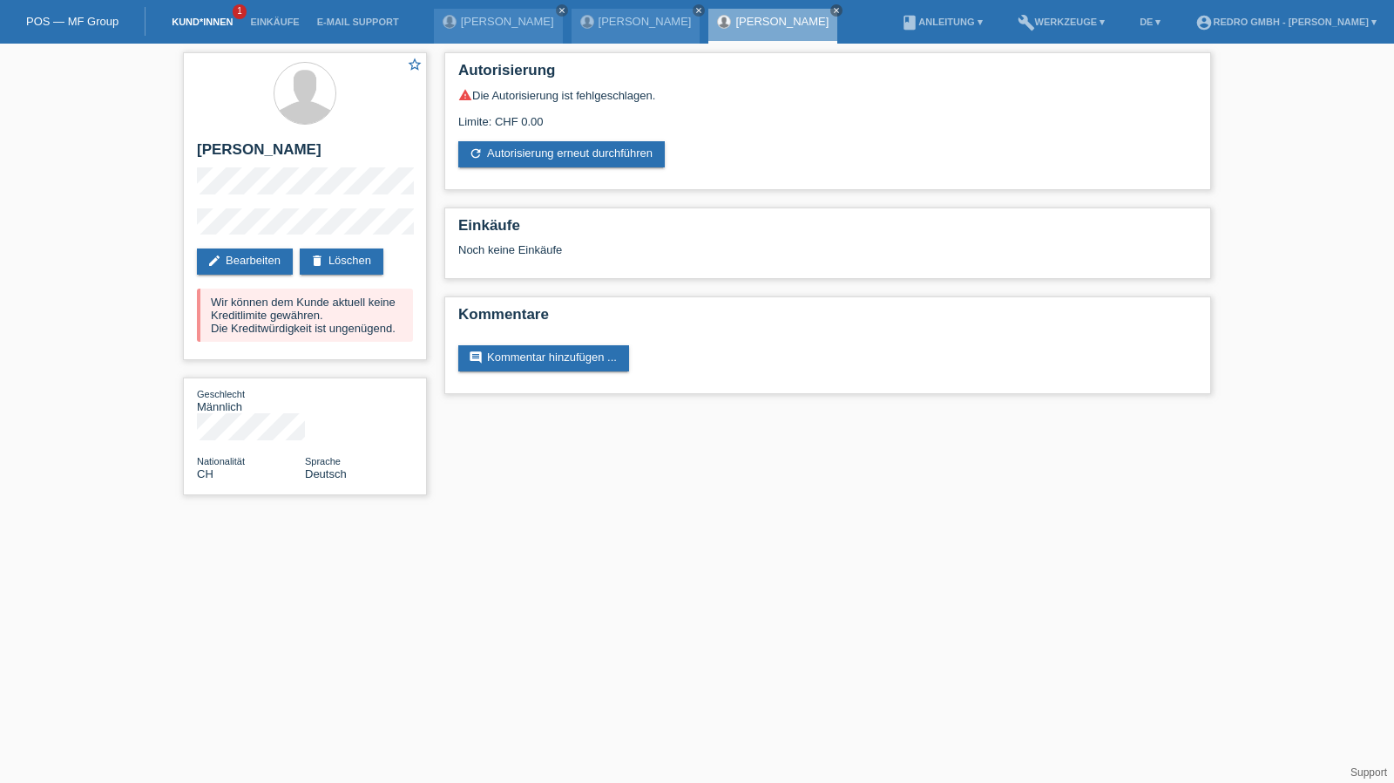
click at [205, 22] on link "Kund*innen" at bounding box center [202, 22] width 78 height 10
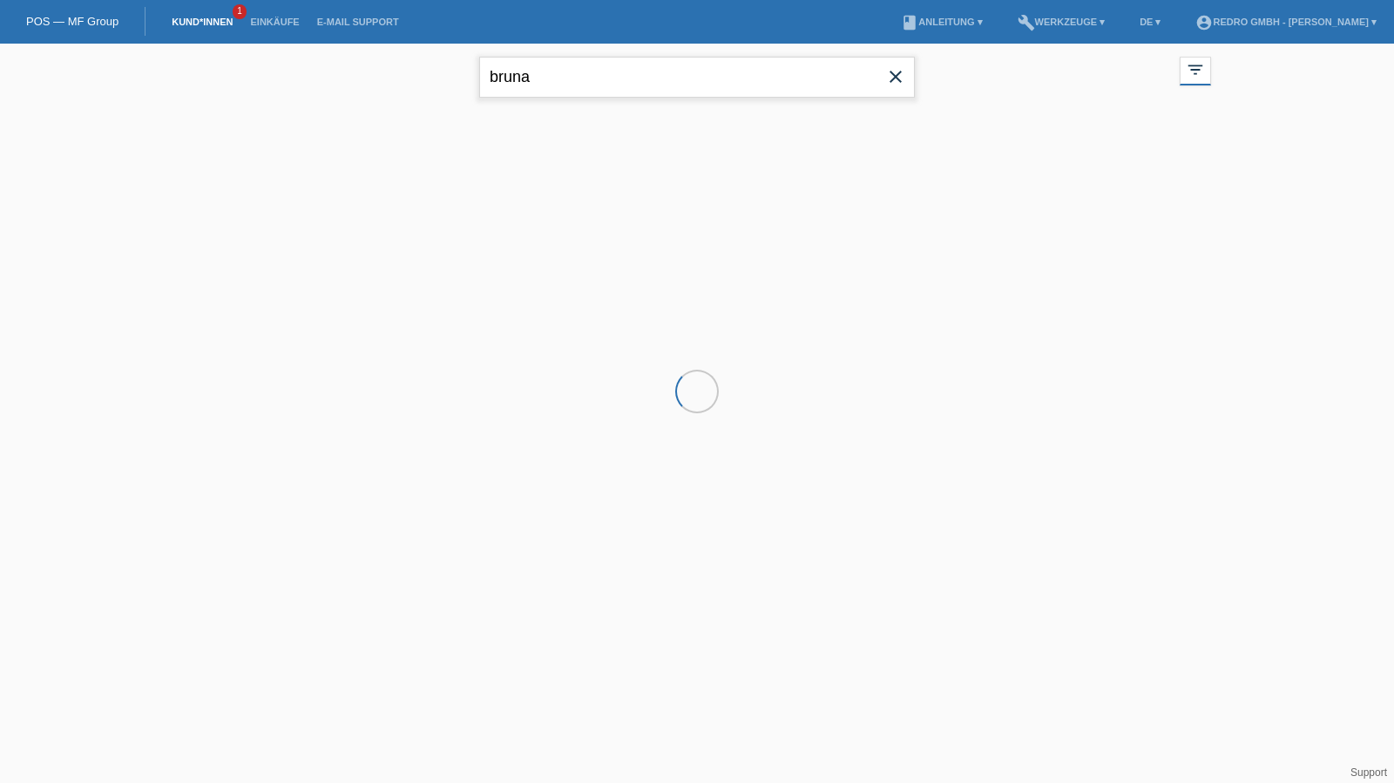
click at [579, 79] on input "bruna" at bounding box center [697, 77] width 436 height 41
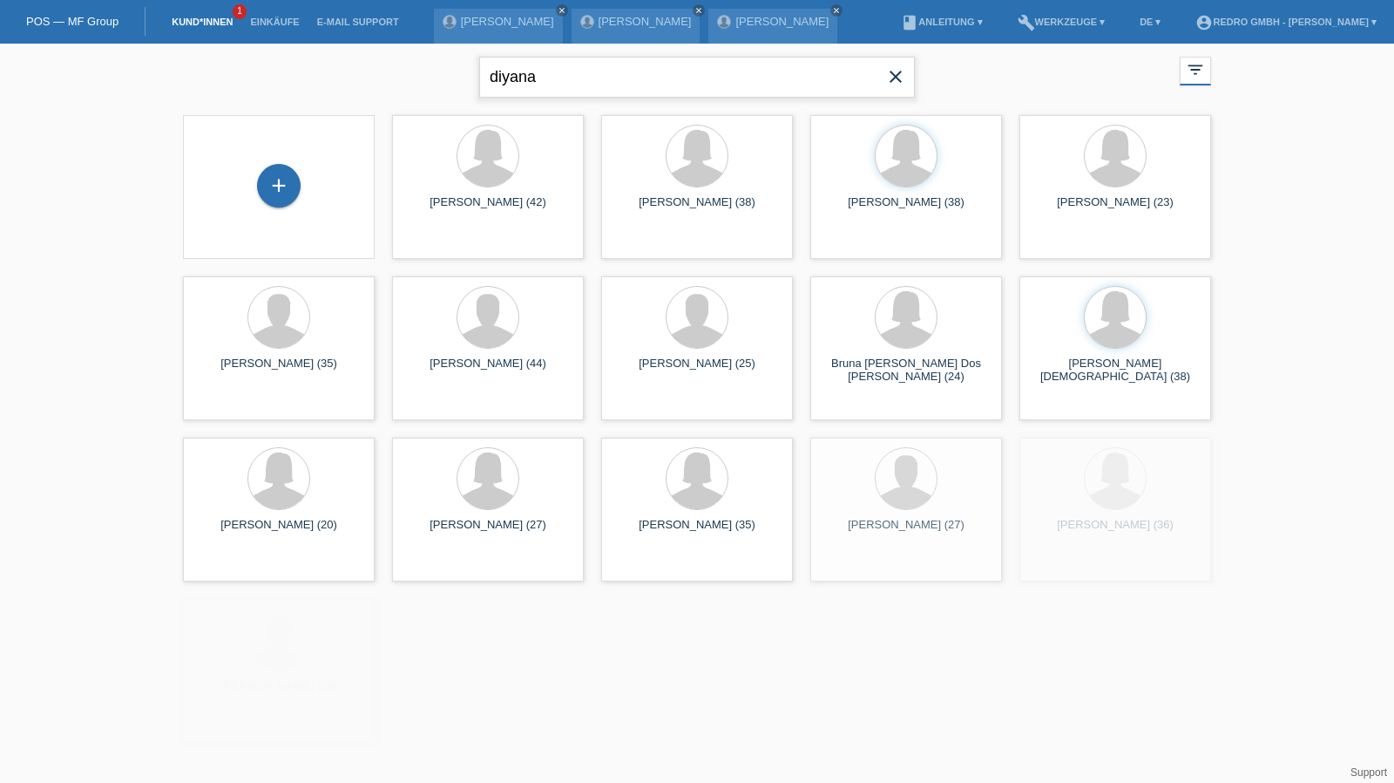
type input "diyana"
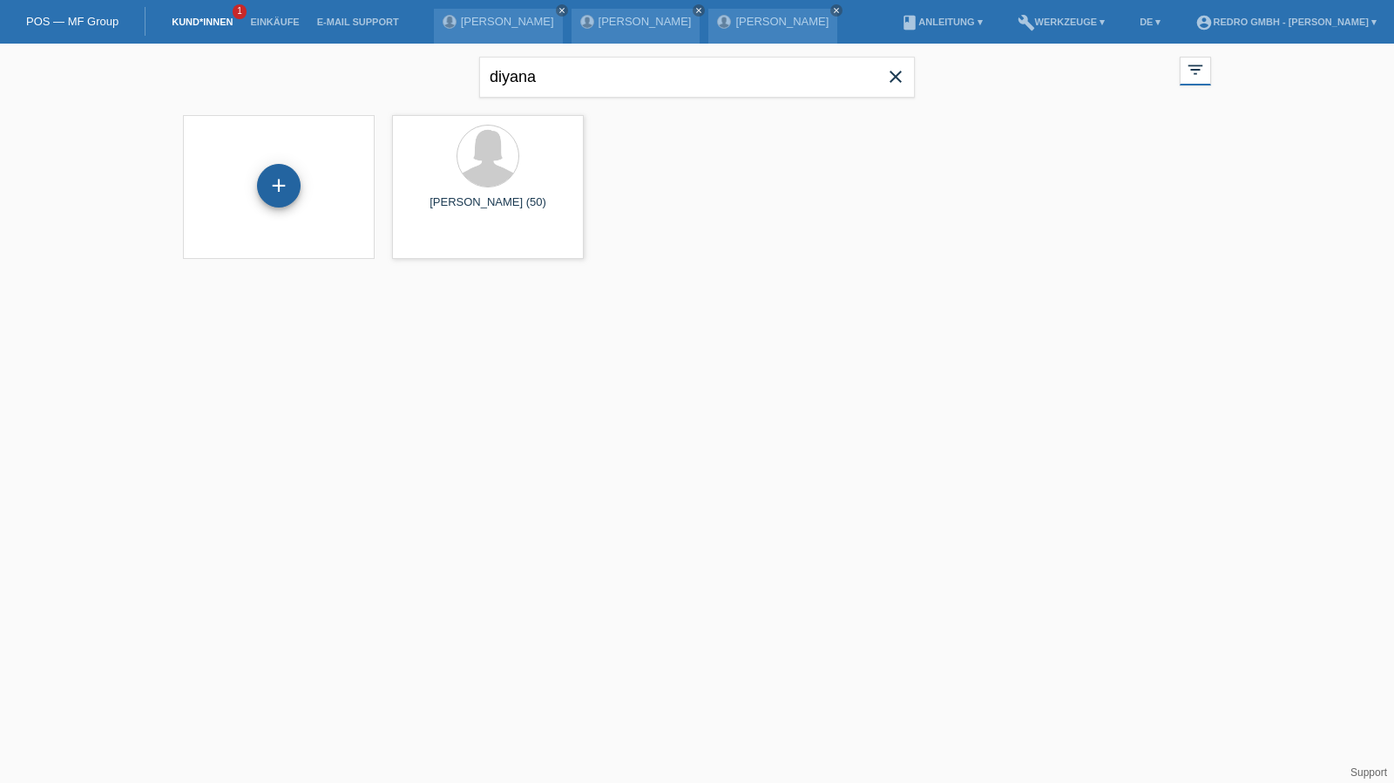
click at [282, 194] on div "+" at bounding box center [279, 186] width 44 height 44
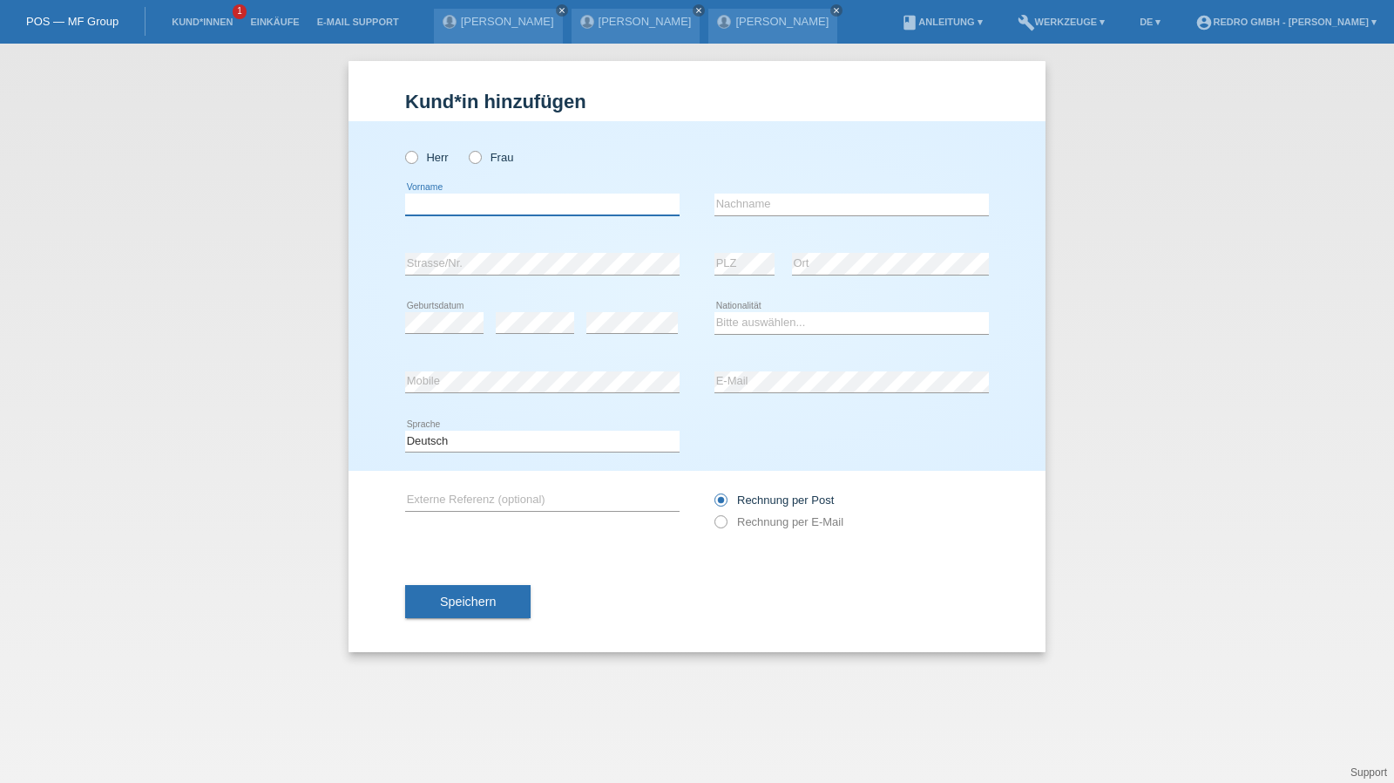
click at [474, 201] on input "text" at bounding box center [542, 204] width 275 height 22
paste input "Diyana"
type input "Diyana"
click at [499, 148] on div "Herr Frau" at bounding box center [542, 157] width 275 height 36
click at [495, 157] on label "Frau" at bounding box center [491, 157] width 44 height 13
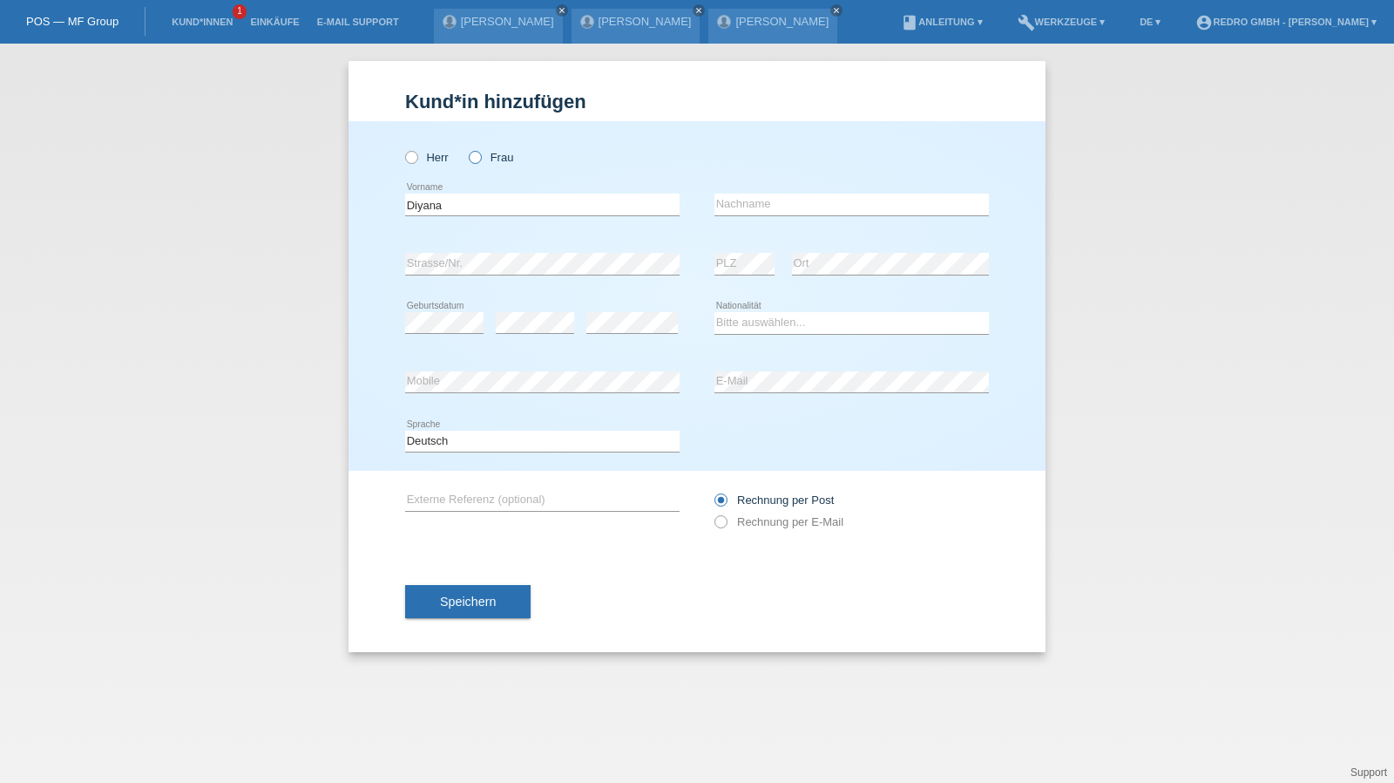
click at [480, 157] on input "Frau" at bounding box center [474, 156] width 11 height 11
radio input "true"
click at [485, 200] on input "Diyana" at bounding box center [542, 204] width 275 height 22
type input "Diyana"
click at [794, 208] on input "text" at bounding box center [852, 204] width 275 height 22
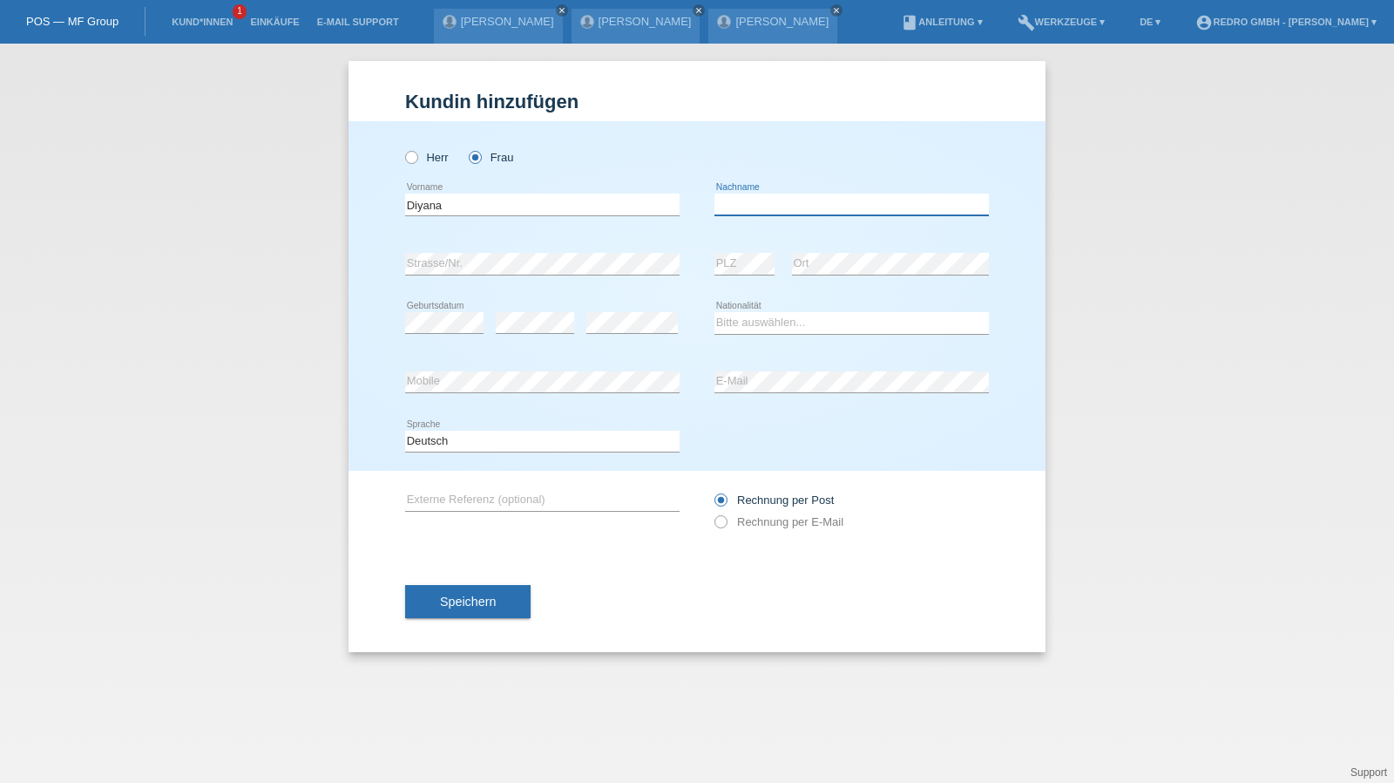
paste input "Stefanova"
type input "Stefanova"
click at [190, 19] on link "Kund*innen" at bounding box center [202, 22] width 78 height 10
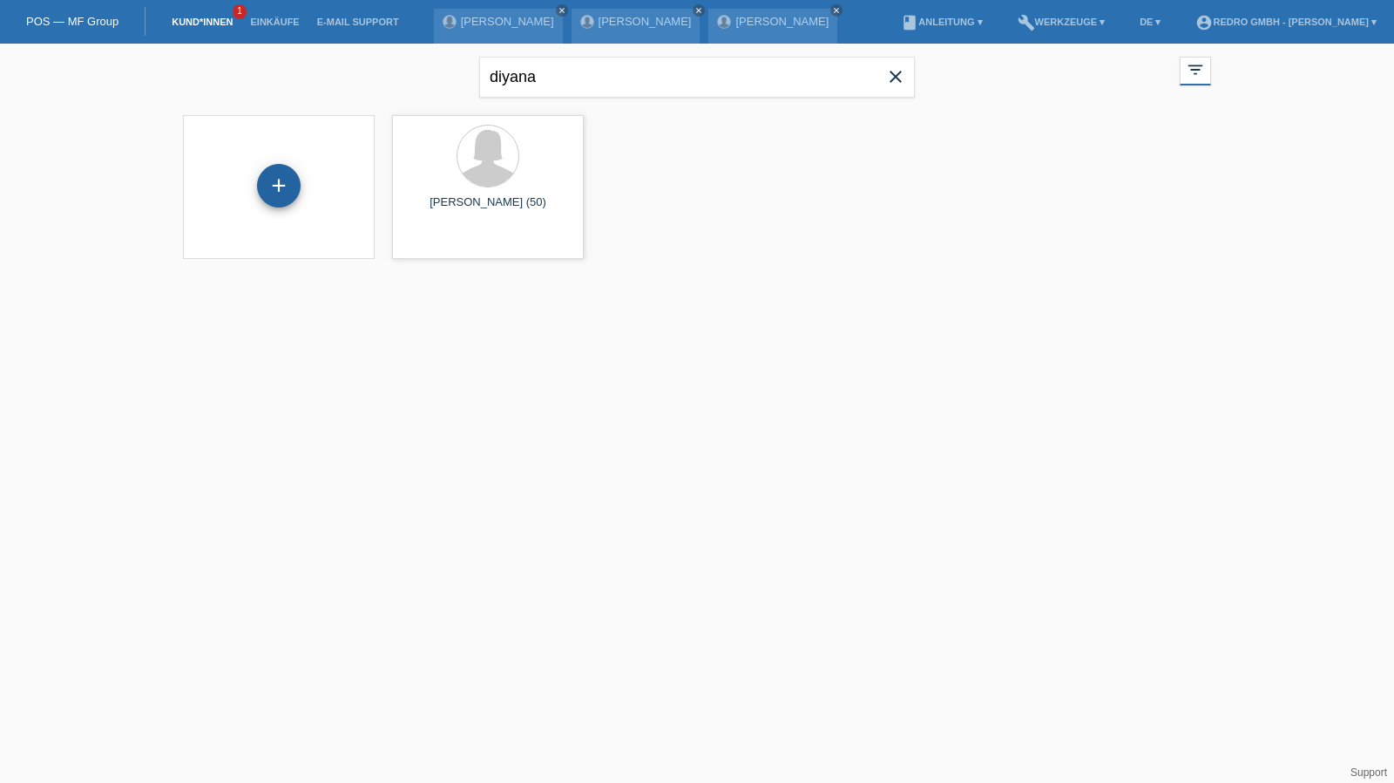
click at [282, 187] on div "+" at bounding box center [279, 186] width 42 height 30
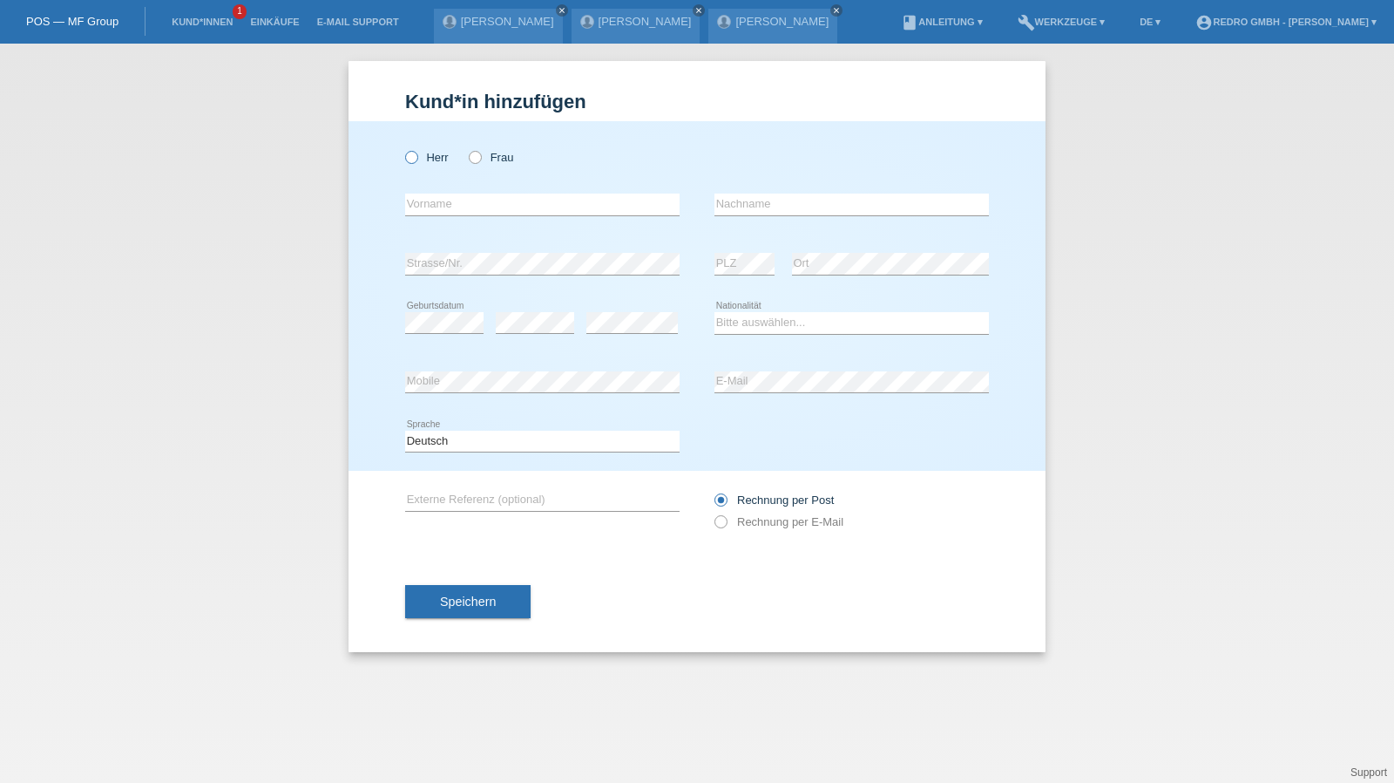
click at [428, 156] on label "Herr" at bounding box center [427, 157] width 44 height 13
click at [417, 156] on input "Herr" at bounding box center [410, 156] width 11 height 11
radio input "true"
click at [456, 214] on input "text" at bounding box center [542, 204] width 275 height 22
click at [434, 194] on input "text" at bounding box center [542, 204] width 275 height 22
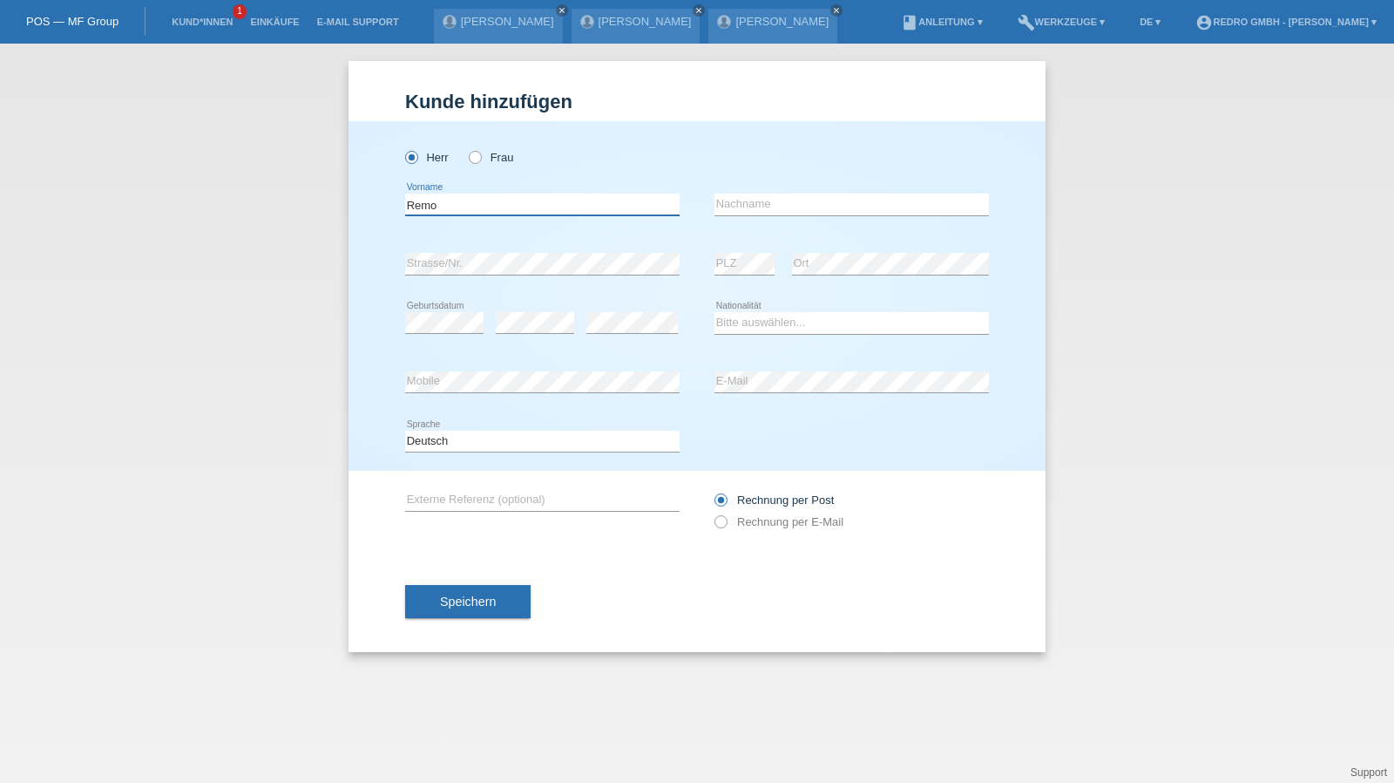
type input "Remo"
type input "Stooss"
select select "CH"
click at [291, 378] on div "Kund*in hinzufügen Kunde hinzufügen Kundin hinzufügen Herr Frau Remo error Vorn…" at bounding box center [697, 413] width 1394 height 739
click at [432, 612] on button "Speichern" at bounding box center [468, 601] width 126 height 33
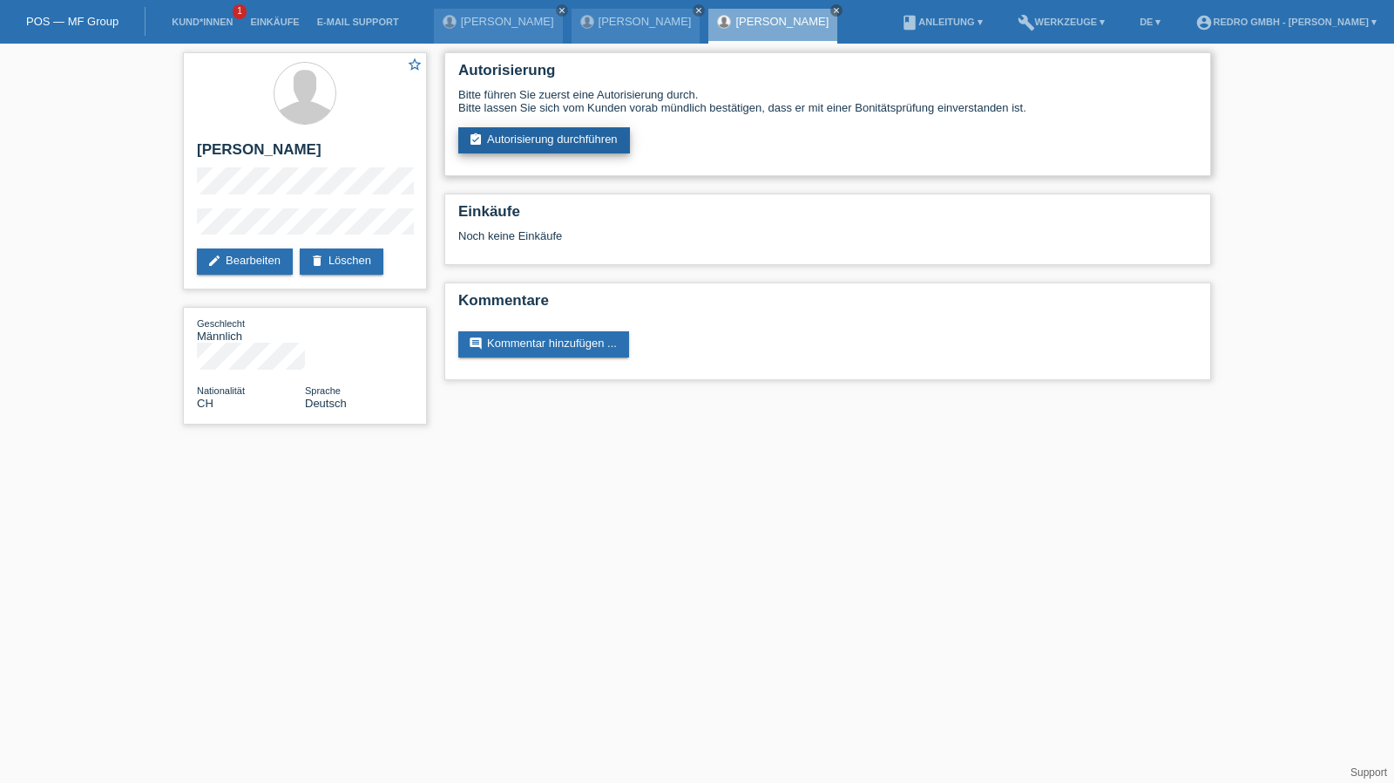
click at [548, 134] on link "assignment_turned_in Autorisierung durchführen" at bounding box center [544, 140] width 172 height 26
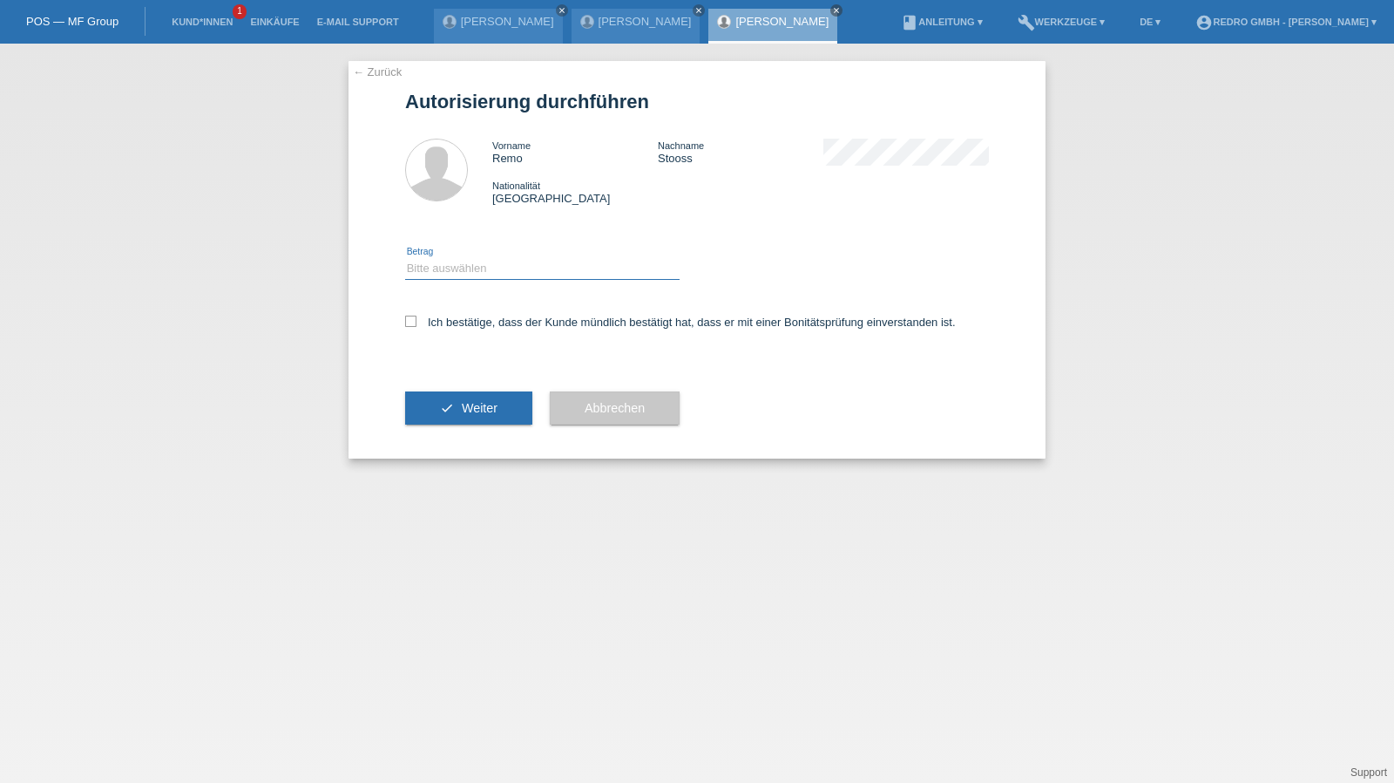
drag, startPoint x: 445, startPoint y: 263, endPoint x: 445, endPoint y: 277, distance: 13.9
click at [445, 263] on select "Bitte auswählen CHF 1.00 - CHF 499.00 CHF 500.00 - CHF 1'999.00 CHF 2'000.00 - …" at bounding box center [542, 268] width 275 height 21
select select "1"
click at [405, 258] on select "Bitte auswählen CHF 1.00 - CHF 499.00 CHF 500.00 - CHF 1'999.00 CHF 2'000.00 - …" at bounding box center [542, 268] width 275 height 21
click at [439, 323] on label "Ich bestätige, dass der Kunde mündlich bestätigt hat, dass er mit einer Bonität…" at bounding box center [680, 322] width 551 height 13
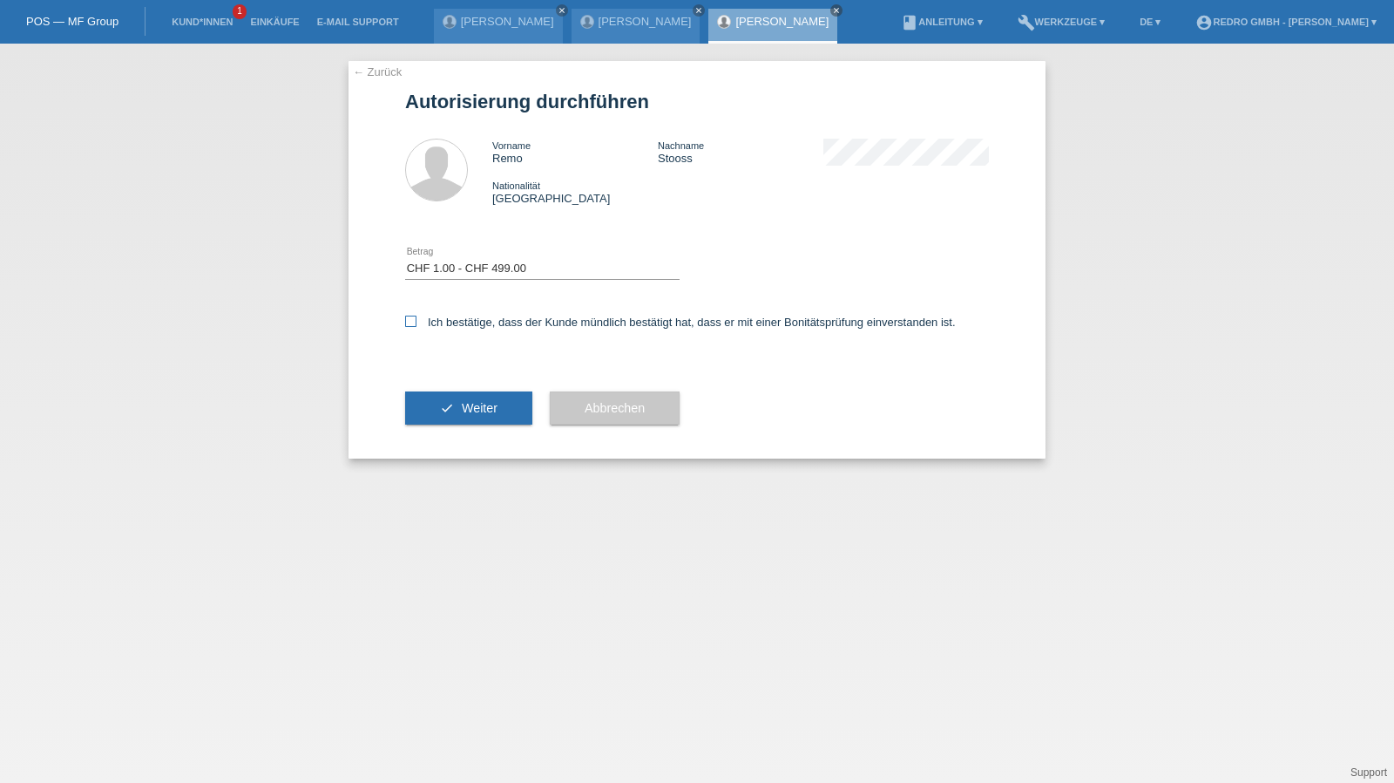
click at [417, 323] on input "Ich bestätige, dass der Kunde mündlich bestätigt hat, dass er mit einer Bonität…" at bounding box center [410, 321] width 11 height 11
checkbox input "true"
click at [440, 407] on icon "check" at bounding box center [447, 408] width 14 height 14
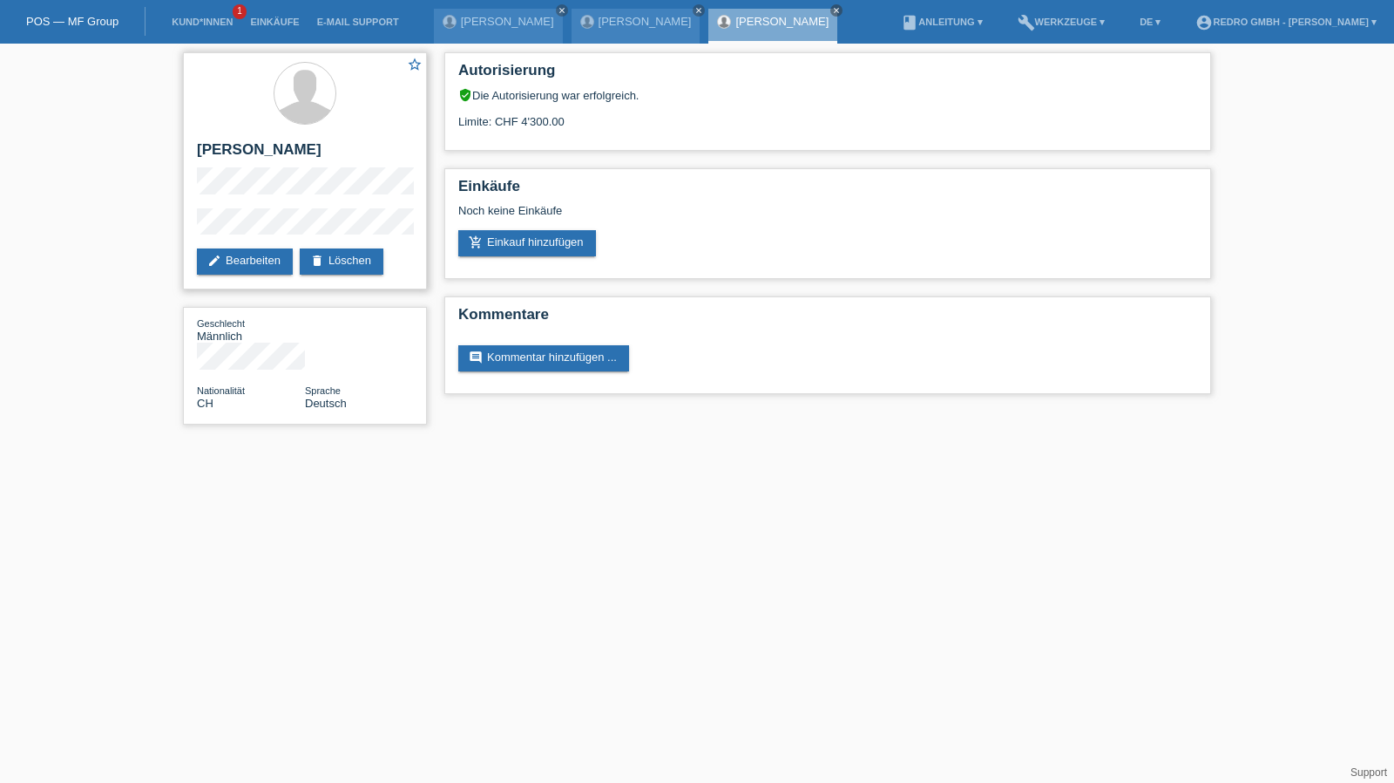
click at [227, 157] on h2 "[PERSON_NAME]" at bounding box center [305, 154] width 216 height 26
copy div "[PERSON_NAME]"
click at [236, 146] on h2 "[PERSON_NAME]" at bounding box center [305, 154] width 216 height 26
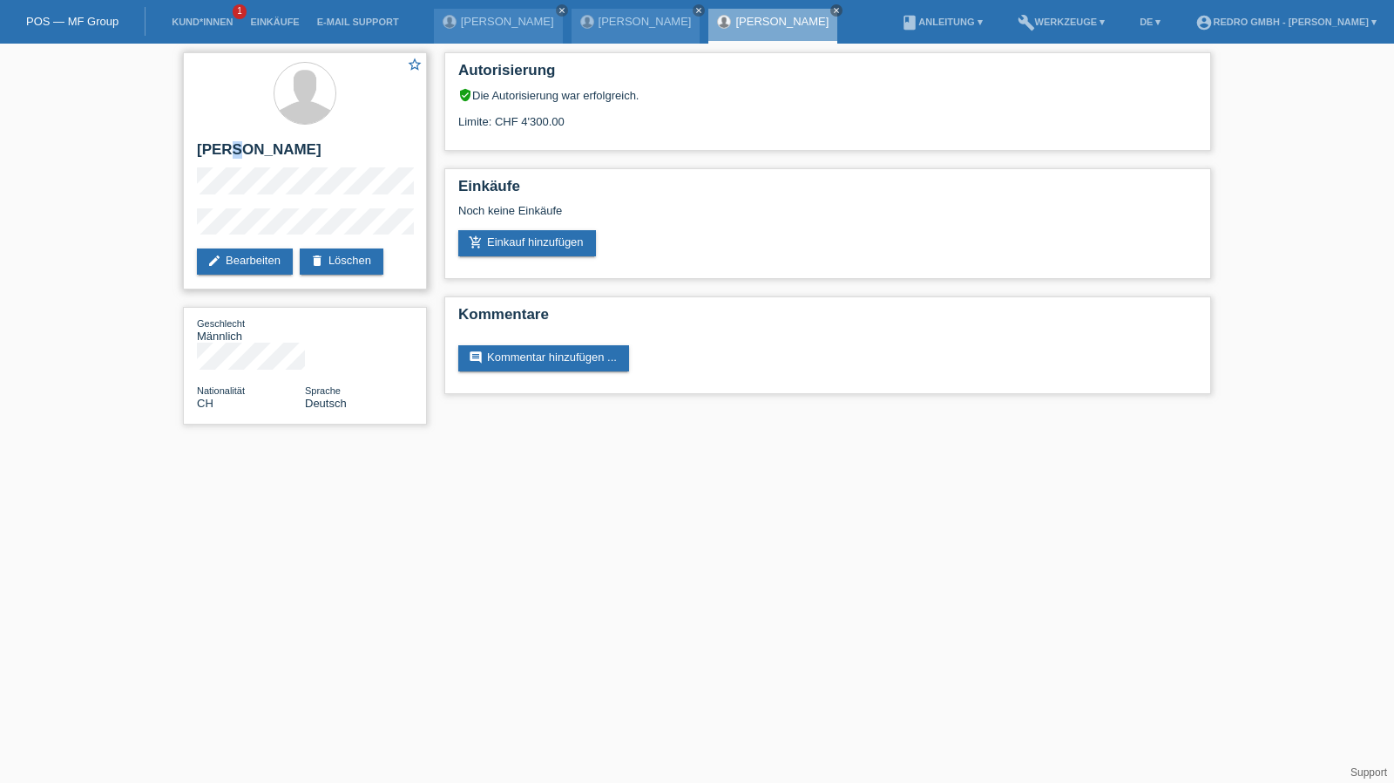
click at [236, 146] on h2 "[PERSON_NAME]" at bounding box center [305, 154] width 216 height 26
click at [97, 223] on div "star_border Remo Stooss edit Bearbeiten delete Löschen Geschlecht Männlich Nati…" at bounding box center [697, 243] width 1394 height 398
click at [224, 142] on h2 "[PERSON_NAME]" at bounding box center [305, 154] width 216 height 26
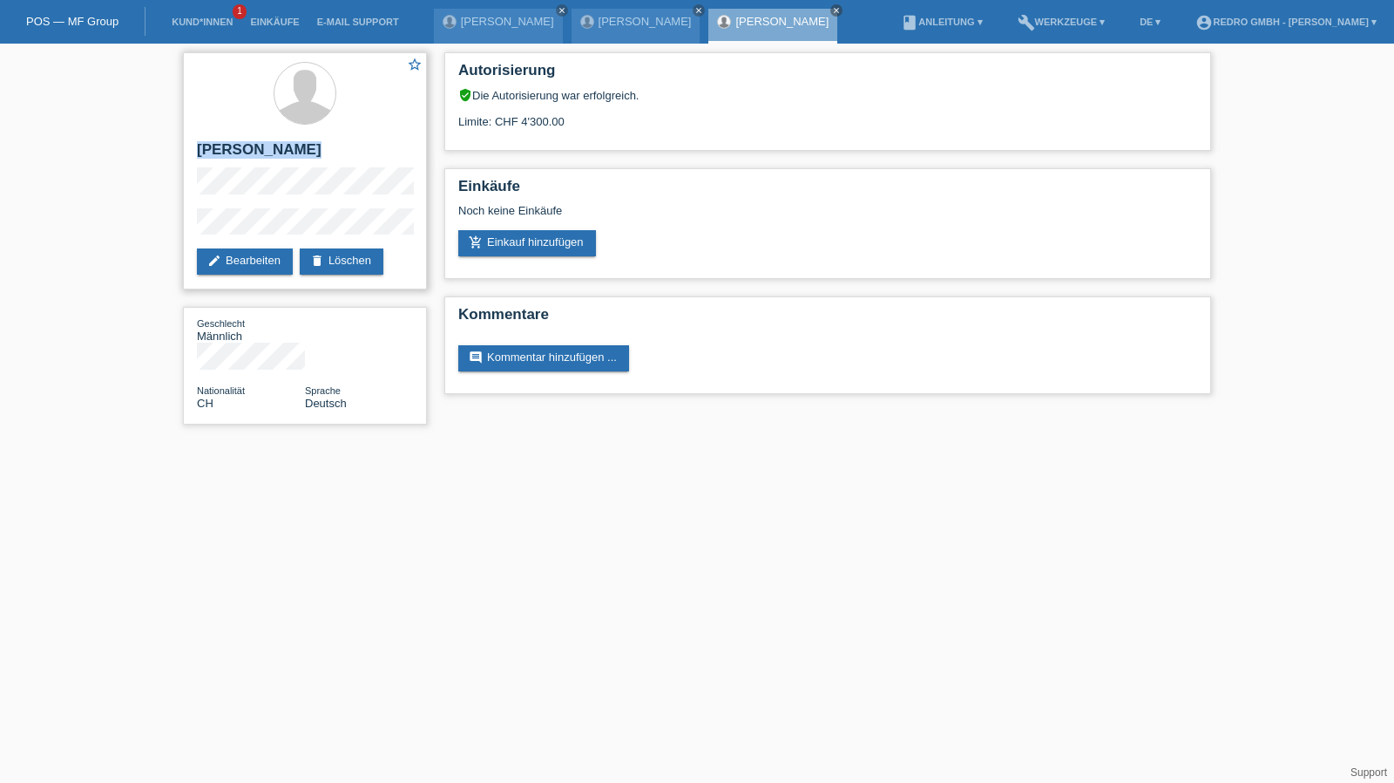
click at [224, 142] on h2 "[PERSON_NAME]" at bounding box center [305, 154] width 216 height 26
copy div "[PERSON_NAME]"
click at [156, 220] on div "star_border Remo Stooss edit Bearbeiten delete Löschen Geschlecht Männlich Nati…" at bounding box center [697, 243] width 1394 height 398
click at [180, 232] on div "star_border Remo Stooss edit Bearbeiten delete Löschen Geschlecht Männlich Nati…" at bounding box center [304, 243] width 261 height 398
click at [234, 147] on h2 "[PERSON_NAME]" at bounding box center [305, 154] width 216 height 26
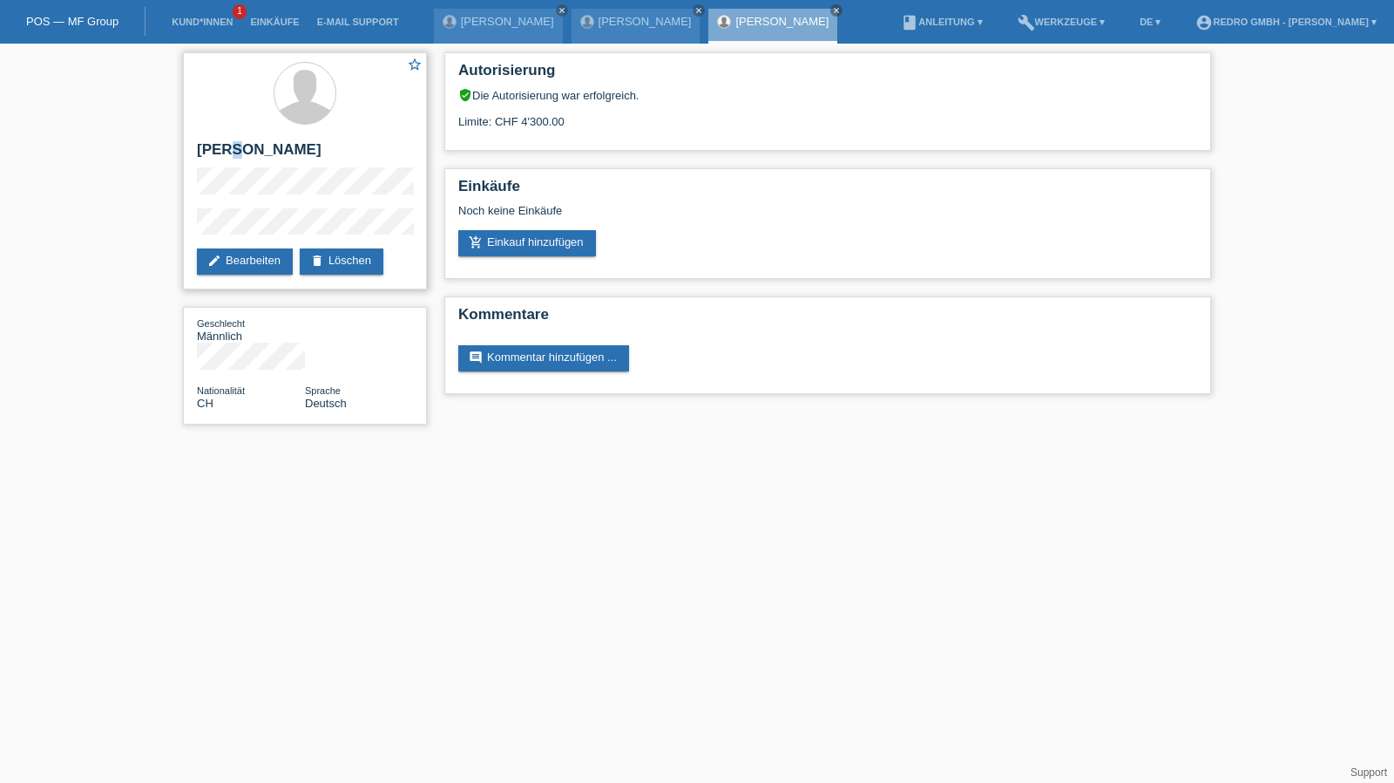
click at [234, 147] on h2 "[PERSON_NAME]" at bounding box center [305, 154] width 216 height 26
copy div "[PERSON_NAME]"
click at [219, 213] on div "star_border Remo Stooss edit Bearbeiten delete Löschen" at bounding box center [305, 170] width 244 height 237
drag, startPoint x: 294, startPoint y: 205, endPoint x: 157, endPoint y: 221, distance: 137.8
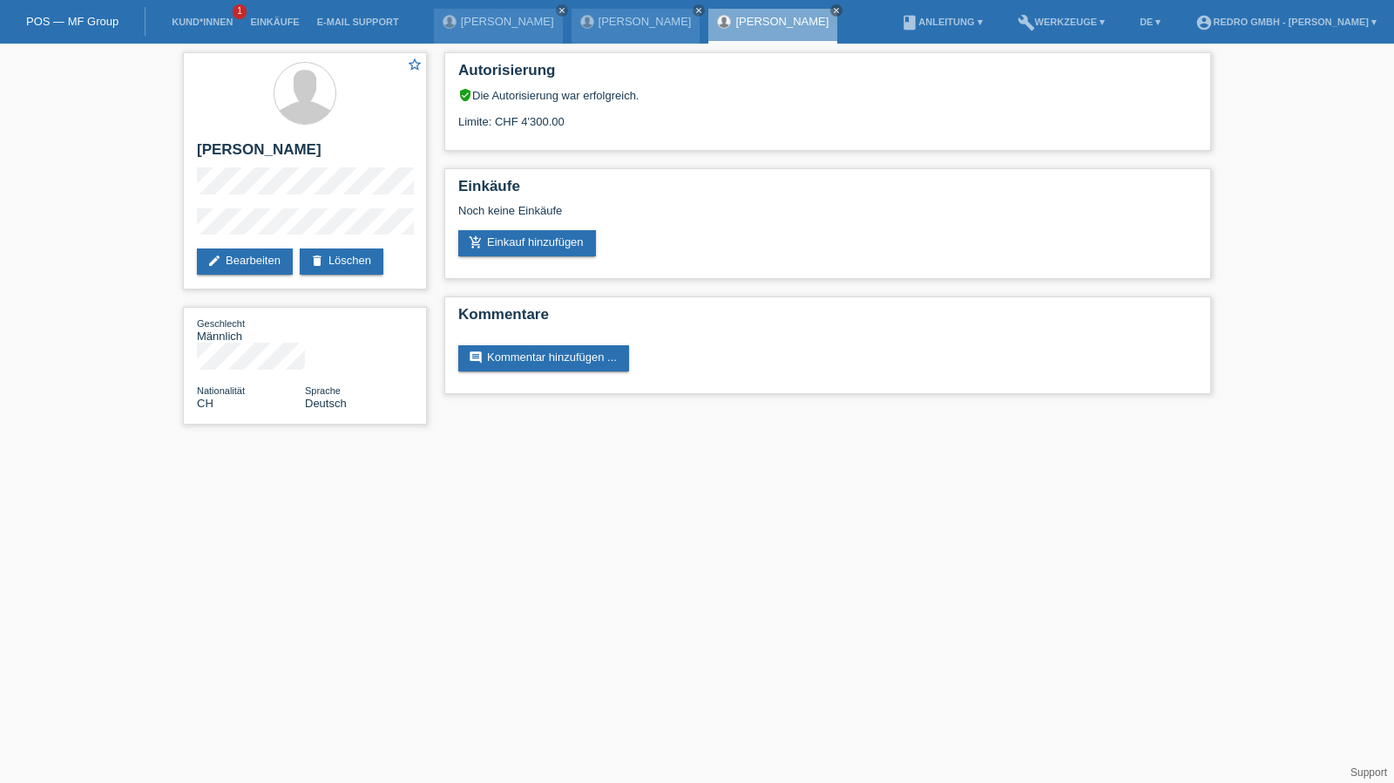
click at [157, 221] on div "star_border Remo Stooss edit Bearbeiten delete Löschen Geschlecht Männlich Nati…" at bounding box center [697, 243] width 1394 height 398
click at [221, 24] on link "Kund*innen" at bounding box center [202, 22] width 78 height 10
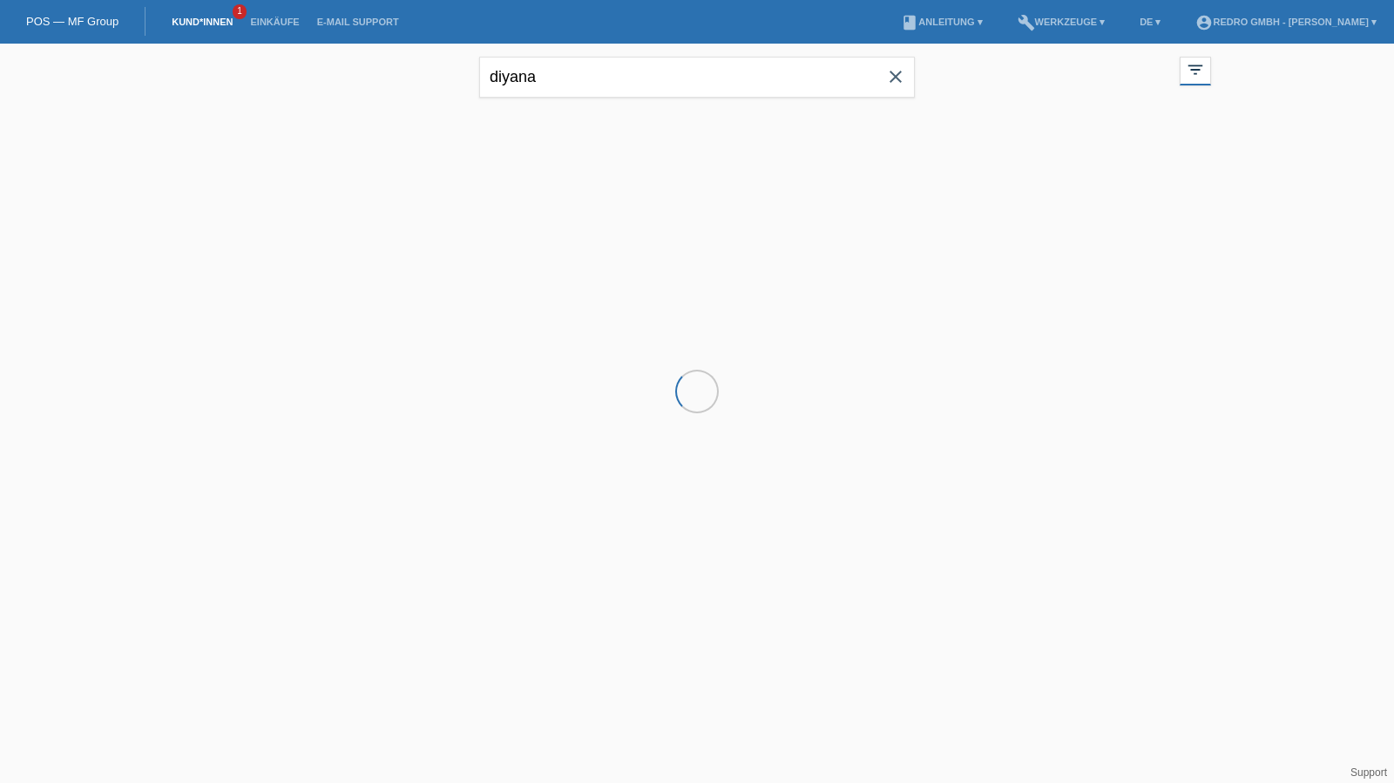
click at [568, 62] on input "diyana" at bounding box center [697, 77] width 436 height 41
type input "zufferey"
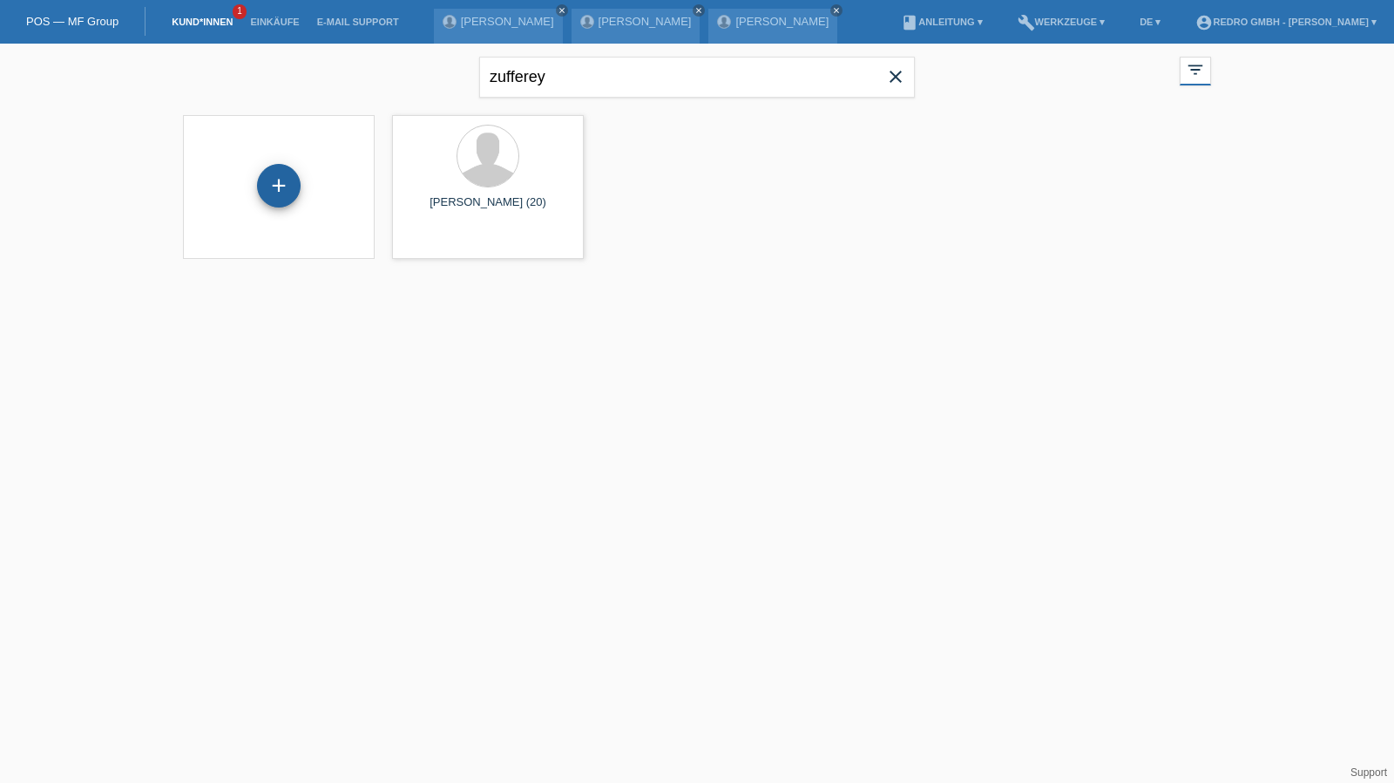
click at [287, 187] on div "+" at bounding box center [279, 186] width 44 height 44
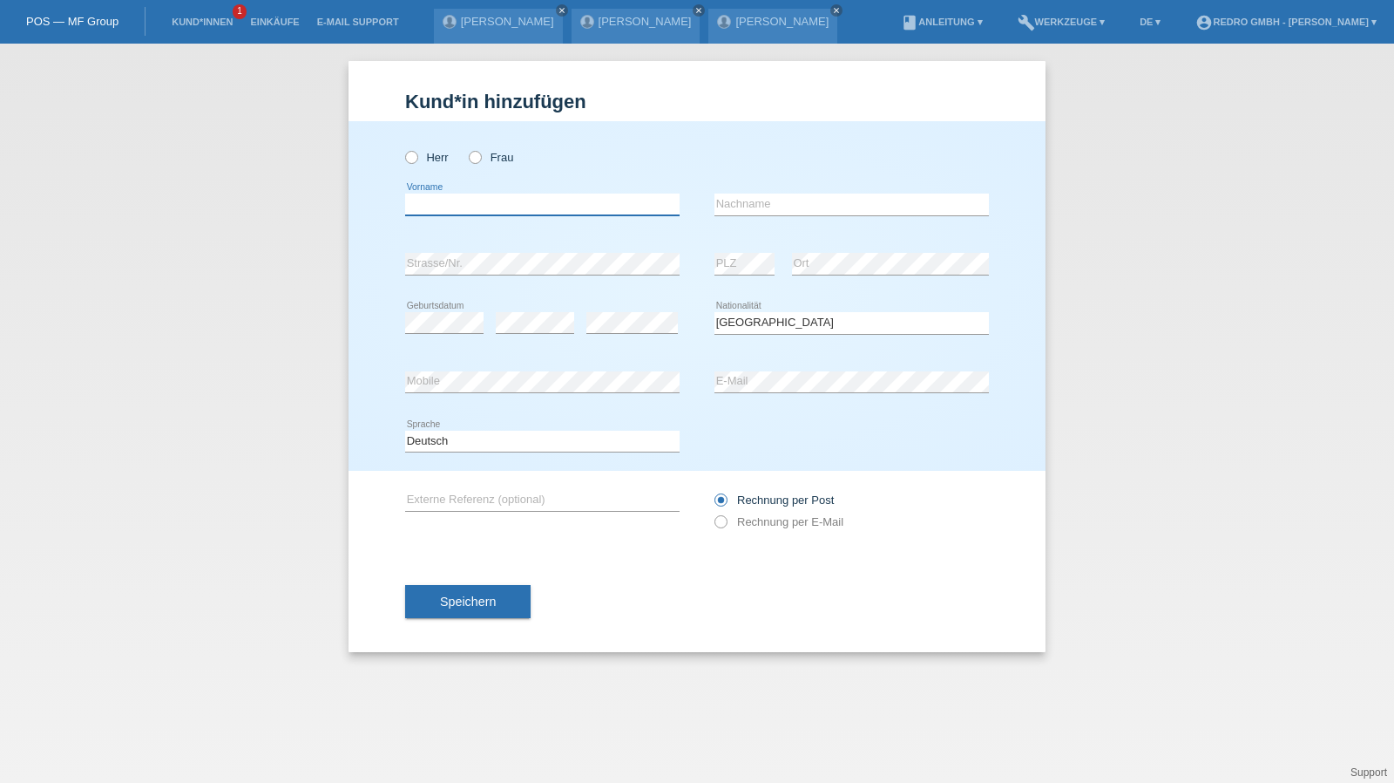
click at [535, 211] on input "text" at bounding box center [542, 204] width 275 height 22
type input "Gunvor"
type input "[PERSON_NAME]"
click at [518, 595] on button "Speichern" at bounding box center [468, 601] width 126 height 33
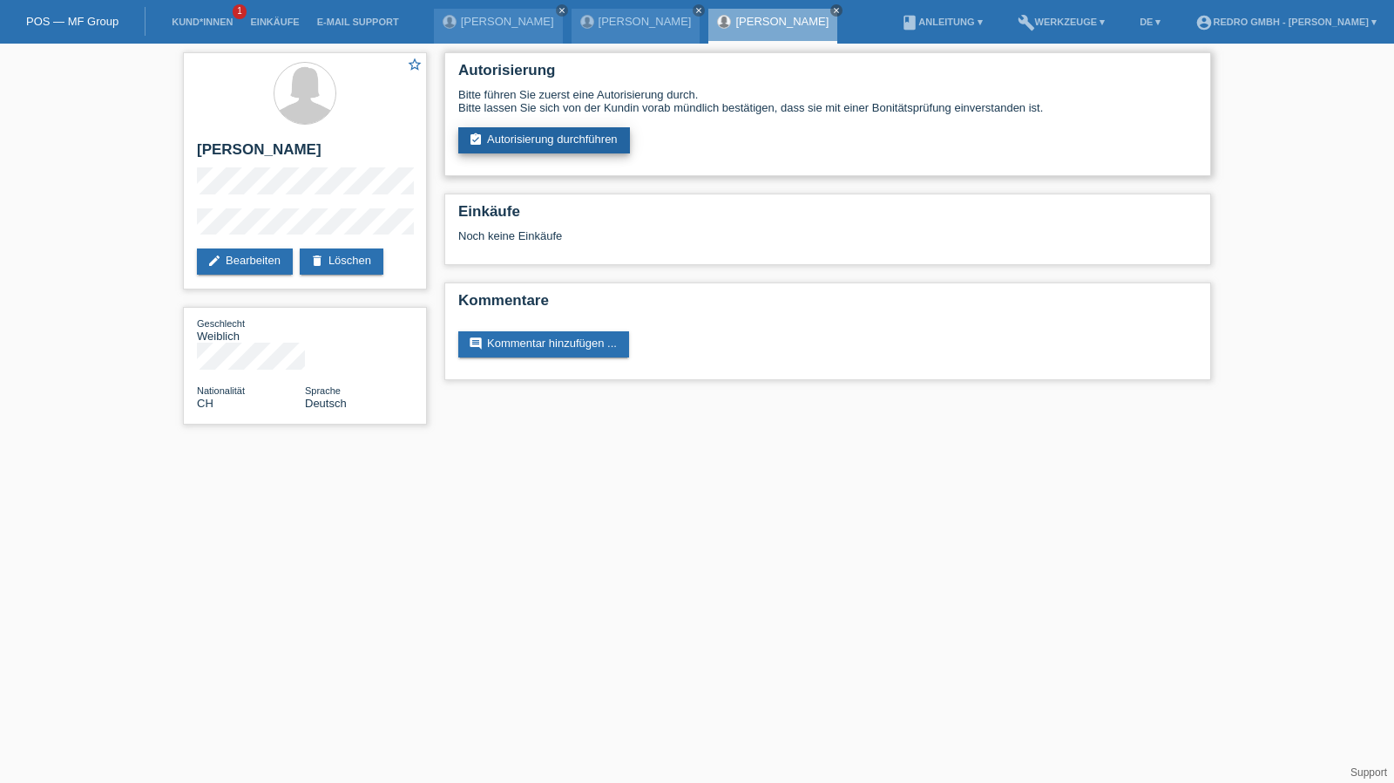
click at [584, 144] on link "assignment_turned_in Autorisierung durchführen" at bounding box center [544, 140] width 172 height 26
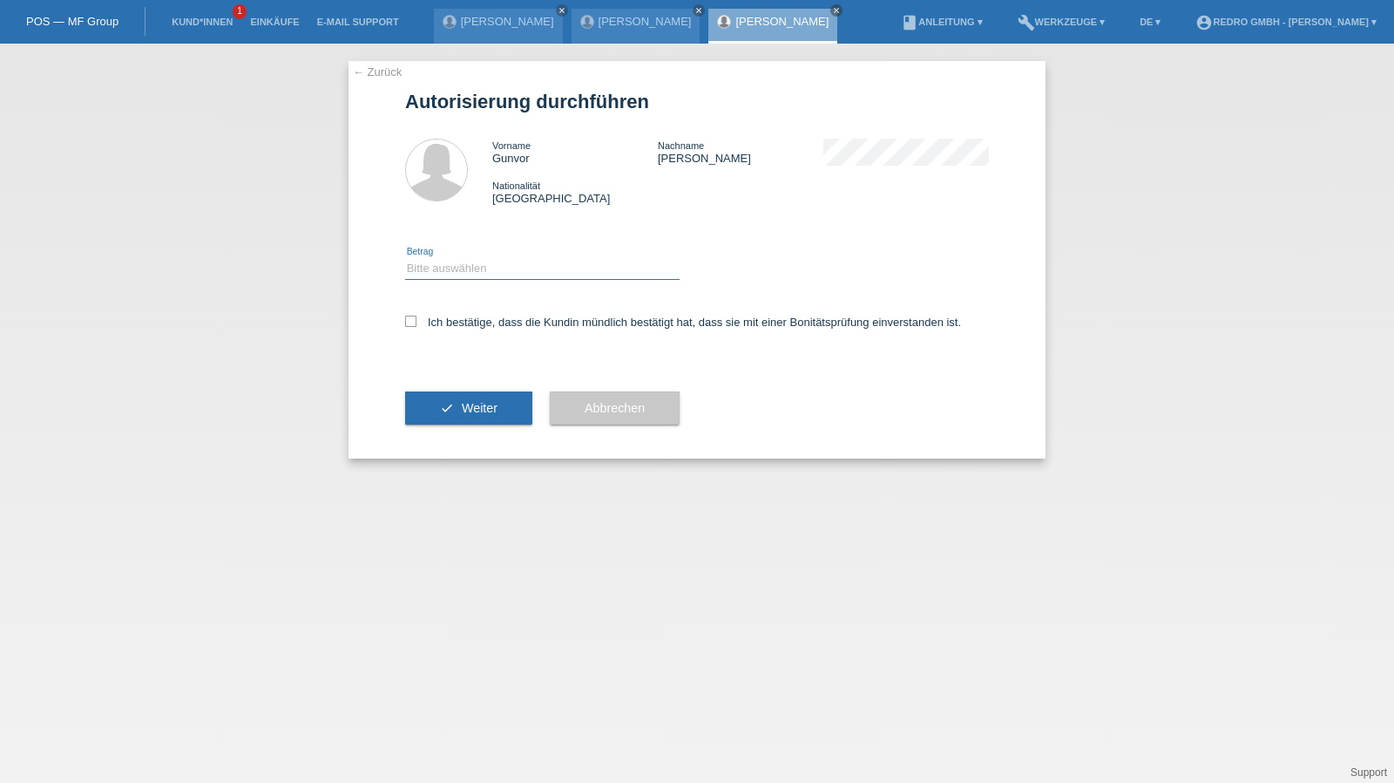
click at [485, 266] on select "Bitte auswählen CHF 1.00 - CHF 499.00 CHF 500.00 - CHF 1'999.00 CHF 2'000.00 - …" at bounding box center [542, 268] width 275 height 21
select select "1"
click at [405, 258] on select "Bitte auswählen CHF 1.00 - CHF 499.00 CHF 500.00 - CHF 1'999.00 CHF 2'000.00 - …" at bounding box center [542, 268] width 275 height 21
click at [510, 325] on label "Ich bestätige, dass die Kundin mündlich bestätigt hat, dass sie mit einer Bonit…" at bounding box center [683, 322] width 556 height 13
click at [417, 325] on input "Ich bestätige, dass die Kundin mündlich bestätigt hat, dass sie mit einer Bonit…" at bounding box center [410, 321] width 11 height 11
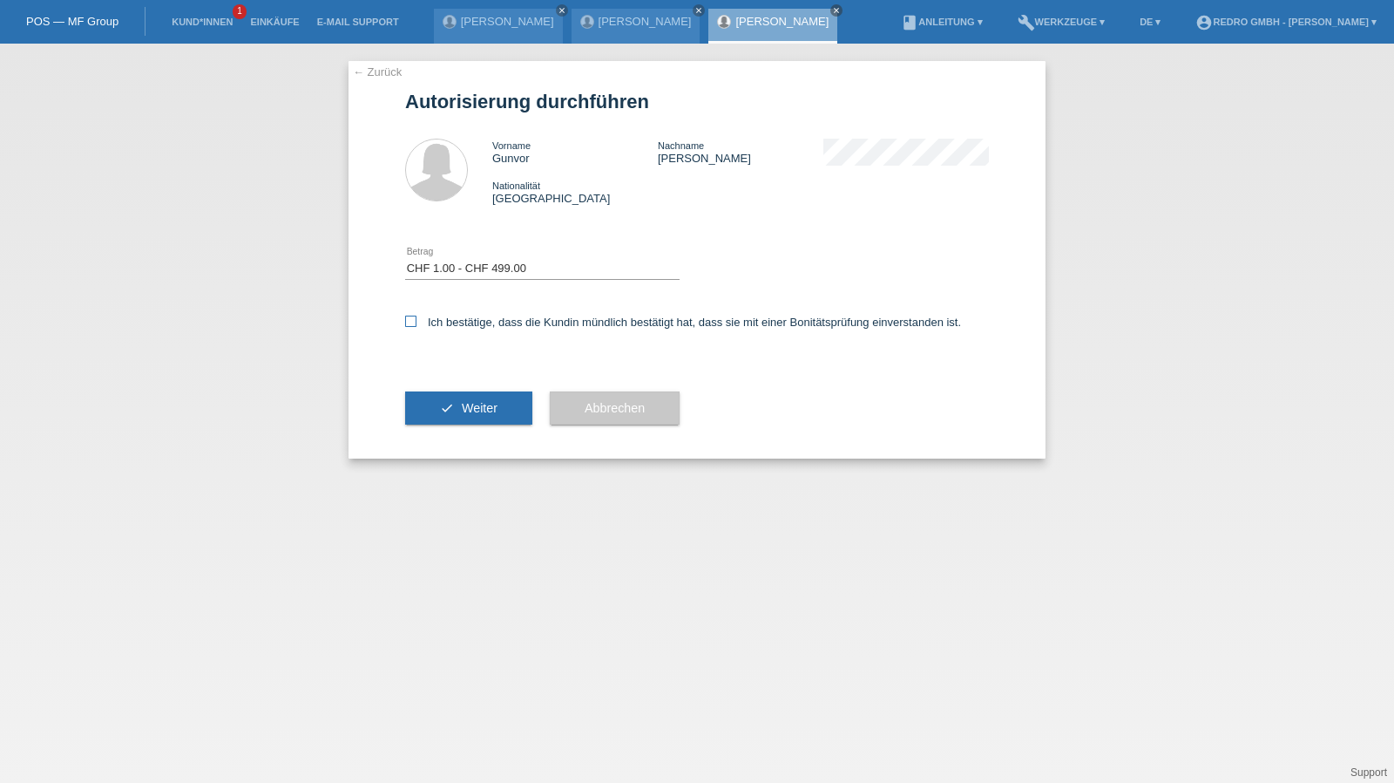
checkbox input "true"
click at [510, 398] on button "check Weiter" at bounding box center [468, 407] width 127 height 33
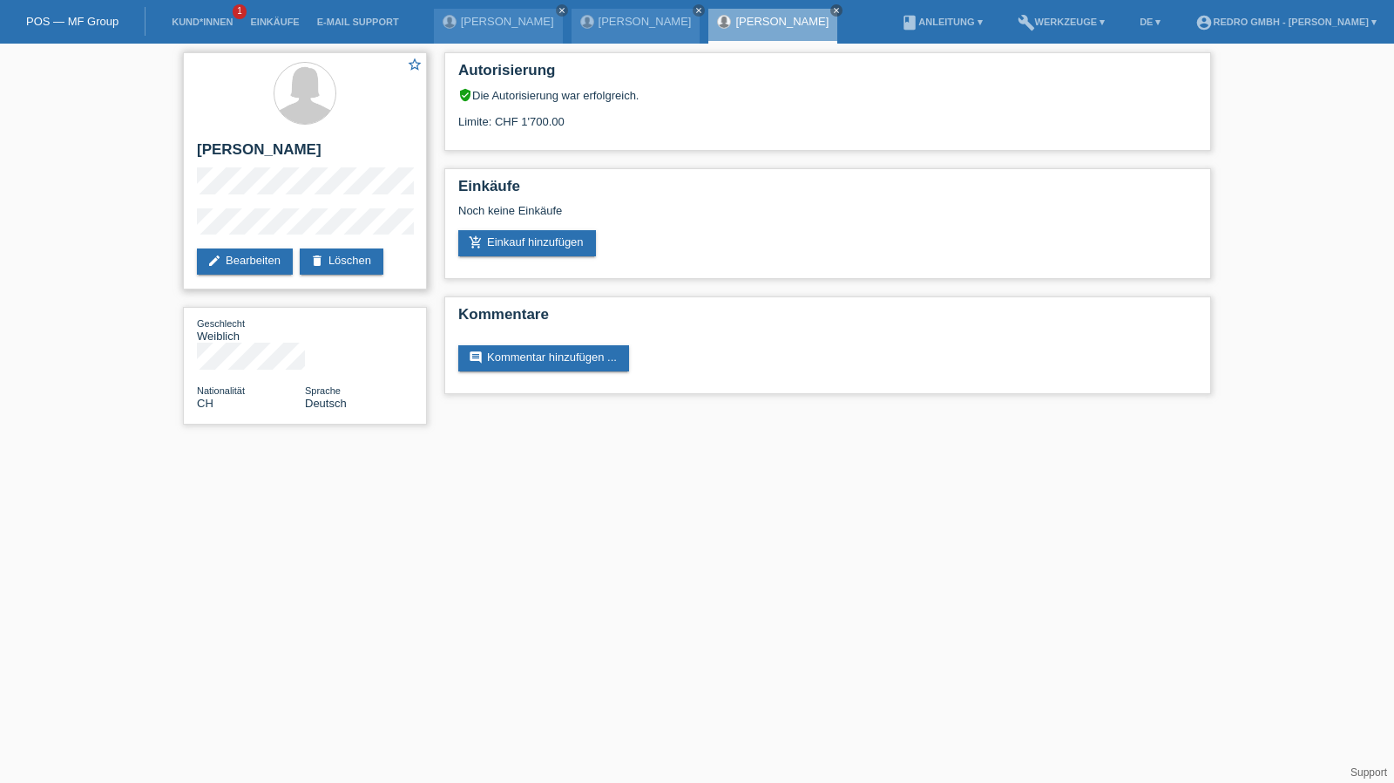
click at [250, 148] on h2 "[PERSON_NAME]" at bounding box center [305, 154] width 216 height 26
copy div "[PERSON_NAME]"
click at [169, 226] on div "star_border Gunvor Meyer edit Bearbeiten delete Löschen Geschlecht Weiblich Nat…" at bounding box center [697, 243] width 1394 height 398
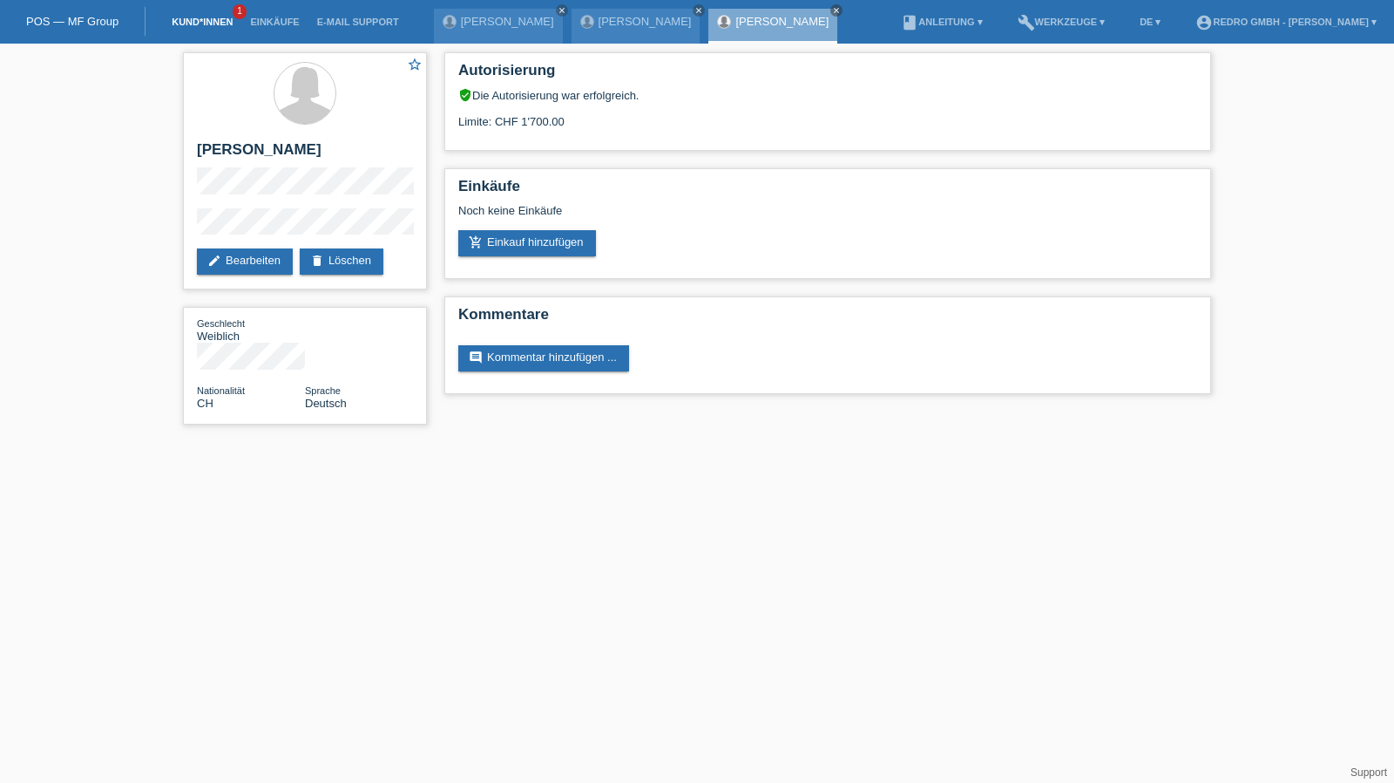
click at [214, 17] on link "Kund*innen" at bounding box center [202, 22] width 78 height 10
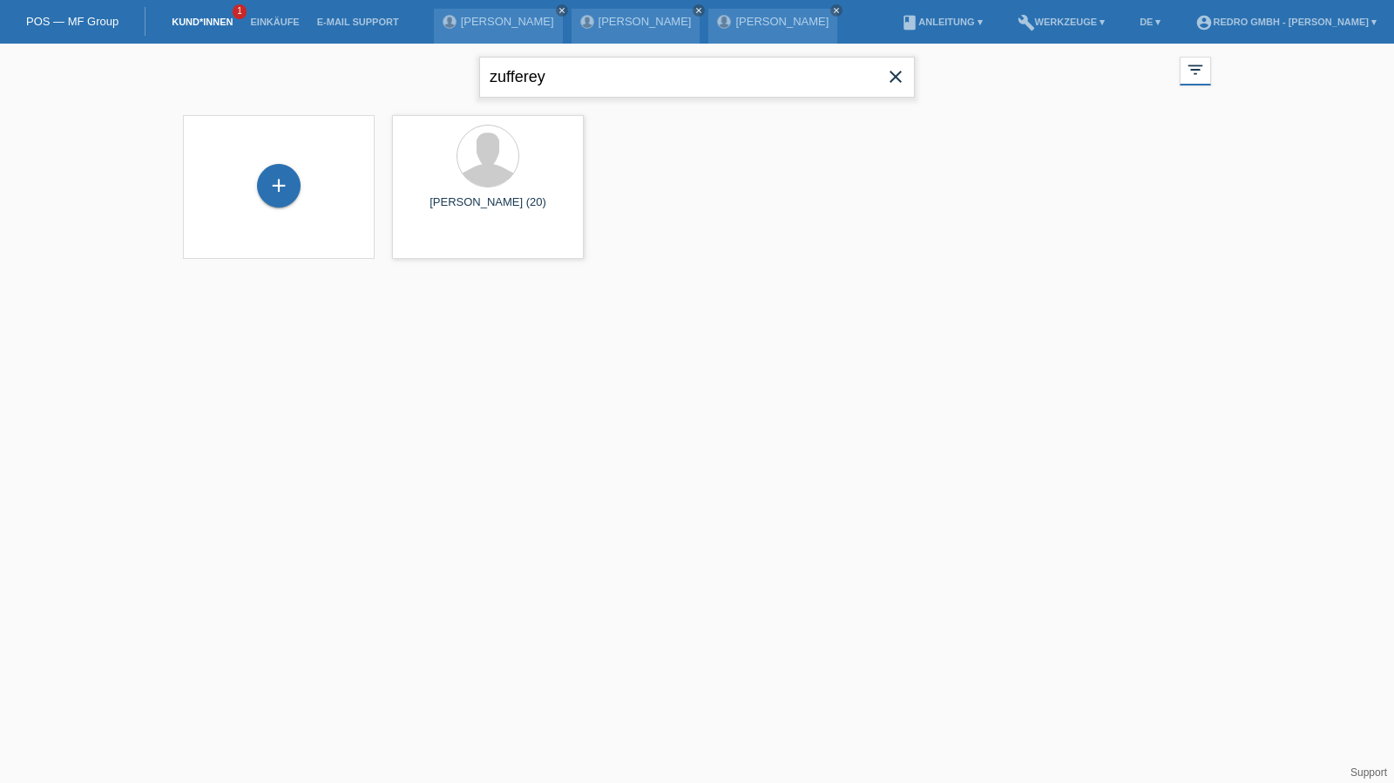
click at [575, 83] on input "zufferey" at bounding box center [697, 77] width 436 height 41
paste input "Milos Antic"
type input "Milos Antic"
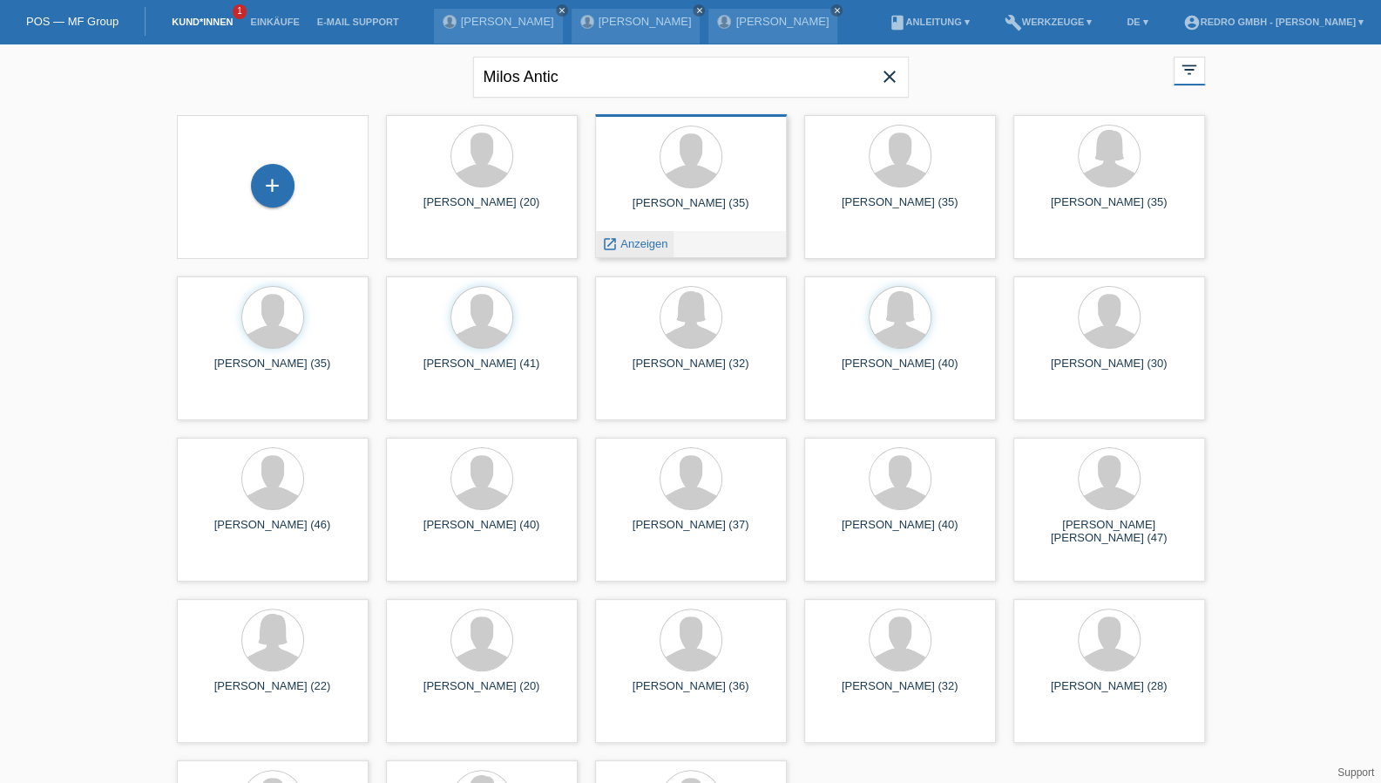
click at [638, 243] on span "Anzeigen" at bounding box center [644, 243] width 47 height 13
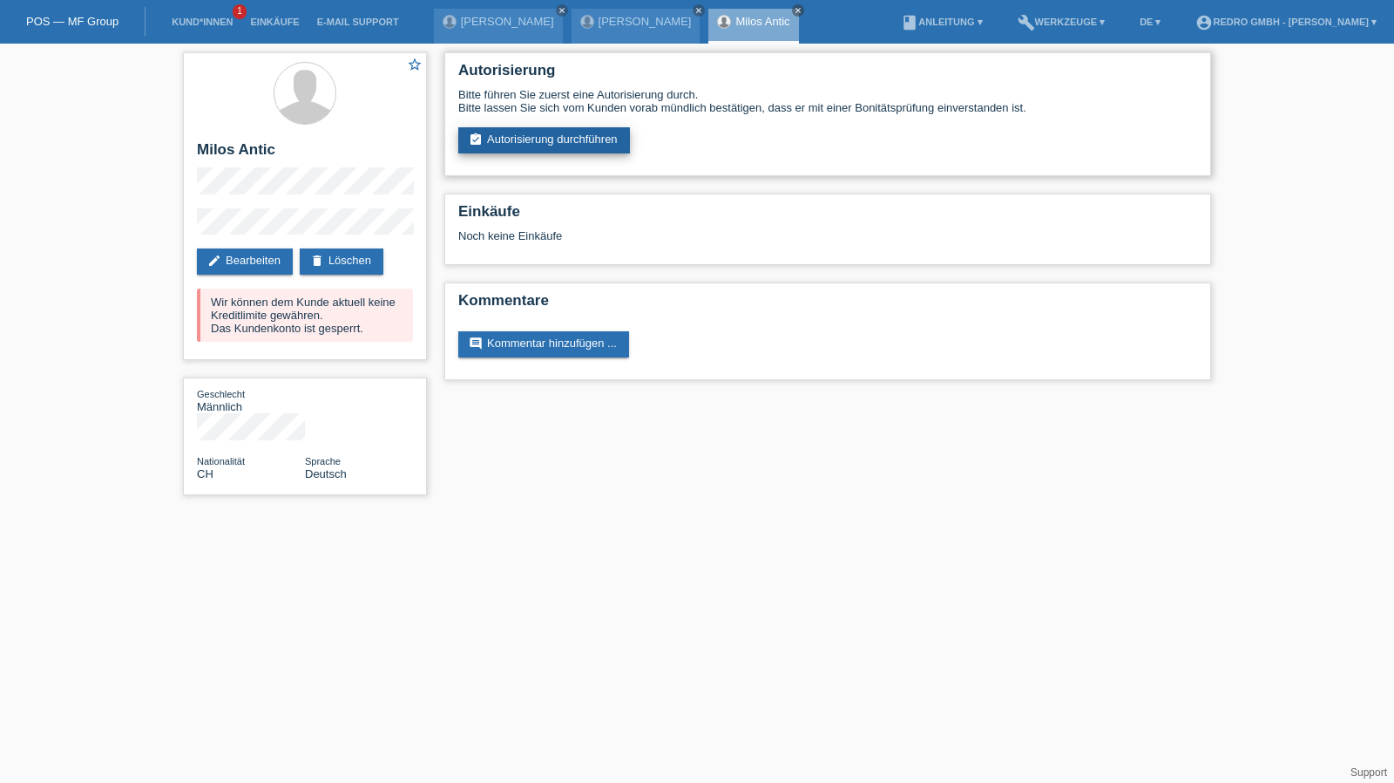
click at [586, 151] on link "assignment_turned_in Autorisierung durchführen" at bounding box center [544, 140] width 172 height 26
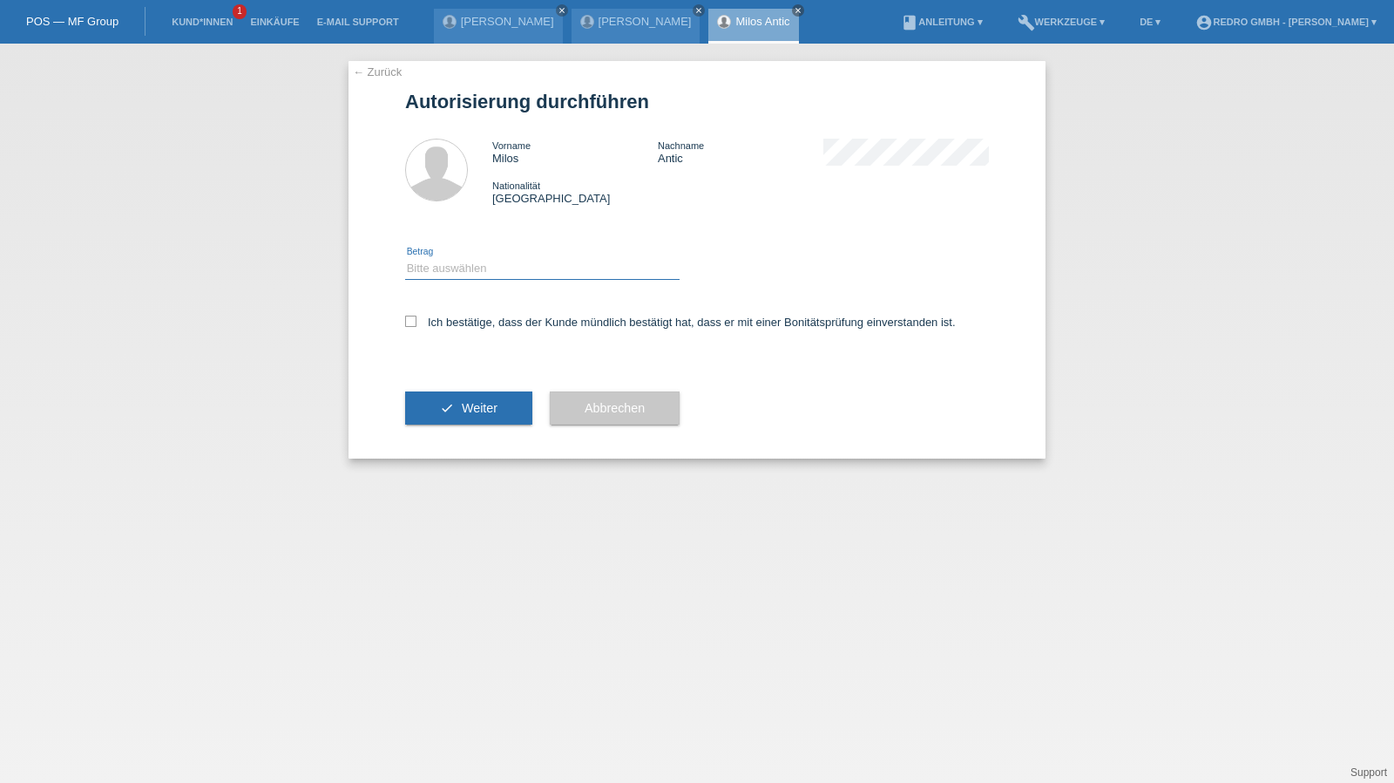
click at [509, 268] on select "Bitte auswählen CHF 1.00 - CHF 499.00 CHF 500.00 - CHF 1'999.00 CHF 2'000.00 - …" at bounding box center [542, 268] width 275 height 21
select select "1"
click at [405, 258] on select "Bitte auswählen CHF 1.00 - CHF 499.00 CHF 500.00 - CHF 1'999.00 CHF 2'000.00 - …" at bounding box center [542, 268] width 275 height 21
click at [464, 322] on label "Ich bestätige, dass der Kunde mündlich bestätigt hat, dass er mit einer Bonität…" at bounding box center [680, 322] width 551 height 13
click at [417, 322] on input "Ich bestätige, dass der Kunde mündlich bestätigt hat, dass er mit einer Bonität…" at bounding box center [410, 321] width 11 height 11
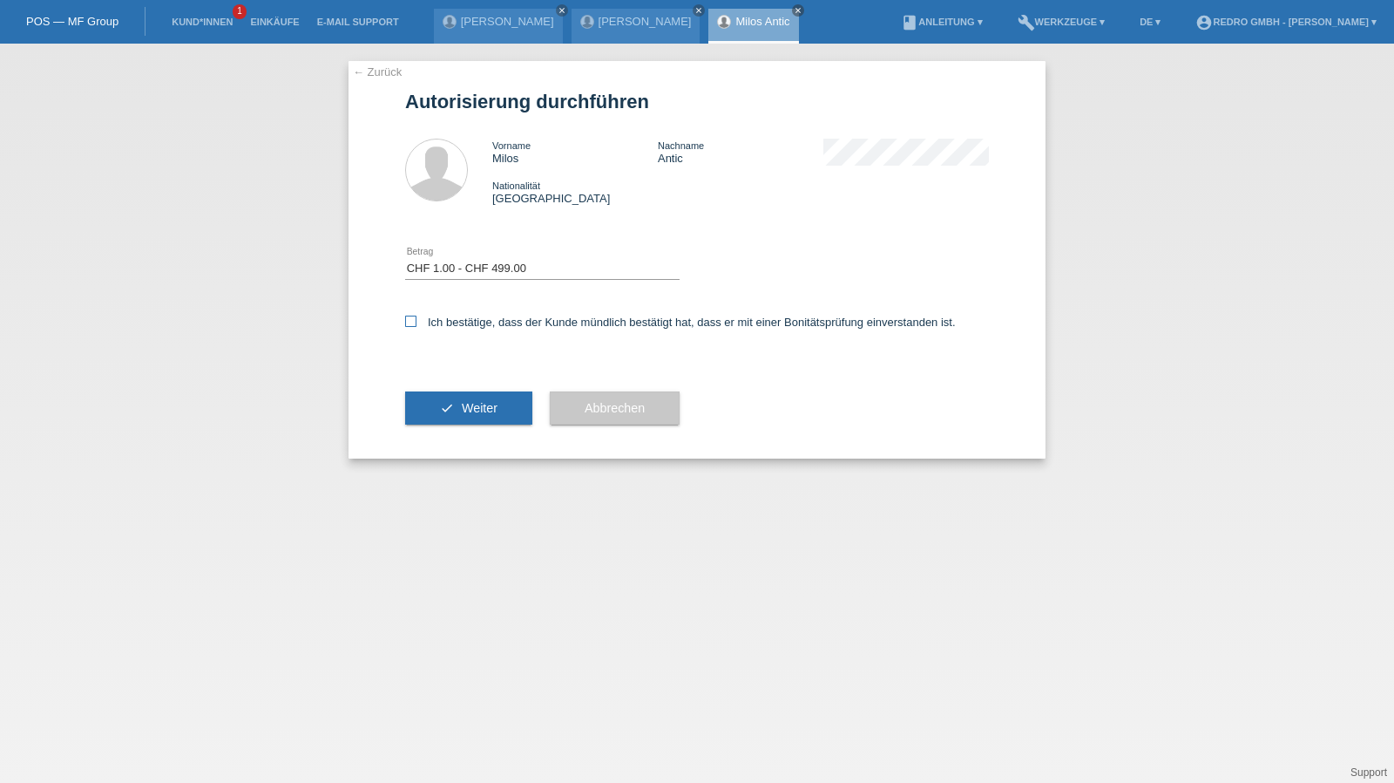
checkbox input "true"
click at [461, 398] on button "check Weiter" at bounding box center [468, 407] width 127 height 33
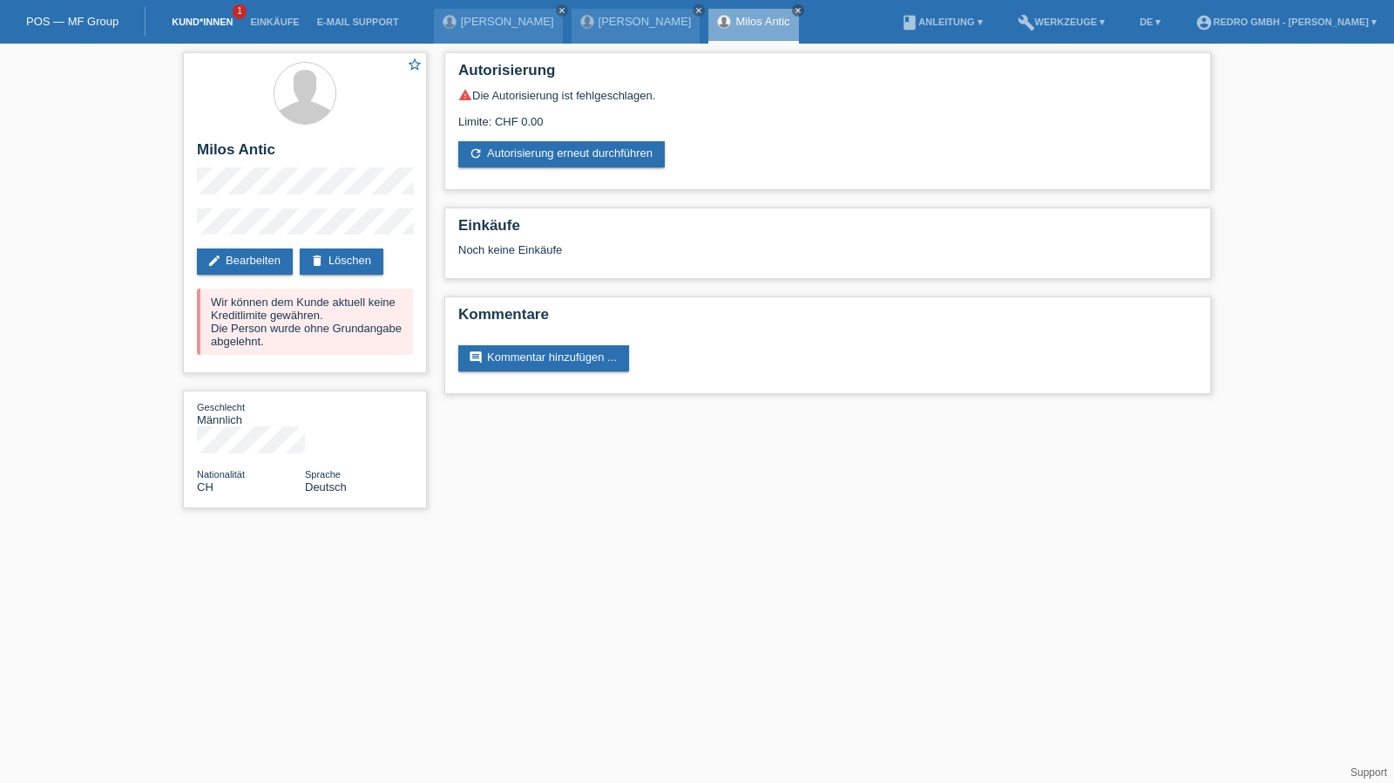
click at [197, 25] on link "Kund*innen" at bounding box center [202, 22] width 78 height 10
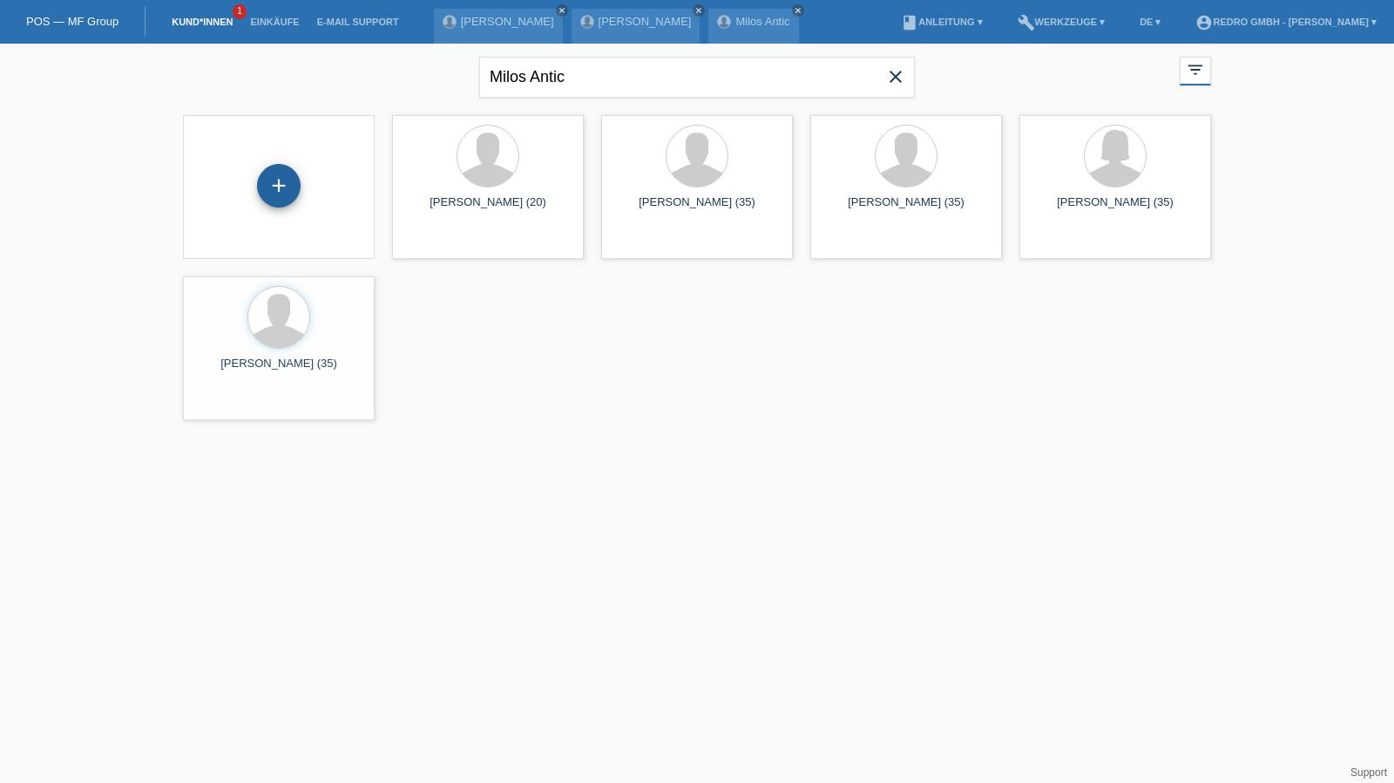
click at [270, 181] on div "+" at bounding box center [279, 186] width 44 height 44
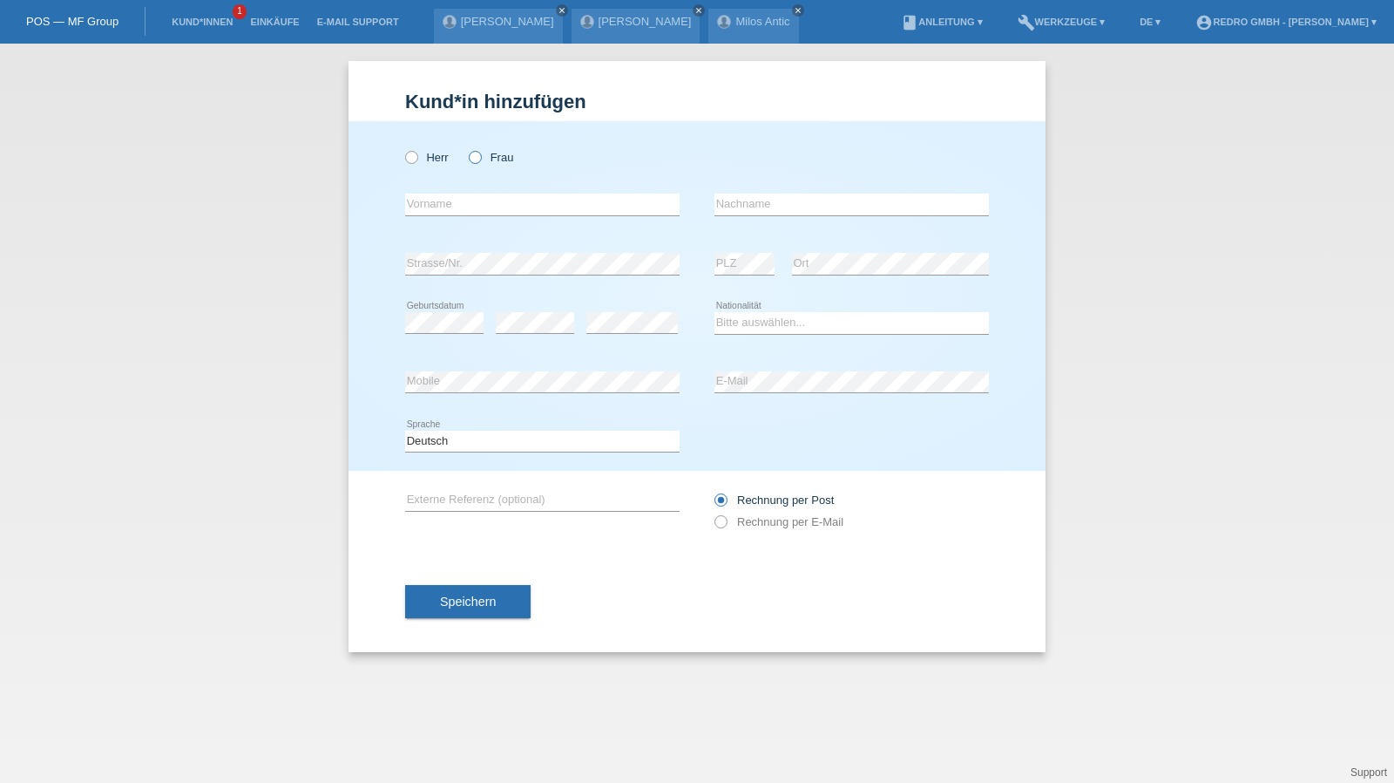
click at [512, 154] on label "Frau" at bounding box center [491, 157] width 44 height 13
click at [480, 154] on input "Frau" at bounding box center [474, 156] width 11 height 11
radio input "true"
click at [492, 202] on input "text" at bounding box center [542, 204] width 275 height 22
type input "[PERSON_NAME]"
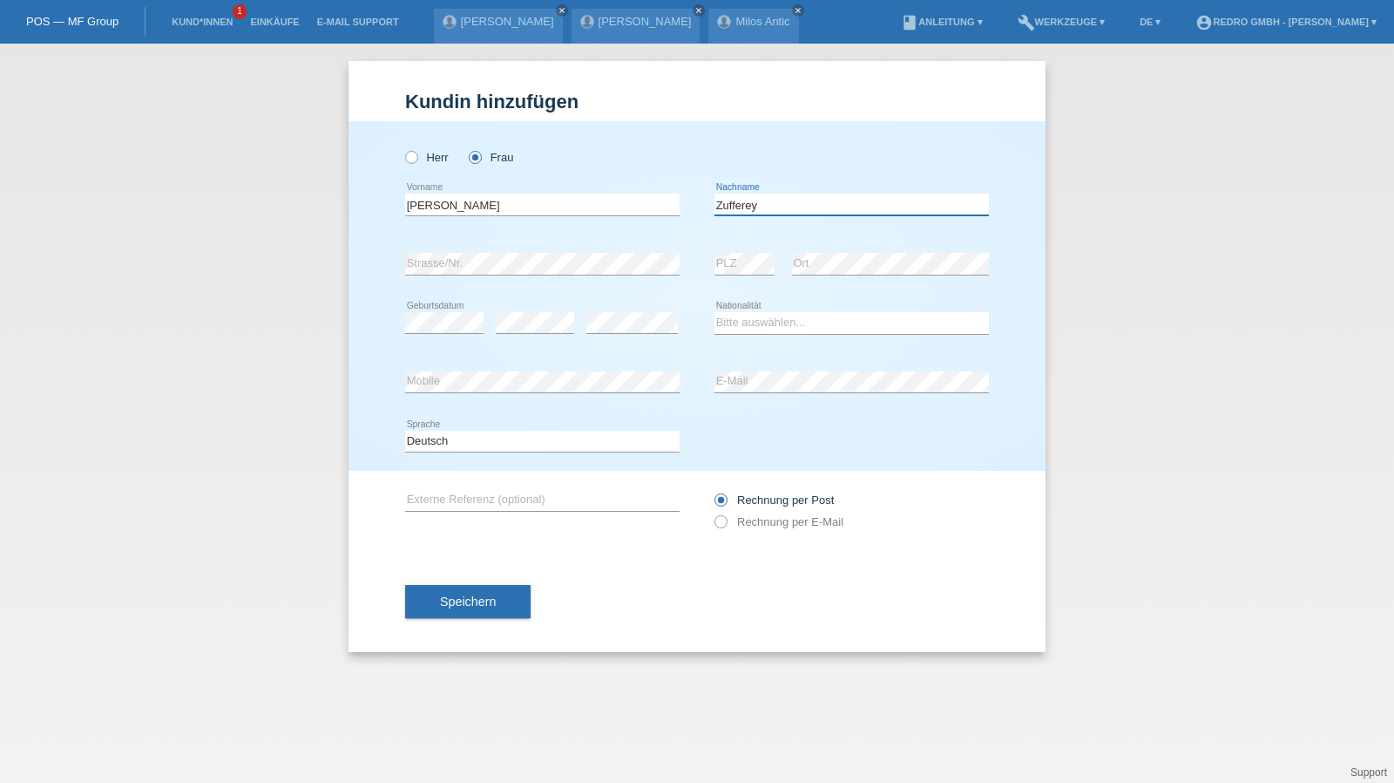
type input "Zufferey"
select select "CH"
drag, startPoint x: 494, startPoint y: 435, endPoint x: 483, endPoint y: 444, distance: 14.3
click at [494, 435] on select "Deutsch Français Italiano English" at bounding box center [542, 441] width 275 height 21
select select "fr"
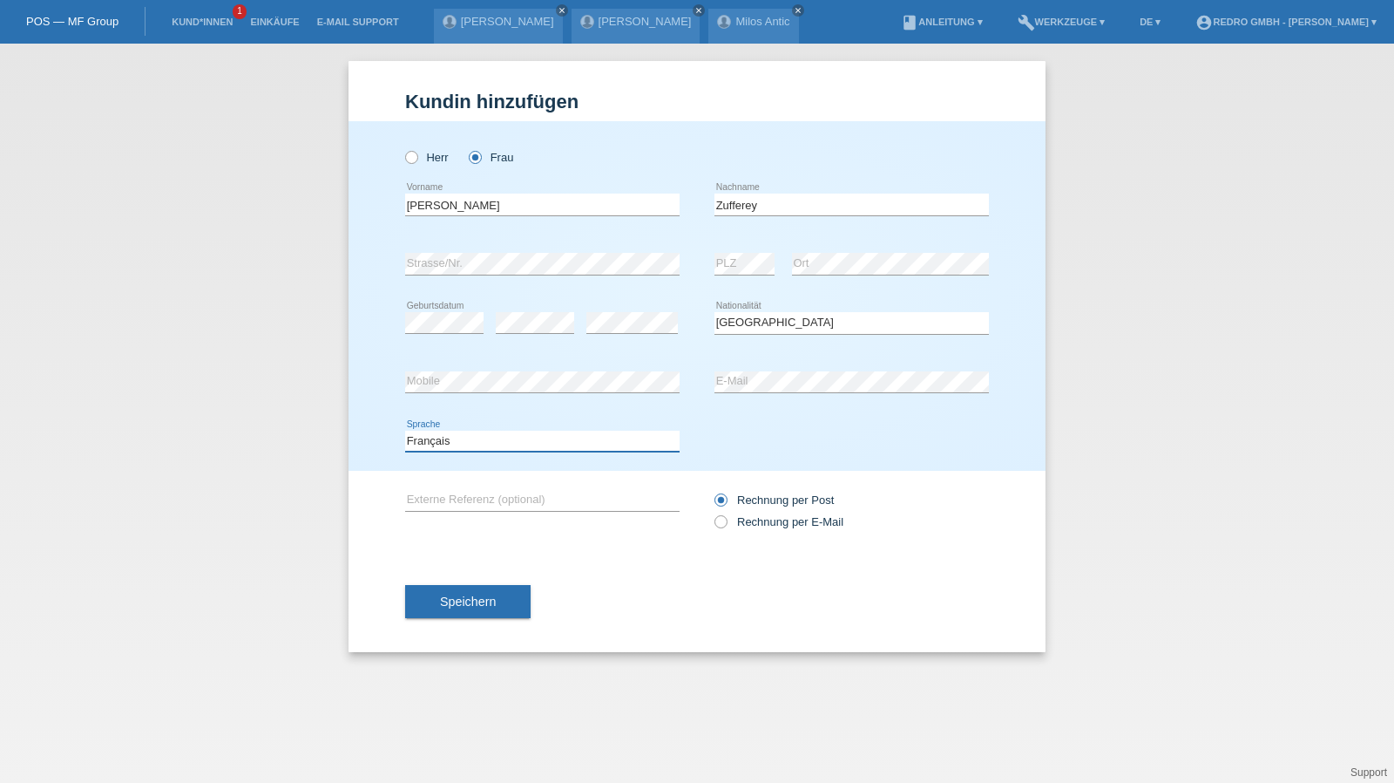
click at [405, 431] on select "Deutsch Français Italiano English" at bounding box center [542, 441] width 275 height 21
click at [467, 583] on div "Speichern" at bounding box center [697, 601] width 584 height 101
click at [435, 605] on button "Speichern" at bounding box center [468, 601] width 126 height 33
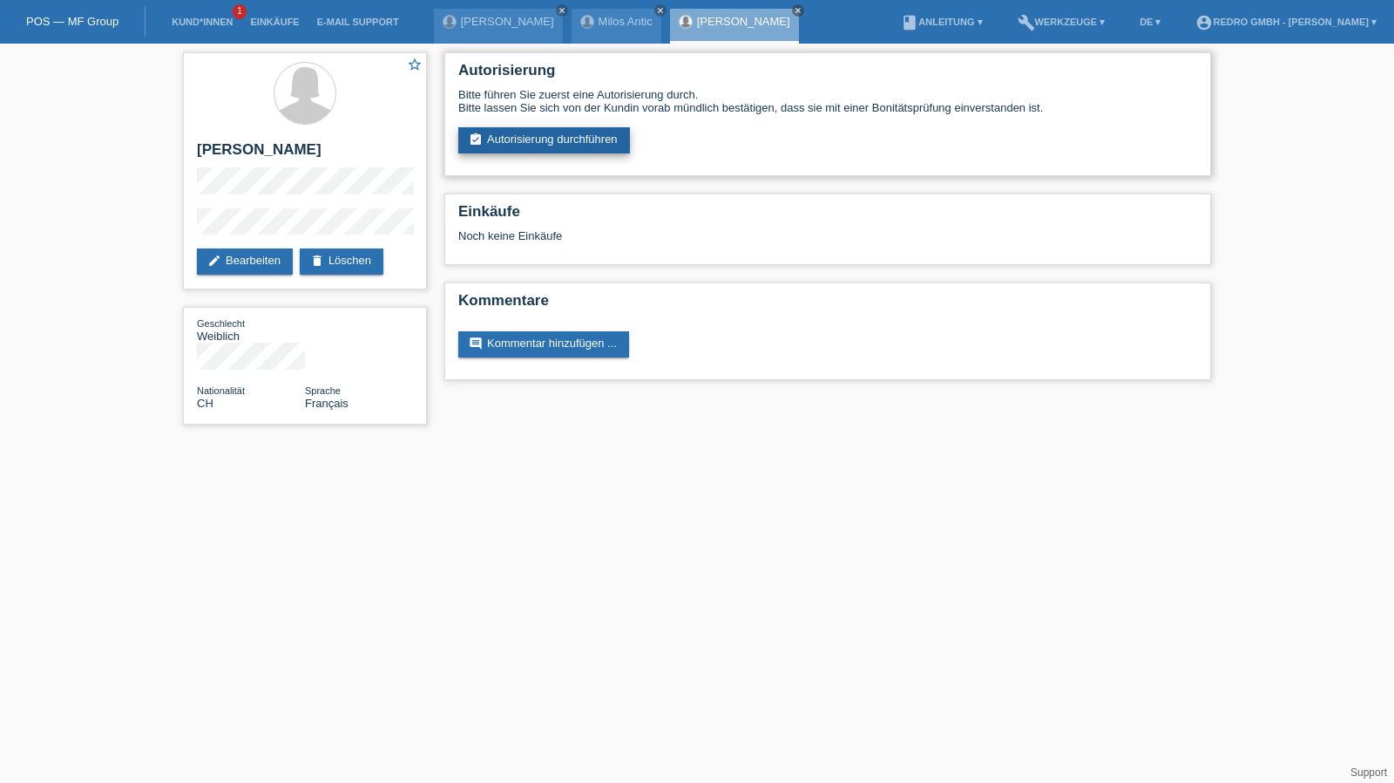
click at [568, 144] on link "assignment_turned_in Autorisierung durchführen" at bounding box center [544, 140] width 172 height 26
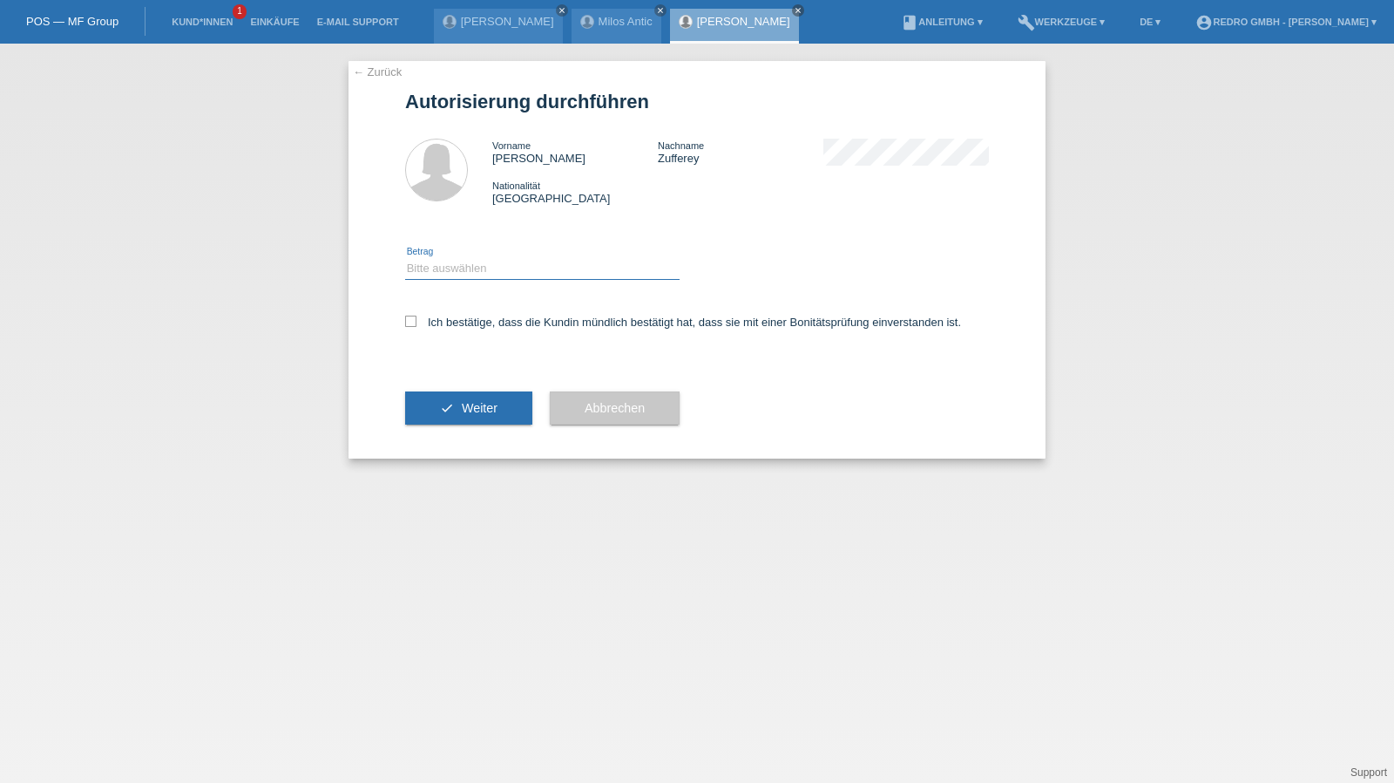
click at [446, 271] on select "Bitte auswählen CHF 1.00 - CHF 499.00 CHF 500.00 - CHF 1'999.00 CHF 2'000.00 - …" at bounding box center [542, 268] width 275 height 21
select select "1"
click at [405, 258] on select "Bitte auswählen CHF 1.00 - CHF 499.00 CHF 500.00 - CHF 1'999.00 CHF 2'000.00 - …" at bounding box center [542, 268] width 275 height 21
click at [468, 332] on div "Ich bestätige, dass die Kundin mündlich bestätigt hat, dass sie mit einer Bonit…" at bounding box center [697, 327] width 584 height 59
click at [486, 322] on label "Ich bestätige, dass die Kundin mündlich bestätigt hat, dass sie mit einer Bonit…" at bounding box center [683, 322] width 556 height 13
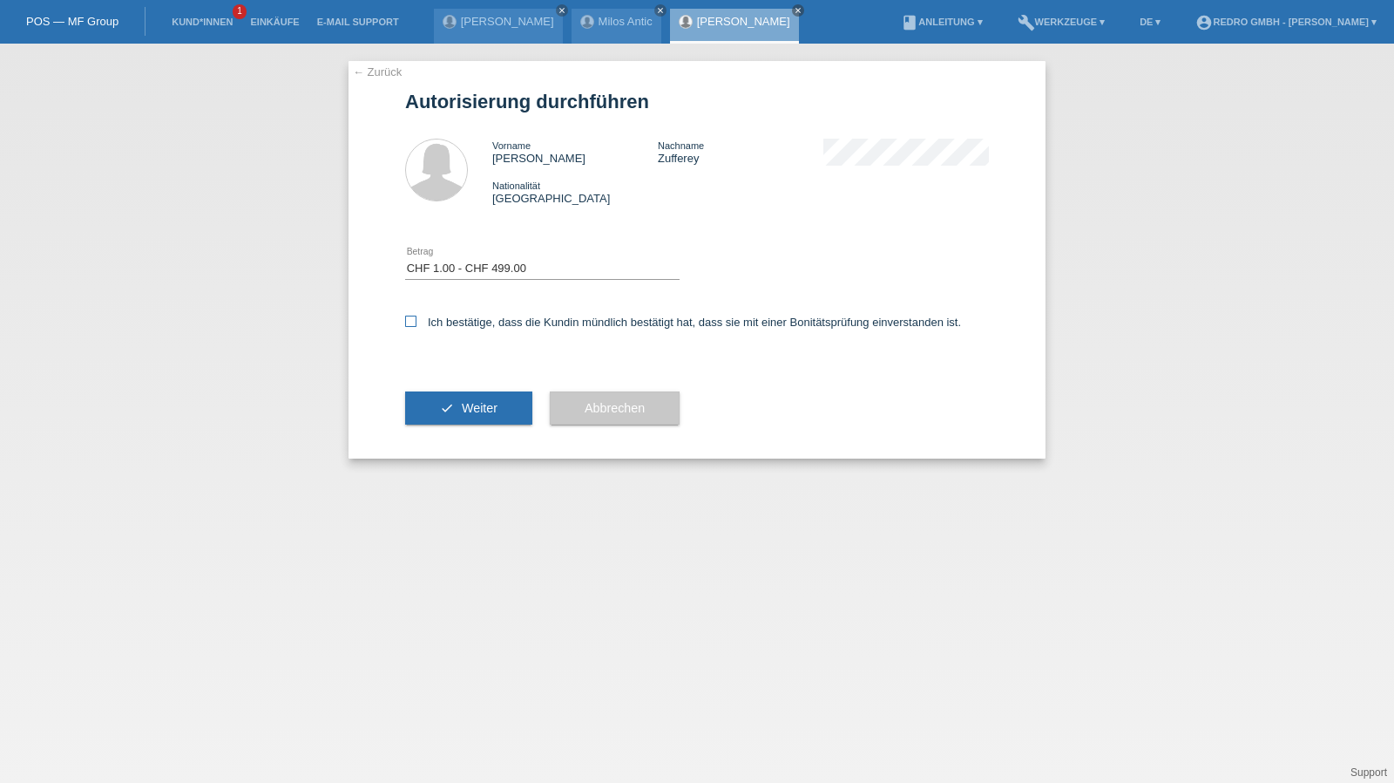
click at [417, 322] on input "Ich bestätige, dass die Kundin mündlich bestätigt hat, dass sie mit einer Bonit…" at bounding box center [410, 321] width 11 height 11
checkbox input "true"
click at [462, 412] on span "Weiter" at bounding box center [480, 408] width 36 height 14
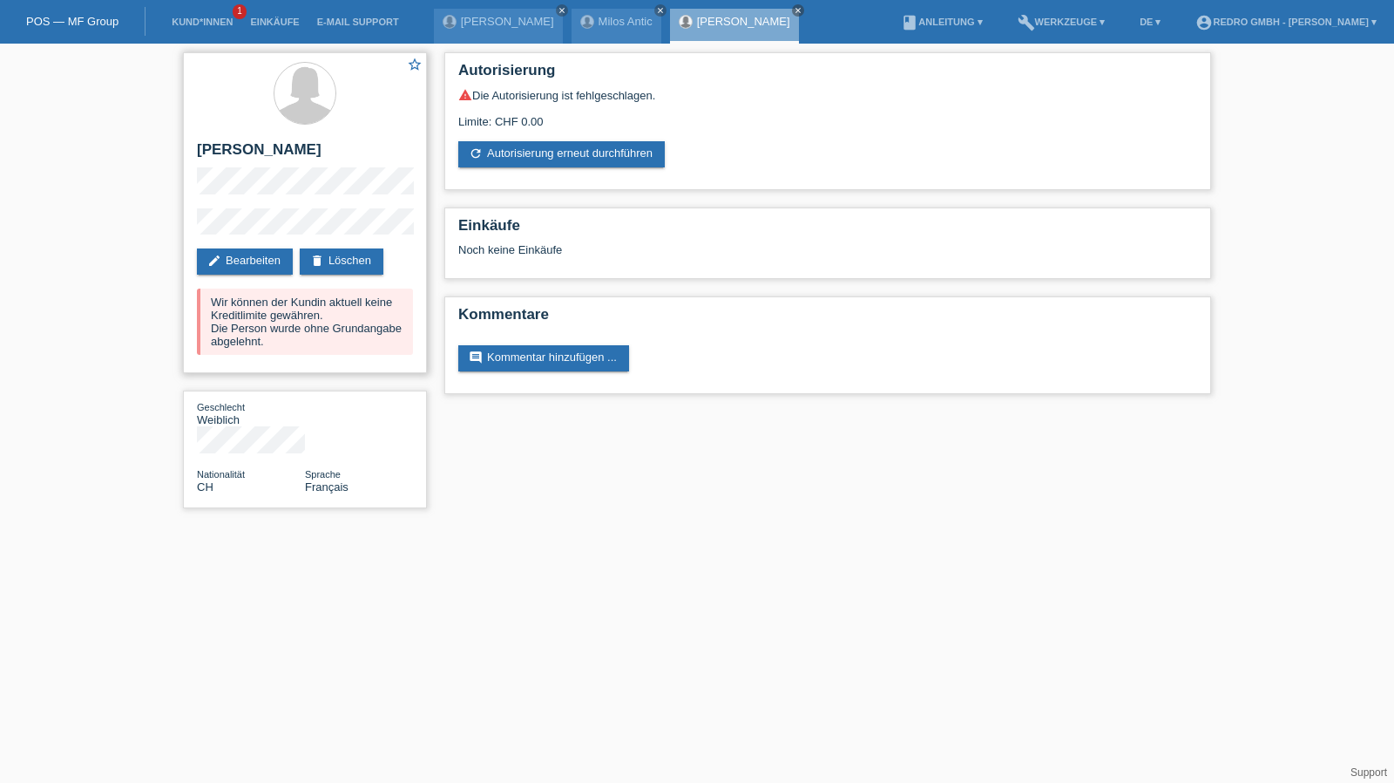
click at [279, 141] on h2 "[PERSON_NAME]" at bounding box center [305, 154] width 216 height 26
click at [272, 147] on h2 "[PERSON_NAME]" at bounding box center [305, 154] width 216 height 26
copy div "[PERSON_NAME]"
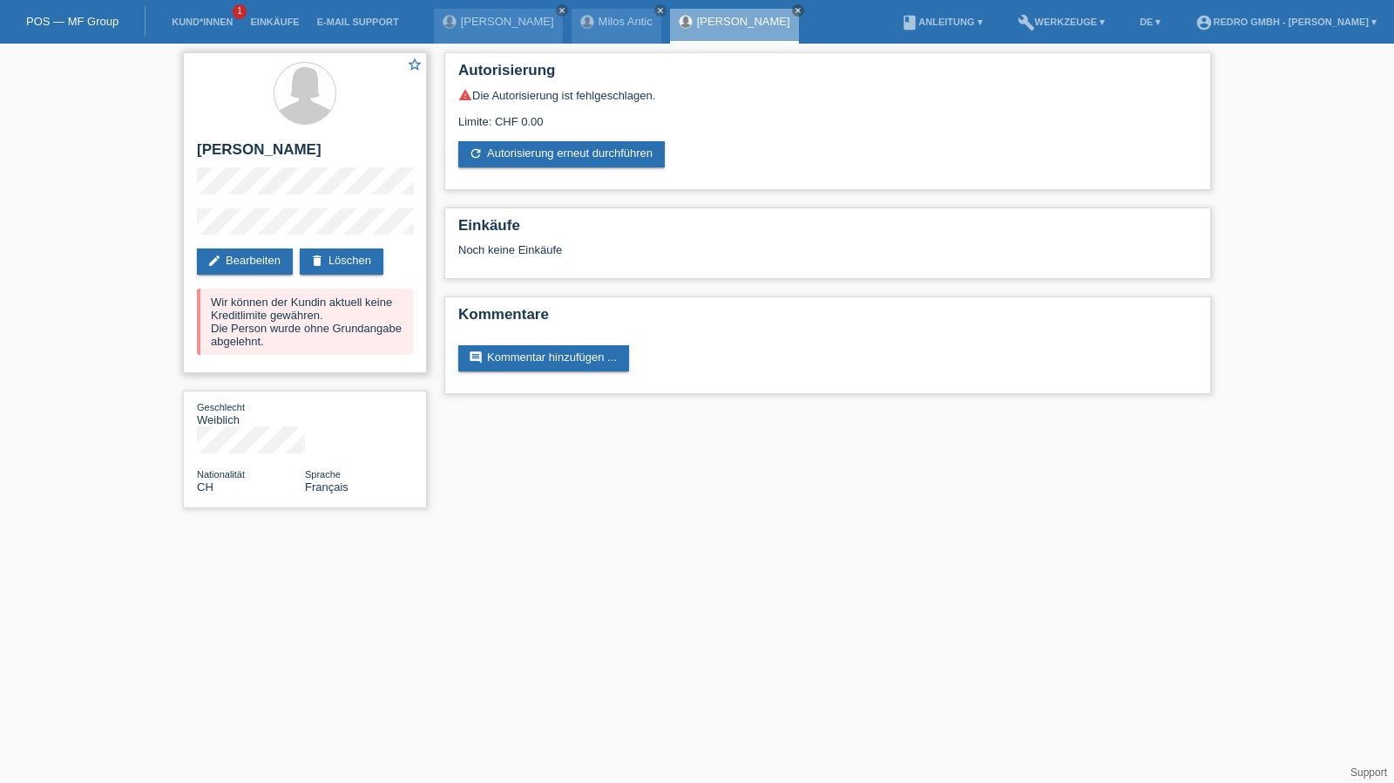
click at [220, 207] on div "star_border Elodie Deborah Zufferey edit Bearbeiten delete Löschen Wir können d…" at bounding box center [305, 212] width 244 height 321
drag, startPoint x: 286, startPoint y: 207, endPoint x: 153, endPoint y: 226, distance: 134.7
click at [153, 226] on div "star_border Elodie Deborah Zufferey edit Bearbeiten delete Löschen Wir können d…" at bounding box center [697, 285] width 1394 height 482
click at [238, 24] on link "Kund*innen" at bounding box center [202, 22] width 78 height 10
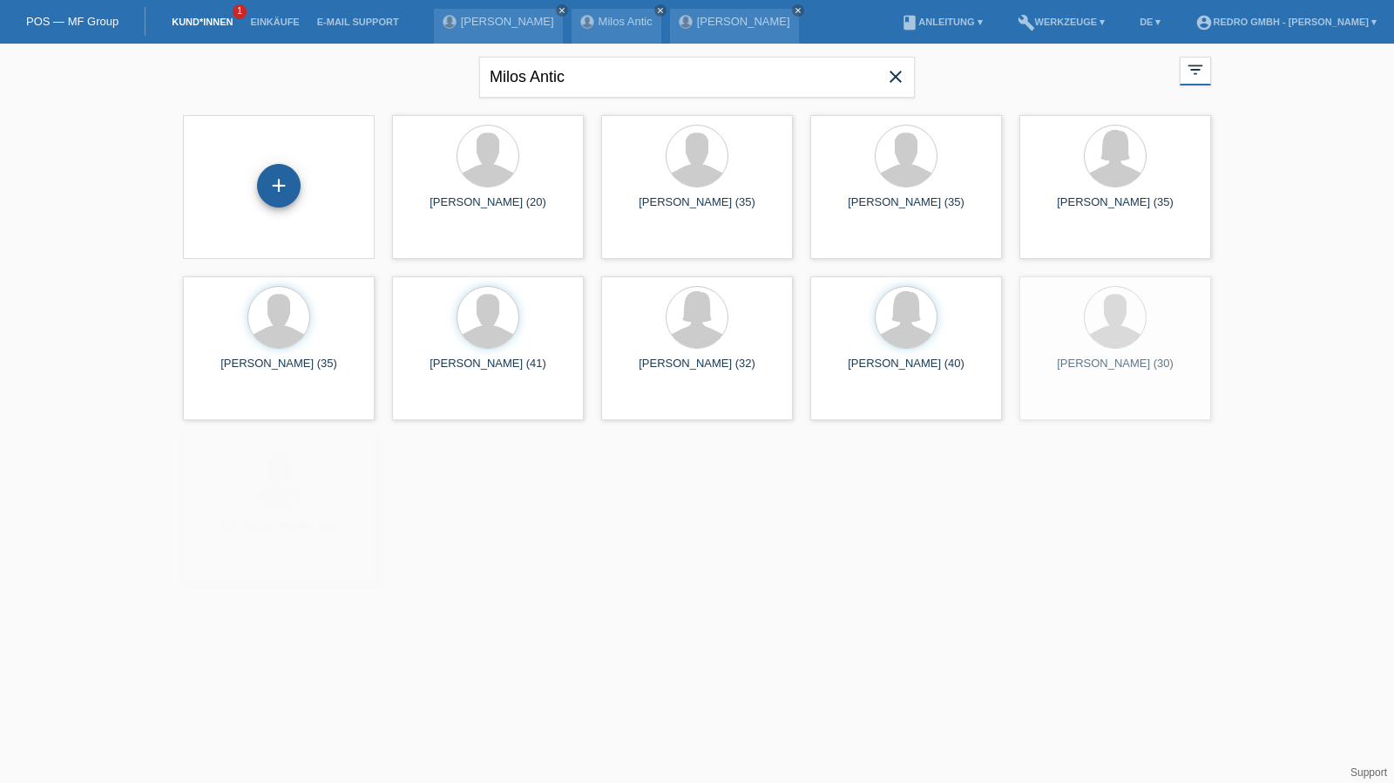
click at [268, 194] on div "+" at bounding box center [279, 186] width 44 height 44
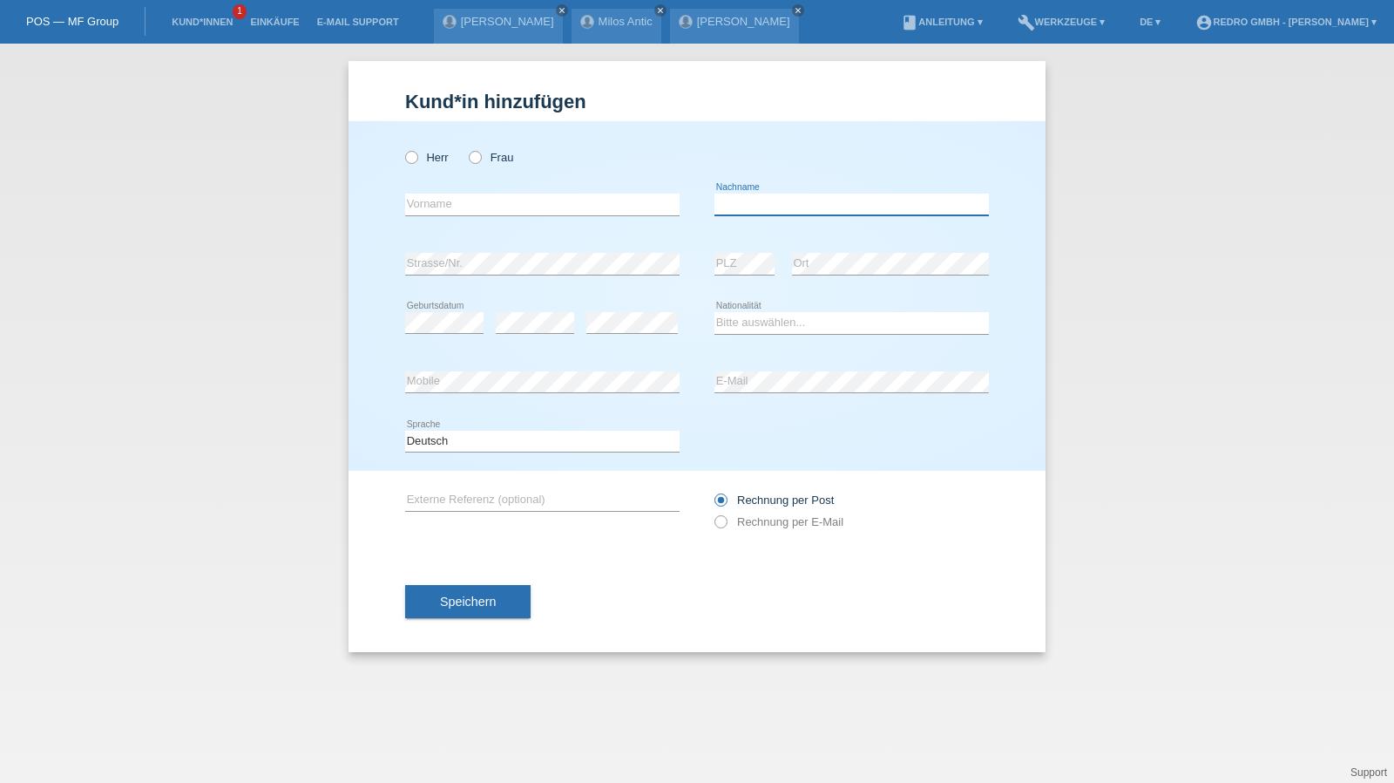
click at [852, 205] on input "text" at bounding box center [852, 204] width 275 height 22
paste input "wiszniewski"
click at [724, 201] on input "wiszniewski" at bounding box center [852, 204] width 275 height 22
type input "Wiszniewski"
click at [453, 207] on input "text" at bounding box center [542, 204] width 275 height 22
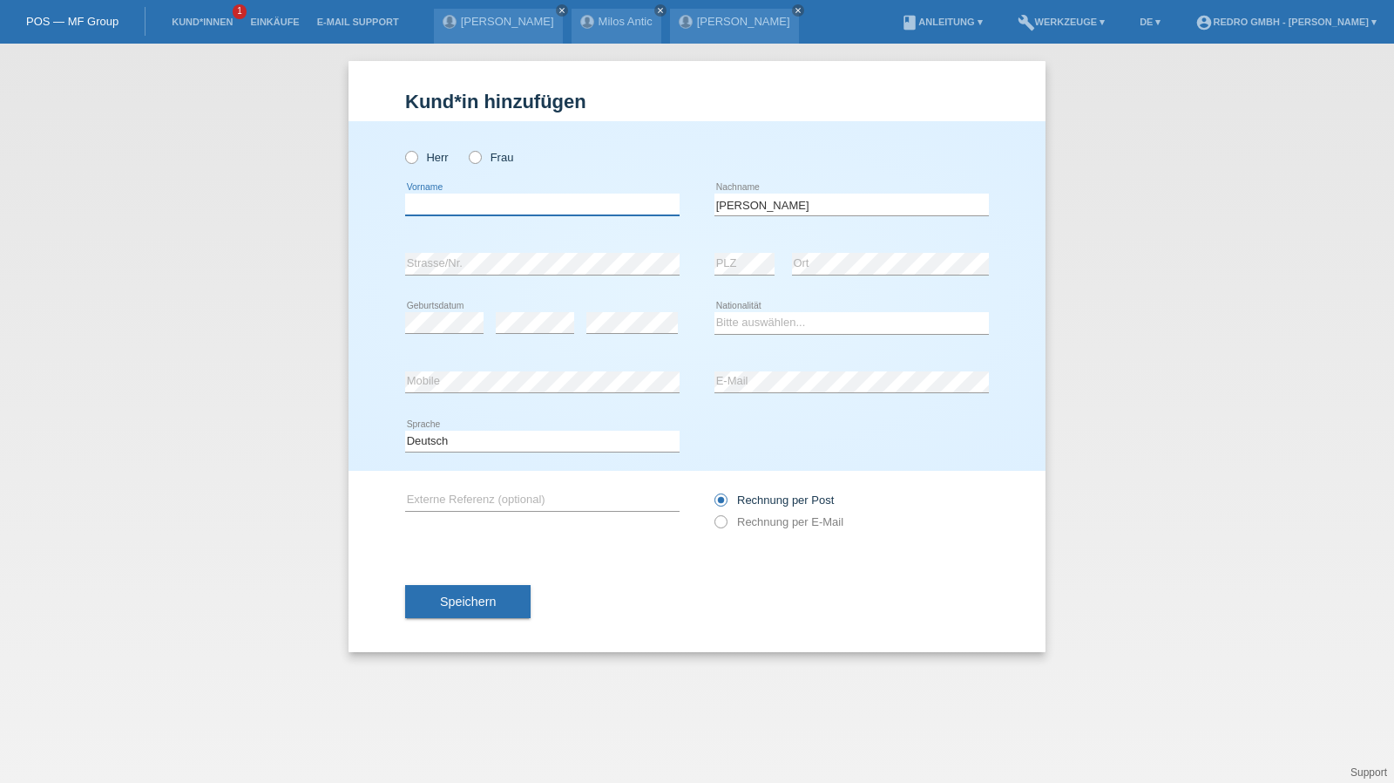
paste input "Lucjan Patryk"
type input "Lucjan Patryk"
click at [428, 158] on label "Herr" at bounding box center [427, 157] width 44 height 13
click at [417, 158] on input "Herr" at bounding box center [410, 156] width 11 height 11
radio input "true"
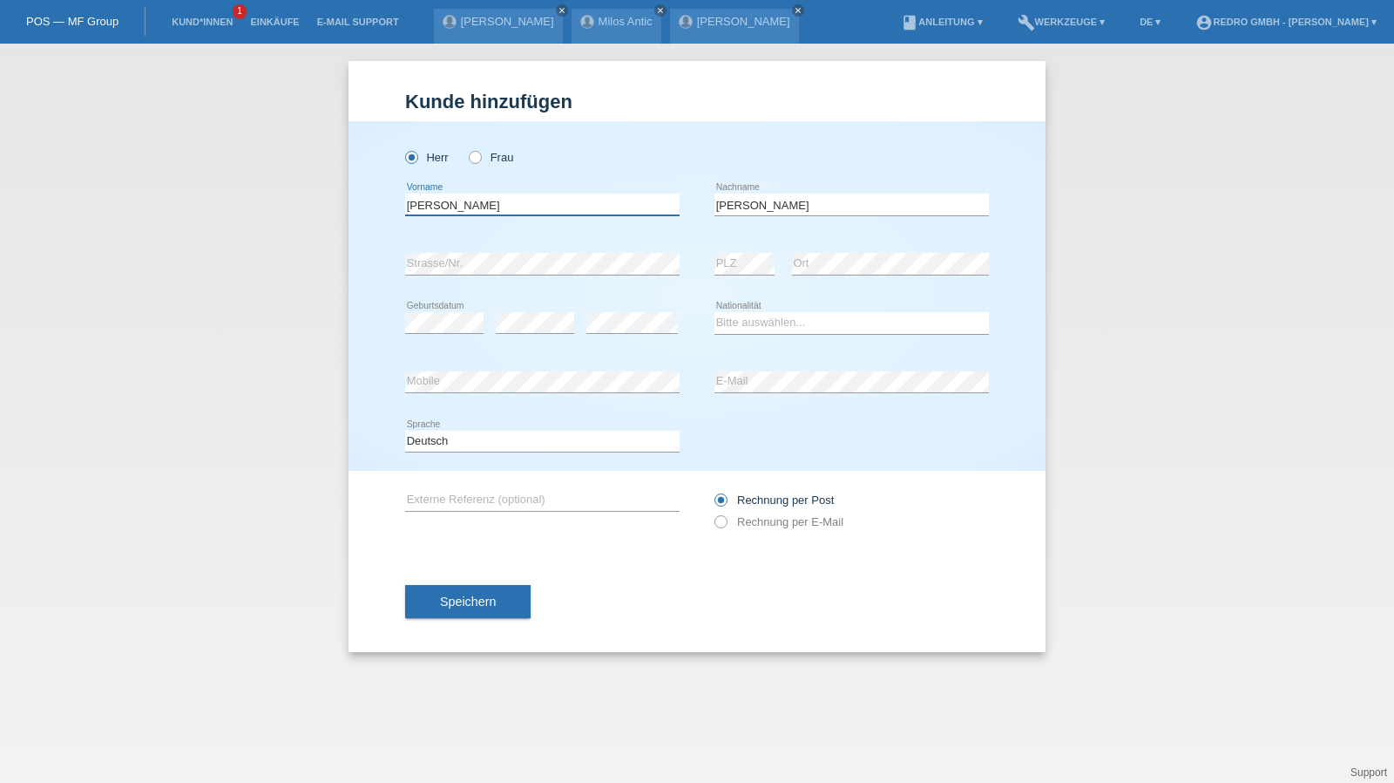
click at [519, 208] on input "Lucjan Patryk" at bounding box center [542, 204] width 275 height 22
select select "PL"
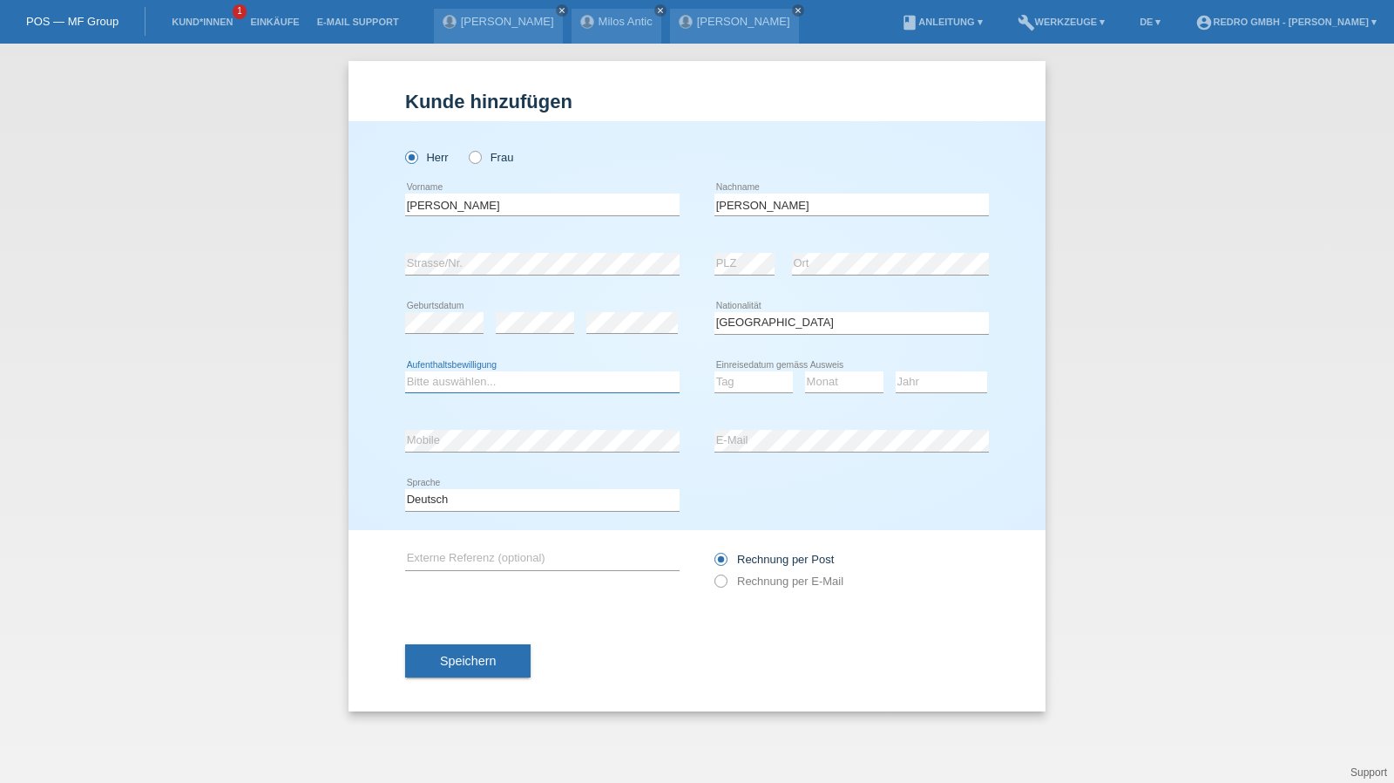
select select "B"
select select "11"
select select "03"
select select "2022"
click at [751, 418] on div "error E-Mail" at bounding box center [852, 440] width 275 height 59
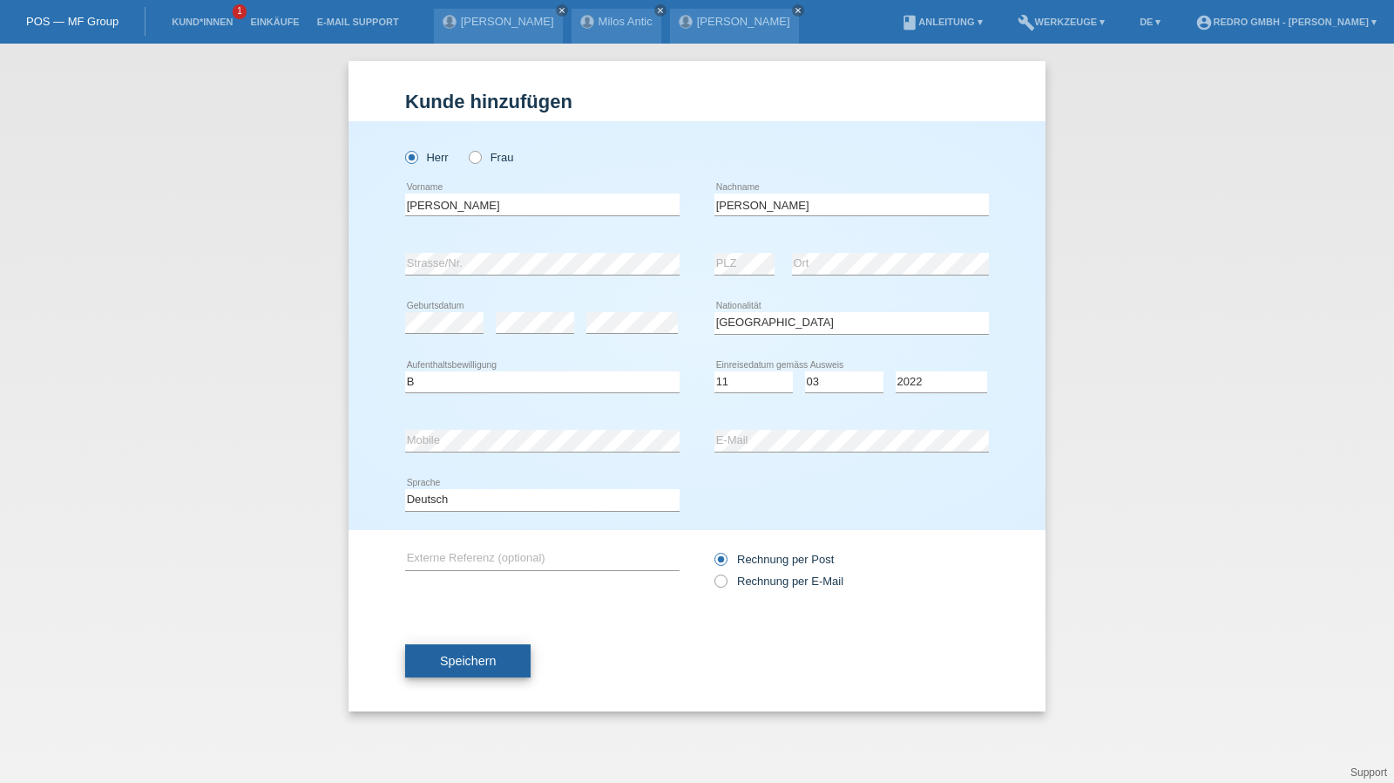
click at [470, 651] on button "Speichern" at bounding box center [468, 660] width 126 height 33
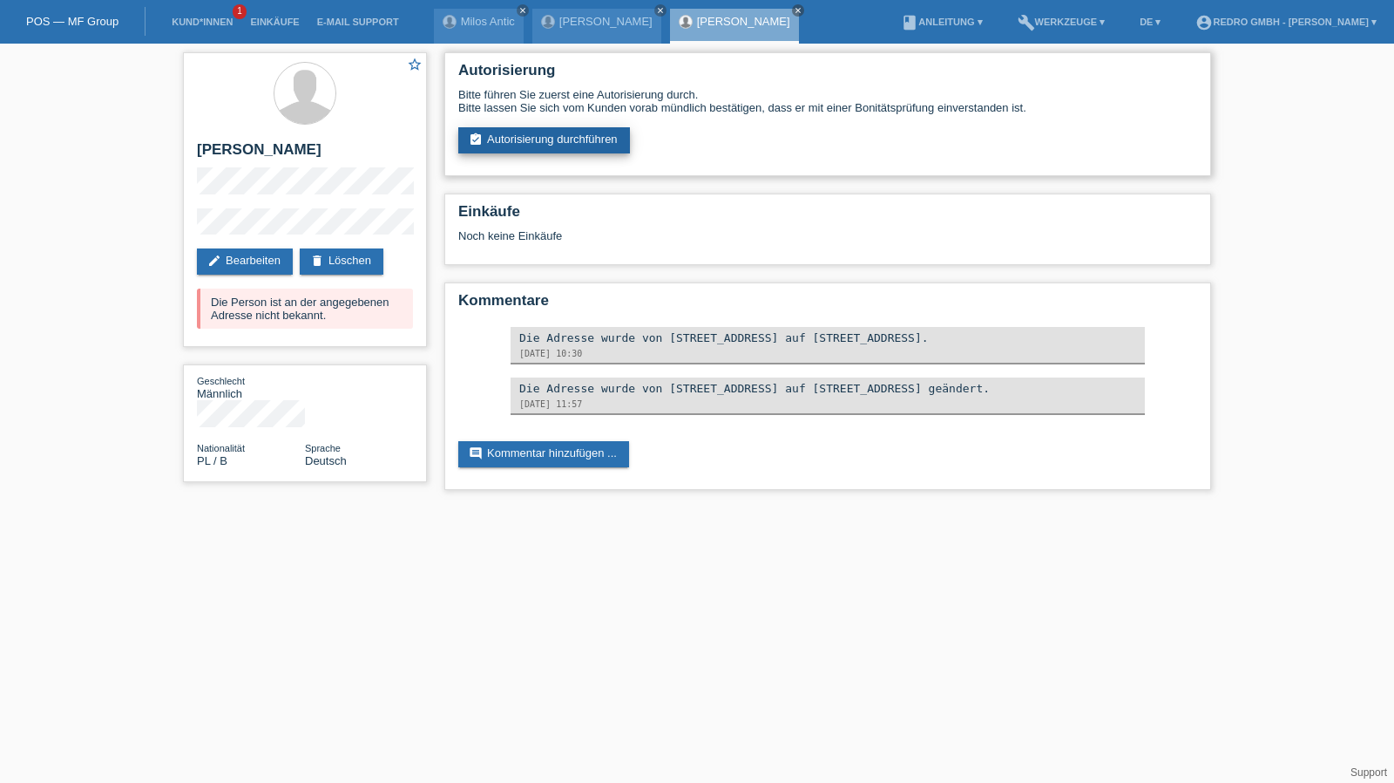
click at [556, 151] on link "assignment_turned_in Autorisierung durchführen" at bounding box center [544, 140] width 172 height 26
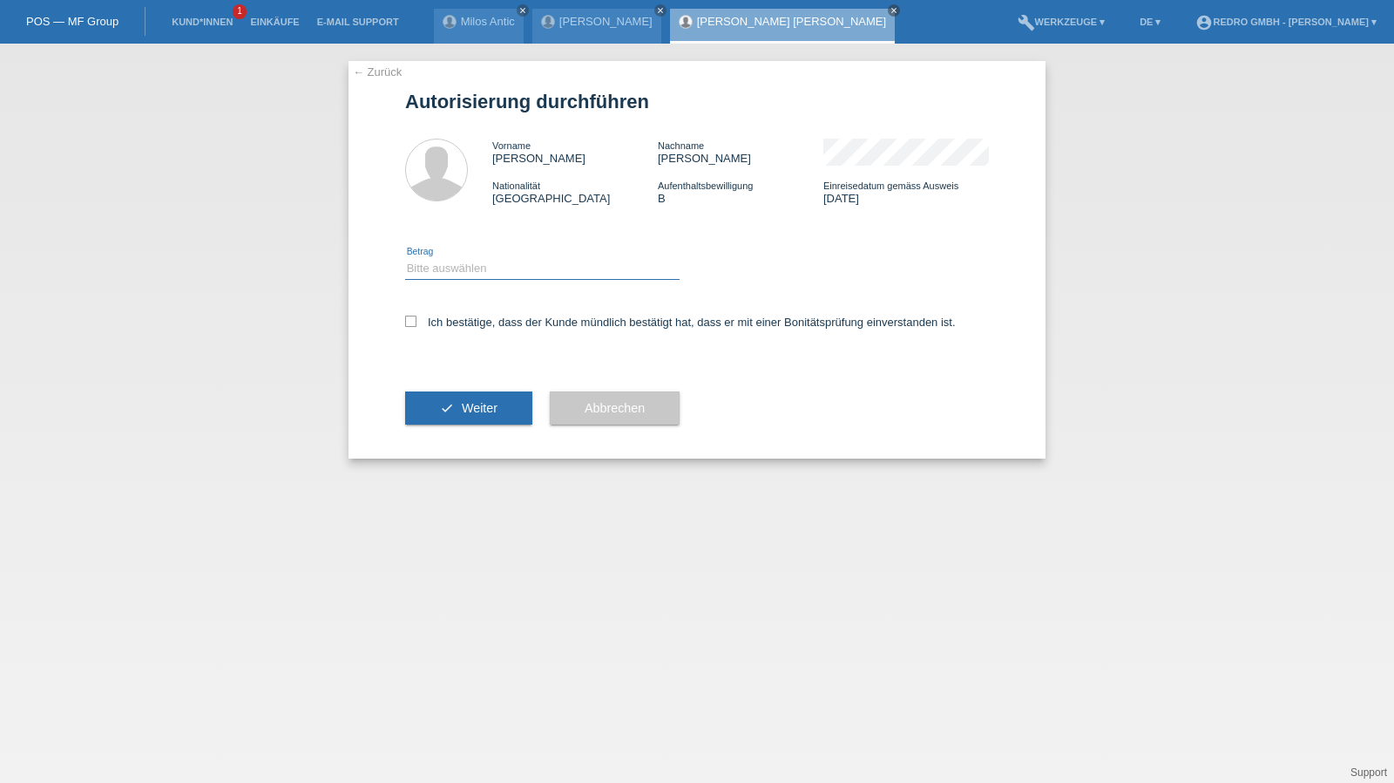
drag, startPoint x: 480, startPoint y: 268, endPoint x: 479, endPoint y: 278, distance: 10.5
click at [480, 268] on select "Bitte auswählen CHF 1.00 - CHF 499.00 CHF 500.00 - CHF 1'999.00 CHF 2'000.00 - …" at bounding box center [542, 268] width 275 height 21
select select "1"
click at [405, 258] on select "Bitte auswählen CHF 1.00 - CHF 499.00 CHF 500.00 - CHF 1'999.00 CHF 2'000.00 - …" at bounding box center [542, 268] width 275 height 21
click at [443, 320] on label "Ich bestätige, dass der Kunde mündlich bestätigt hat, dass er mit einer Bonität…" at bounding box center [680, 322] width 551 height 13
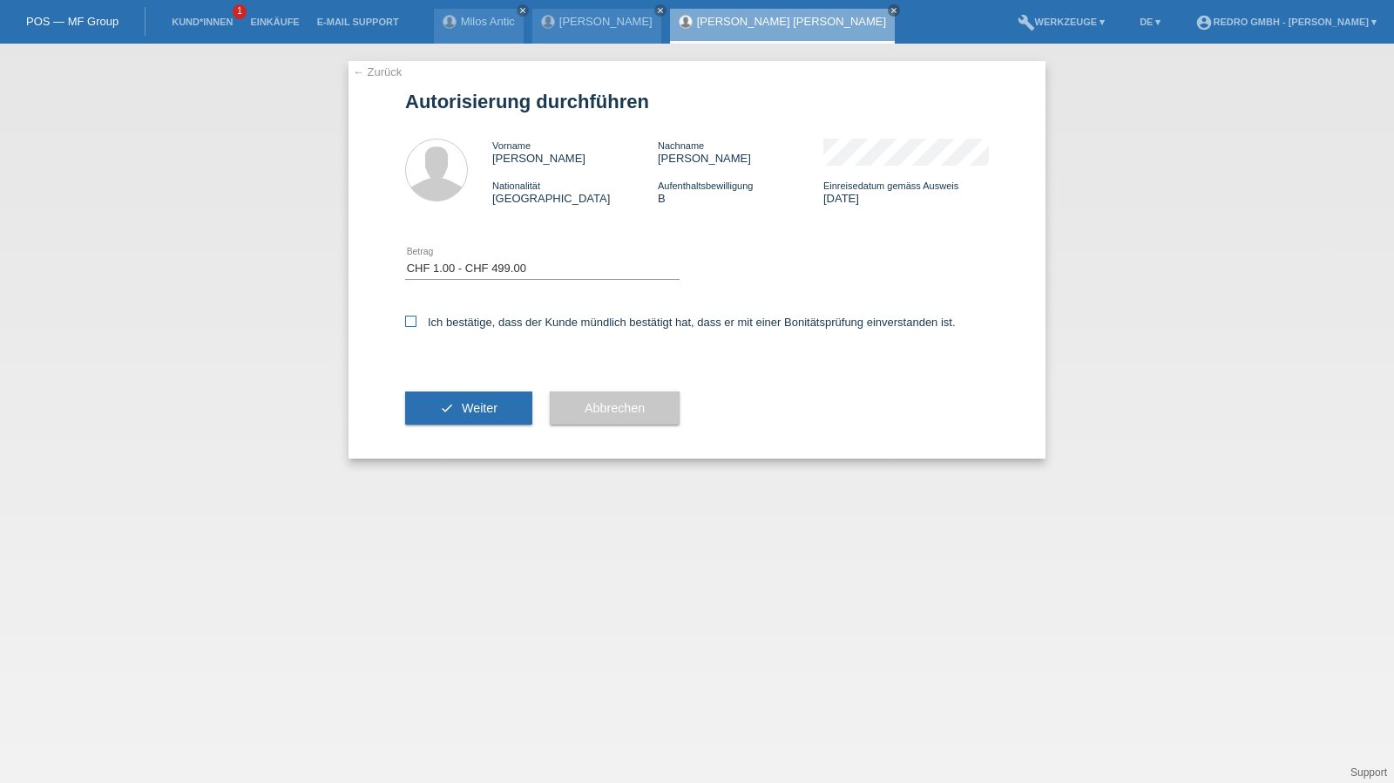
click at [417, 320] on input "Ich bestätige, dass der Kunde mündlich bestätigt hat, dass er mit einer Bonität…" at bounding box center [410, 321] width 11 height 11
checkbox input "true"
click at [471, 390] on div "check Weiter" at bounding box center [468, 407] width 127 height 101
click at [467, 393] on button "check Weiter" at bounding box center [468, 407] width 127 height 33
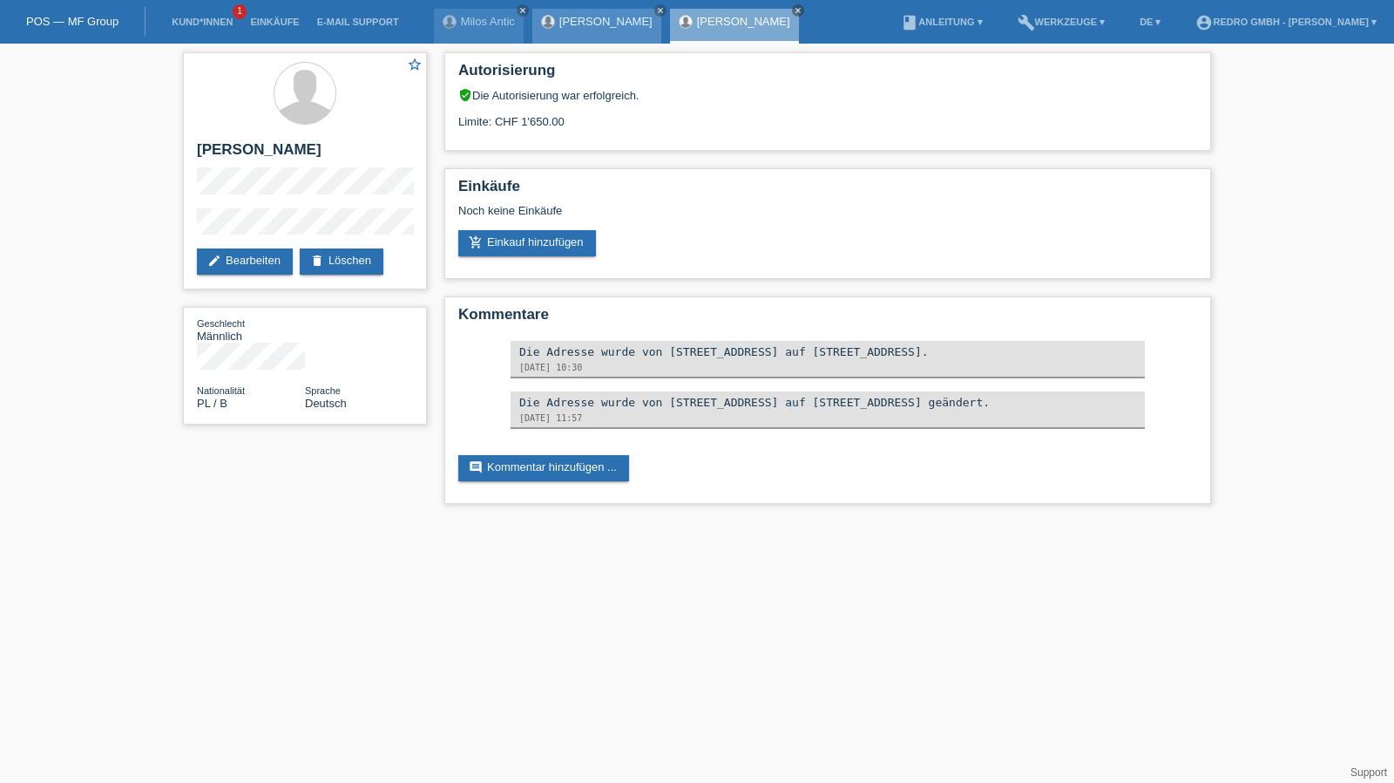
click at [619, 23] on link "[PERSON_NAME]" at bounding box center [606, 21] width 93 height 13
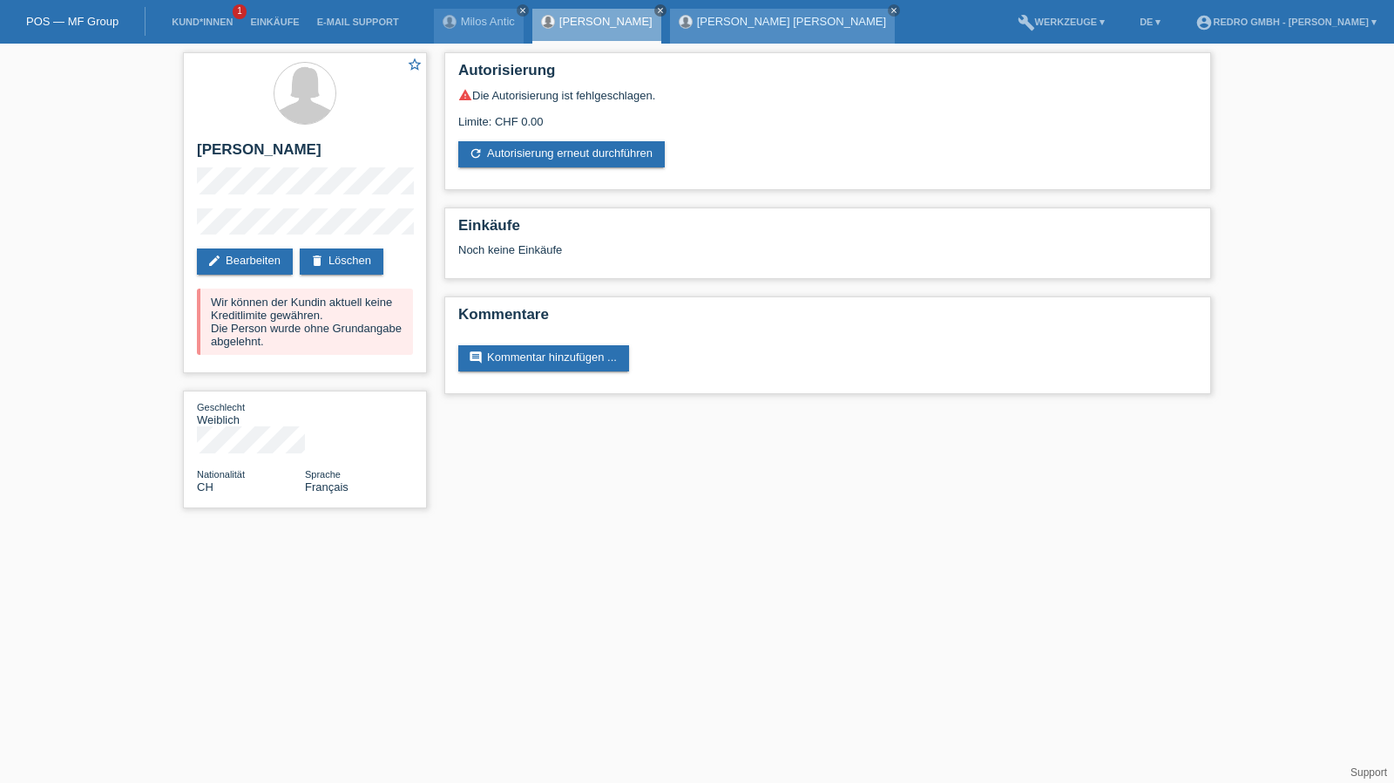
click at [759, 22] on link "[PERSON_NAME]" at bounding box center [791, 21] width 189 height 13
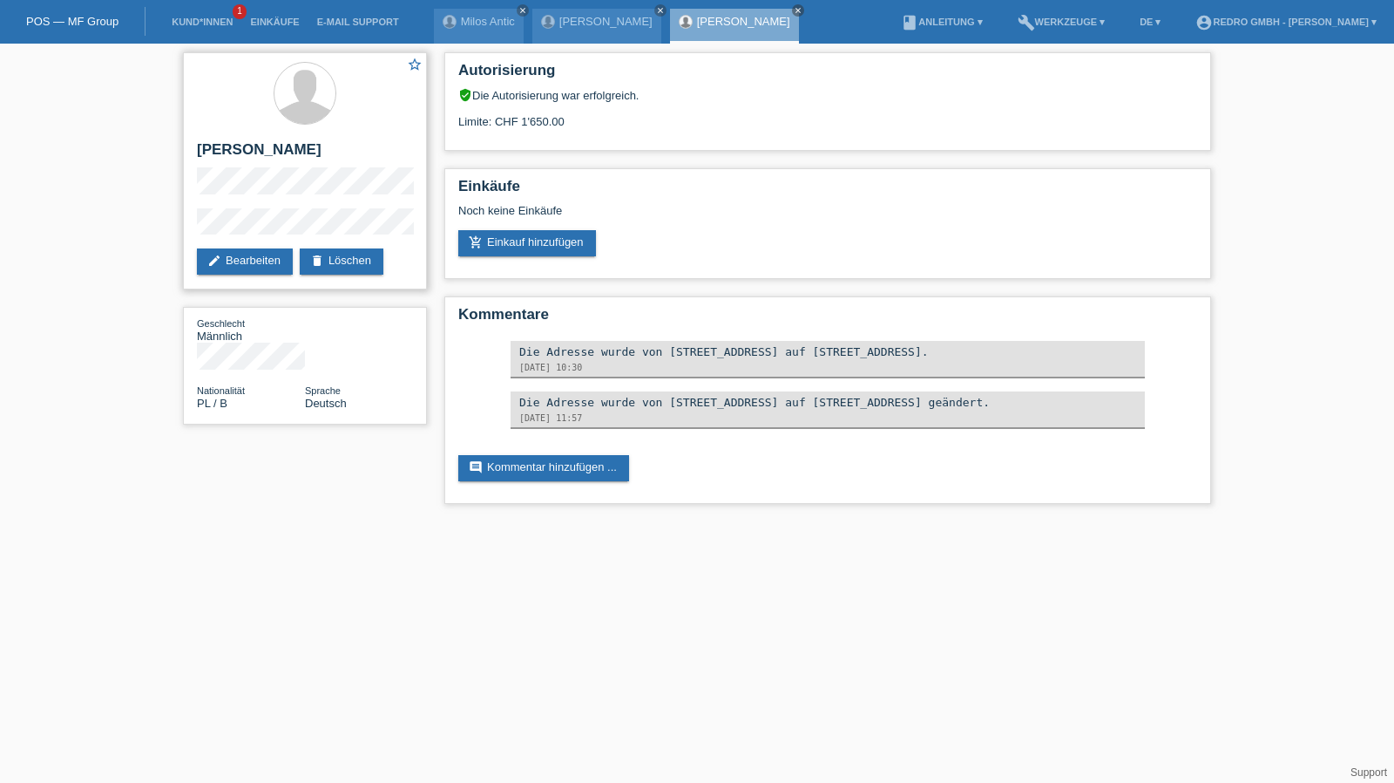
click at [329, 149] on h2 "[PERSON_NAME]" at bounding box center [305, 154] width 216 height 26
copy h2 "[PERSON_NAME]"
click at [310, 153] on h2 "[PERSON_NAME] [PERSON_NAME]" at bounding box center [305, 154] width 216 height 26
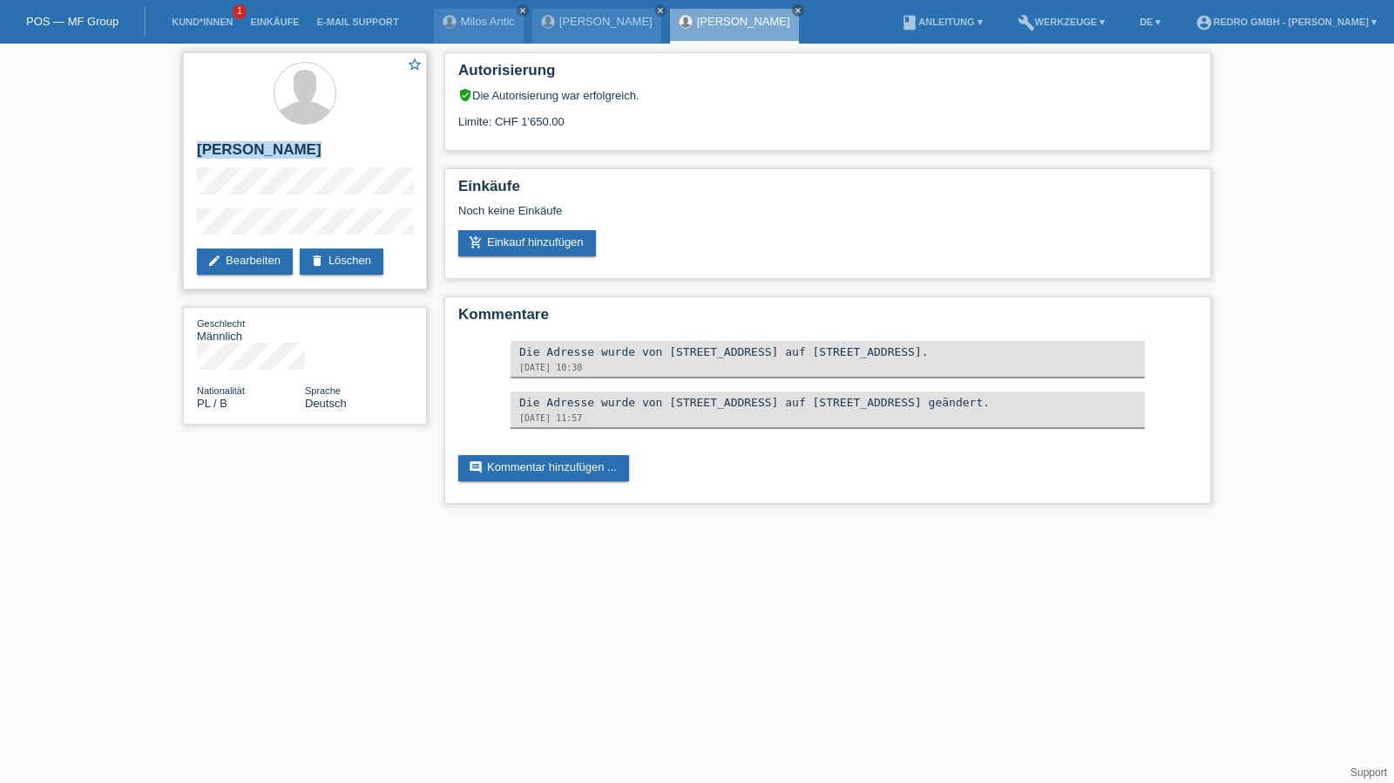
click at [310, 153] on h2 "[PERSON_NAME] [PERSON_NAME]" at bounding box center [305, 154] width 216 height 26
click at [152, 226] on div "star_border Lucjan Patryk Wiszniewski edit Bearbeiten delete Löschen Geschlecht…" at bounding box center [697, 283] width 1394 height 478
click at [190, 26] on link "Kund*innen" at bounding box center [202, 22] width 78 height 10
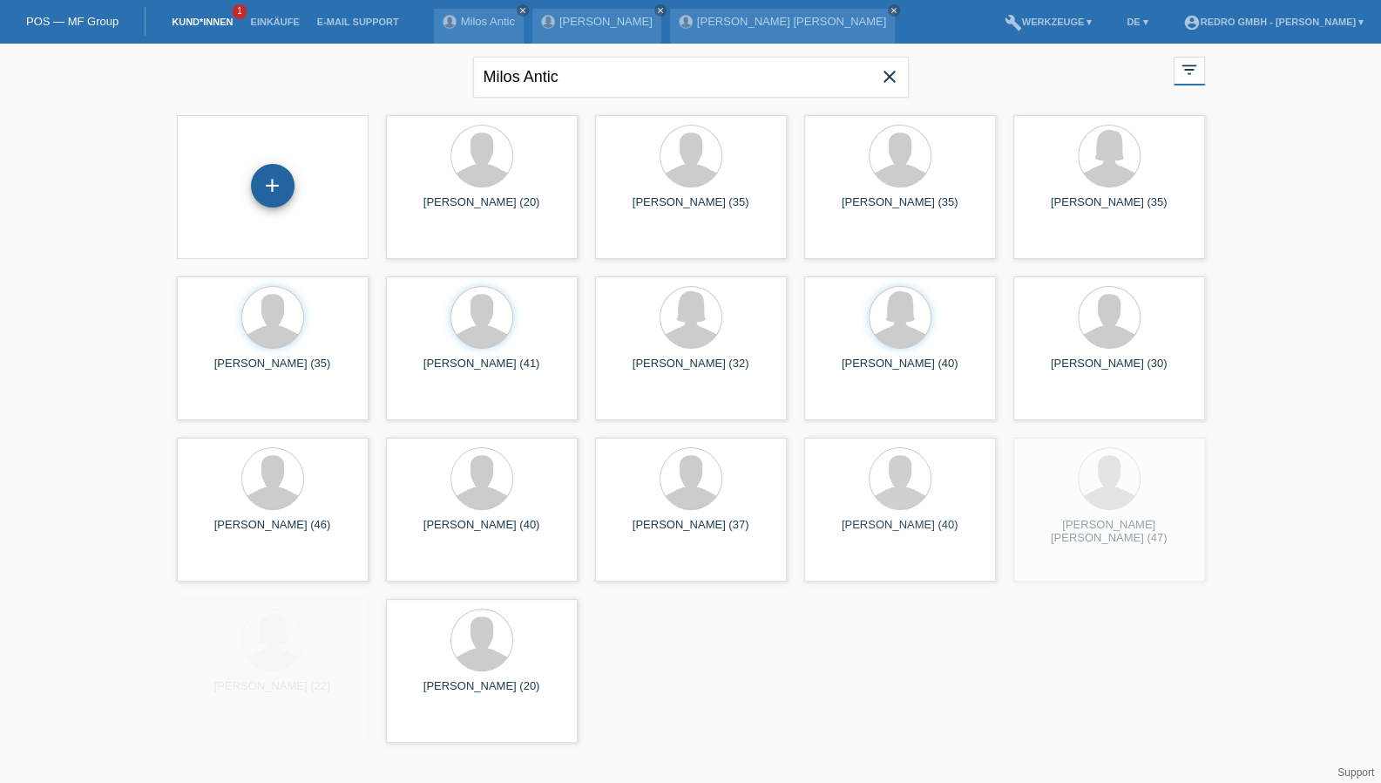
click at [270, 181] on div "+" at bounding box center [273, 186] width 44 height 44
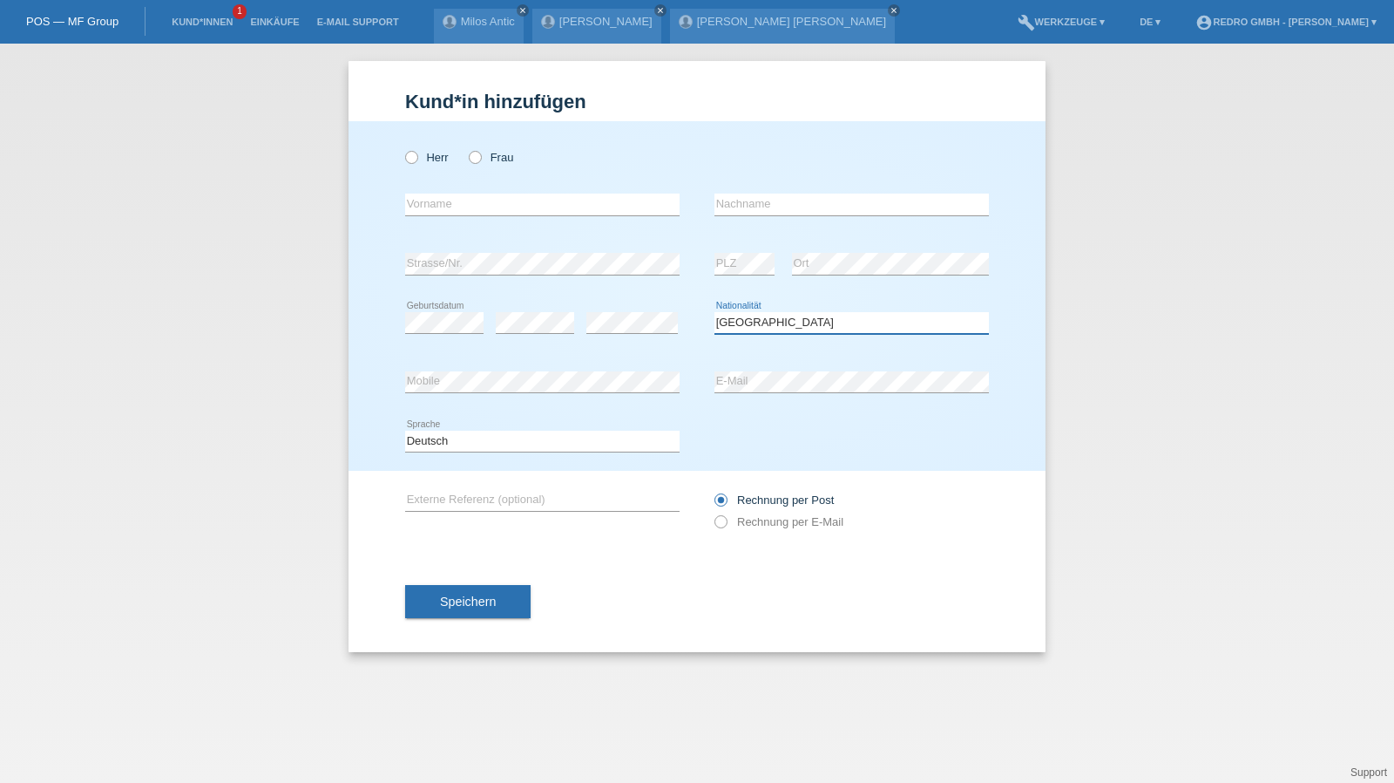
click at [774, 332] on select "Bitte auswählen... Schweiz Deutschland Liechtenstein Österreich ------------ Af…" at bounding box center [852, 322] width 275 height 21
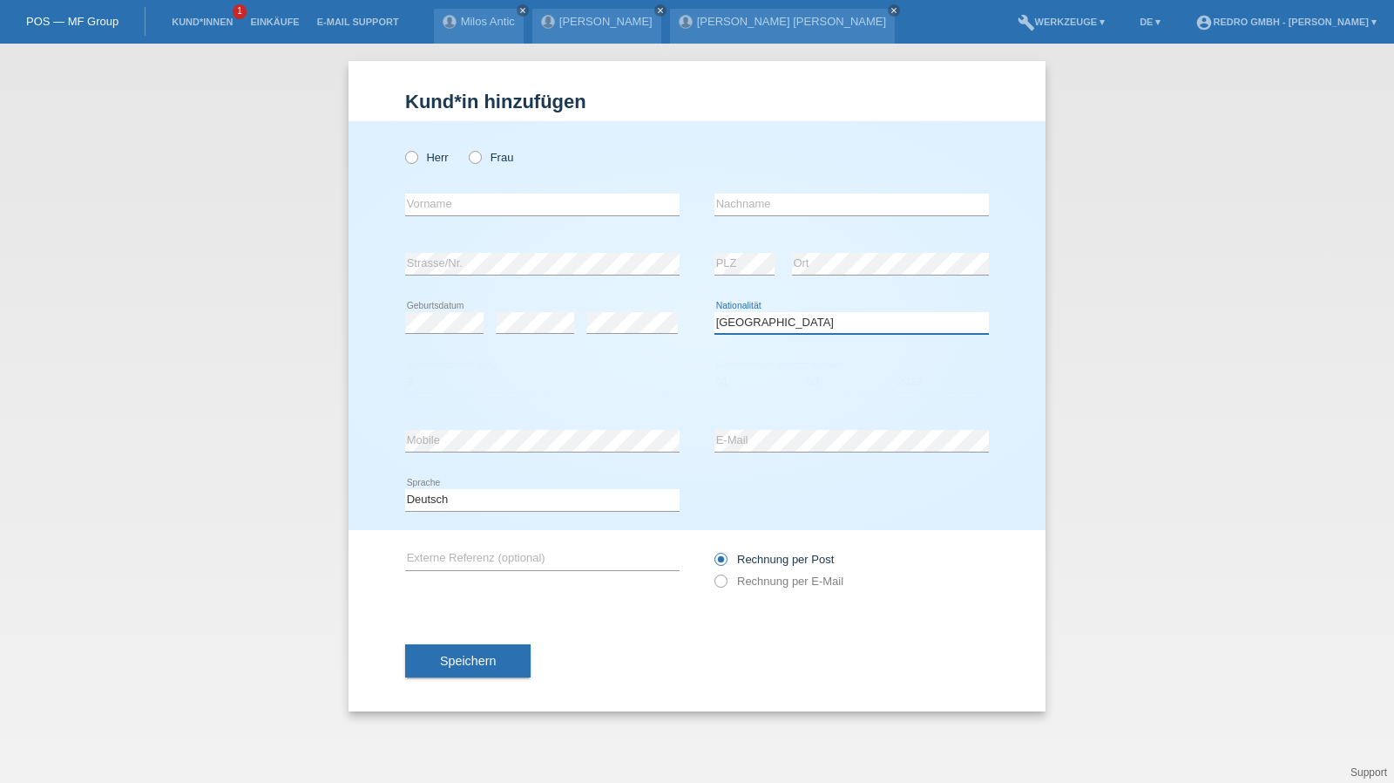
select select "DE"
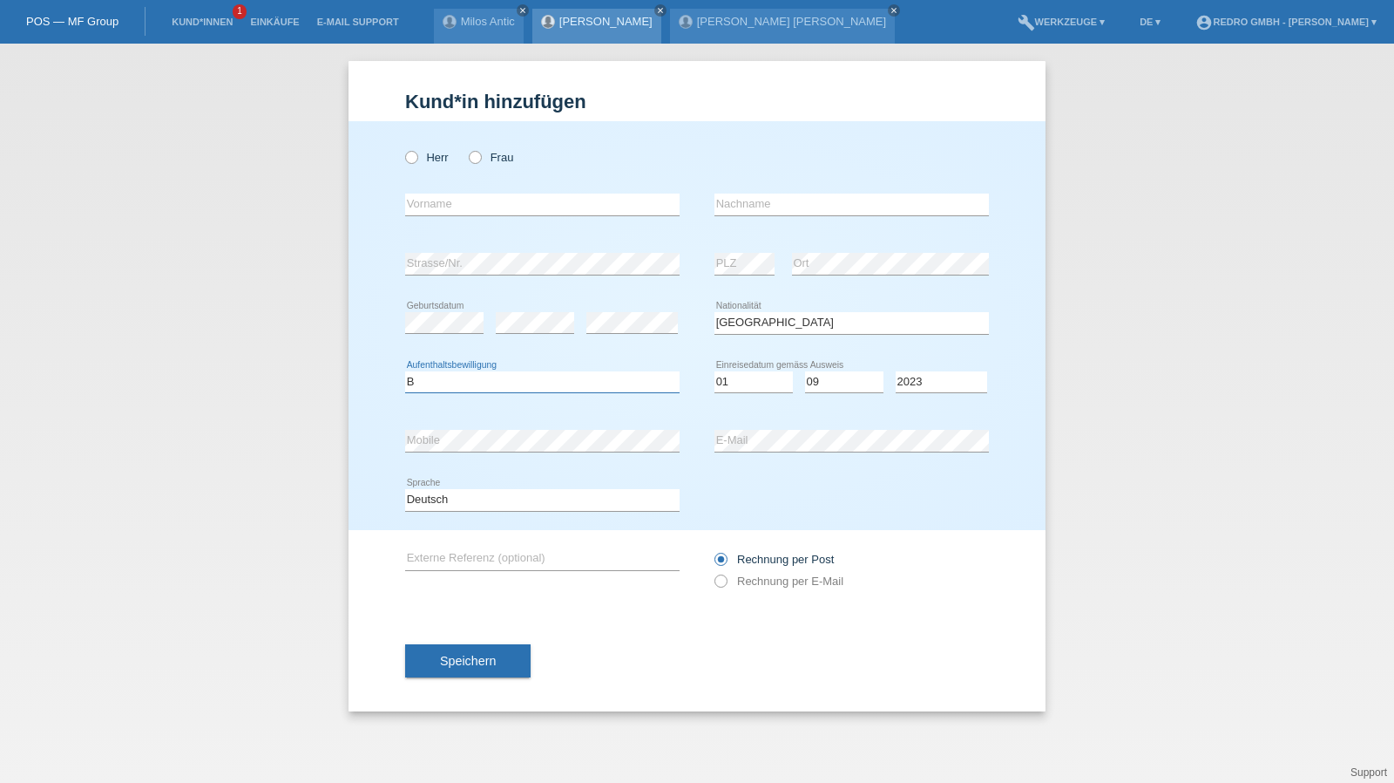
select select "B"
select select "01"
select select "09"
select select "2022"
click at [457, 205] on input "text" at bounding box center [542, 204] width 275 height 22
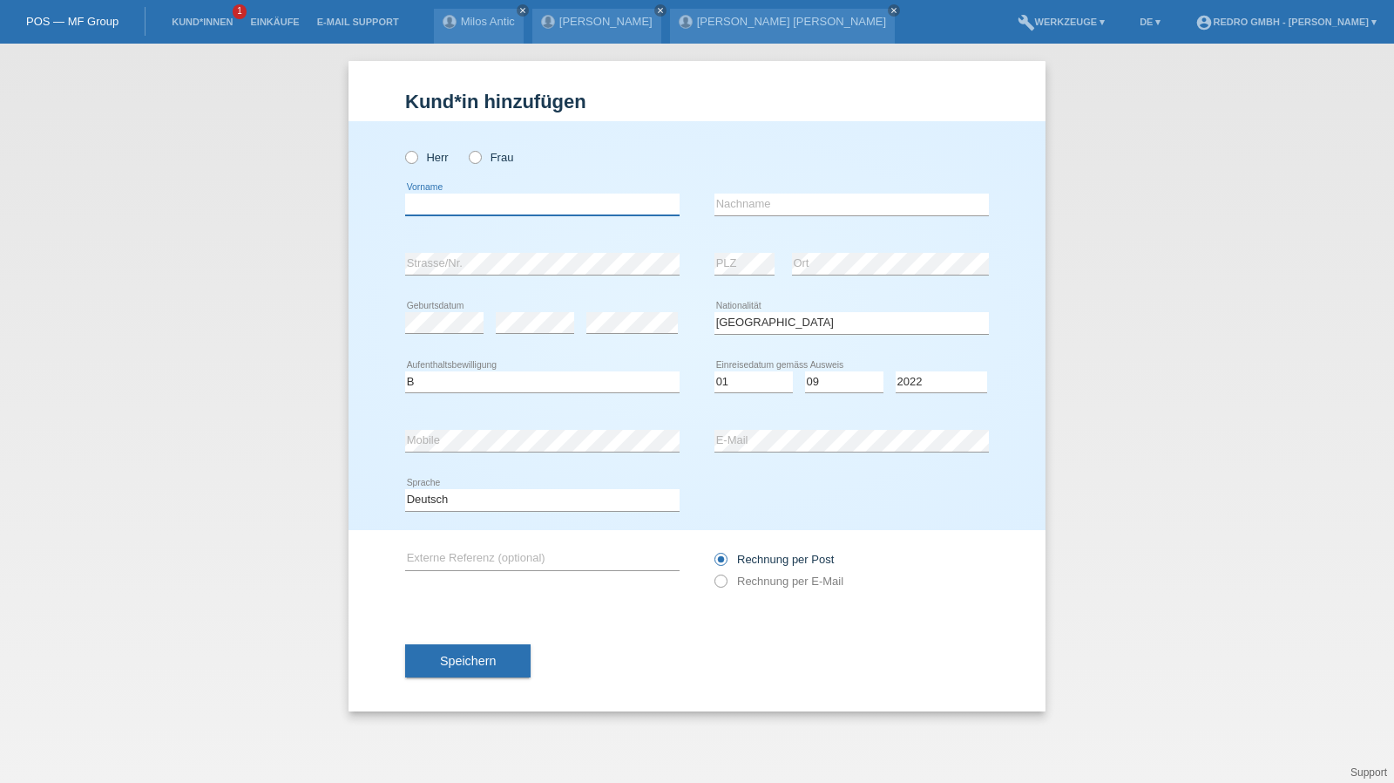
type input "[PERSON_NAME]"
type input "Koyun"
click at [490, 672] on button "Speichern" at bounding box center [468, 660] width 126 height 33
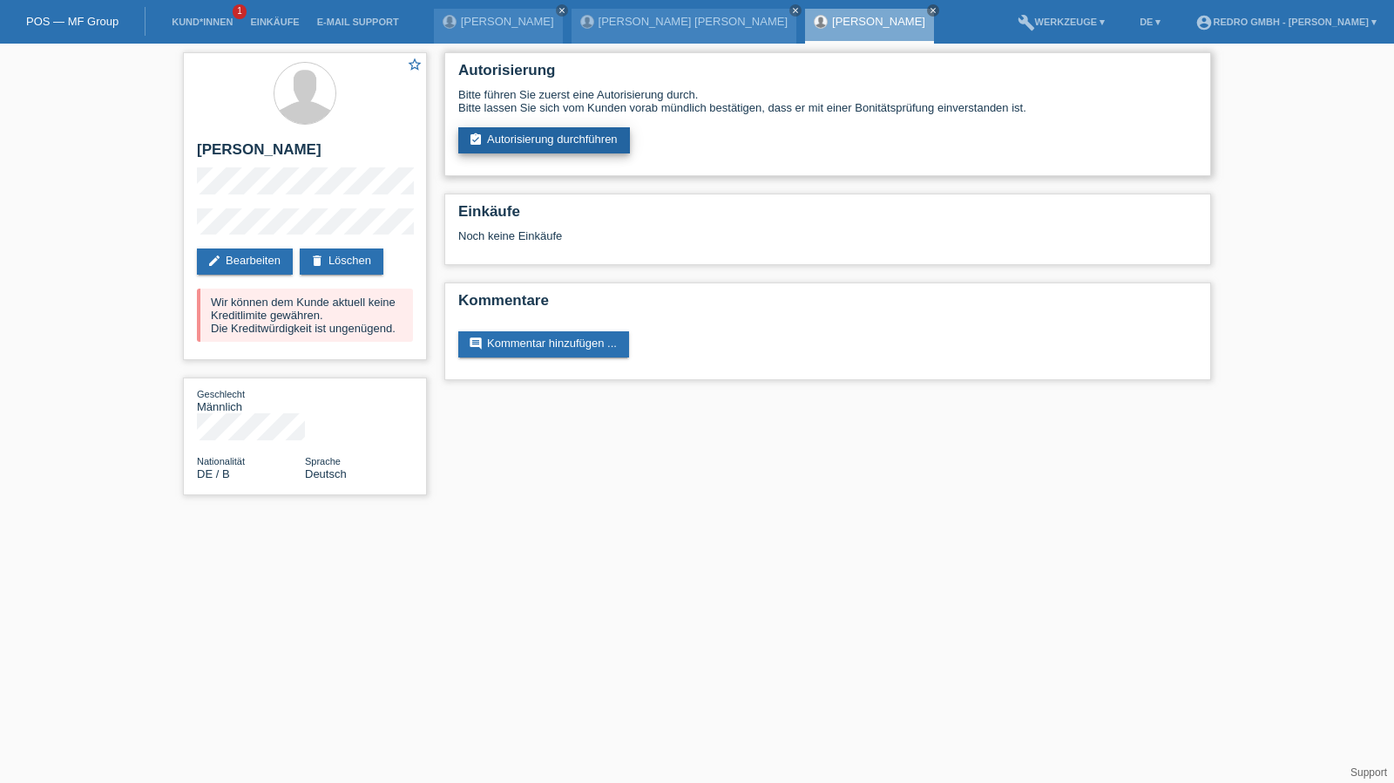
click at [565, 133] on link "assignment_turned_in Autorisierung durchführen" at bounding box center [544, 140] width 172 height 26
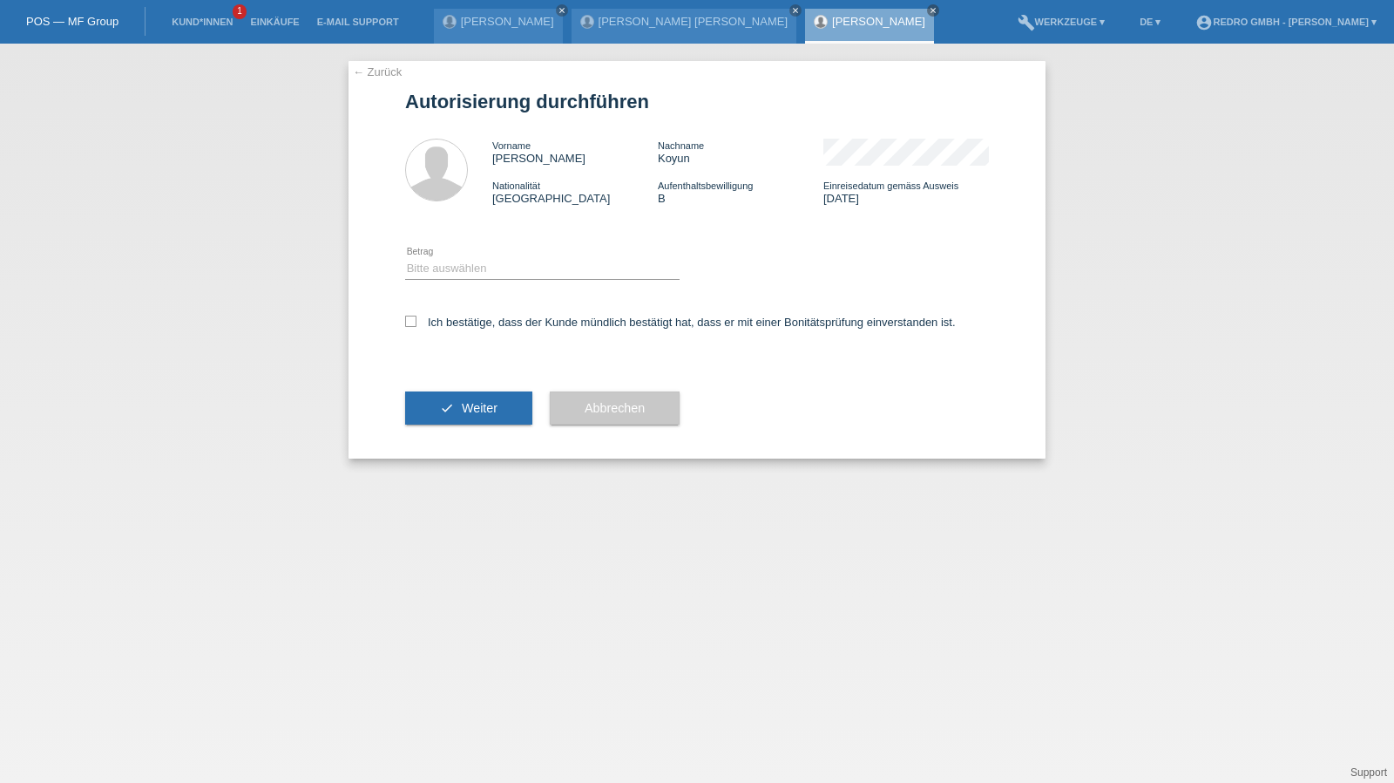
click at [459, 262] on div "Bitte auswählen CHF 1.00 - CHF 499.00 CHF 500.00 - CHF 1'999.00 CHF 2'000.00 - …" at bounding box center [542, 269] width 275 height 59
drag, startPoint x: 455, startPoint y: 268, endPoint x: 452, endPoint y: 279, distance: 11.6
click at [455, 268] on select "Bitte auswählen CHF 1.00 - CHF 499.00 CHF 500.00 - CHF 1'999.00 CHF 2'000.00 - …" at bounding box center [542, 268] width 275 height 21
select select "1"
click at [405, 258] on select "Bitte auswählen CHF 1.00 - CHF 499.00 CHF 500.00 - CHF 1'999.00 CHF 2'000.00 - …" at bounding box center [542, 268] width 275 height 21
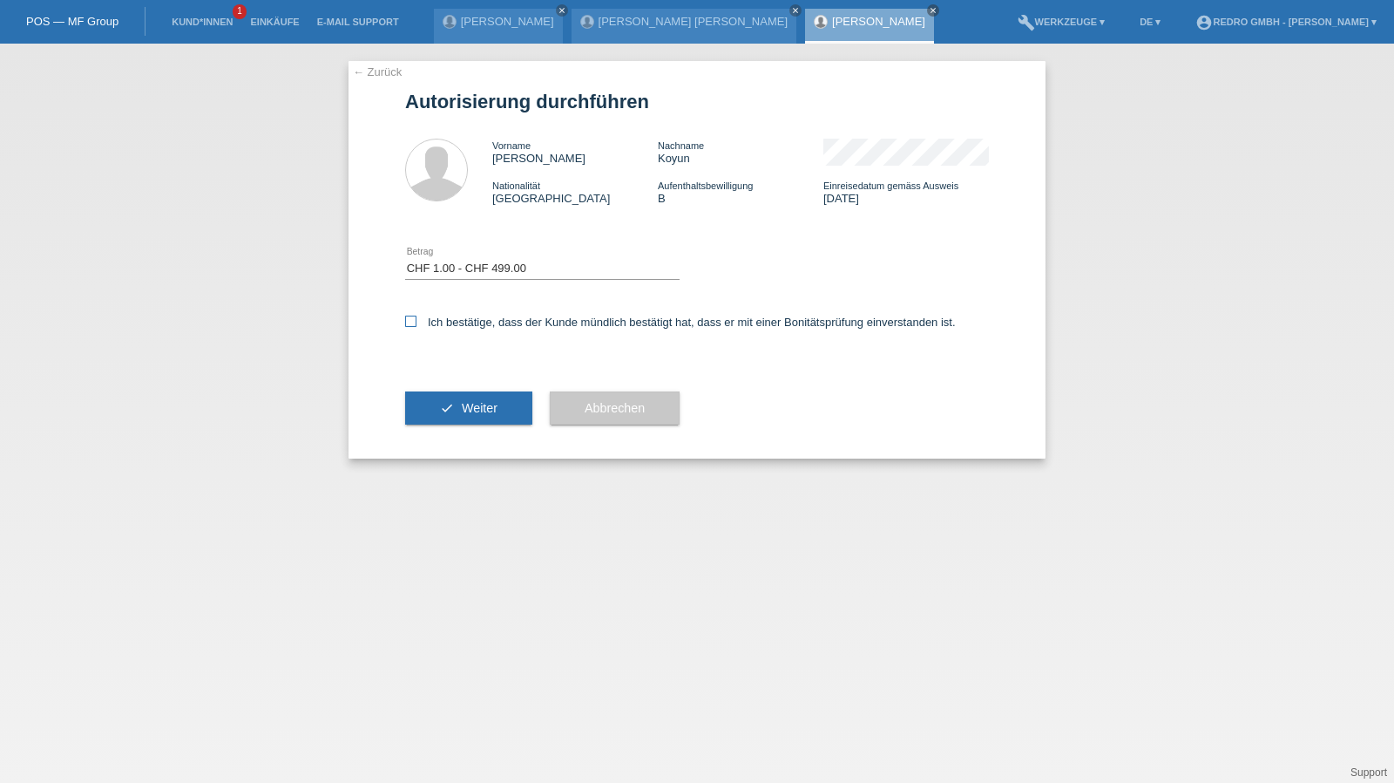
click at [436, 323] on label "Ich bestätige, dass der Kunde mündlich bestätigt hat, dass er mit einer Bonität…" at bounding box center [680, 322] width 551 height 13
click at [417, 323] on input "Ich bestätige, dass der Kunde mündlich bestätigt hat, dass er mit einer Bonität…" at bounding box center [410, 321] width 11 height 11
checkbox input "true"
click at [458, 394] on button "check Weiter" at bounding box center [468, 407] width 127 height 33
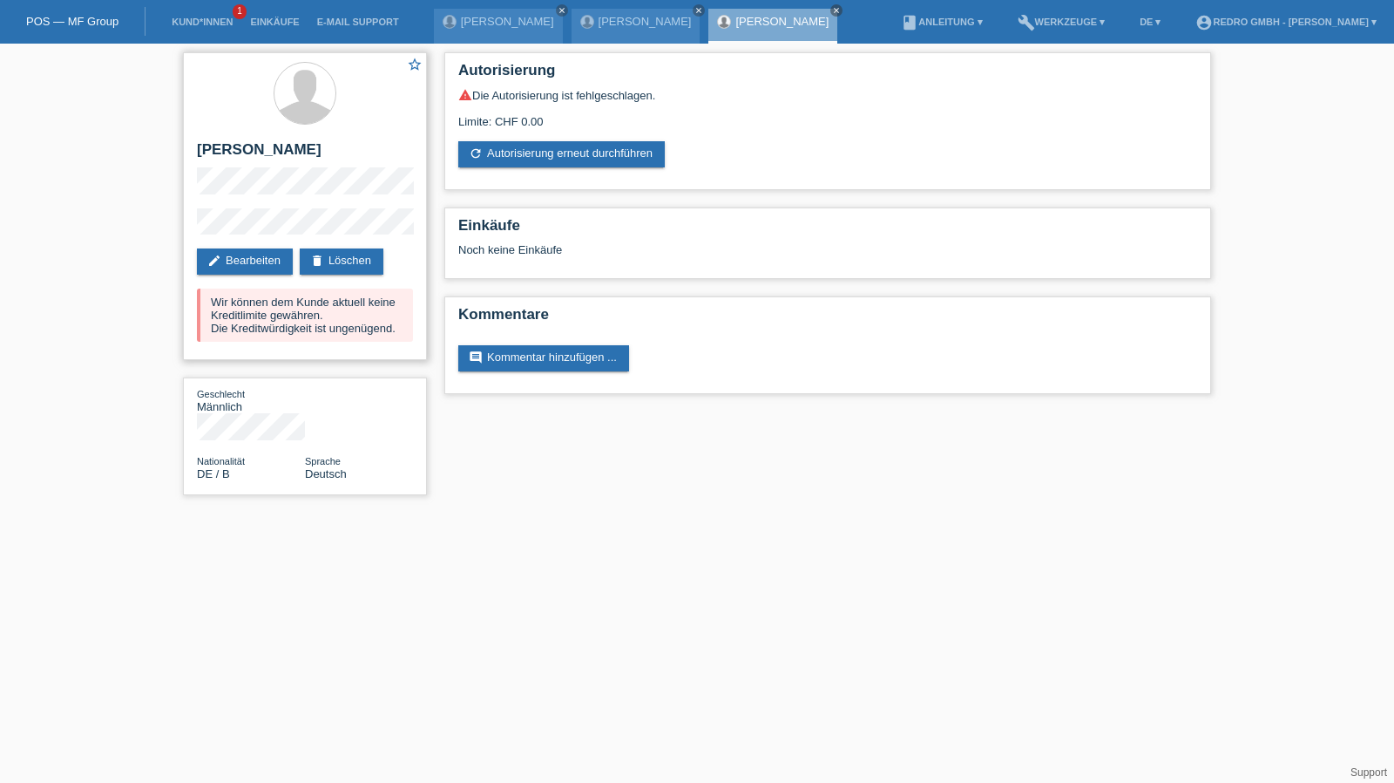
click at [229, 146] on h2 "[PERSON_NAME]" at bounding box center [305, 154] width 216 height 26
drag, startPoint x: 229, startPoint y: 146, endPoint x: 229, endPoint y: 135, distance: 10.5
click at [229, 146] on h2 "[PERSON_NAME]" at bounding box center [305, 154] width 216 height 26
copy h2 "Ayhan"
click at [254, 153] on h2 "[PERSON_NAME]" at bounding box center [305, 154] width 216 height 26
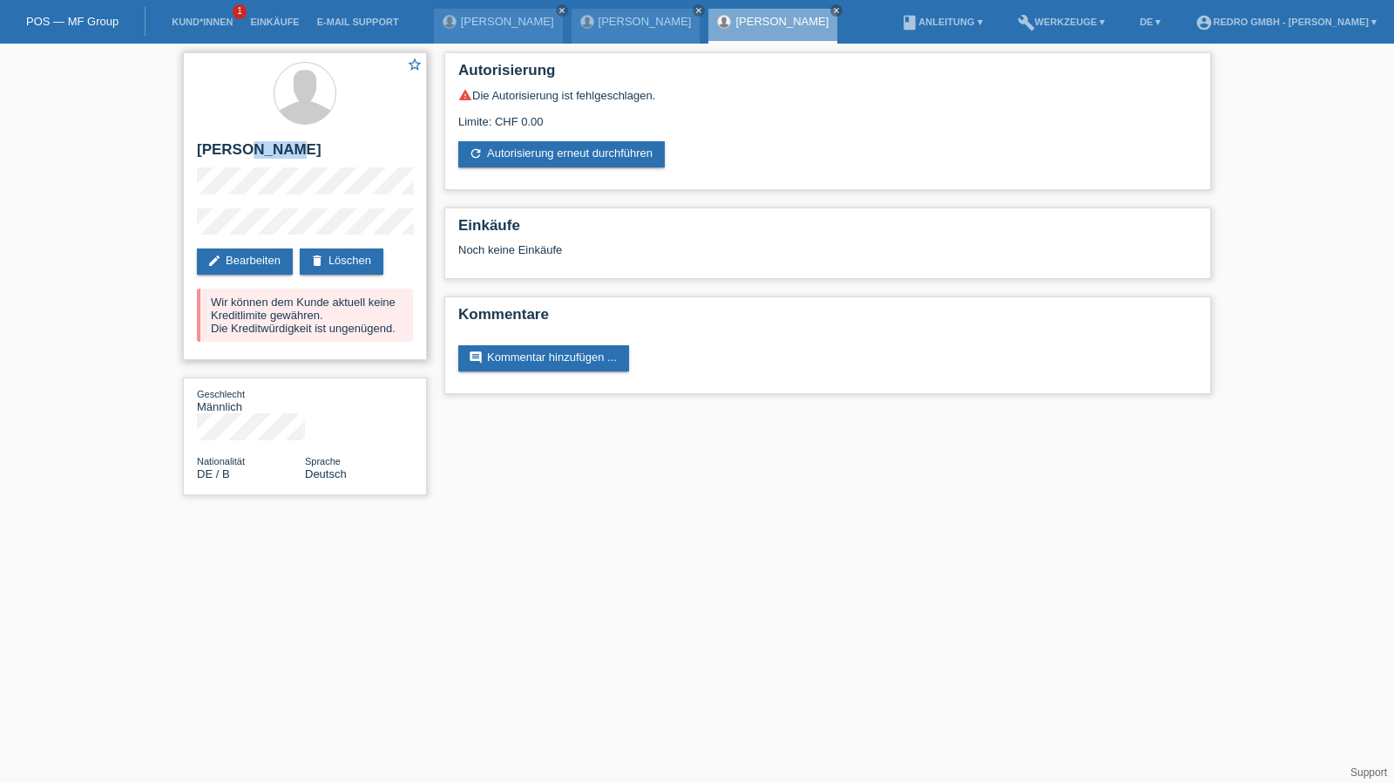
click at [254, 153] on h2 "[PERSON_NAME]" at bounding box center [305, 154] width 216 height 26
copy div "[PERSON_NAME]"
click at [158, 222] on div "star_border Ayhan Koyun edit Bearbeiten delete Löschen Wir können dem Kunde akt…" at bounding box center [697, 278] width 1394 height 469
click at [558, 161] on link "refresh Autorisierung erneut durchführen" at bounding box center [561, 154] width 207 height 26
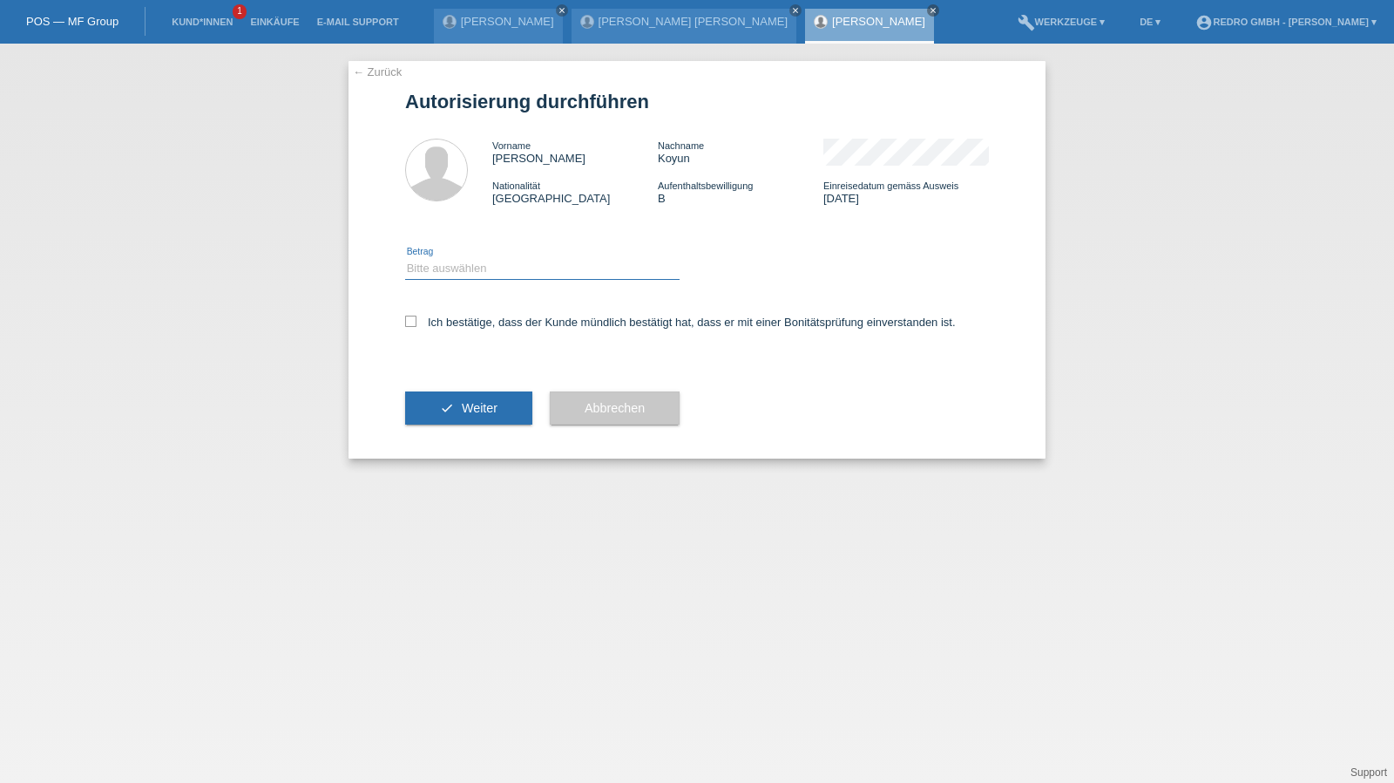
click at [498, 268] on select "Bitte auswählen CHF 1.00 - CHF 499.00 CHF 500.00 - CHF 1'999.00 CHF 2'000.00 - …" at bounding box center [542, 268] width 275 height 21
select select "1"
click at [405, 258] on select "Bitte auswählen CHF 1.00 - CHF 499.00 CHF 500.00 - CHF 1'999.00 CHF 2'000.00 - …" at bounding box center [542, 268] width 275 height 21
click at [457, 322] on label "Ich bestätige, dass der Kunde mündlich bestätigt hat, dass er mit einer Bonität…" at bounding box center [680, 322] width 551 height 13
click at [417, 322] on input "Ich bestätige, dass der Kunde mündlich bestätigt hat, dass er mit einer Bonität…" at bounding box center [410, 321] width 11 height 11
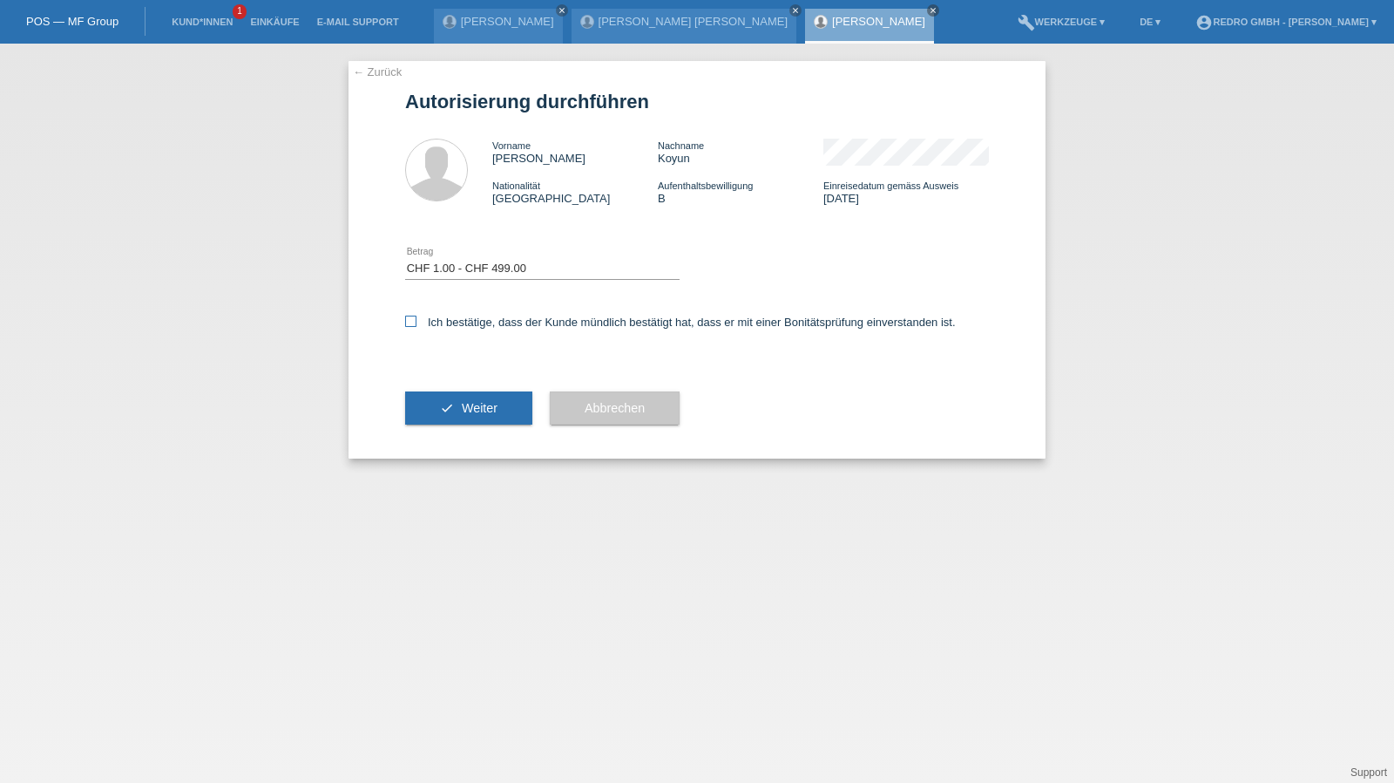
checkbox input "true"
click at [465, 410] on span "Weiter" at bounding box center [480, 408] width 36 height 14
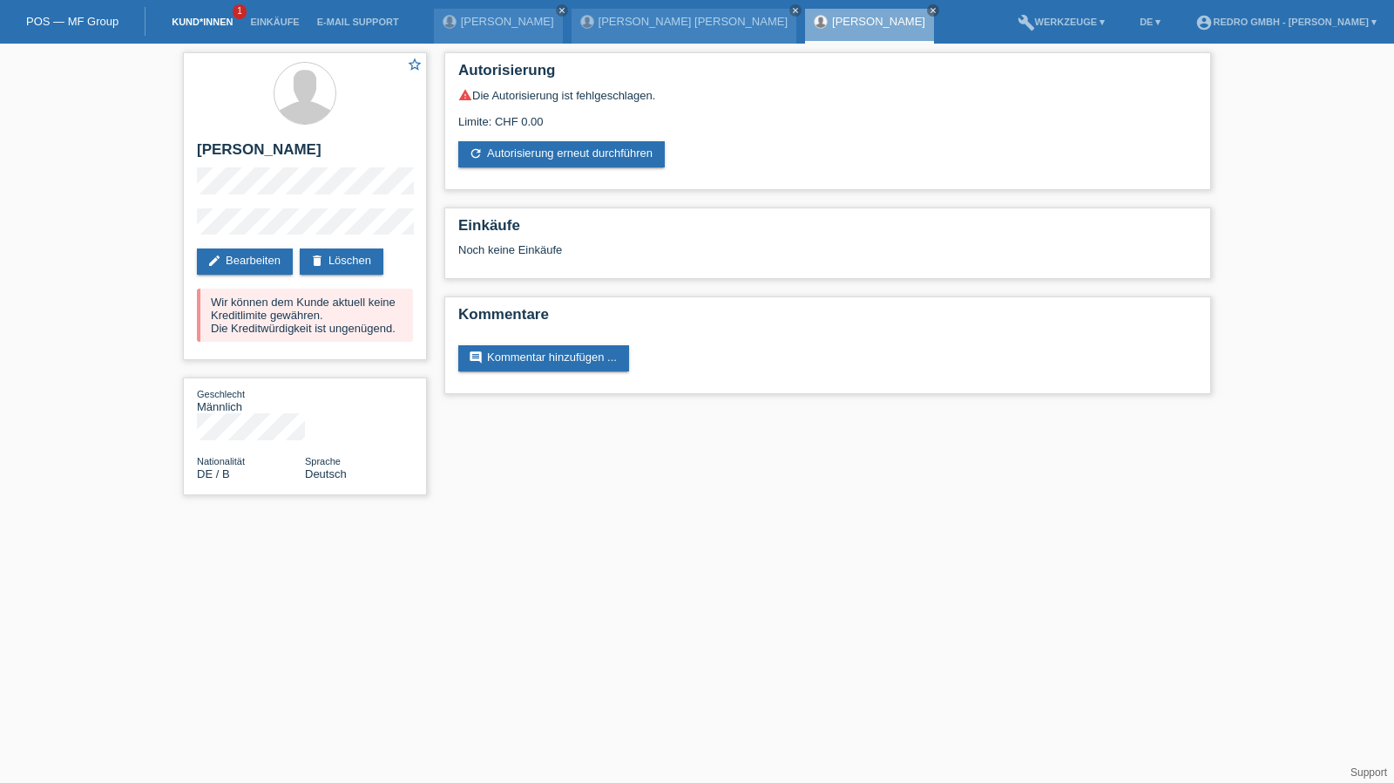
click at [207, 25] on link "Kund*innen" at bounding box center [202, 22] width 78 height 10
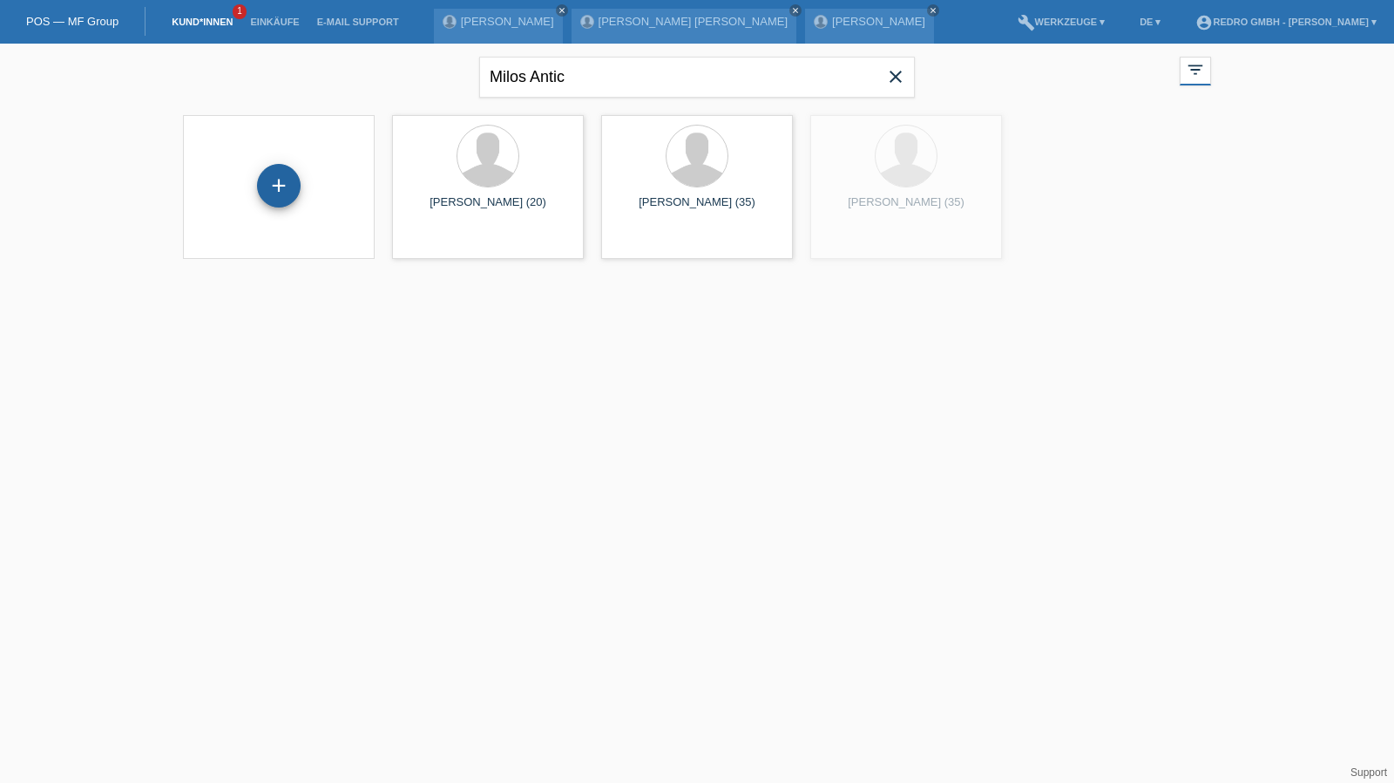
click at [280, 180] on div "+" at bounding box center [279, 186] width 44 height 44
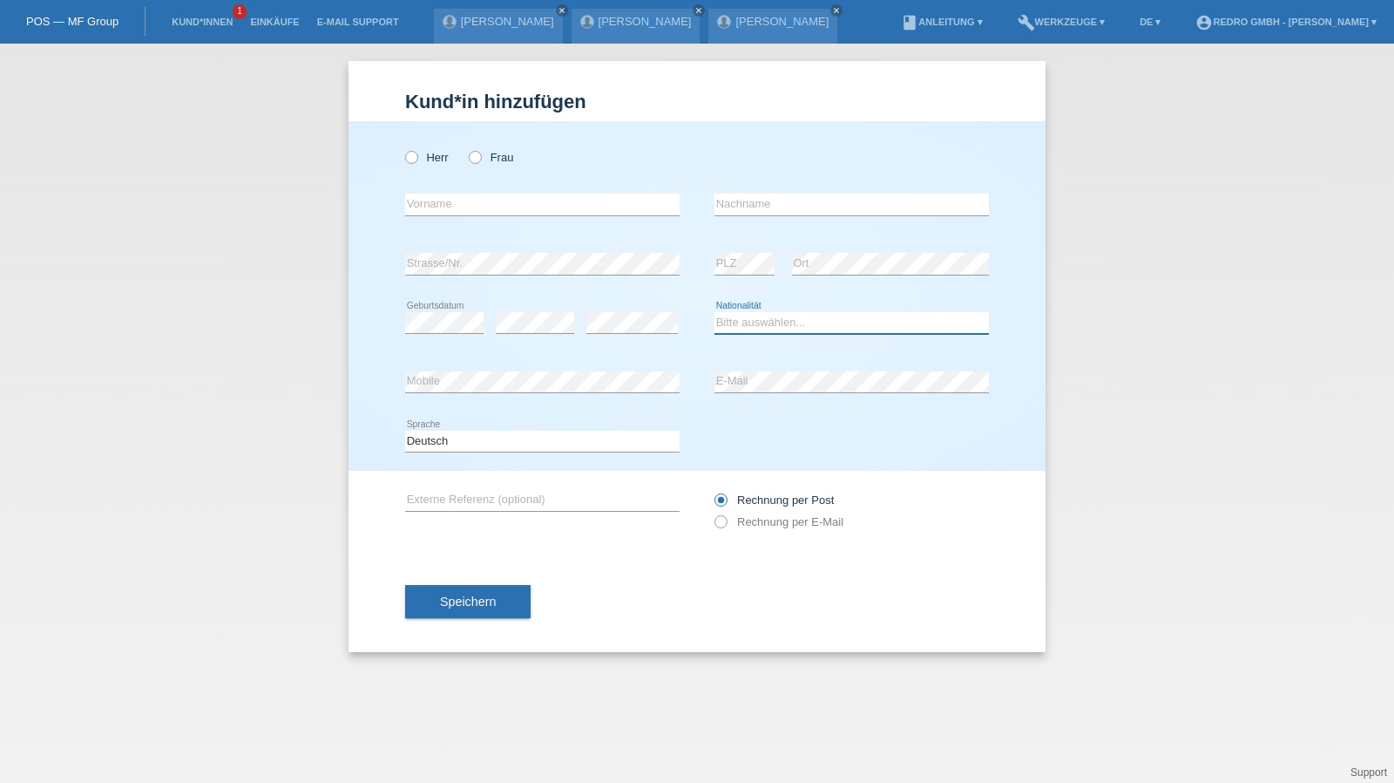
click at [770, 322] on select "Bitte auswählen... [GEOGRAPHIC_DATA] [GEOGRAPHIC_DATA] [GEOGRAPHIC_DATA] [GEOGR…" at bounding box center [852, 322] width 275 height 21
select select "CH"
click at [479, 585] on button "Speichern" at bounding box center [468, 601] width 126 height 33
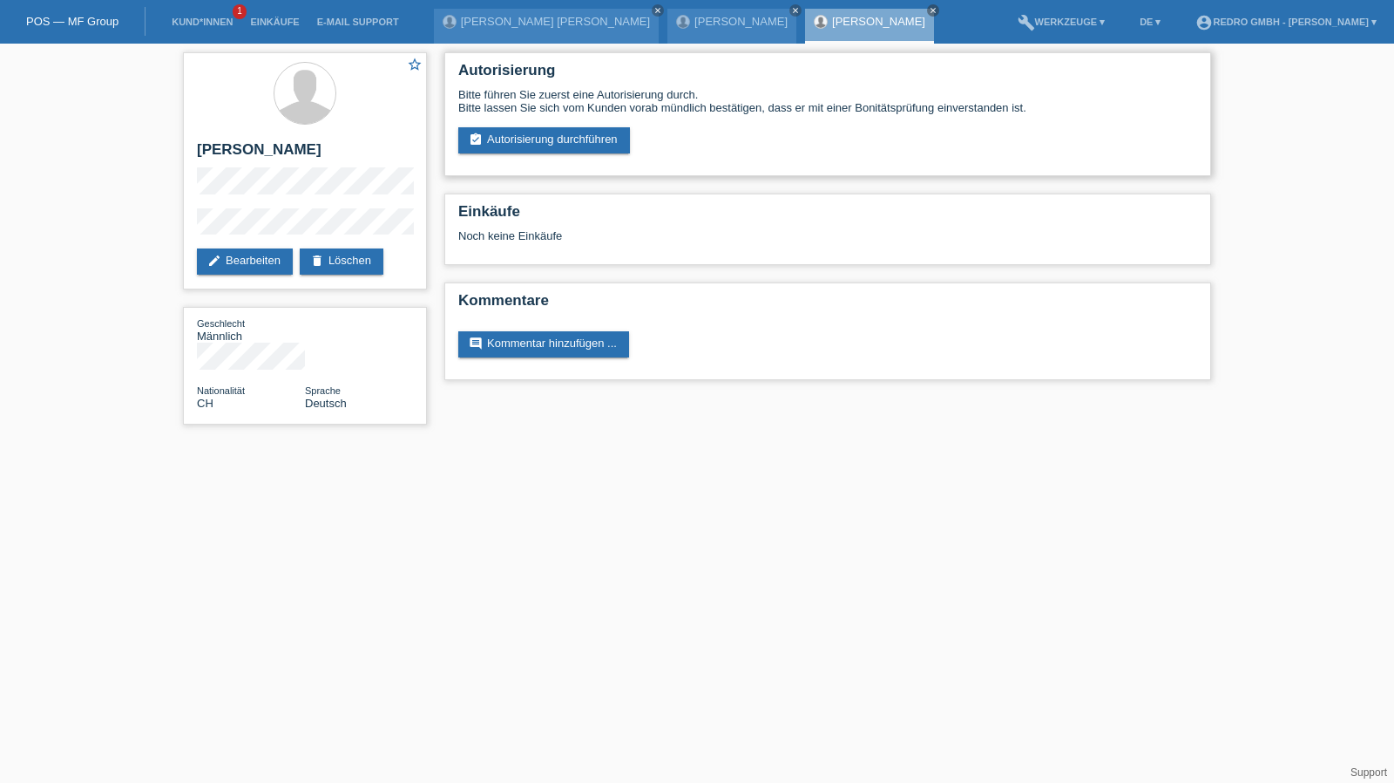
click at [570, 155] on div "Autorisierung Bitte führen Sie zuerst eine Autorisierung durch. Bitte lassen Si…" at bounding box center [827, 114] width 767 height 124
click at [572, 146] on link "assignment_turned_in Autorisierung durchführen" at bounding box center [544, 140] width 172 height 26
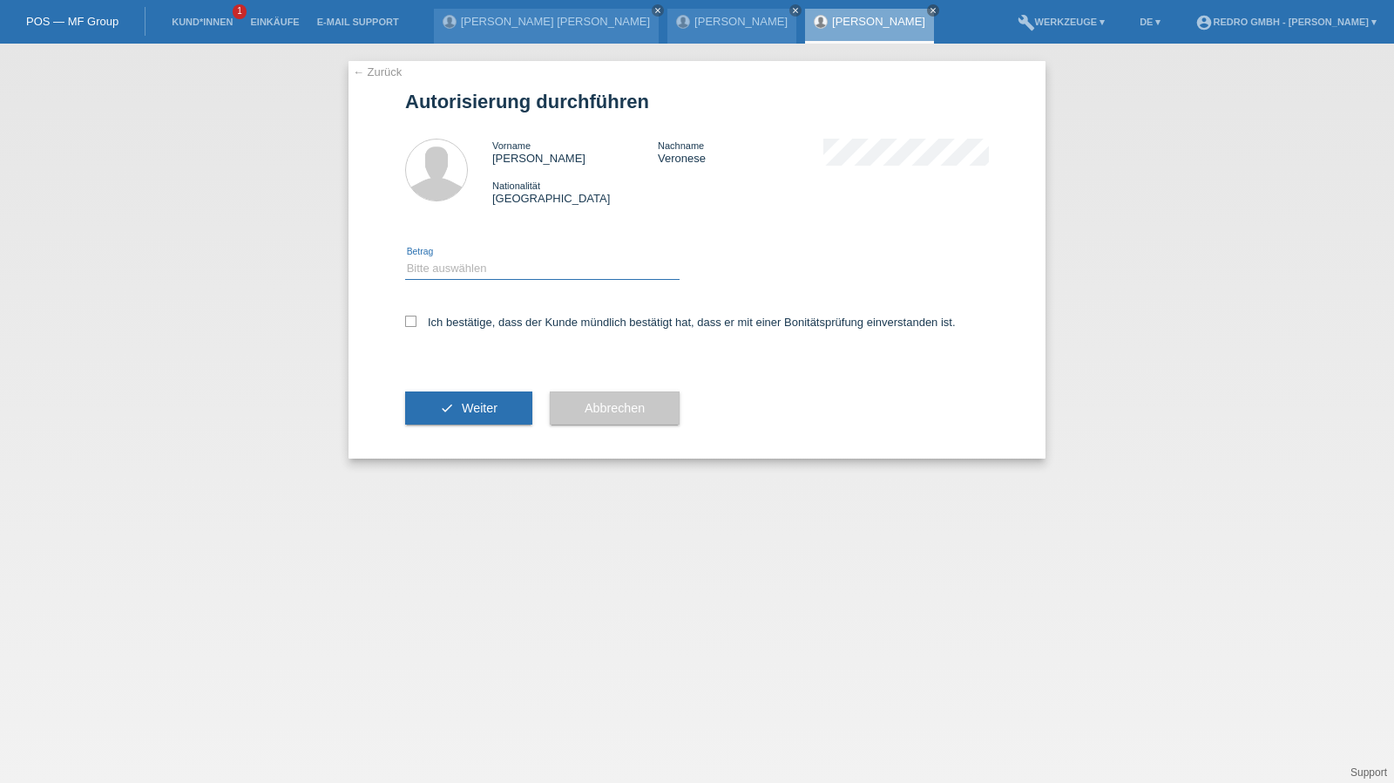
click at [464, 273] on select "Bitte auswählen CHF 1.00 - CHF 499.00 CHF 500.00 - CHF 1'999.00 CHF 2'000.00 - …" at bounding box center [542, 268] width 275 height 21
select select "1"
click at [405, 258] on select "Bitte auswählen CHF 1.00 - CHF 499.00 CHF 500.00 - CHF 1'999.00 CHF 2'000.00 - …" at bounding box center [542, 268] width 275 height 21
click at [441, 320] on label "Ich bestätige, dass der Kunde mündlich bestätigt hat, dass er mit einer Bonität…" at bounding box center [680, 322] width 551 height 13
click at [417, 320] on input "Ich bestätige, dass der Kunde mündlich bestätigt hat, dass er mit einer Bonität…" at bounding box center [410, 321] width 11 height 11
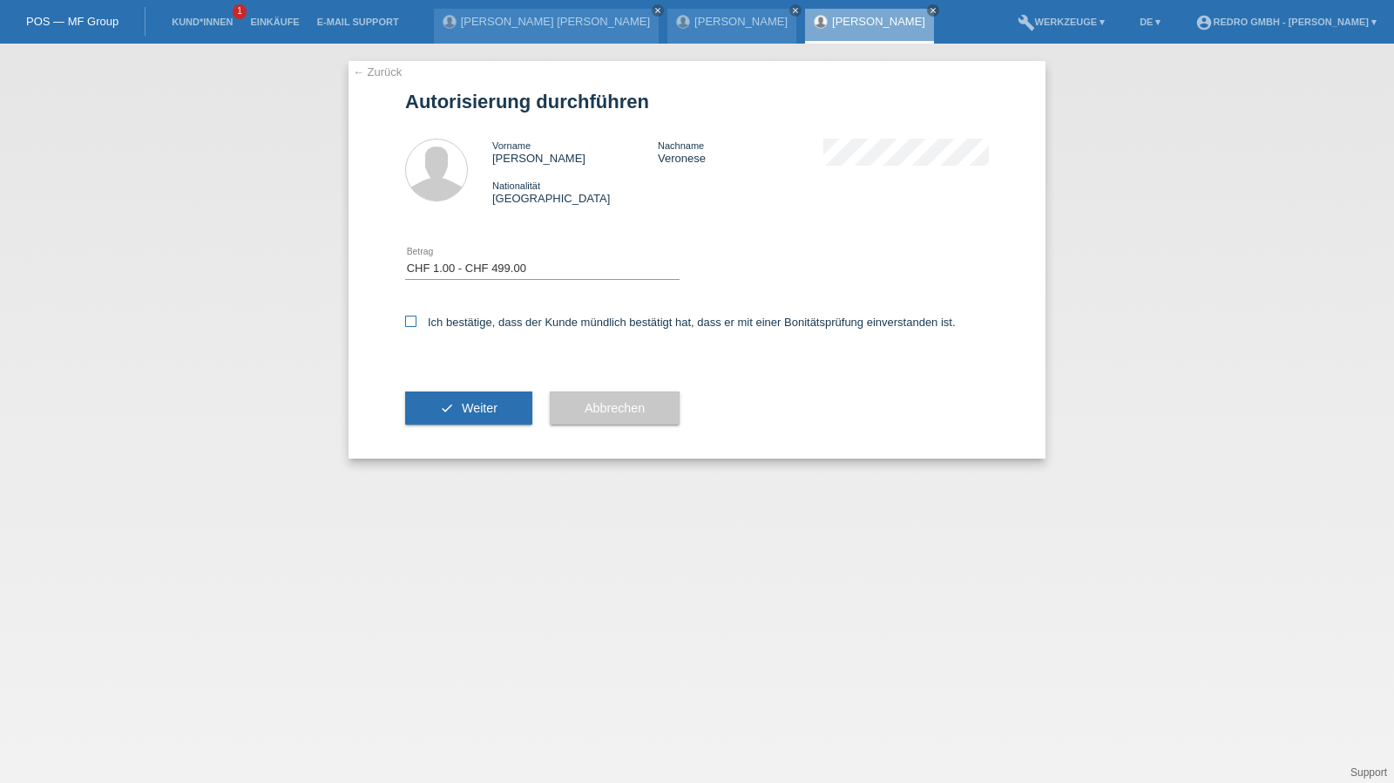
checkbox input "true"
click at [444, 400] on button "check Weiter" at bounding box center [468, 407] width 127 height 33
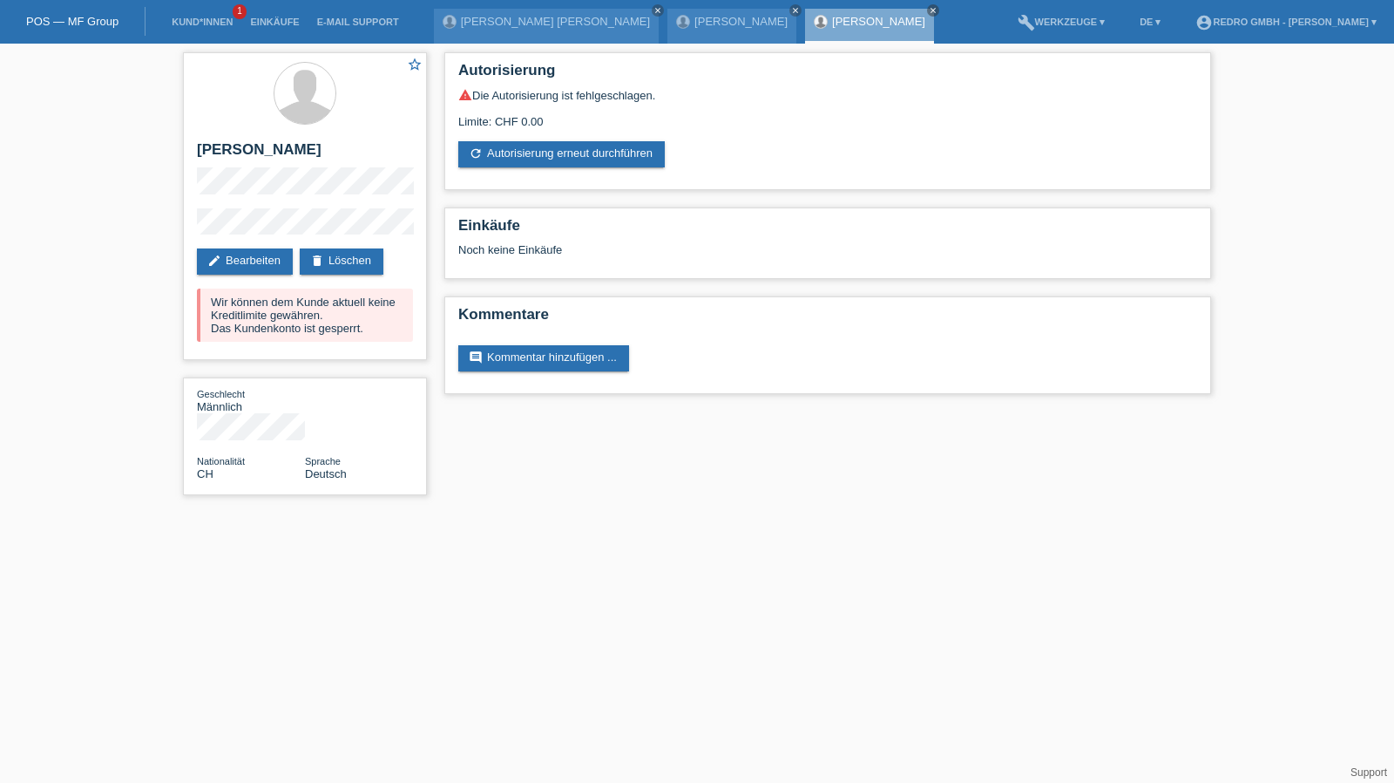
drag, startPoint x: 555, startPoint y: 152, endPoint x: 528, endPoint y: 193, distance: 49.8
click at [555, 152] on link "refresh Autorisierung erneut durchführen" at bounding box center [561, 154] width 207 height 26
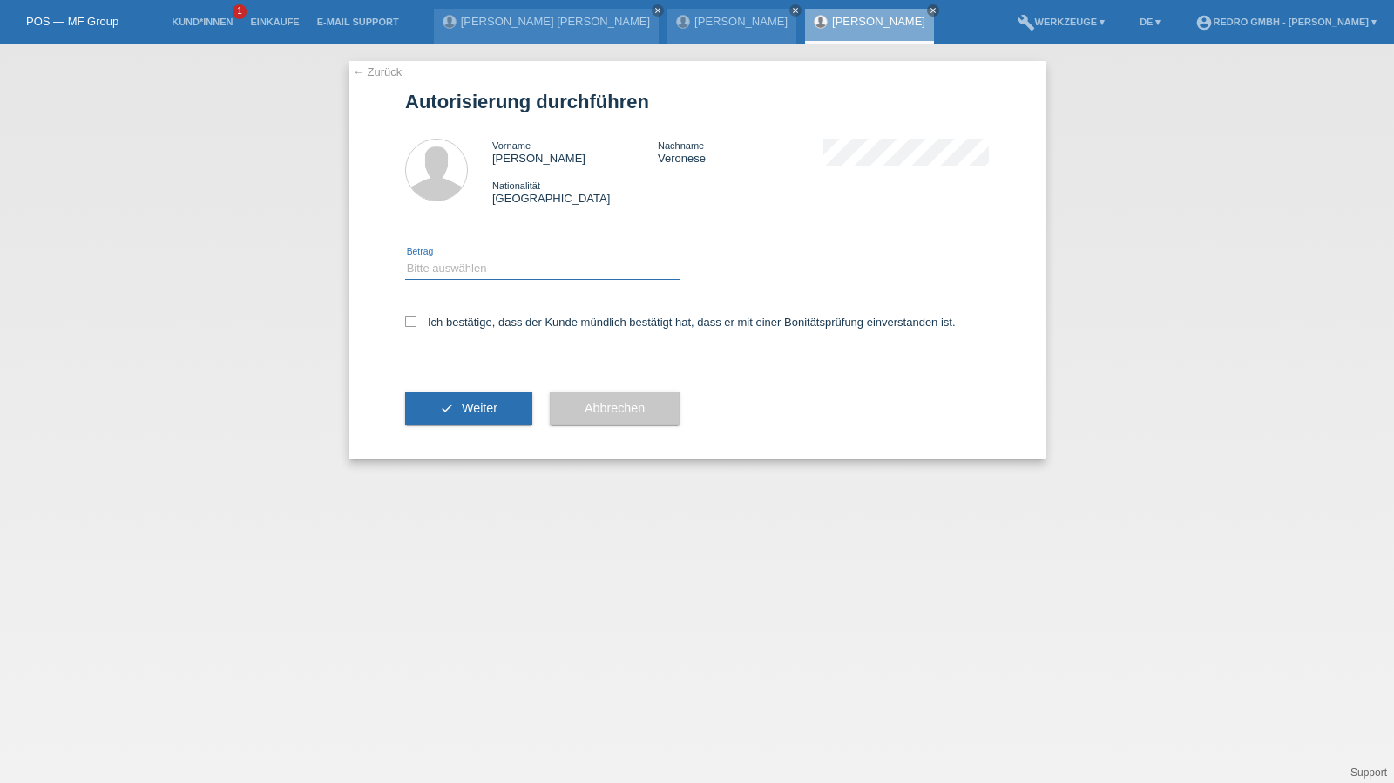
click at [444, 275] on select "Bitte auswählen CHF 1.00 - CHF 499.00 CHF 500.00 - CHF 1'999.00 CHF 2'000.00 - …" at bounding box center [542, 268] width 275 height 21
select select "1"
click at [405, 258] on select "Bitte auswählen CHF 1.00 - CHF 499.00 CHF 500.00 - CHF 1'999.00 CHF 2'000.00 - …" at bounding box center [542, 268] width 275 height 21
click at [429, 325] on label "Ich bestätige, dass der Kunde mündlich bestätigt hat, dass er mit einer Bonität…" at bounding box center [680, 322] width 551 height 13
click at [417, 325] on input "Ich bestätige, dass der Kunde mündlich bestätigt hat, dass er mit einer Bonität…" at bounding box center [410, 321] width 11 height 11
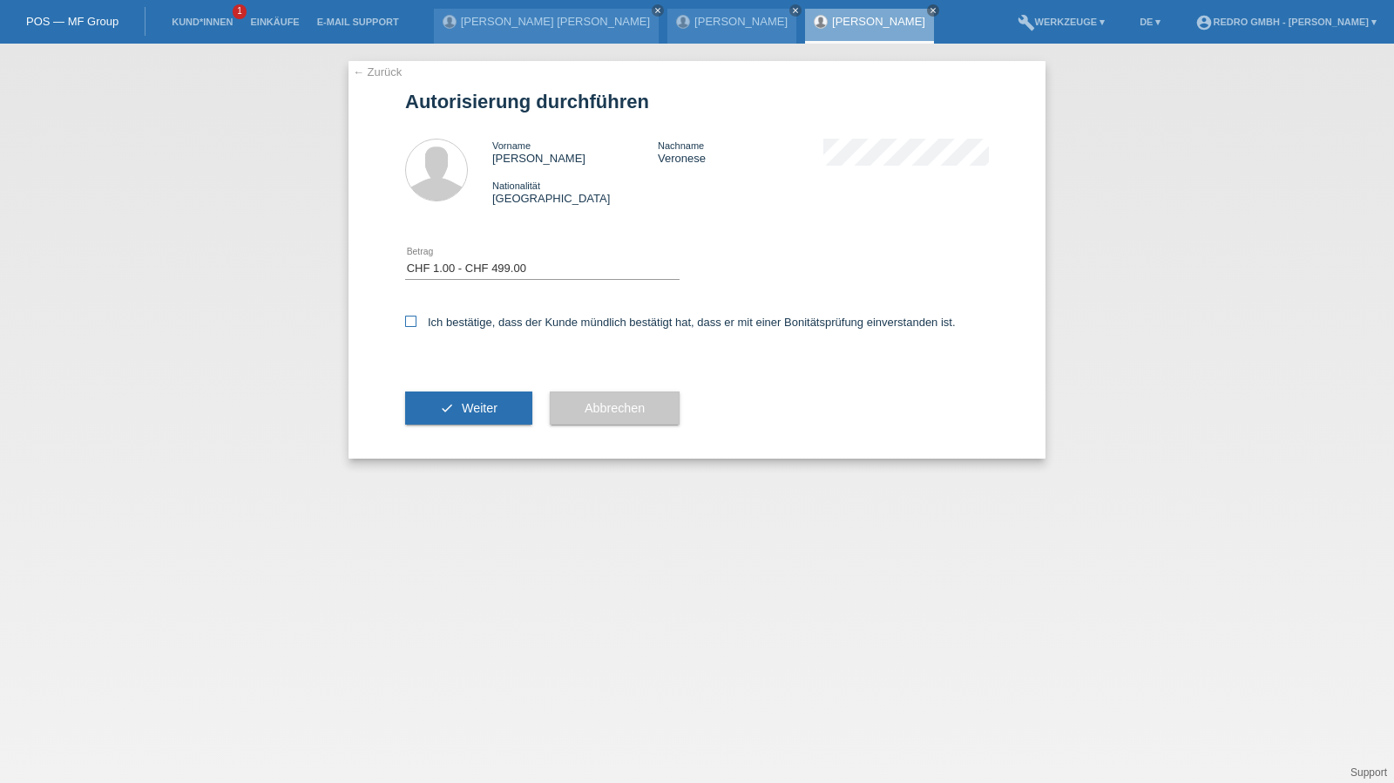
checkbox input "true"
click at [442, 412] on button "check Weiter" at bounding box center [468, 407] width 127 height 33
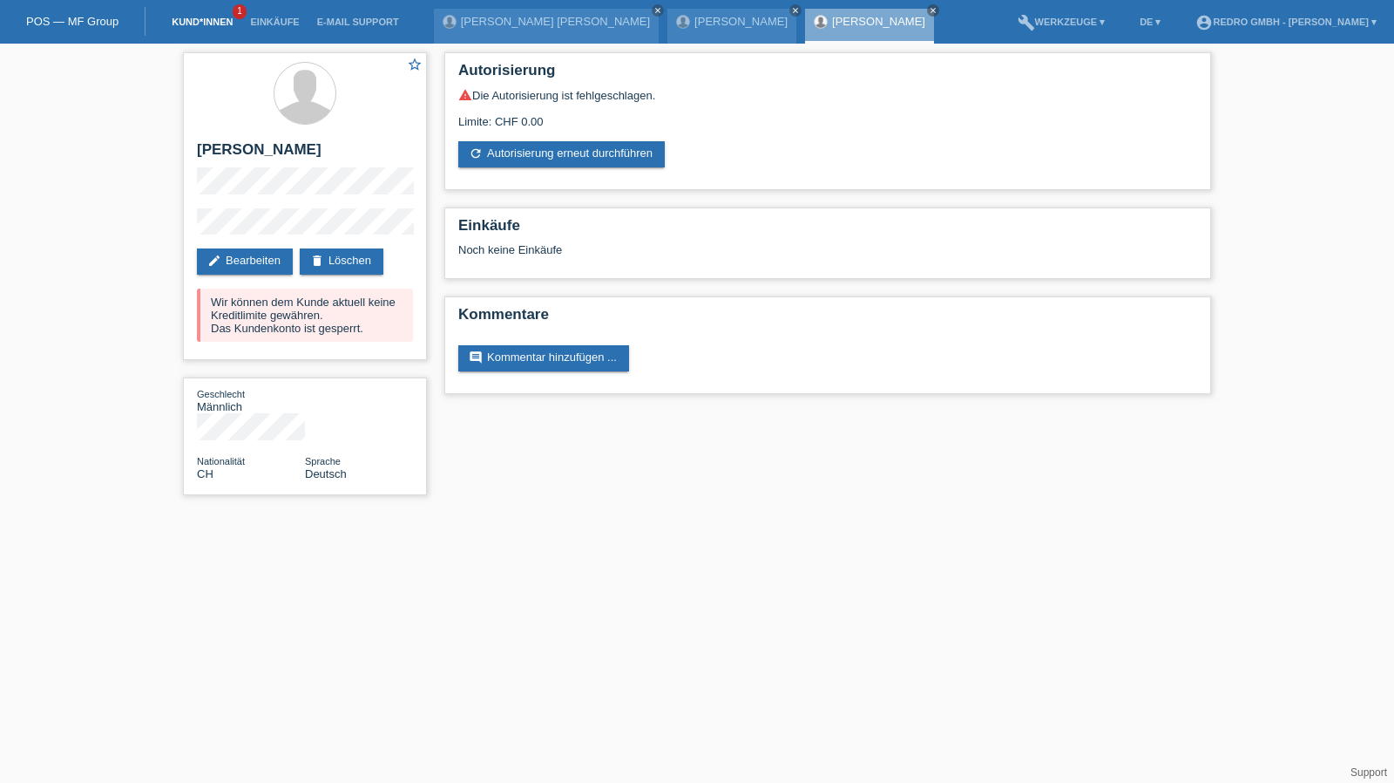
click at [202, 24] on link "Kund*innen" at bounding box center [202, 22] width 78 height 10
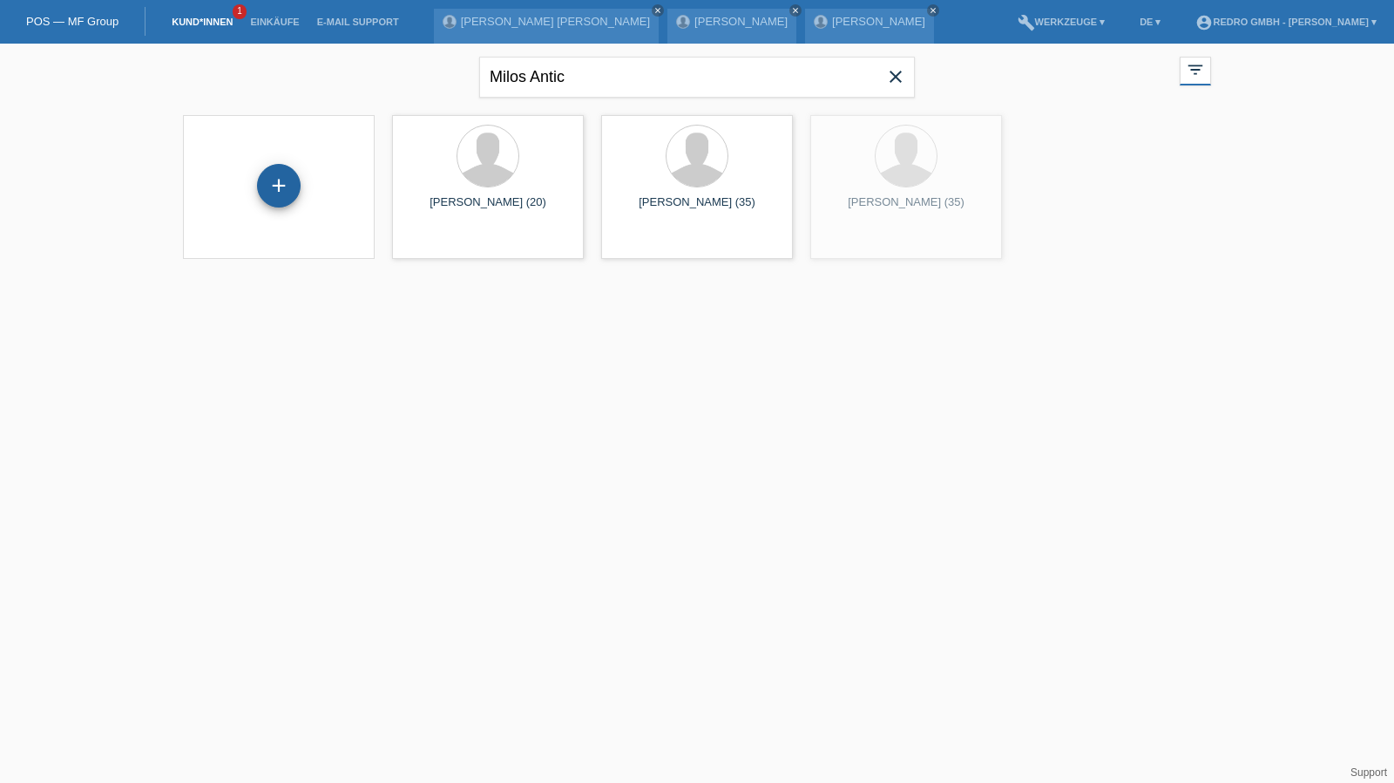
click at [289, 183] on div "+" at bounding box center [279, 186] width 44 height 44
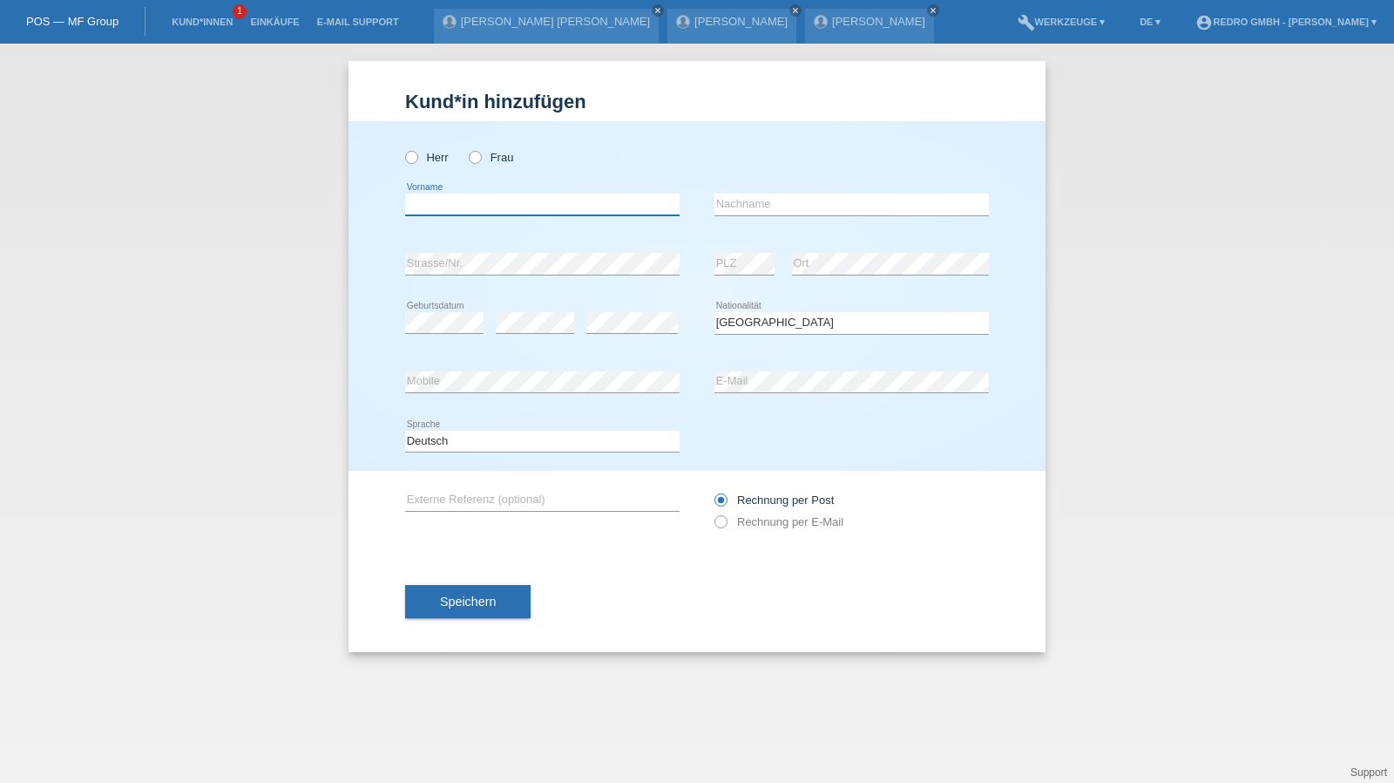
click at [516, 198] on input "text" at bounding box center [542, 204] width 275 height 22
type input "Geronimo"
type input "Paukat"
click at [209, 25] on link "Kund*innen" at bounding box center [202, 22] width 78 height 10
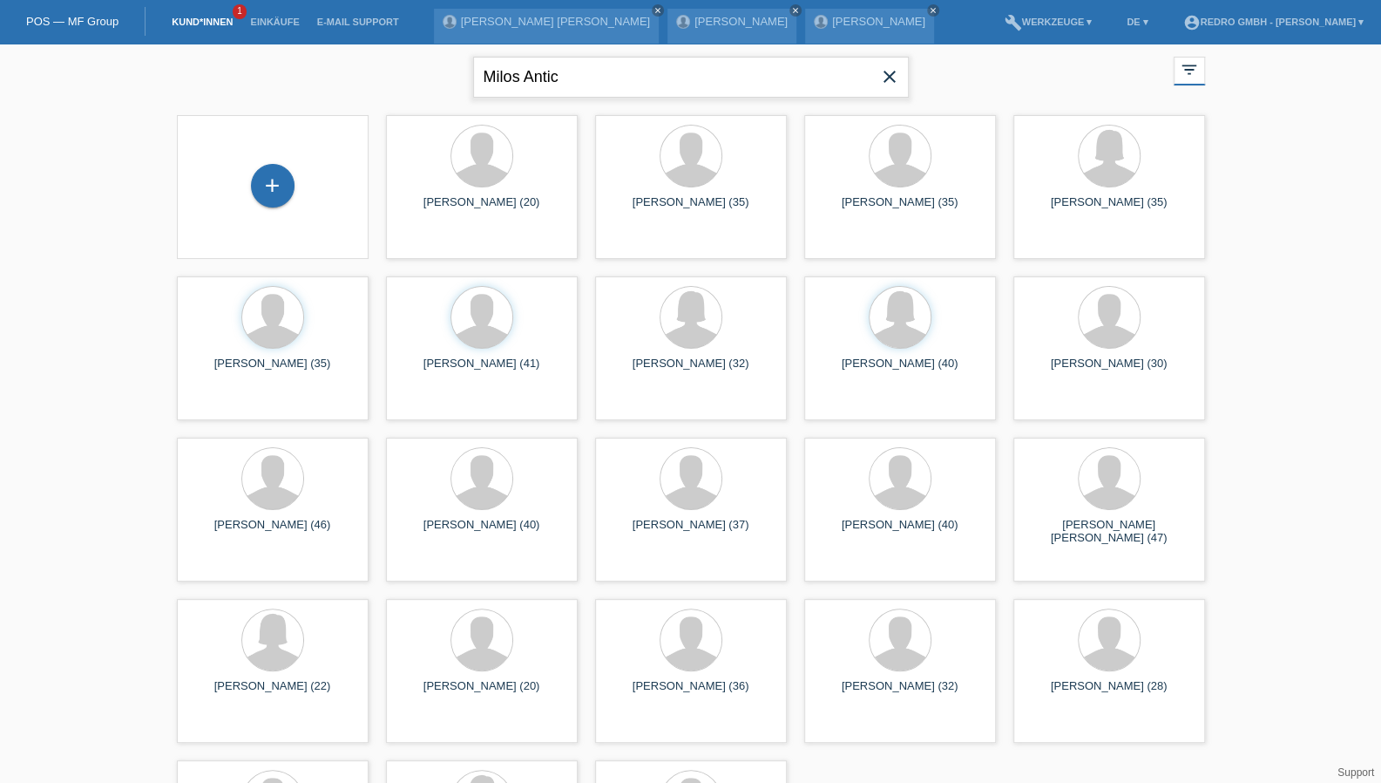
click at [566, 92] on input "Milos Antic" at bounding box center [691, 77] width 436 height 41
type input "geronimo"
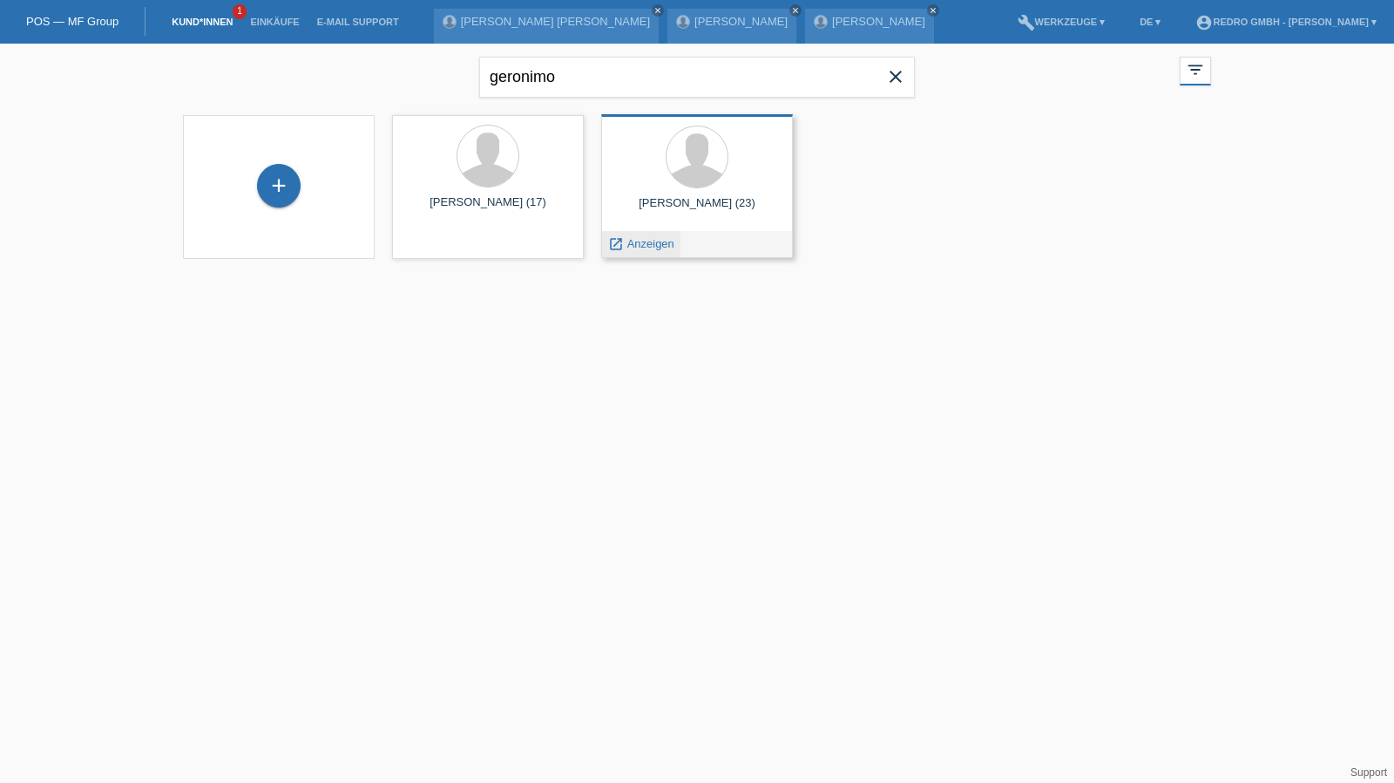
click at [636, 242] on span "Anzeigen" at bounding box center [651, 243] width 47 height 13
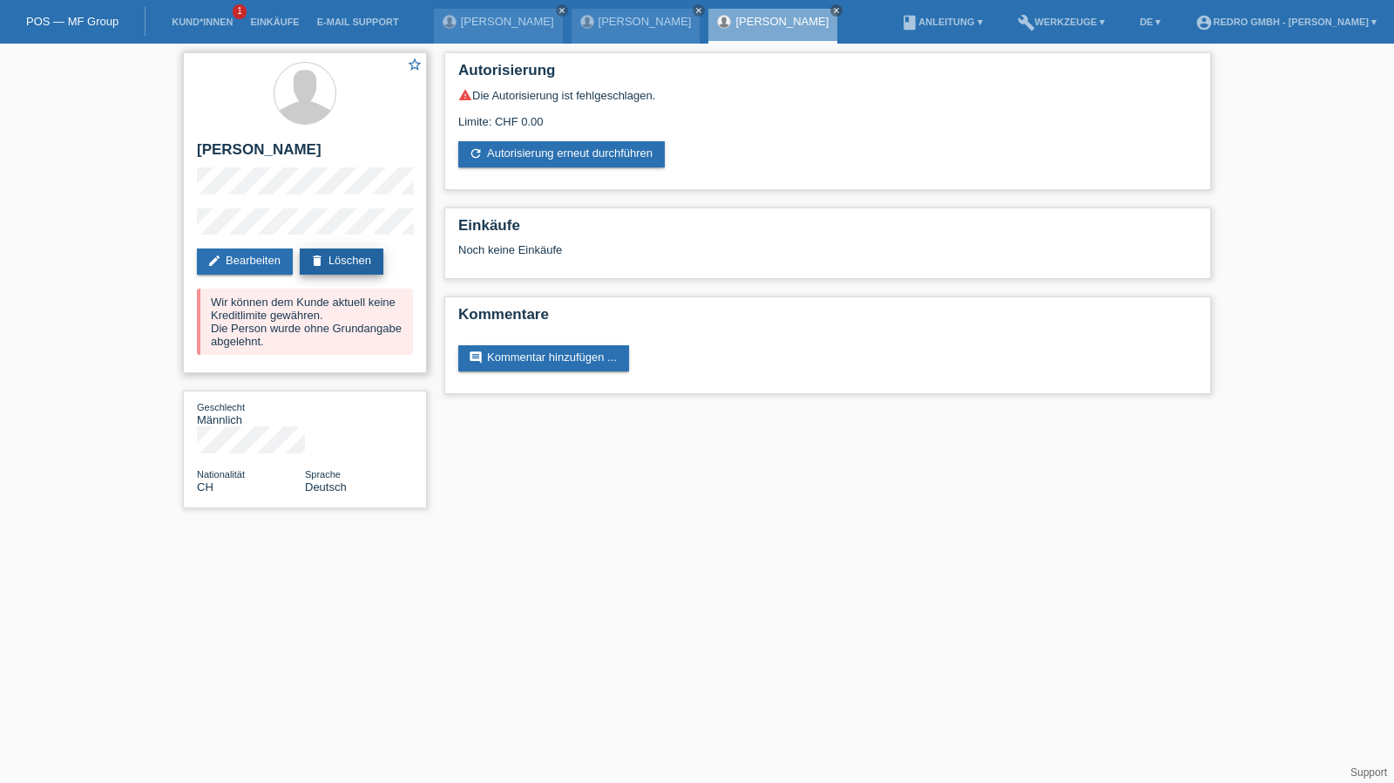
click at [347, 259] on link "delete Löschen" at bounding box center [342, 261] width 84 height 26
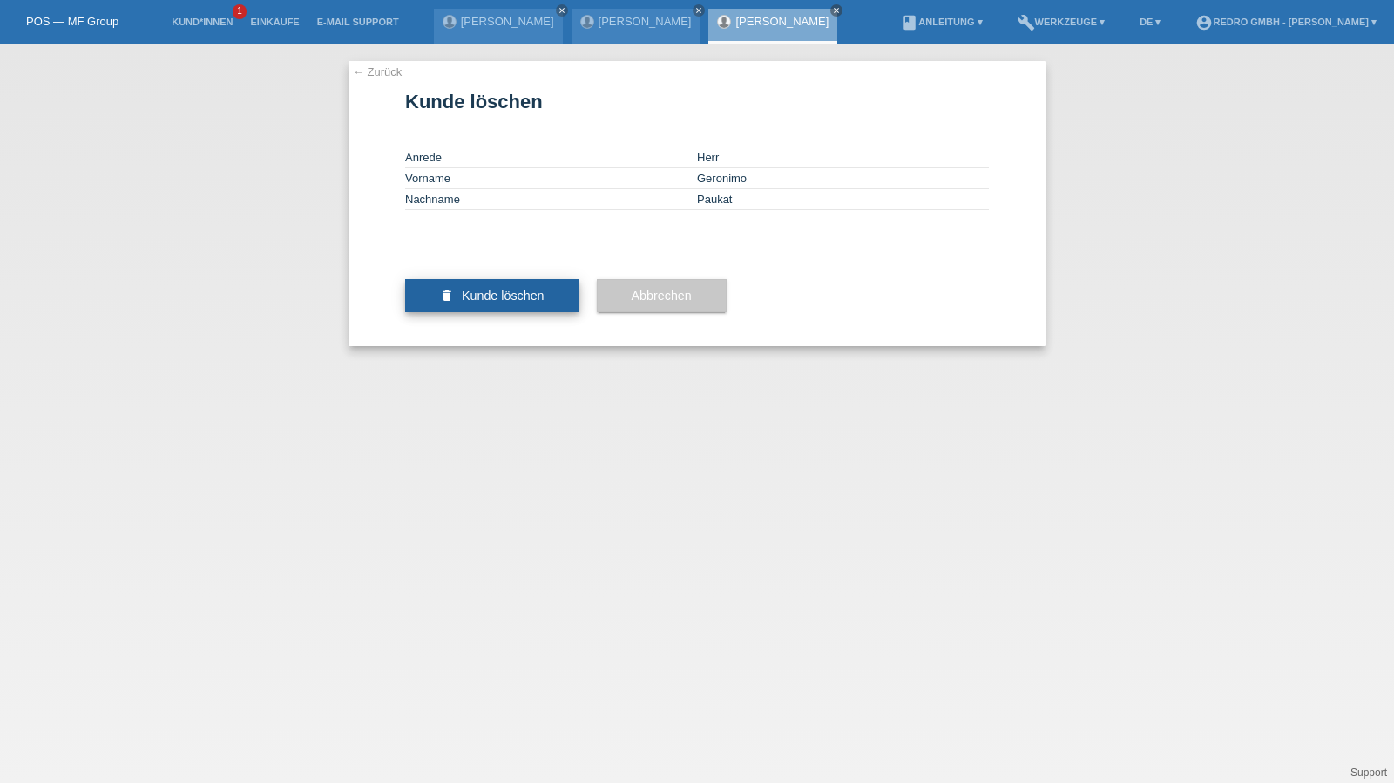
click at [479, 302] on span "Kunde löschen" at bounding box center [503, 295] width 83 height 14
